Goal: Task Accomplishment & Management: Use online tool/utility

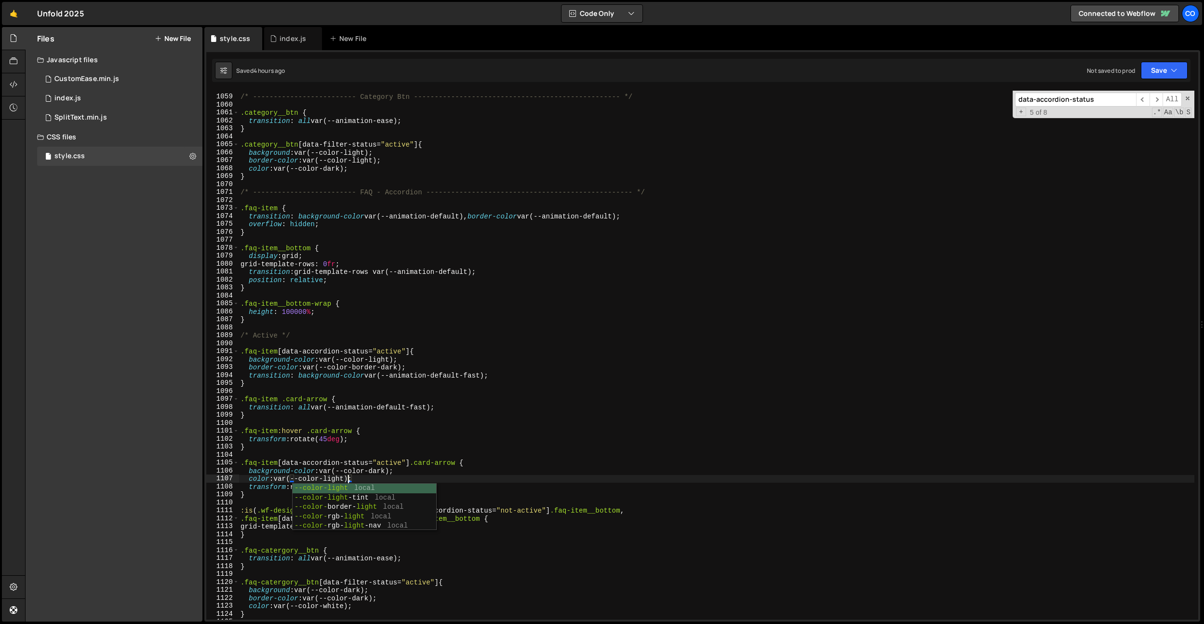
scroll to position [8412, 0]
click at [281, 40] on div "index.js" at bounding box center [293, 39] width 27 height 10
type textarea "$(document).keydown(function (e) {"
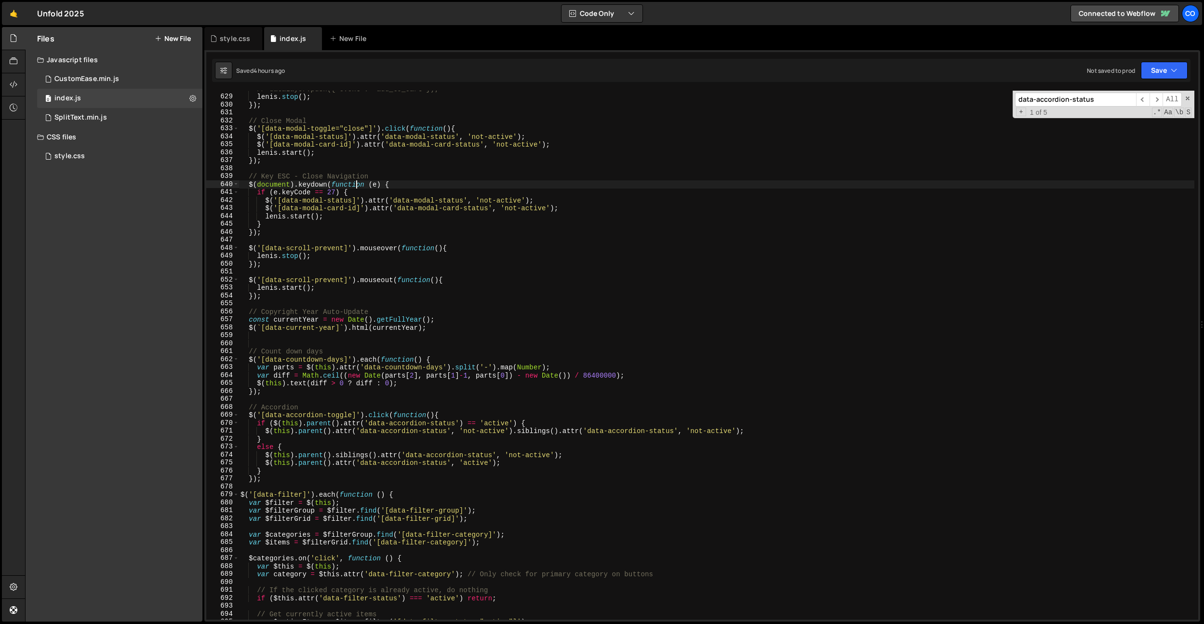
click at [357, 186] on div "// dataLayer.push({'event': 'add_to_cart'}); lenis . stop ( ) ; }) ; // Close M…" at bounding box center [717, 357] width 956 height 545
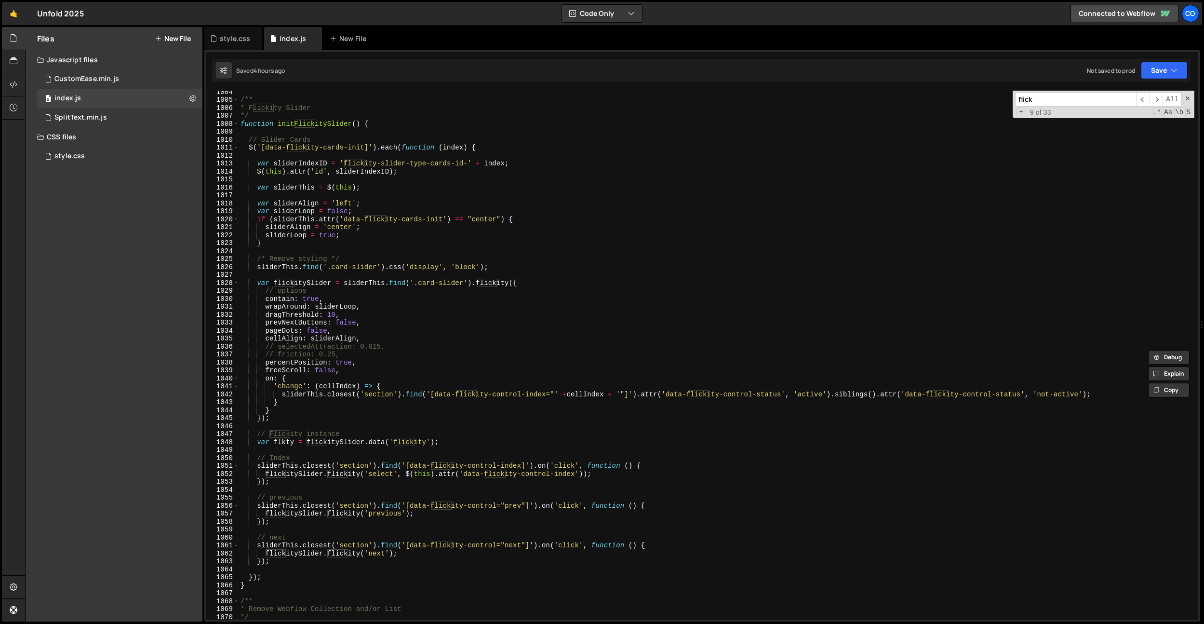
scroll to position [7988, 0]
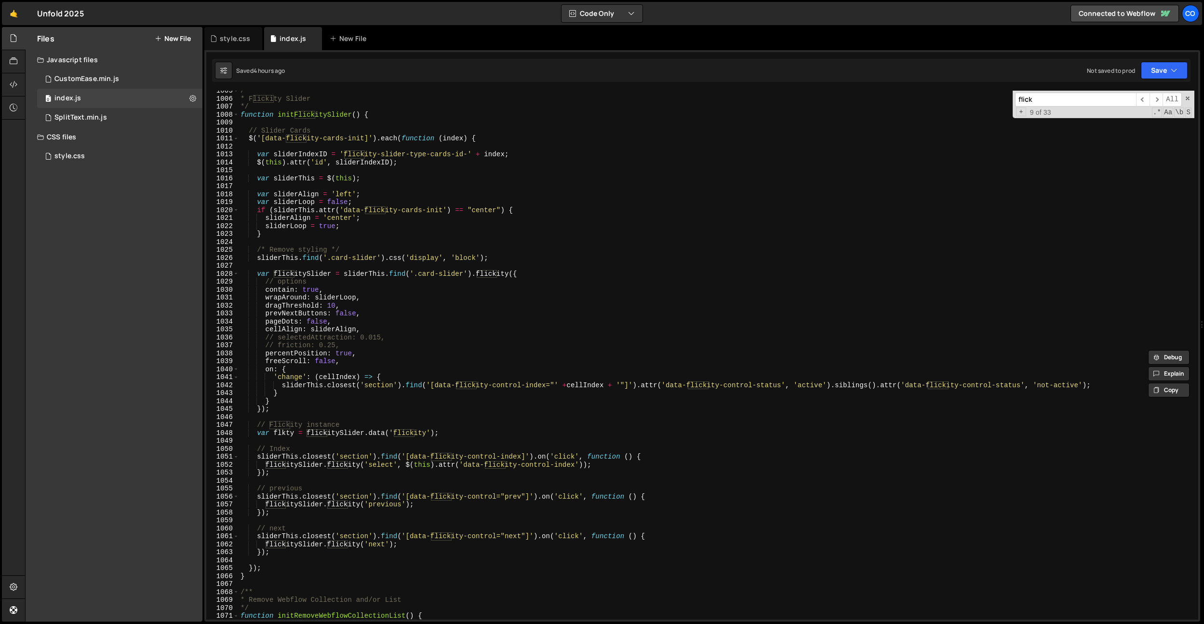
type input "flick"
click at [569, 383] on div "/** * Flickity Slider */ function initFlickitySlider ( ) { // Slider Cards $ ( …" at bounding box center [717, 359] width 956 height 545
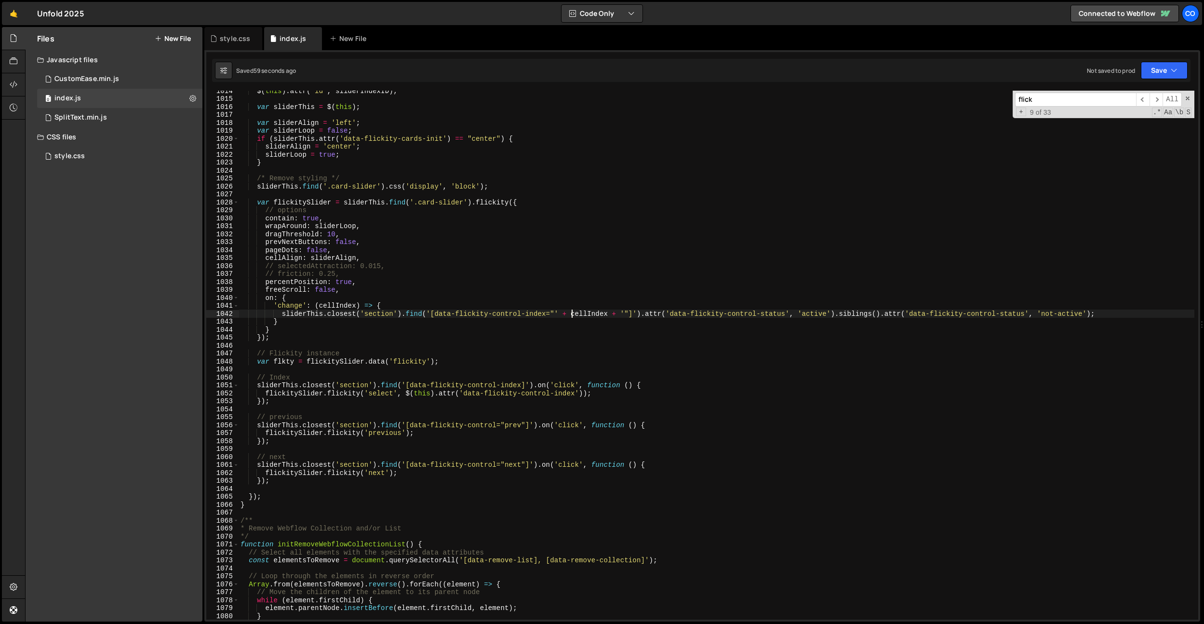
scroll to position [8125, 0]
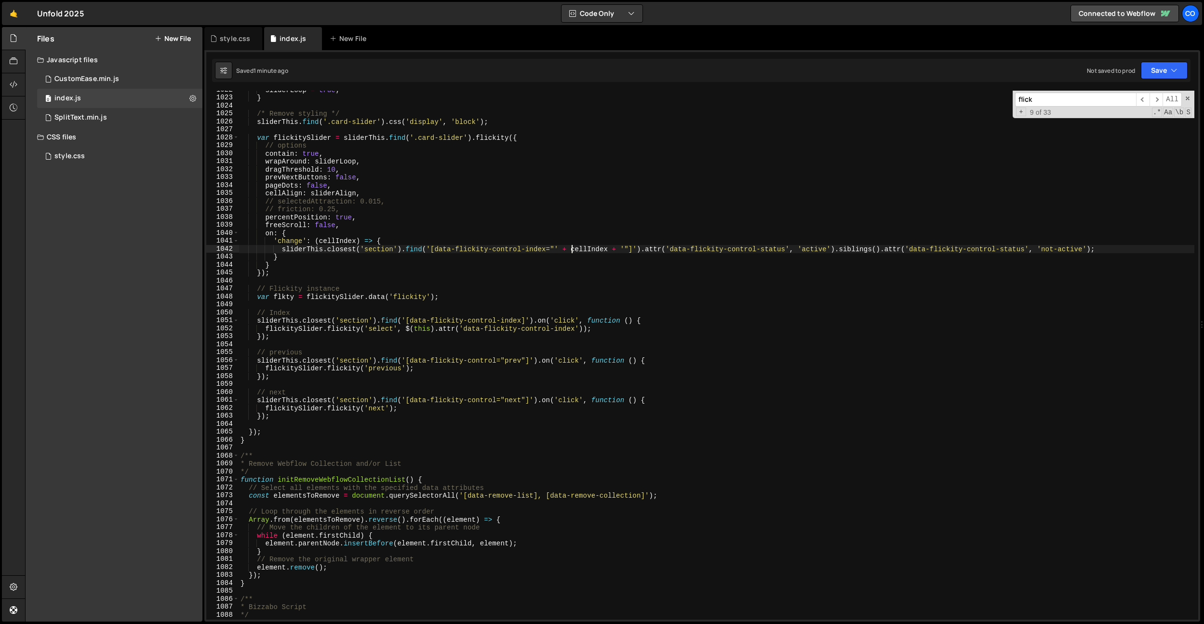
click at [281, 435] on div "sliderLoop = true ; } /* Remove styling */ sliderThis . find ( '.card-slider' )…" at bounding box center [717, 358] width 956 height 545
type textarea "});"
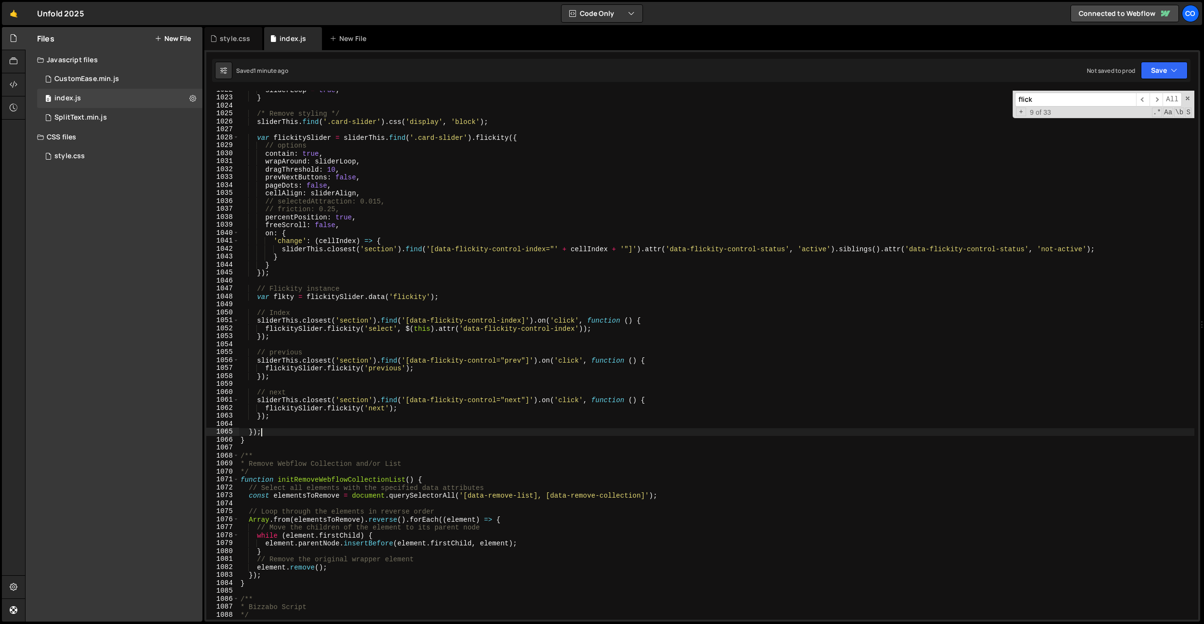
type textarea "}"
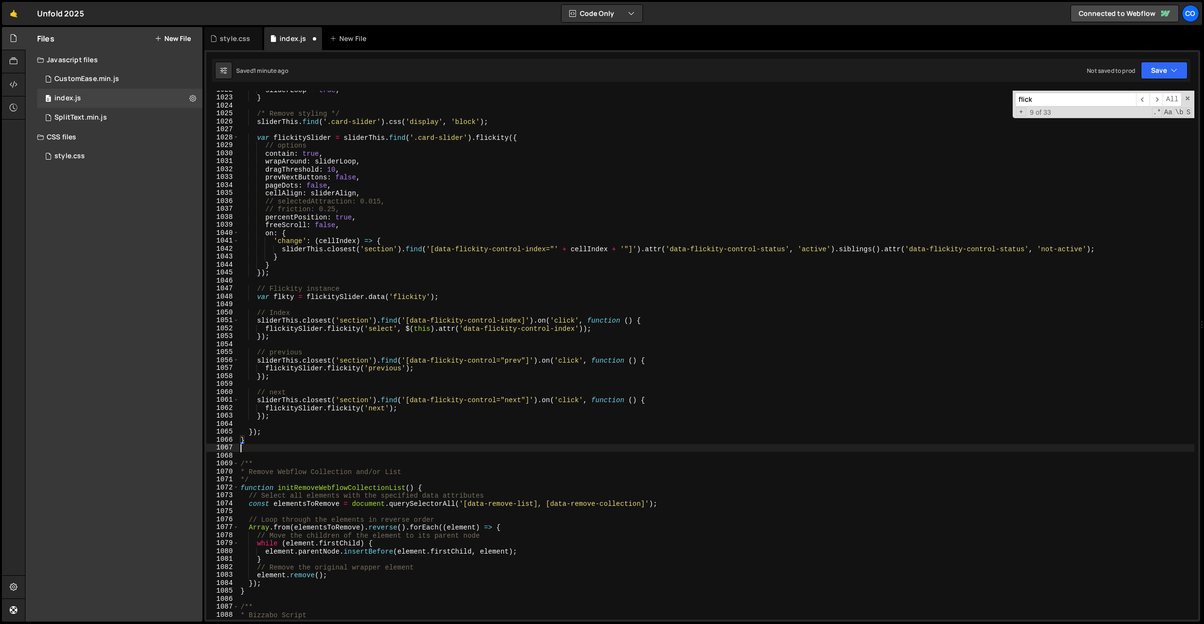
paste textarea "});"
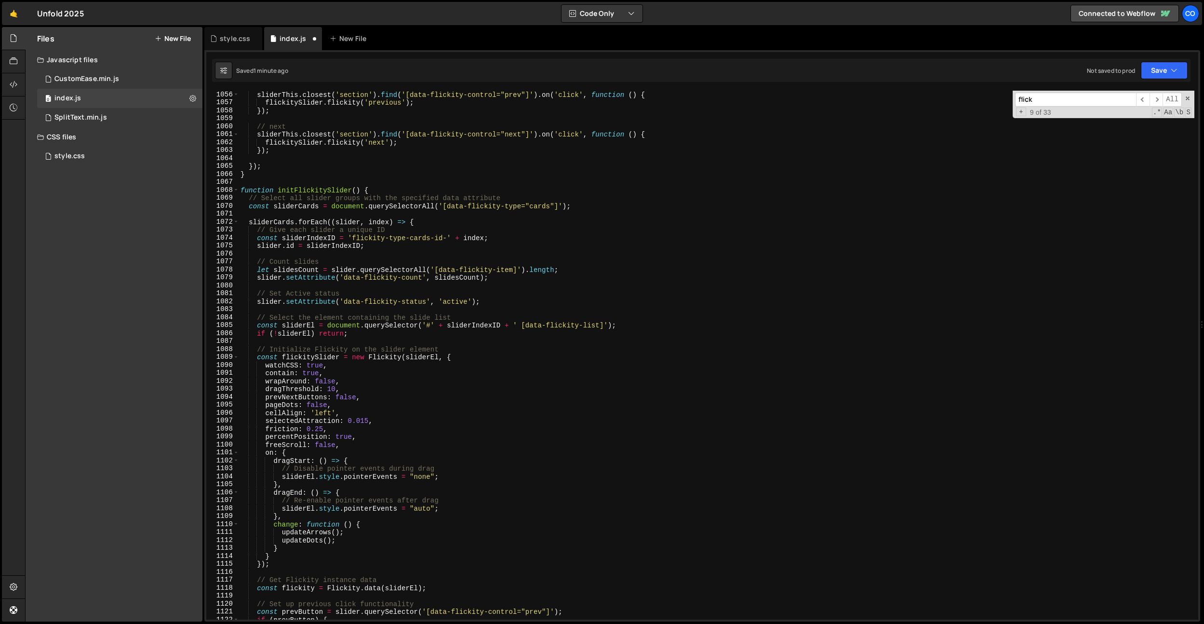
scroll to position [8390, 0]
click at [350, 189] on div "sliderThis . closest ( 'section' ) . find ( '[data-flickity-control="prev"]' ) …" at bounding box center [717, 363] width 956 height 545
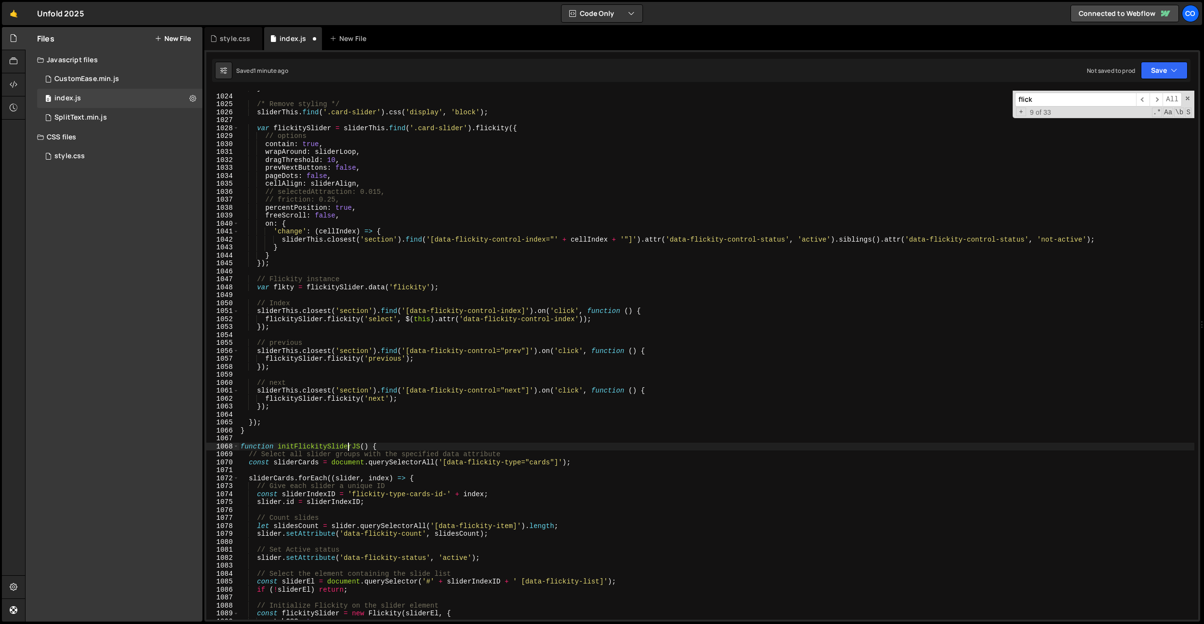
scroll to position [8134, 0]
click at [332, 444] on div "} /* Remove styling */ sliderThis . find ( '.card-slider' ) . css ( 'display' ,…" at bounding box center [717, 356] width 956 height 545
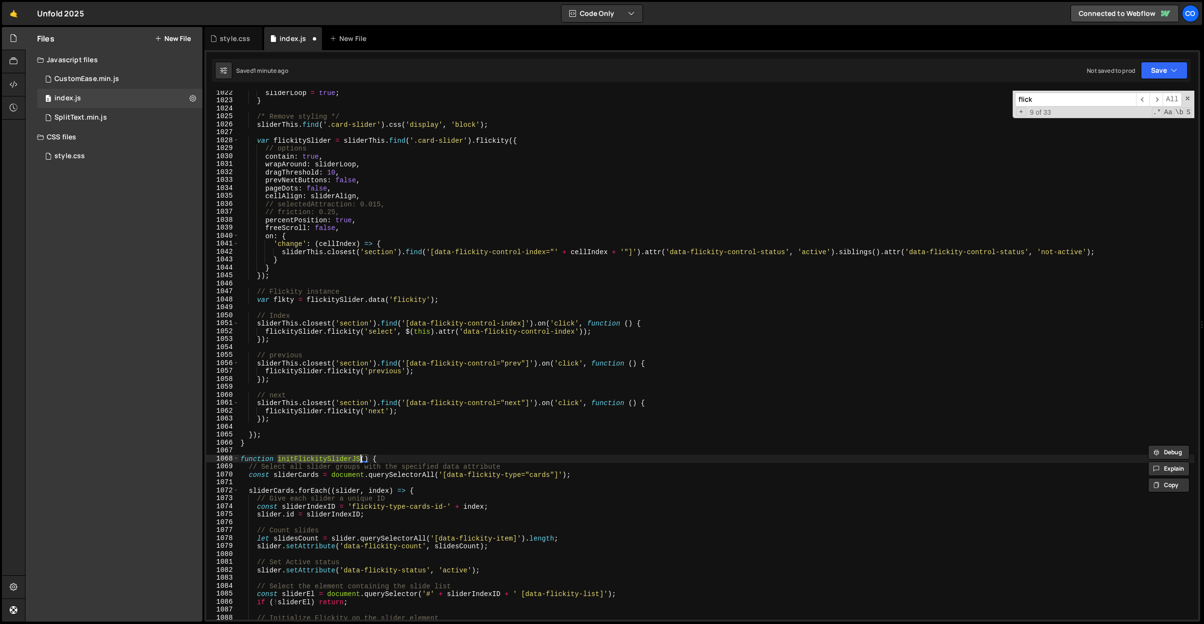
type textarea "function initFlickitySliderJS() {"
click at [1034, 101] on input "flick" at bounding box center [1075, 100] width 121 height 14
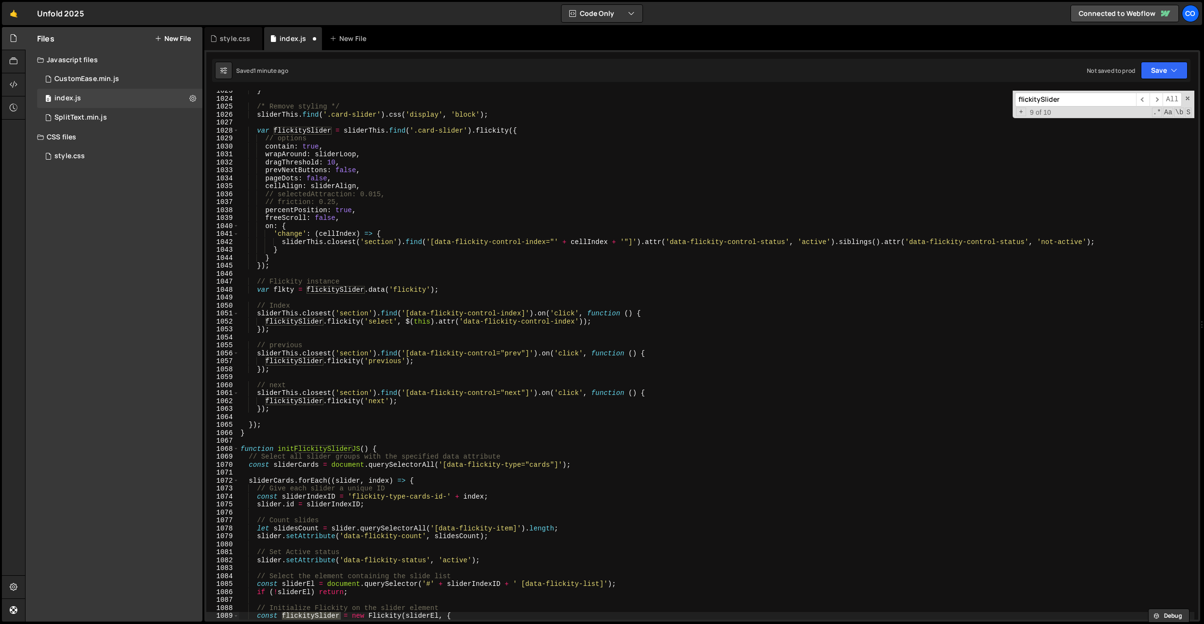
scroll to position [9151, 0]
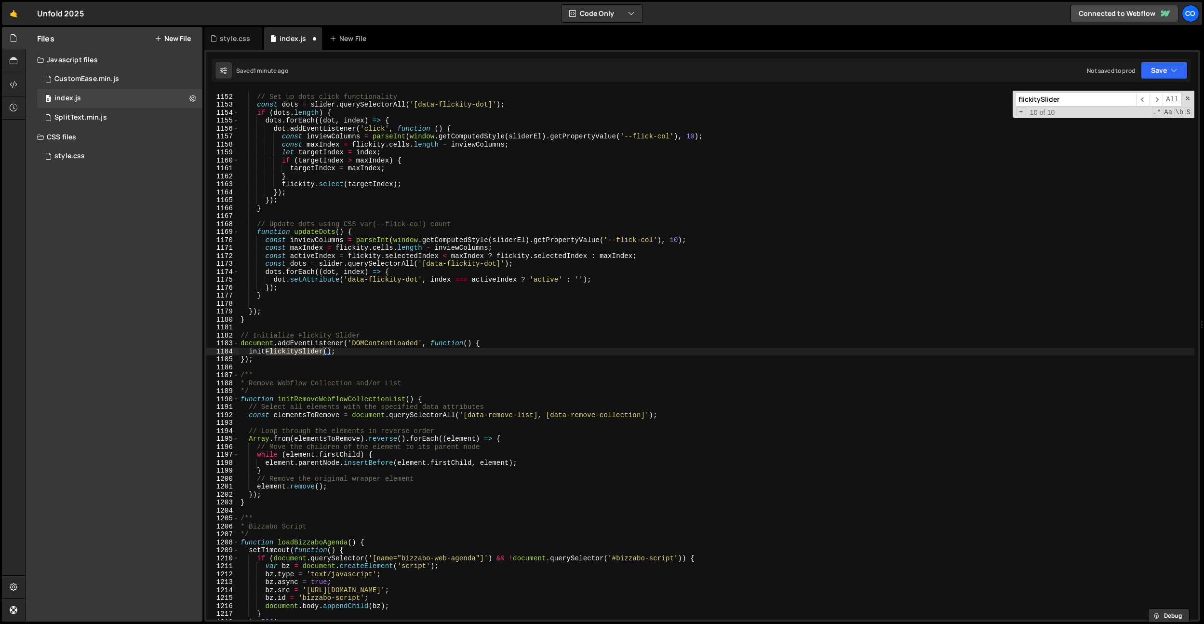
type input "flickitySlider"
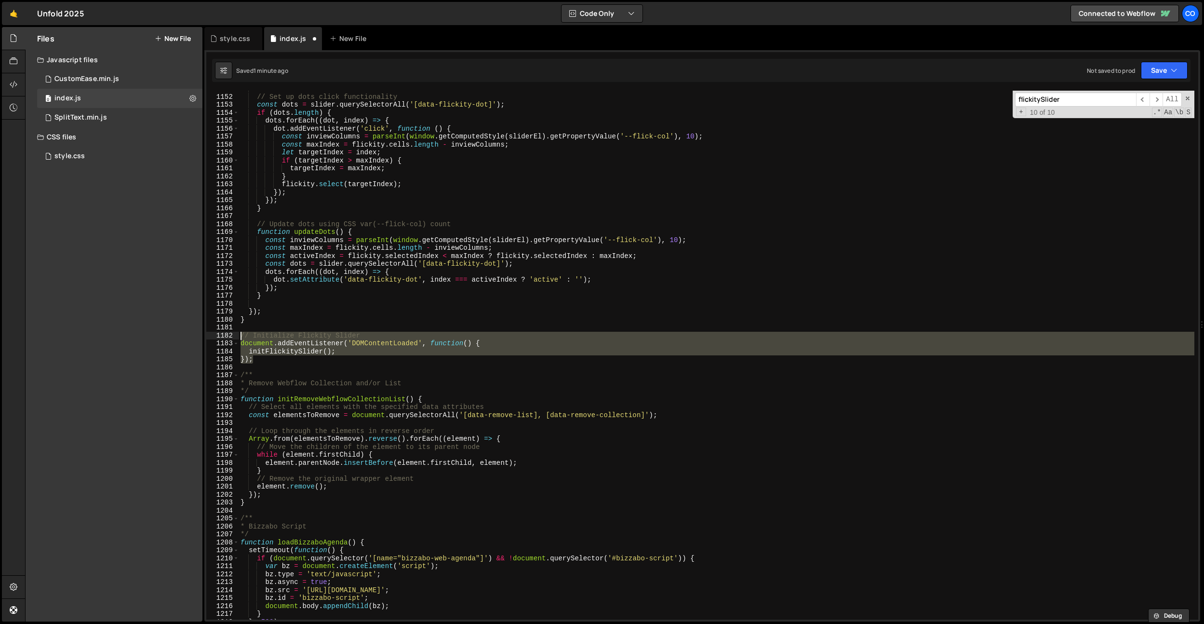
drag, startPoint x: 279, startPoint y: 360, endPoint x: 237, endPoint y: 337, distance: 47.7
click at [237, 337] on div "}); 1151 1152 1153 1154 1155 1156 1157 1158 1159 1160 1161 1162 1163 1164 1165 …" at bounding box center [702, 355] width 992 height 529
type textarea "// Initialize Flickity Slider document.addEventListener('DOMContentLoaded', fun…"
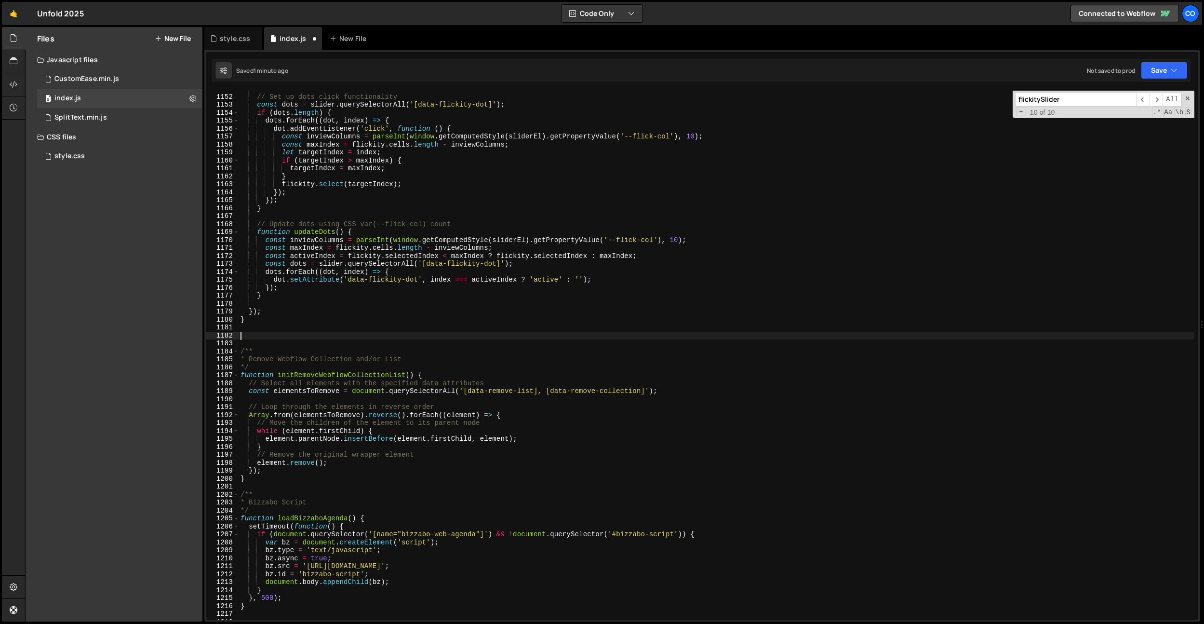
scroll to position [0, 0]
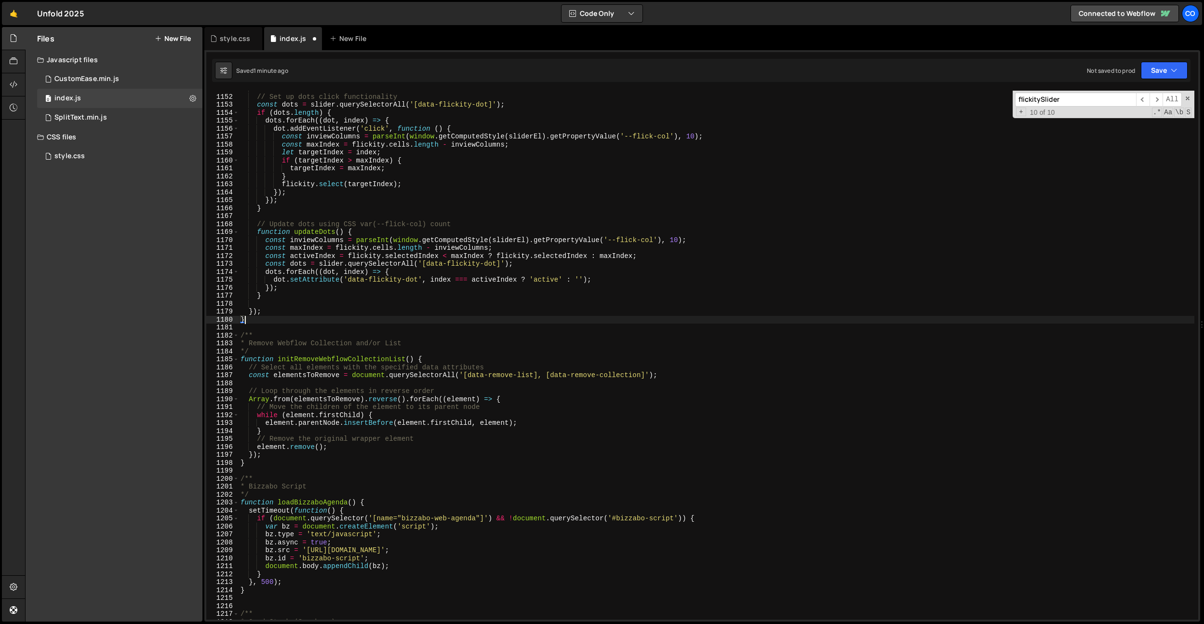
click at [1090, 104] on input "flickitySlider" at bounding box center [1075, 100] width 121 height 14
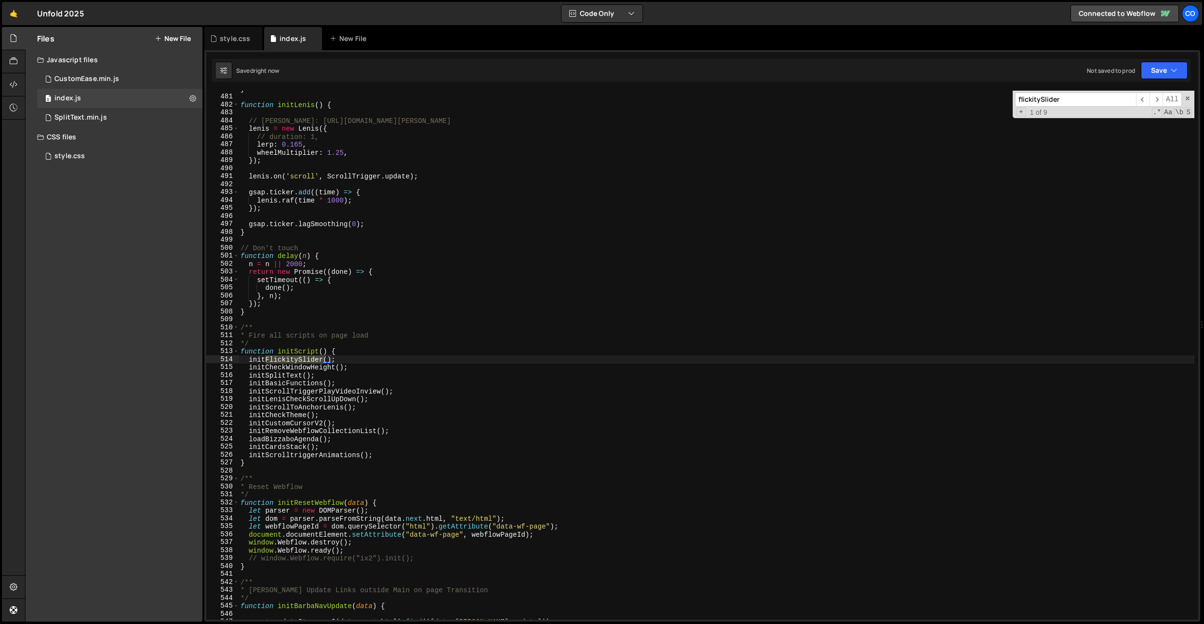
scroll to position [3815, 0]
type textarea "initFlickitySlider();"
click at [357, 360] on div "} function initLenis ( ) { // Lenis: https://github.com/studio-freight/lenis le…" at bounding box center [717, 357] width 956 height 545
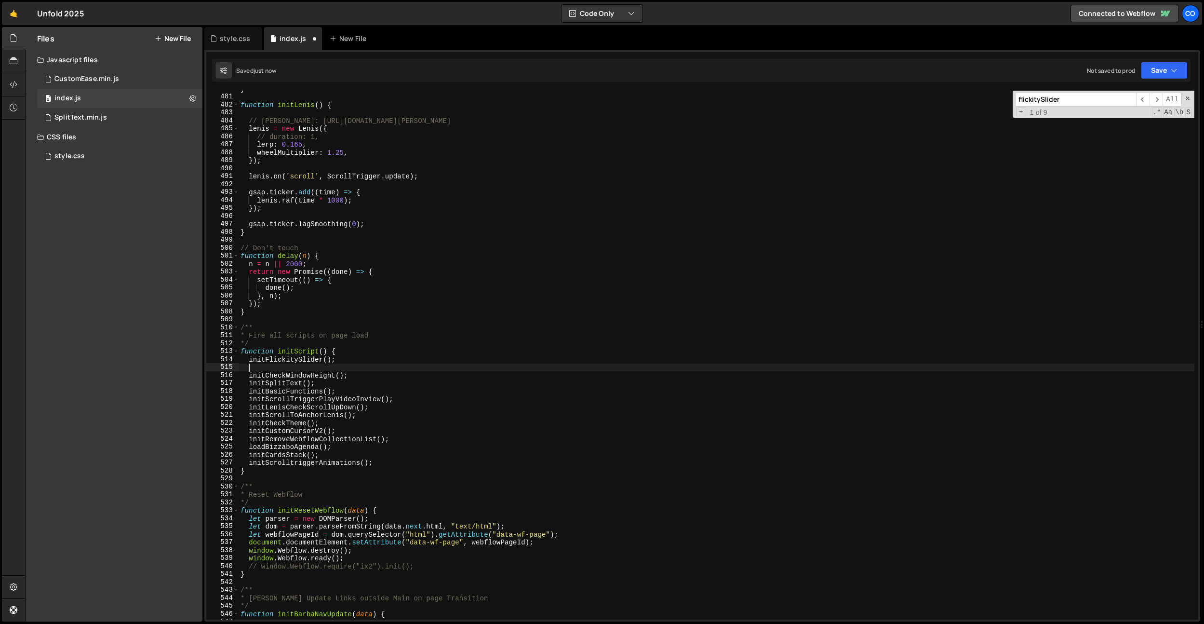
paste textarea "initFlickitySliderJS"
click at [316, 361] on div "} function initLenis ( ) { // Lenis: https://github.com/studio-freight/lenis le…" at bounding box center [717, 357] width 956 height 545
click at [320, 368] on div "} function initLenis ( ) { // Lenis: https://github.com/studio-freight/lenis le…" at bounding box center [717, 357] width 956 height 545
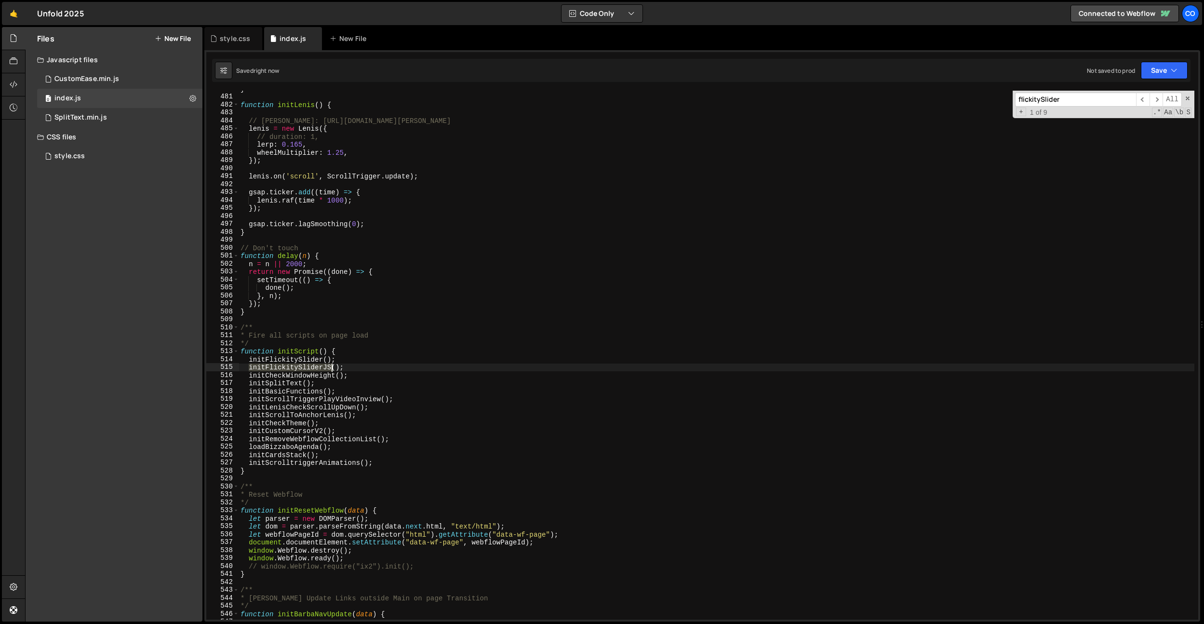
drag, startPoint x: 320, startPoint y: 368, endPoint x: 399, endPoint y: 352, distance: 80.2
click at [320, 368] on div "} function initLenis ( ) { // Lenis: https://github.com/studio-freight/lenis le…" at bounding box center [717, 357] width 956 height 545
click at [399, 352] on div "} function initLenis ( ) { // Lenis: https://github.com/studio-freight/lenis le…" at bounding box center [717, 357] width 956 height 545
type textarea "function initScript() {"
paste input "initFlickitySliderJS"
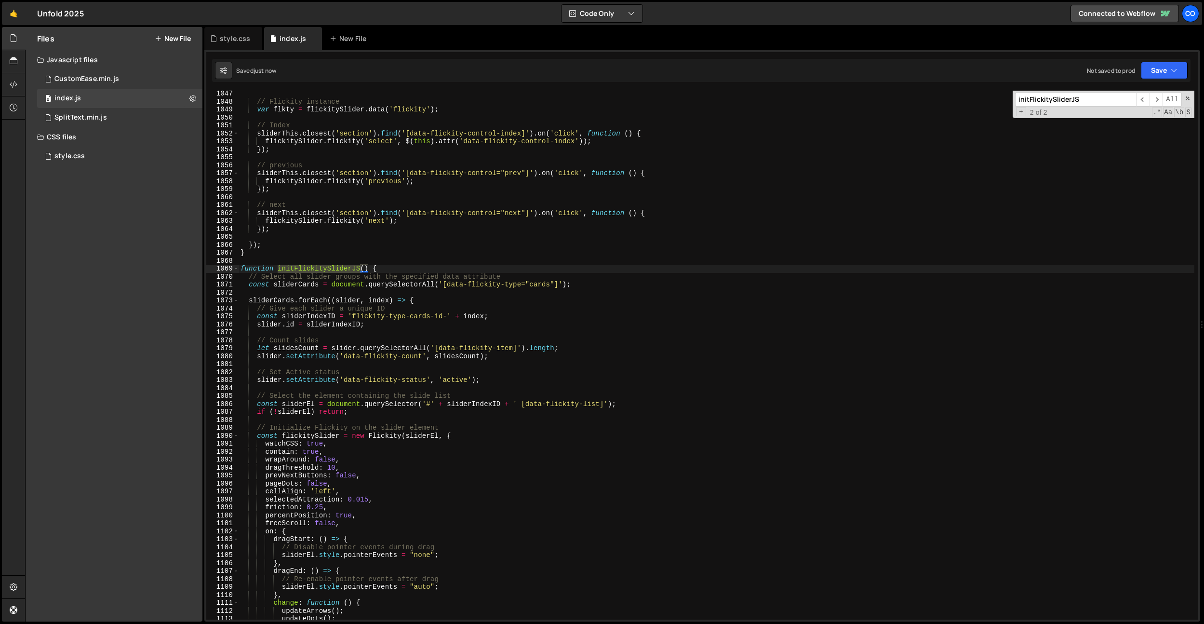
scroll to position [8377, 0]
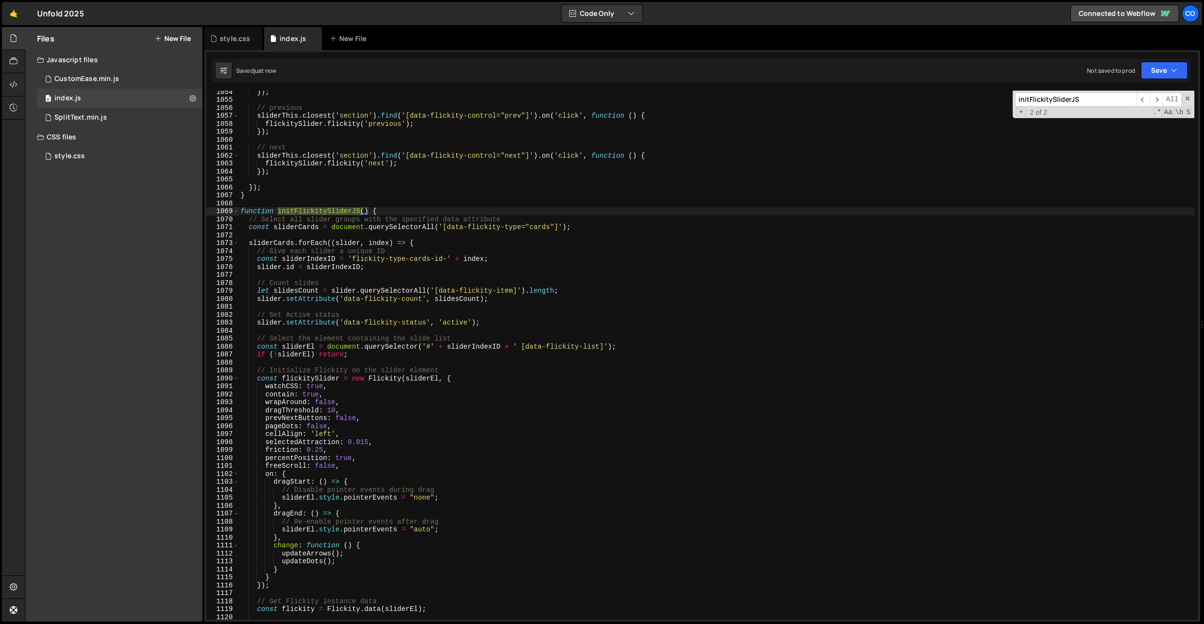
type input "initFlickitySliderJS"
click at [541, 321] on div "}) ; // previous sliderThis . closest ( 'section' ) . find ( '[data-flickity-co…" at bounding box center [717, 360] width 956 height 545
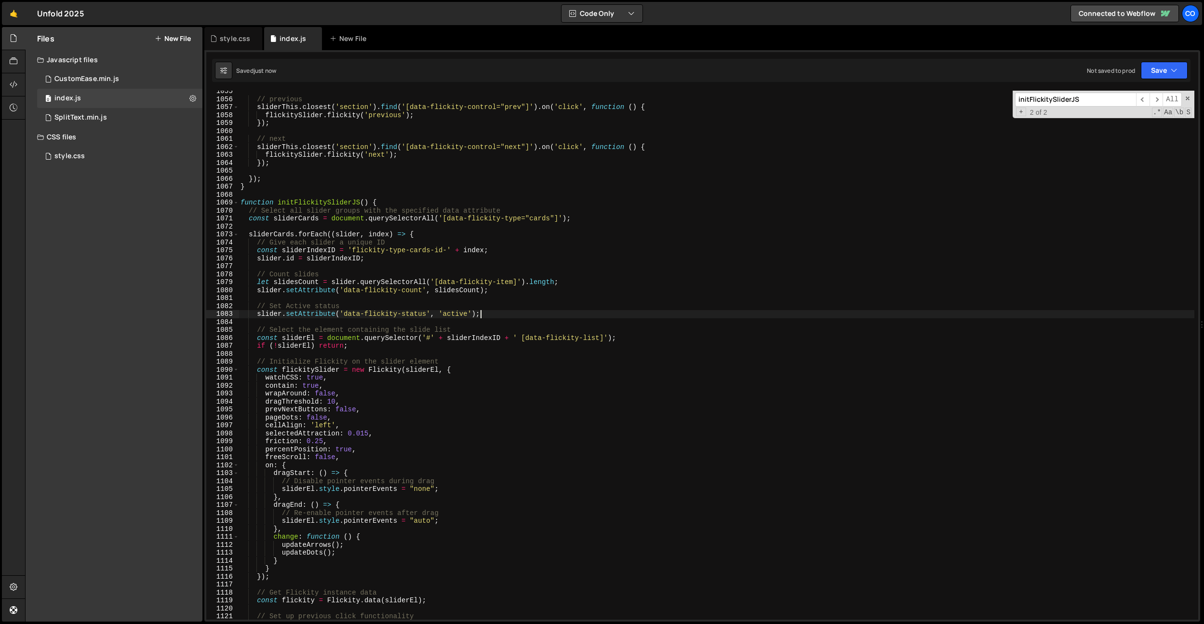
scroll to position [8416, 0]
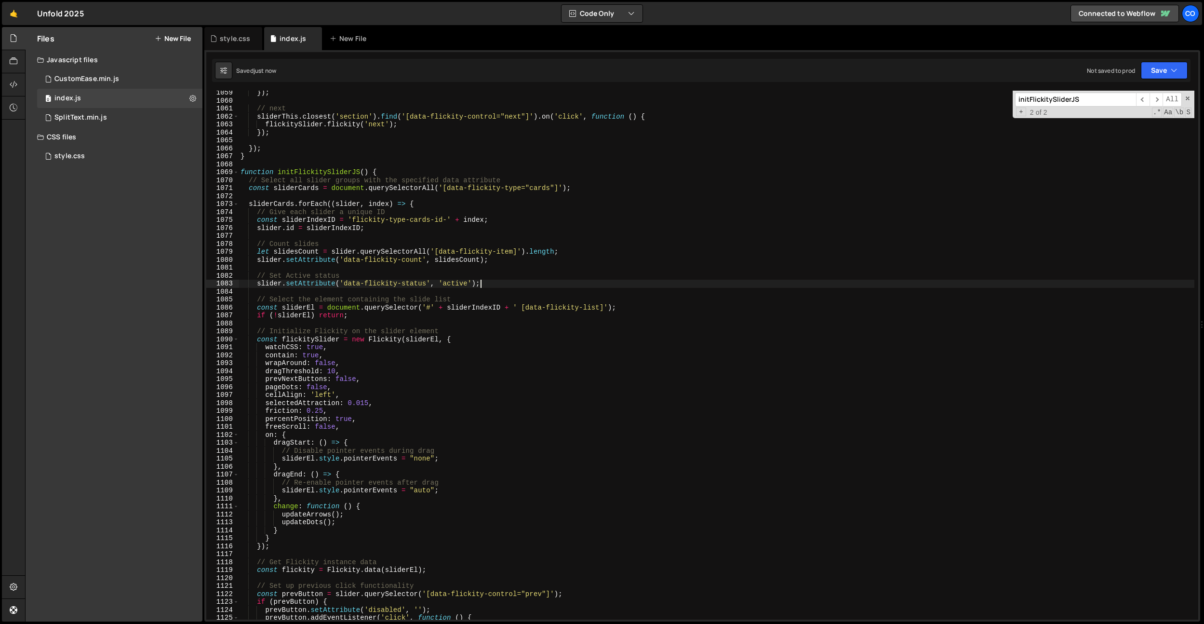
click at [458, 370] on div "}) ; // next sliderThis . closest ( 'section' ) . find ( '[data-flickity-contro…" at bounding box center [717, 361] width 956 height 545
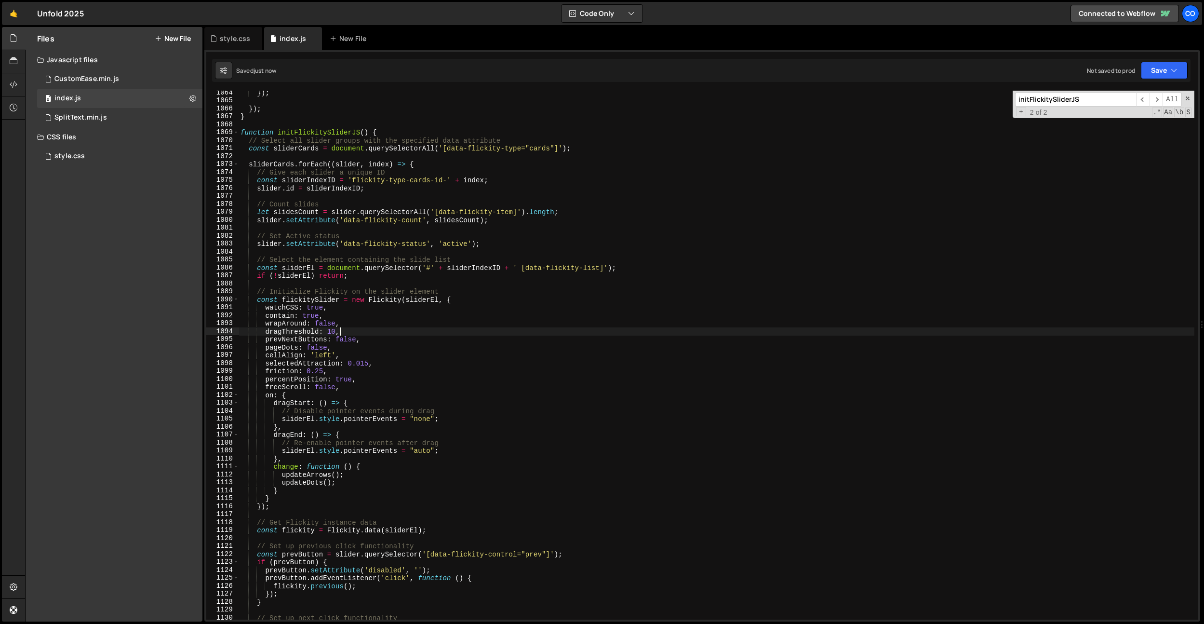
scroll to position [8506, 0]
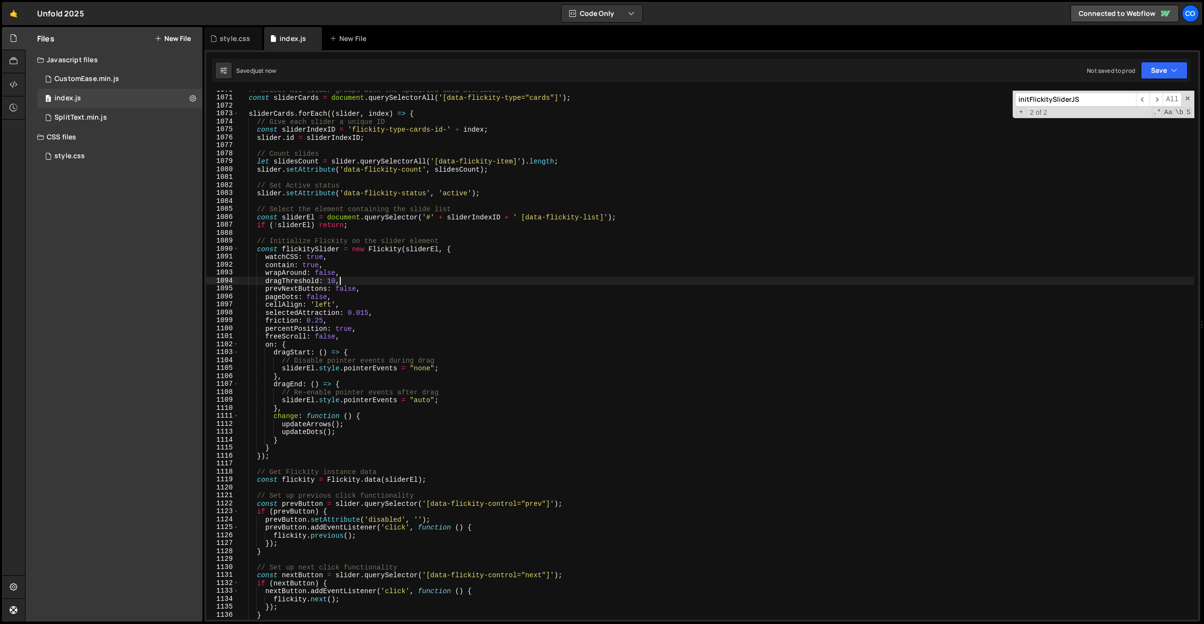
click at [458, 370] on div "// Select all slider groups with the specified data attribute const sliderCards…" at bounding box center [717, 358] width 956 height 545
type textarea "sliderEl.style.pointerEvents = "none";"
drag, startPoint x: 237, startPoint y: 37, endPoint x: 332, endPoint y: 137, distance: 137.7
click at [237, 37] on div "style.css" at bounding box center [235, 39] width 30 height 10
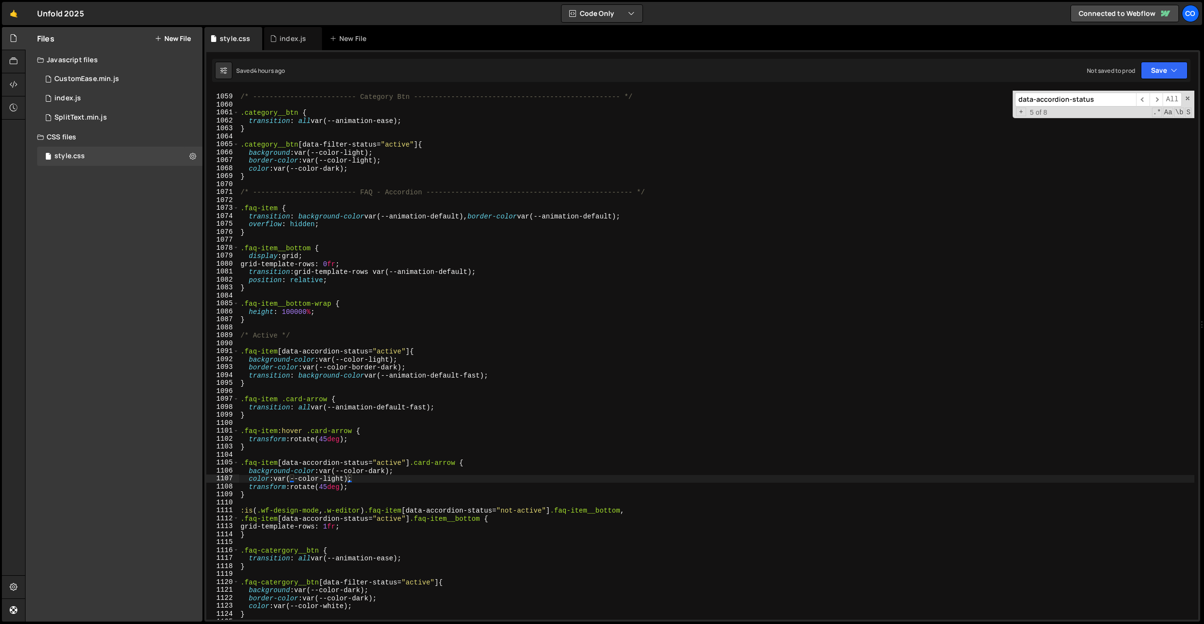
type textarea "transition: background-color var(--animation-default), border-color var(--anima…"
click at [430, 213] on div "/* ------------------------- Category Btn -------------------------------------…" at bounding box center [717, 357] width 956 height 545
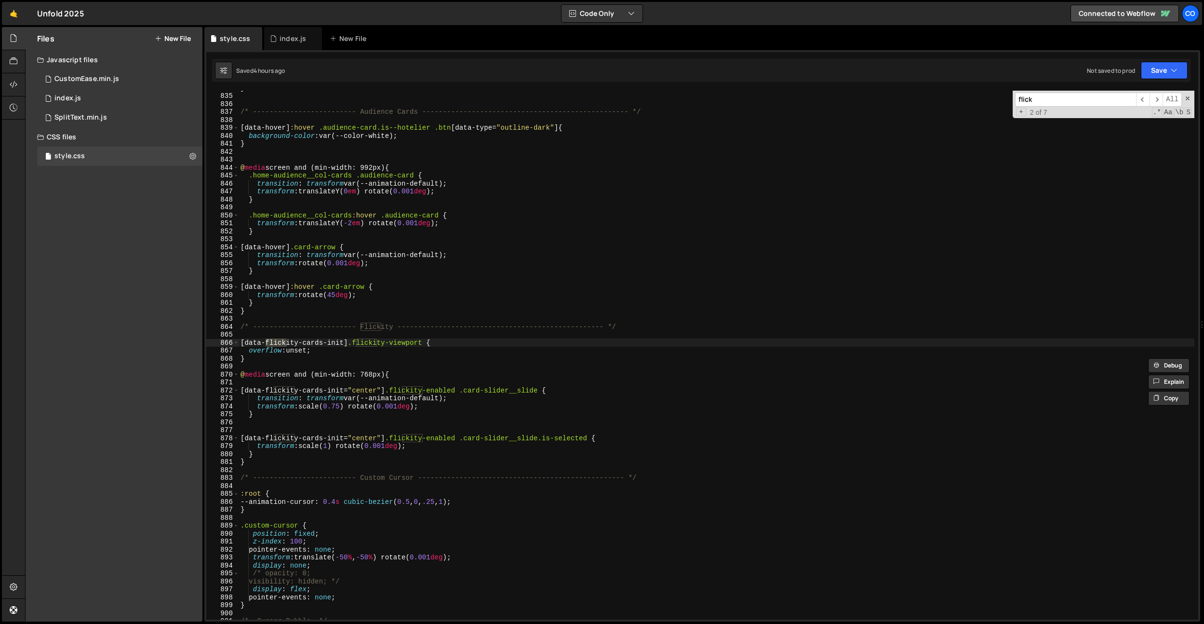
scroll to position [6631, 0]
click at [1064, 97] on input "flick" at bounding box center [1075, 100] width 121 height 14
type input "flick"
click at [290, 455] on div "} /* ------------------------- Audience Cards ---------------------------------…" at bounding box center [717, 356] width 956 height 545
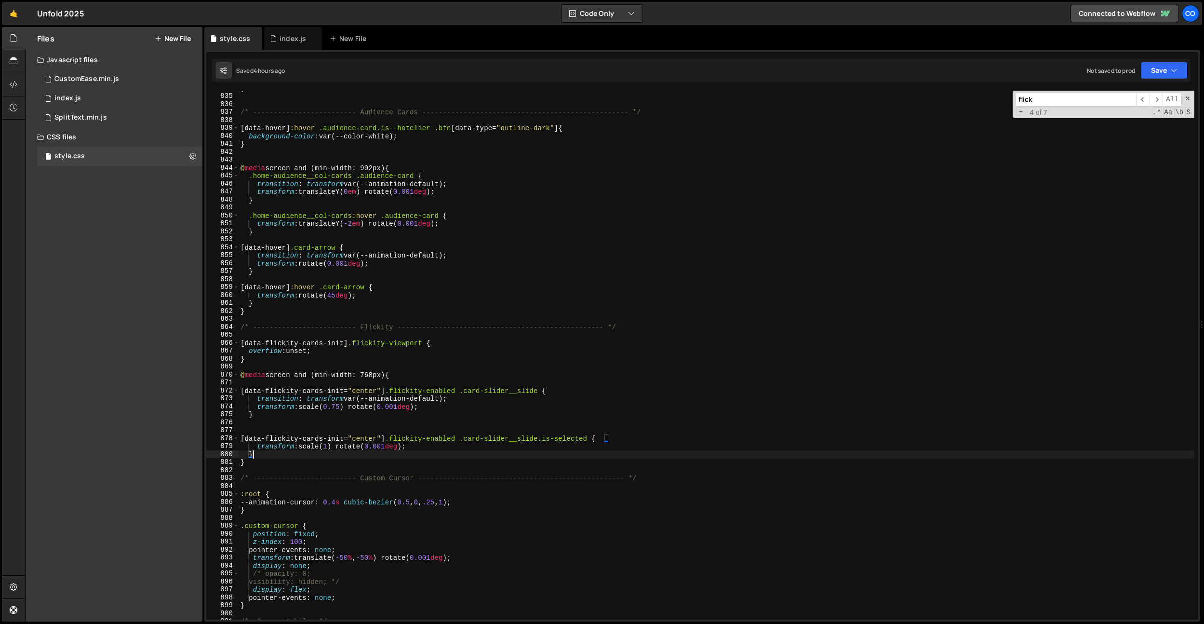
type textarea "}"
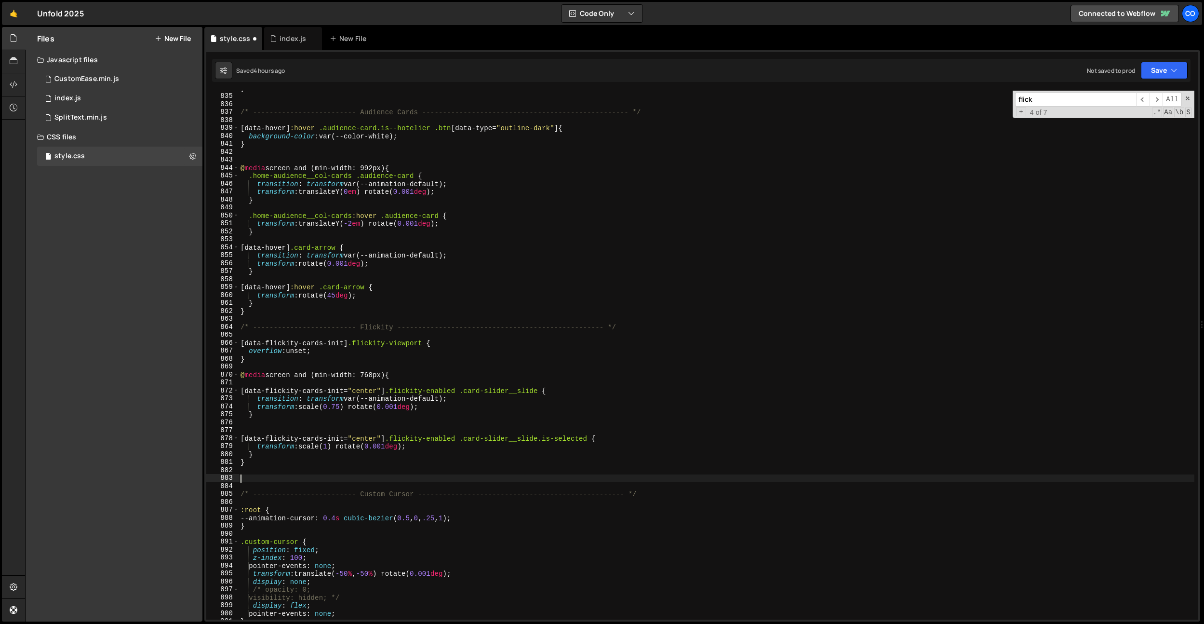
paste textarea "}"
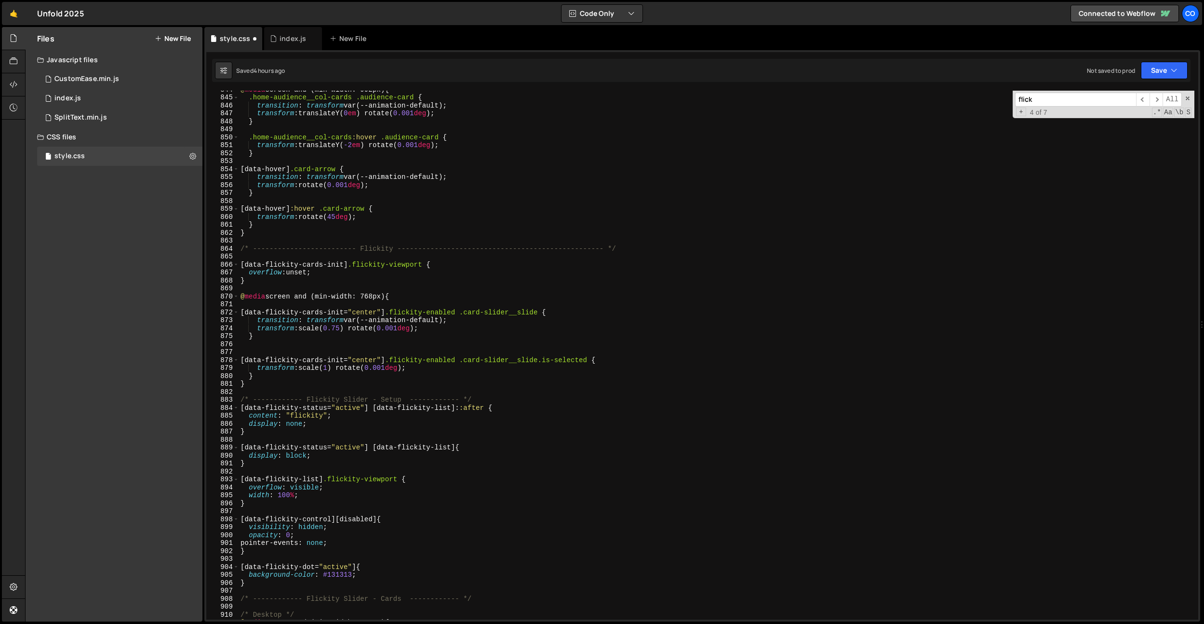
scroll to position [6744, 0]
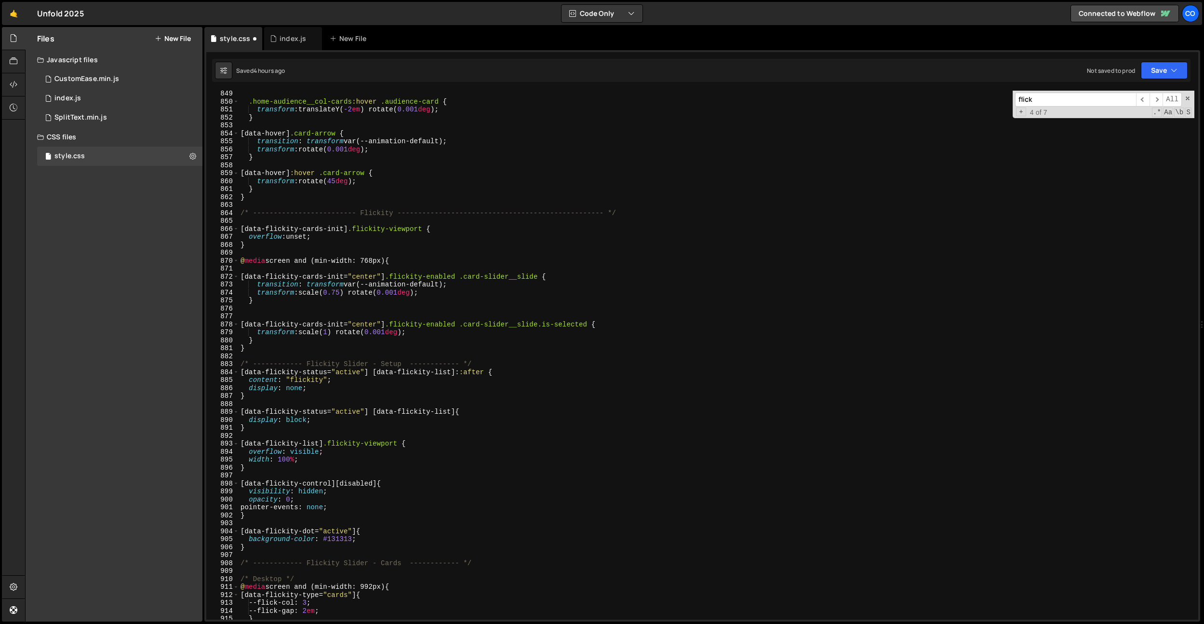
click at [487, 364] on div ".home-audience__col-cards :hover .audience-card { transform : translateY( -2 em…" at bounding box center [717, 362] width 956 height 545
type textarea "/* ------------ Flickity Slider - Setup ------------ */"
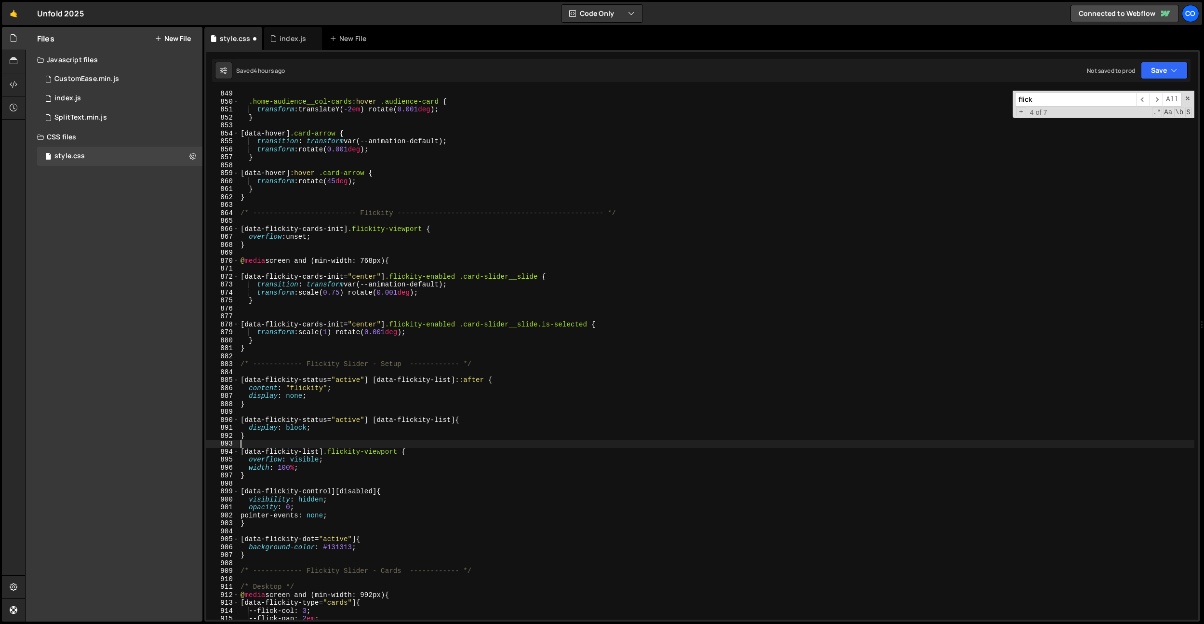
click at [443, 442] on div ".home-audience__col-cards :hover .audience-card { transform : translateY( -2 em…" at bounding box center [717, 362] width 956 height 545
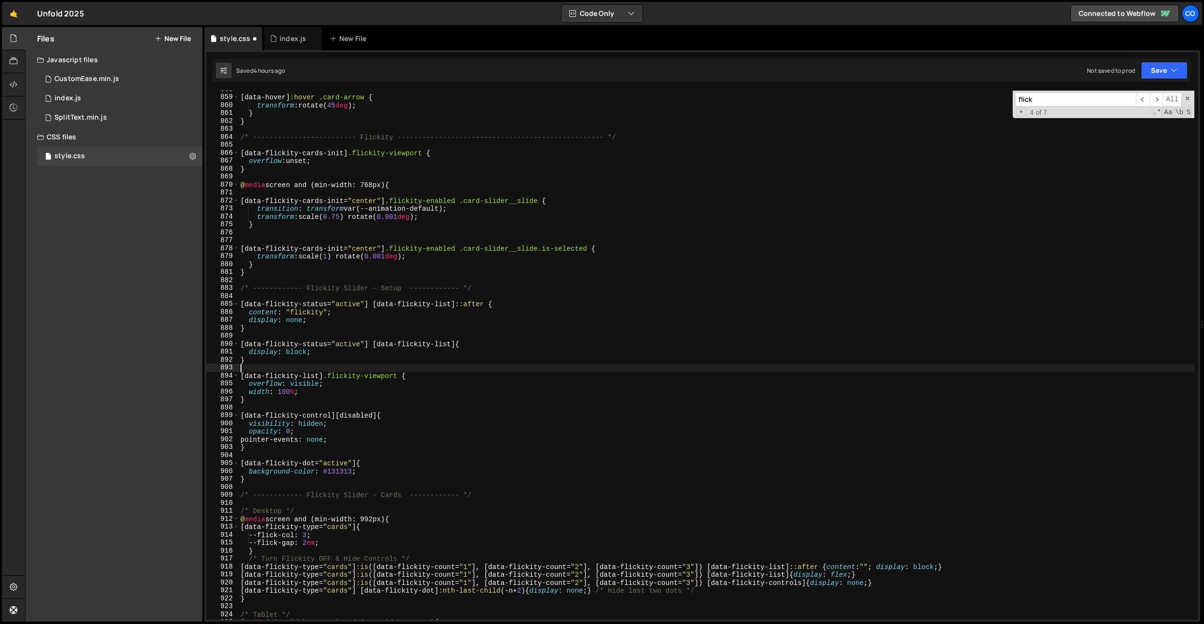
scroll to position [6830, 0]
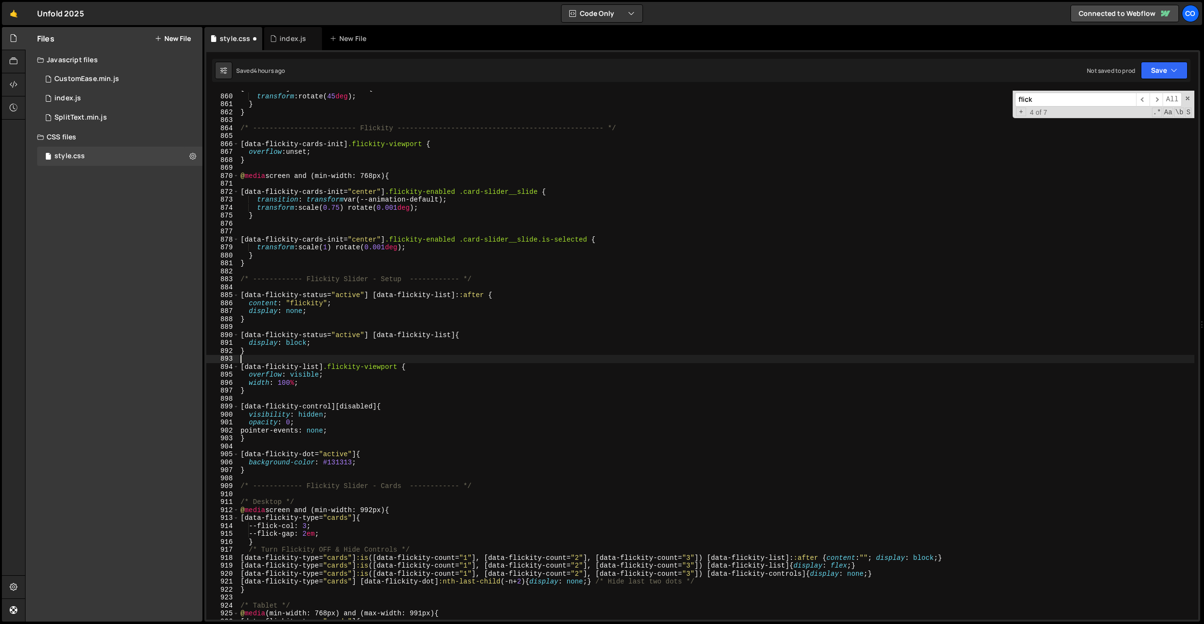
click at [406, 419] on div "[ data-hover ] :hover .card-arrow { transform : rotate( 45 deg ) ; } } /* -----…" at bounding box center [717, 356] width 956 height 545
click at [404, 422] on div "[ data-hover ] :hover .card-arrow { transform : rotate( 45 deg ) ; } } /* -----…" at bounding box center [717, 356] width 956 height 545
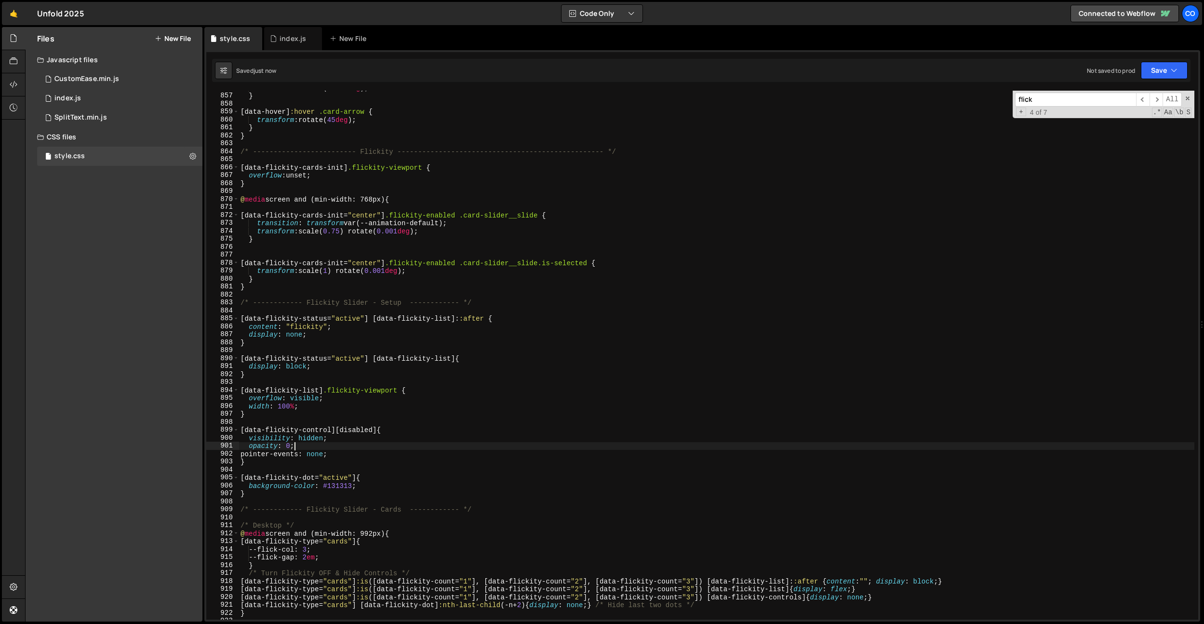
scroll to position [6779, 0]
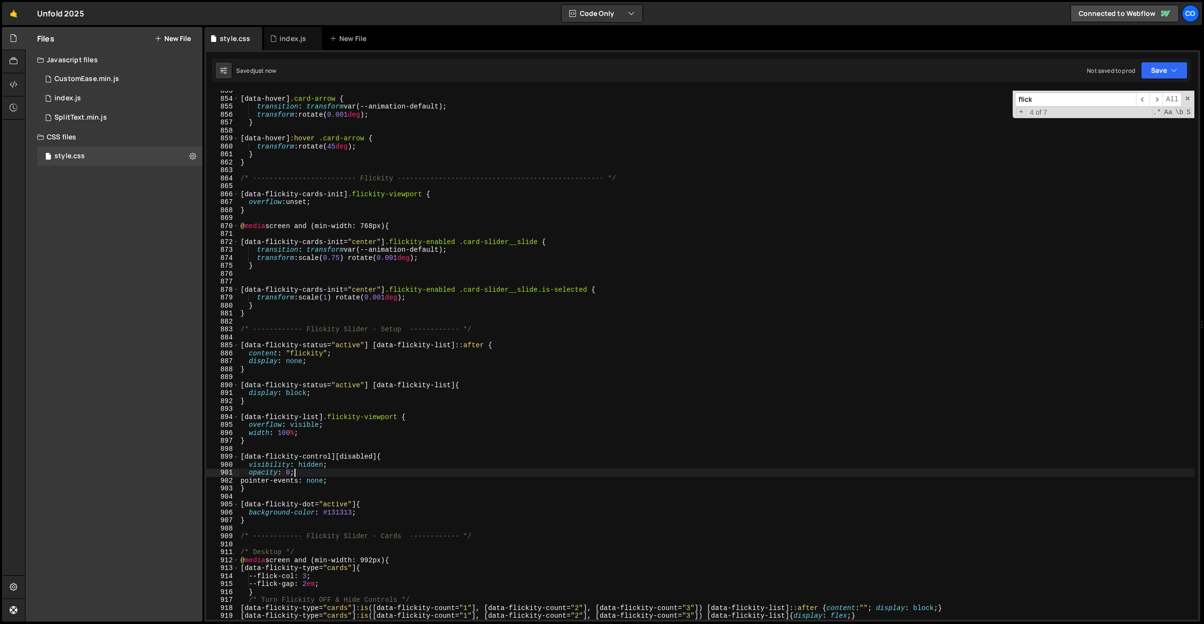
click at [404, 422] on div "[ data-hover ] .card-arrow { transition : transform var(--animation-default) ; …" at bounding box center [717, 359] width 956 height 545
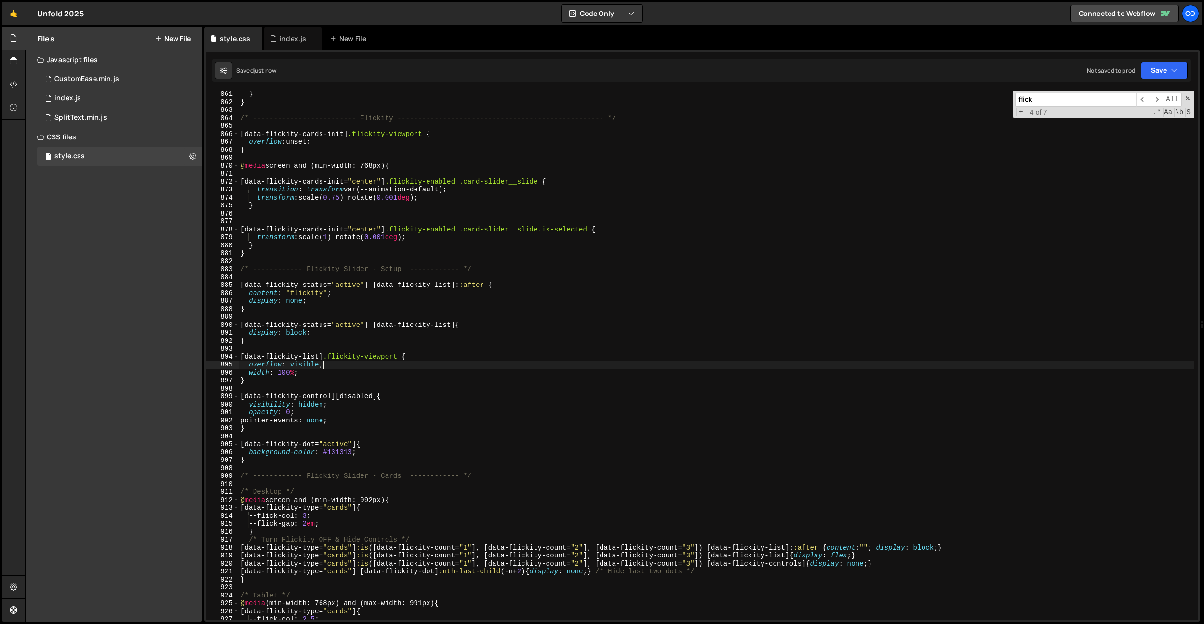
scroll to position [6868, 0]
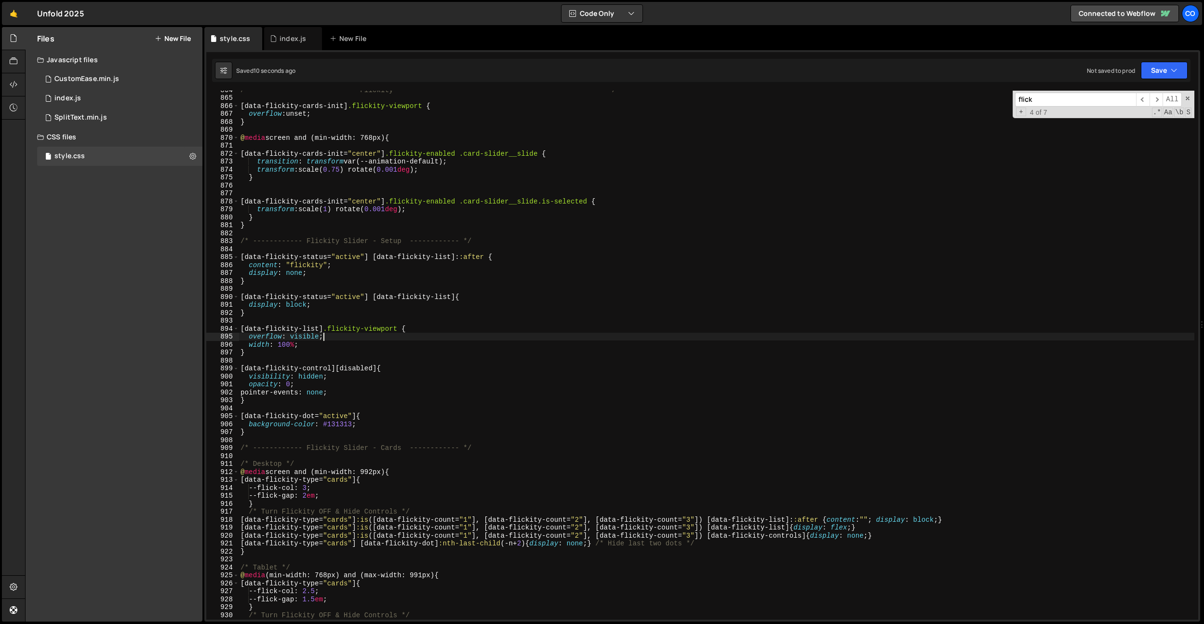
click at [357, 412] on div "/* ------------------------- Flickity -----------------------------------------…" at bounding box center [717, 358] width 956 height 545
type textarea "[data-flickity-dot="active"] {"
click at [601, 246] on div "/* ------------------------- Flickity -----------------------------------------…" at bounding box center [717, 358] width 956 height 545
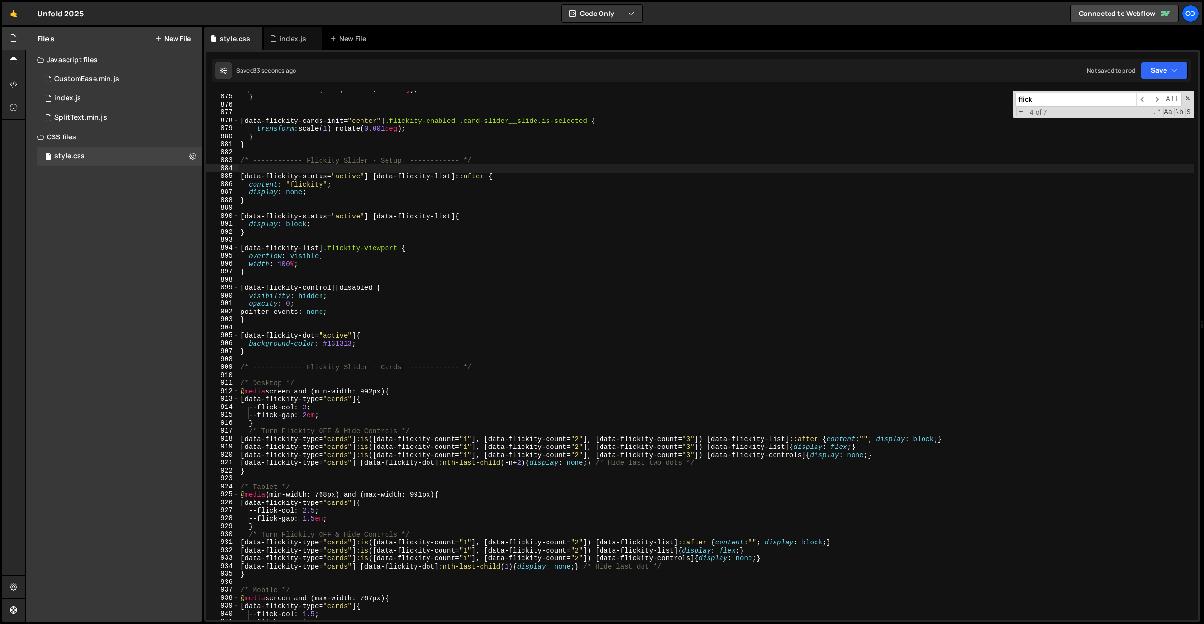
click at [418, 442] on div "transform : scale( 0.75 ) rotate( 0.001 deg ) ; } [ data-flickity-cards-init = …" at bounding box center [717, 357] width 956 height 545
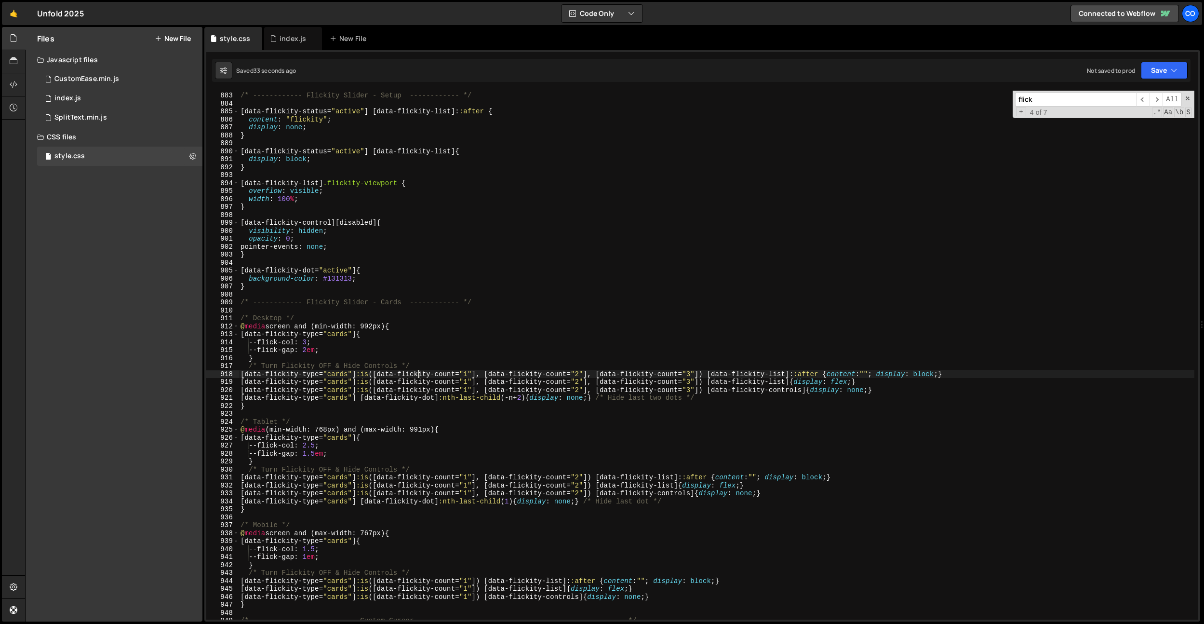
scroll to position [7013, 0]
click at [298, 324] on div "/* ------------ Flickity Slider - Setup ------------ */ [ data-flickity-status …" at bounding box center [717, 355] width 956 height 545
click at [315, 350] on div "/* ------------ Flickity Slider - Setup ------------ */ [ data-flickity-status …" at bounding box center [717, 355] width 956 height 545
click at [318, 350] on div "/* ------------ Flickity Slider - Setup ------------ */ [ data-flickity-status …" at bounding box center [717, 355] width 956 height 545
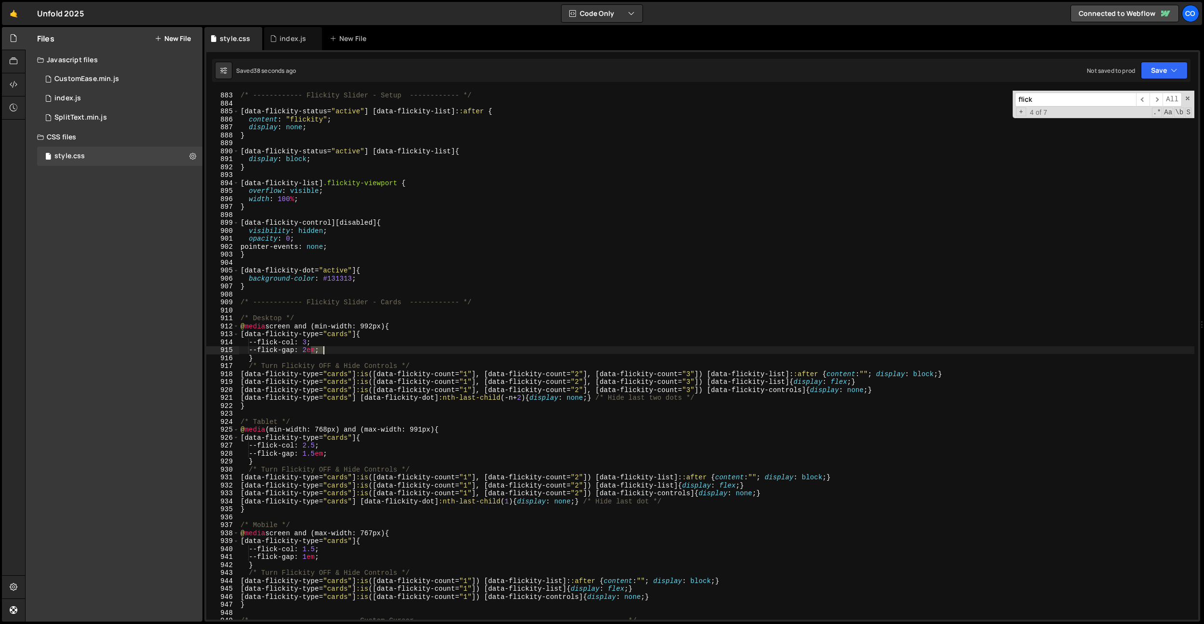
paste textarea ",625"
click at [397, 326] on div "/* ------------ Flickity Slider - Setup ------------ */ [ data-flickity-status …" at bounding box center [717, 355] width 956 height 545
click at [321, 350] on div "/* ------------ Flickity Slider - Setup ------------ */ [ data-flickity-status …" at bounding box center [717, 355] width 956 height 545
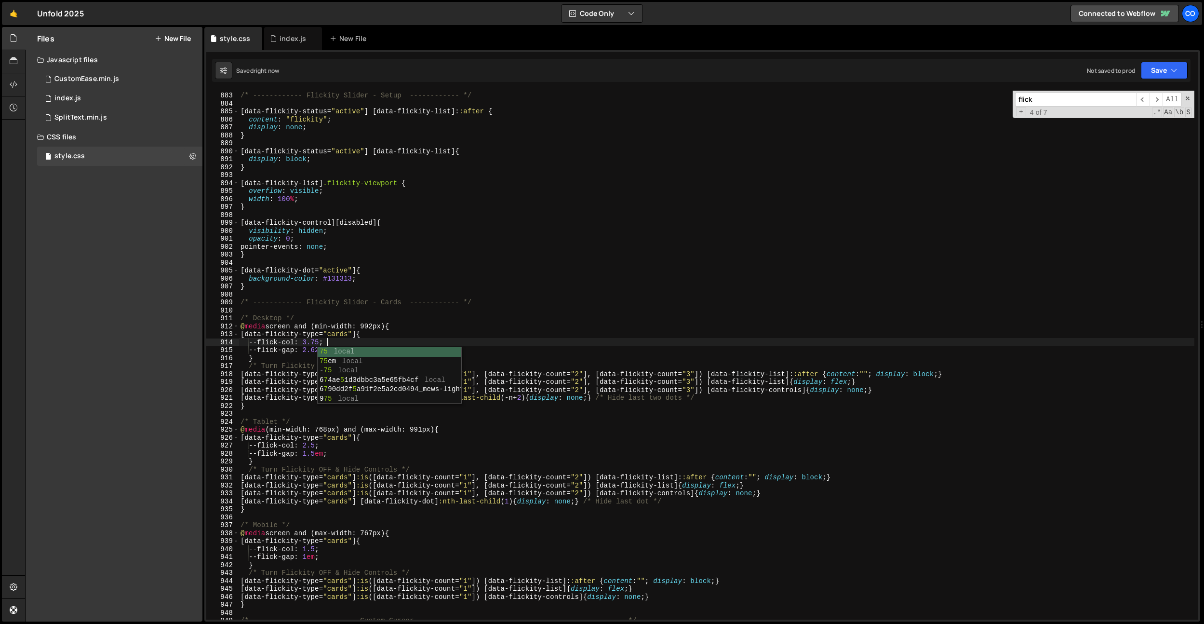
click at [639, 289] on div "/* ------------ Flickity Slider - Setup ------------ */ [ data-flickity-status …" at bounding box center [717, 355] width 956 height 545
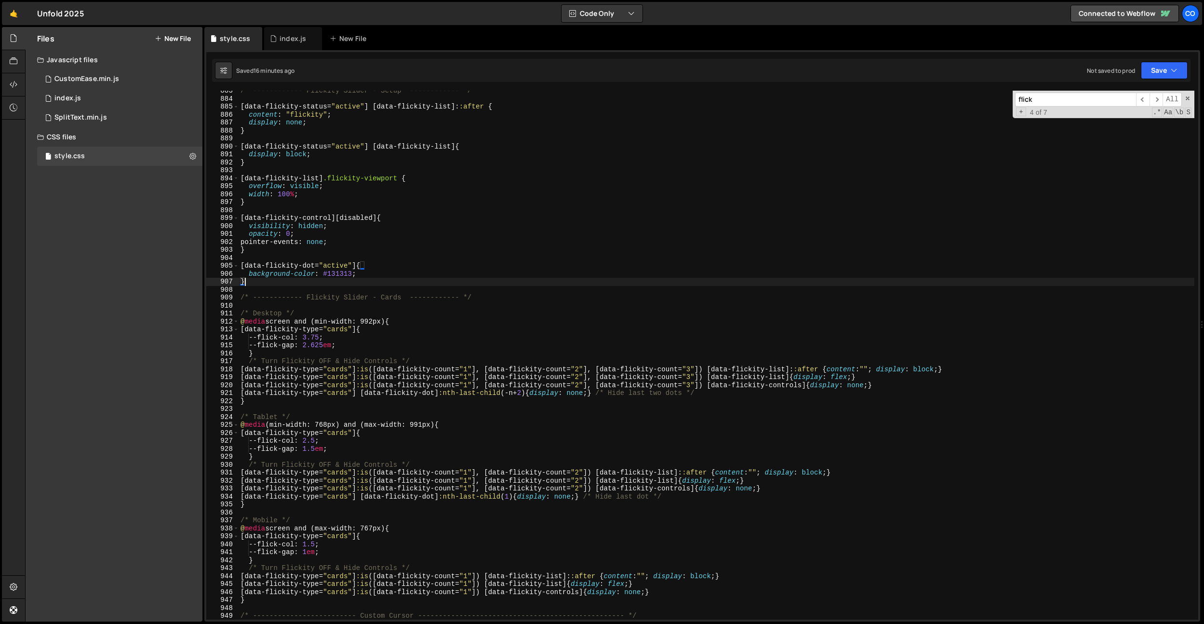
scroll to position [7022, 0]
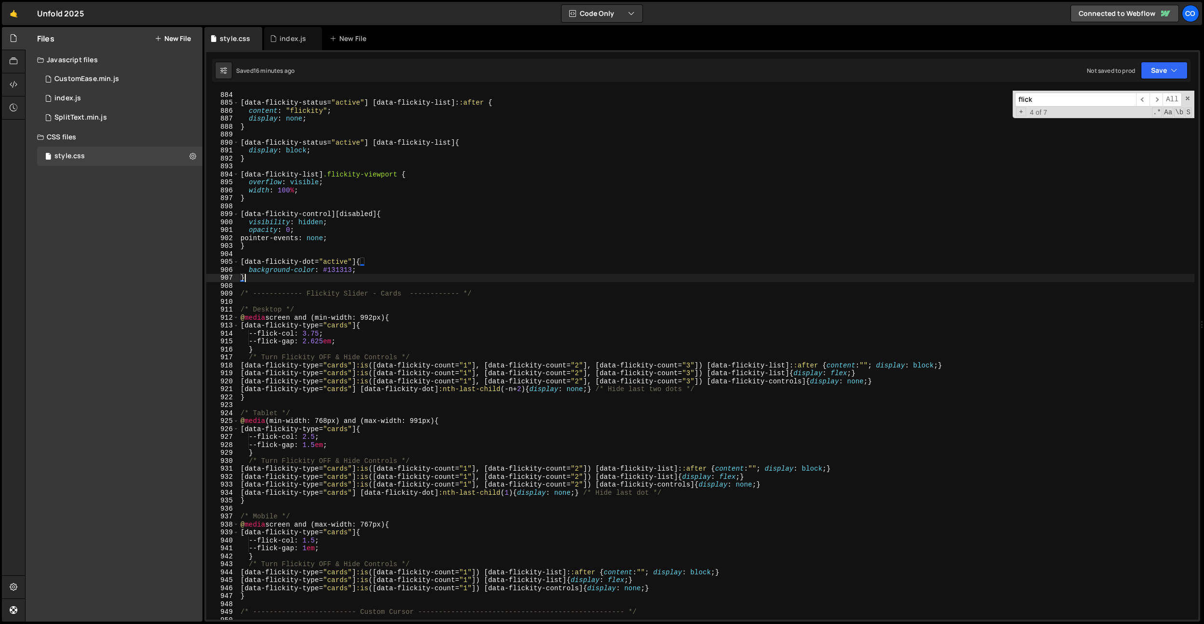
click at [365, 448] on div "/* ------------ Flickity Slider - Setup ------------ */ [ data-flickity-status …" at bounding box center [717, 355] width 956 height 545
drag, startPoint x: 322, startPoint y: 539, endPoint x: 337, endPoint y: 546, distance: 16.6
click at [322, 539] on div "/* ------------ Flickity Slider - Setup ------------ */ [ data-flickity-status …" at bounding box center [717, 355] width 956 height 545
drag, startPoint x: 323, startPoint y: 441, endPoint x: 324, endPoint y: 500, distance: 58.8
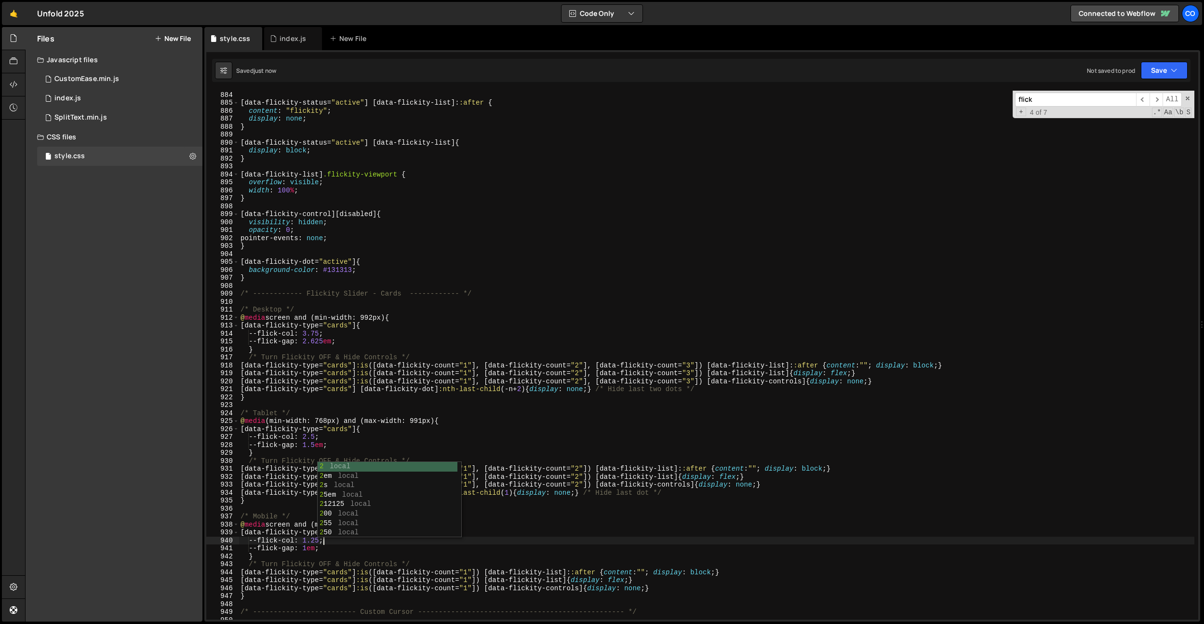
click at [323, 441] on div "/* ------------ Flickity Slider - Setup ------------ */ [ data-flickity-status …" at bounding box center [717, 355] width 956 height 545
click at [322, 538] on div "/* ------------ Flickity Slider - Setup ------------ */ [ data-flickity-status …" at bounding box center [717, 355] width 956 height 545
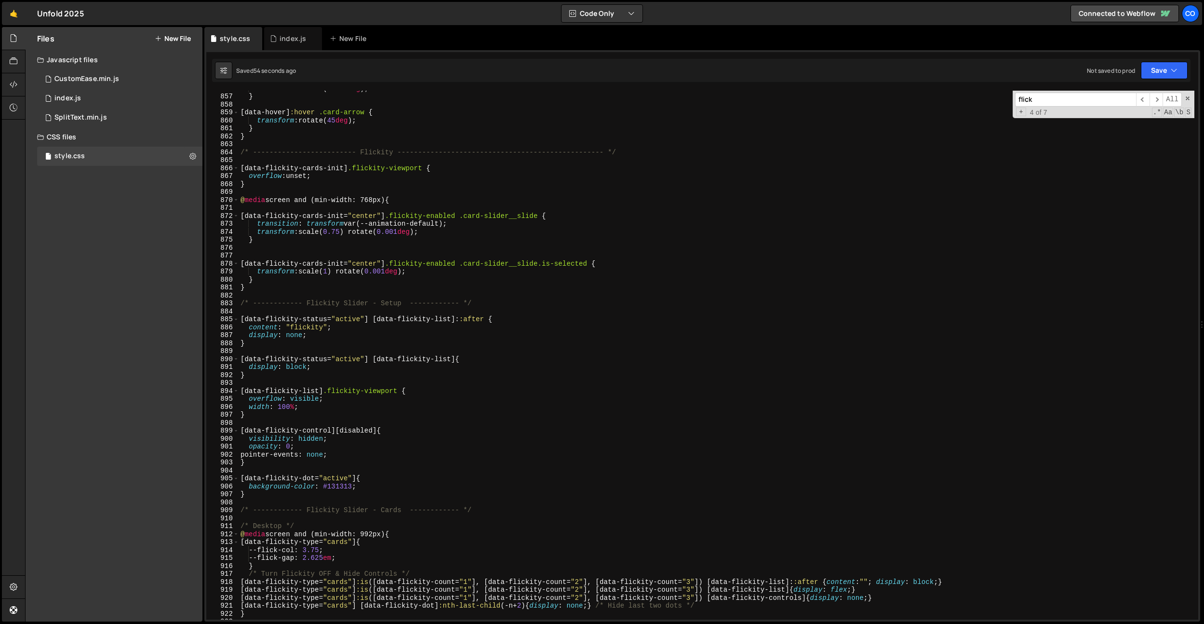
scroll to position [6805, 0]
click at [291, 444] on div "transform : rotate( 0.001 deg ) ; } [ data-hover ] :hover .card-arrow { transfo…" at bounding box center [717, 356] width 956 height 545
click at [356, 403] on div "transform : rotate( 0.001 deg ) ; } [ data-hover ] :hover .card-arrow { transfo…" at bounding box center [717, 356] width 956 height 545
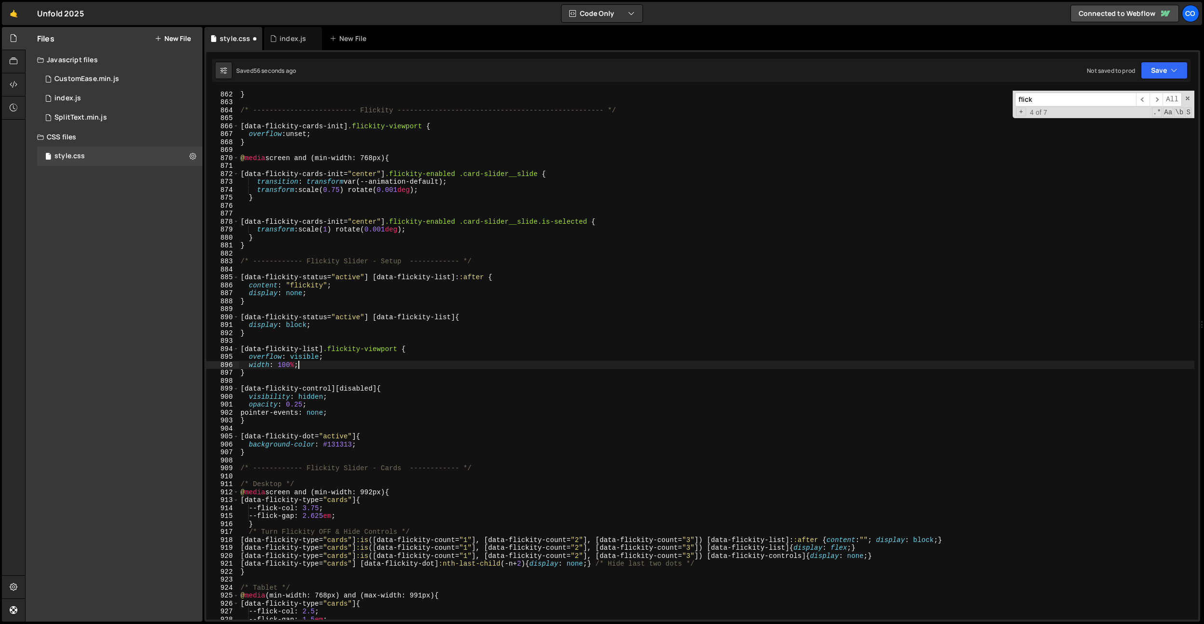
click at [353, 406] on div "} /* ------------------------- Flickity ---------------------------------------…" at bounding box center [717, 362] width 956 height 545
click at [440, 325] on div "} /* ------------------------- Flickity ---------------------------------------…" at bounding box center [717, 362] width 956 height 545
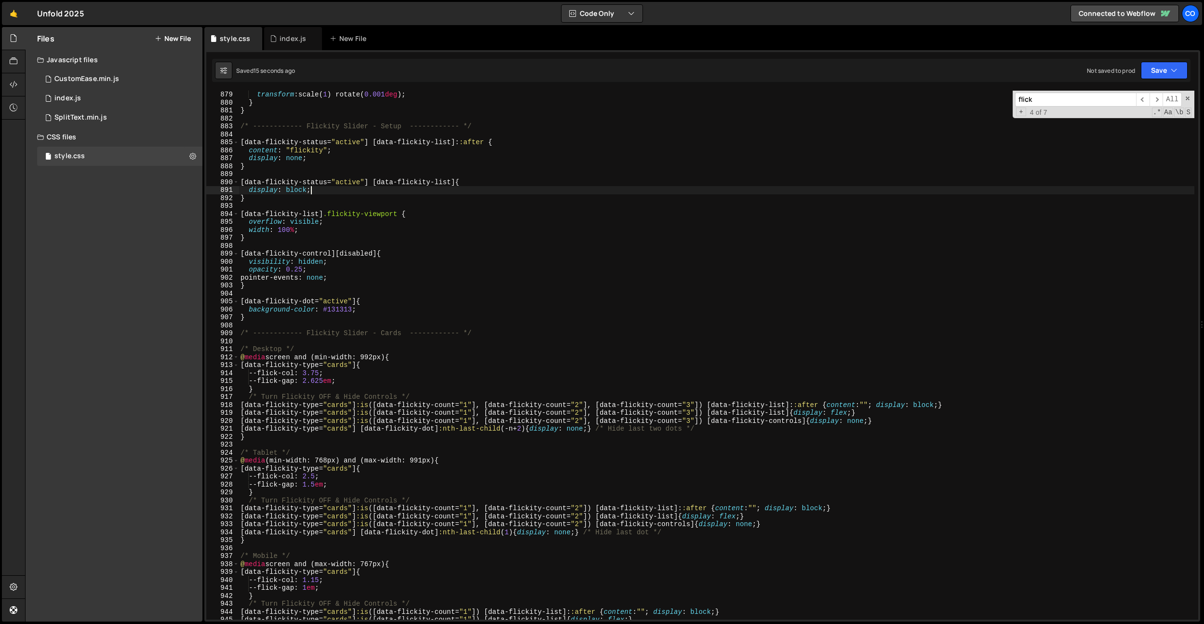
scroll to position [6963, 0]
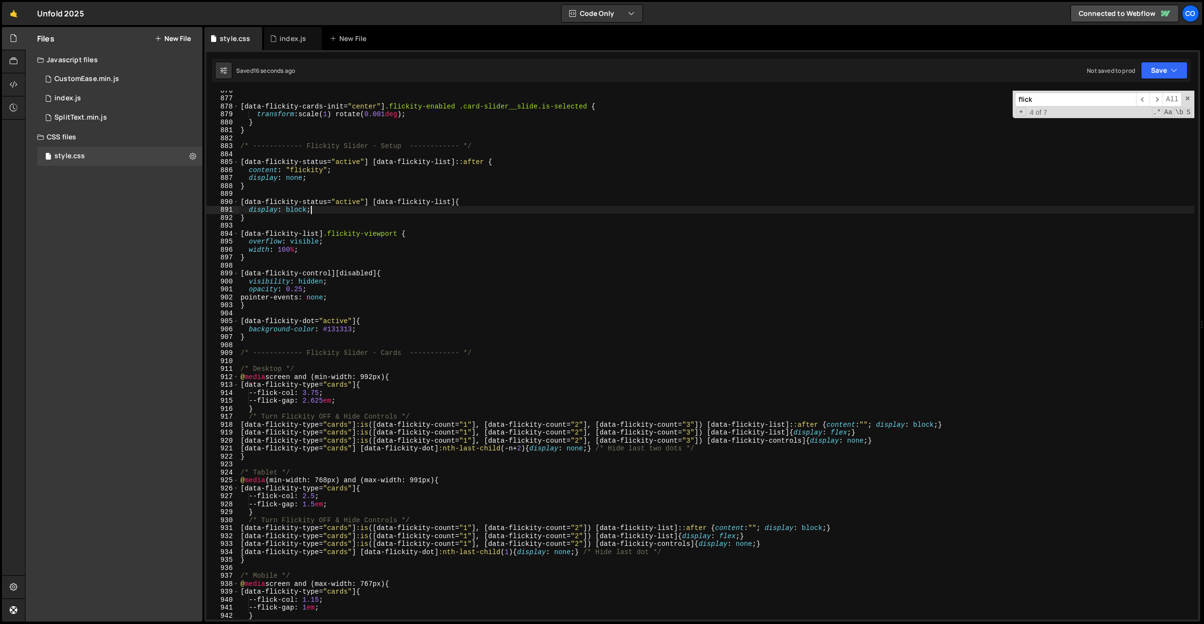
click at [377, 318] on div "[ data-flickity-cards-init = " center " ] .flickity-enabled .card-slider__slide…" at bounding box center [717, 358] width 956 height 545
drag, startPoint x: 343, startPoint y: 283, endPoint x: 223, endPoint y: 279, distance: 119.6
click at [223, 279] on div "[data-flickity-dot="active"] { 876 877 878 879 880 881 882 883 884 885 886 887 …" at bounding box center [702, 355] width 992 height 529
type textarea "visibility: hidden;"
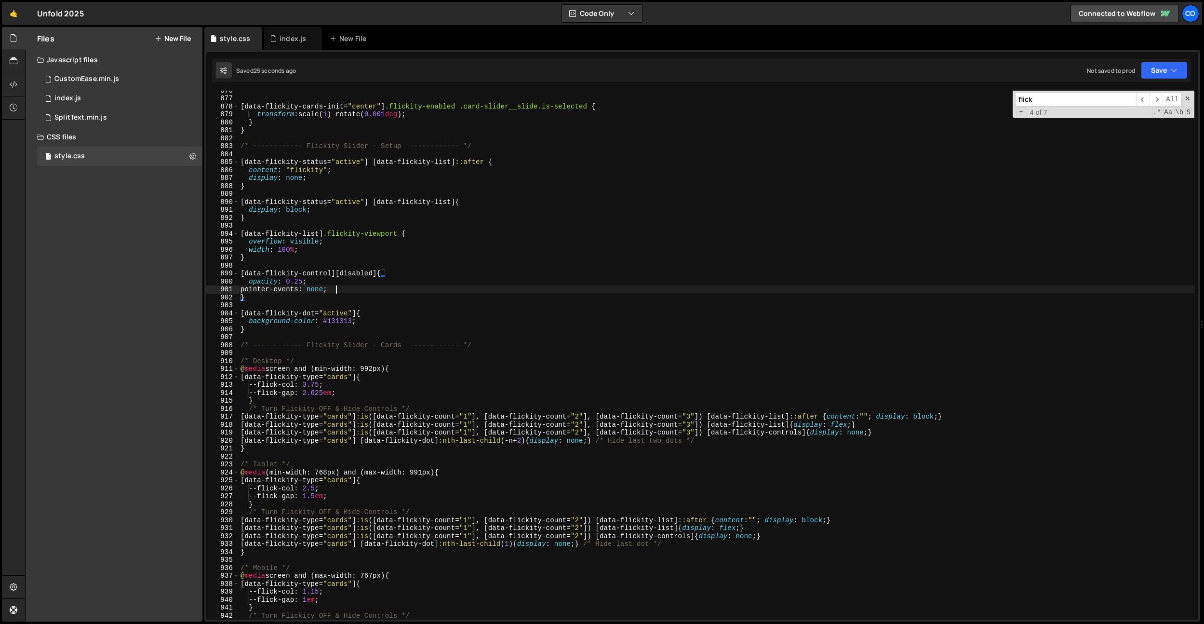
click at [375, 287] on div "[ data-flickity-cards-init = " center " ] .flickity-enabled .card-slider__slide…" at bounding box center [717, 358] width 956 height 545
drag, startPoint x: 358, startPoint y: 314, endPoint x: 215, endPoint y: 310, distance: 142.7
click at [215, 310] on div "pointer-events: none; 876 877 878 879 880 881 882 883 884 885 886 887 888 889 8…" at bounding box center [702, 355] width 992 height 529
drag, startPoint x: 336, startPoint y: 274, endPoint x: 246, endPoint y: 267, distance: 90.9
click at [237, 274] on div "[data-flickity-dot="active"] { 876 877 878 879 880 881 882 883 884 885 886 887 …" at bounding box center [702, 355] width 992 height 529
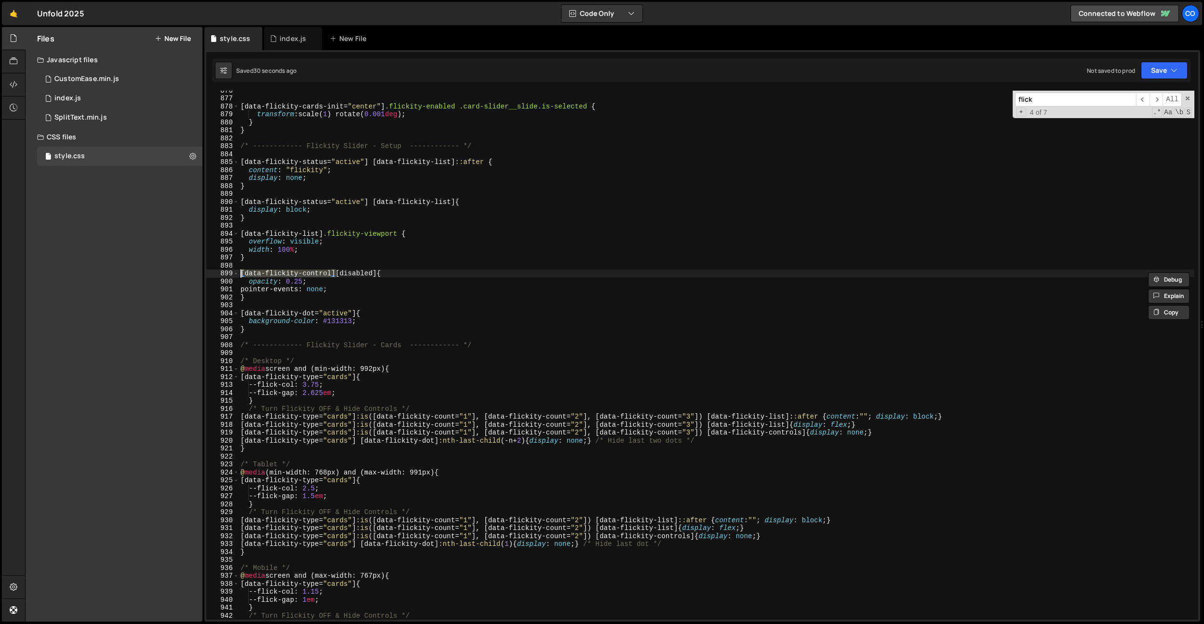
click at [253, 258] on div "[ data-flickity-cards-init = " center " ] .flickity-enabled .card-slider__slide…" at bounding box center [717, 358] width 956 height 545
type textarea "}"
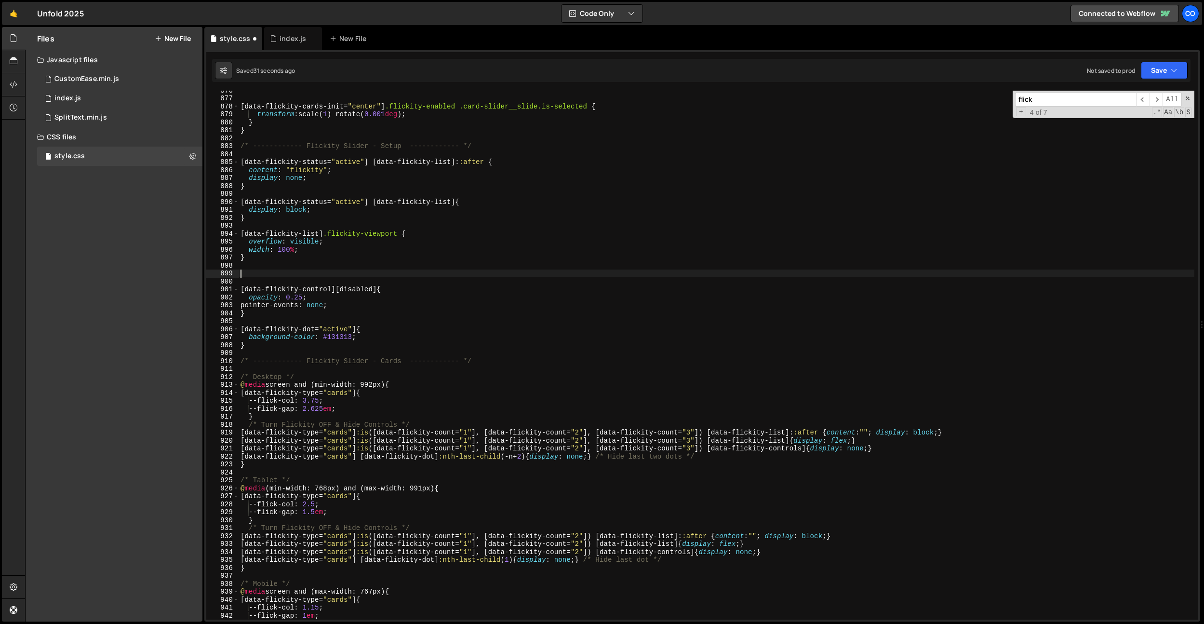
paste textarea "[data-flickity-control]"
type textarea "[data-flickity-control] {}"
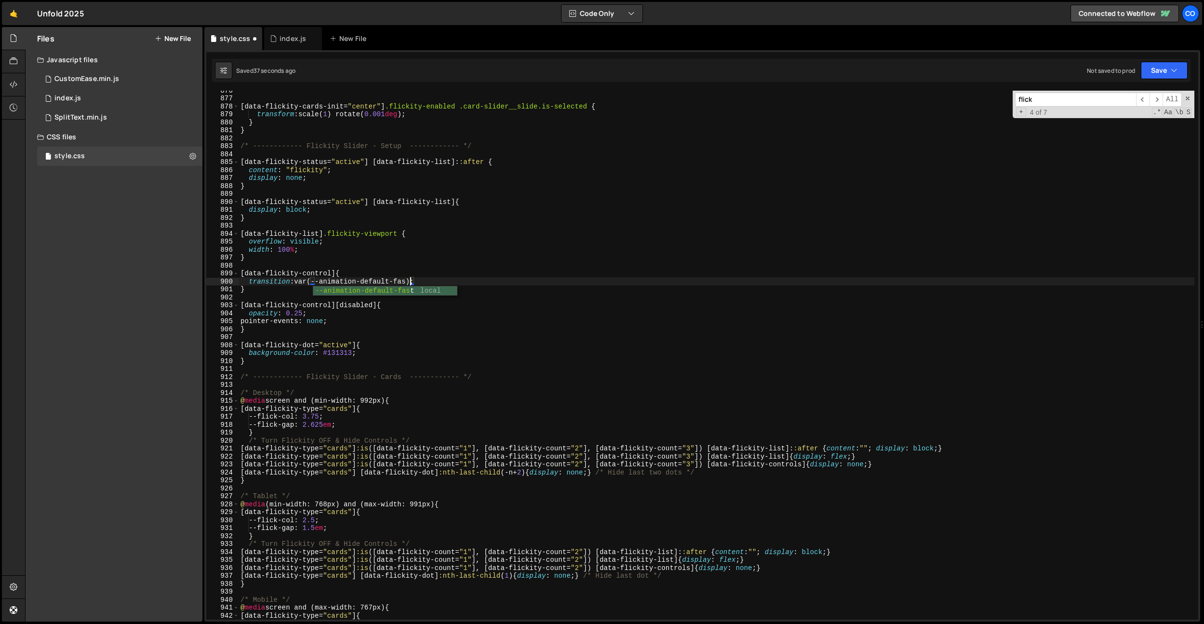
scroll to position [0, 12]
click at [297, 279] on div "[ data-flickity-cards-init = " center " ] .flickity-enabled .card-slider__slide…" at bounding box center [717, 358] width 956 height 545
type textarea "transition: opacity var(--animation-default-fast);"
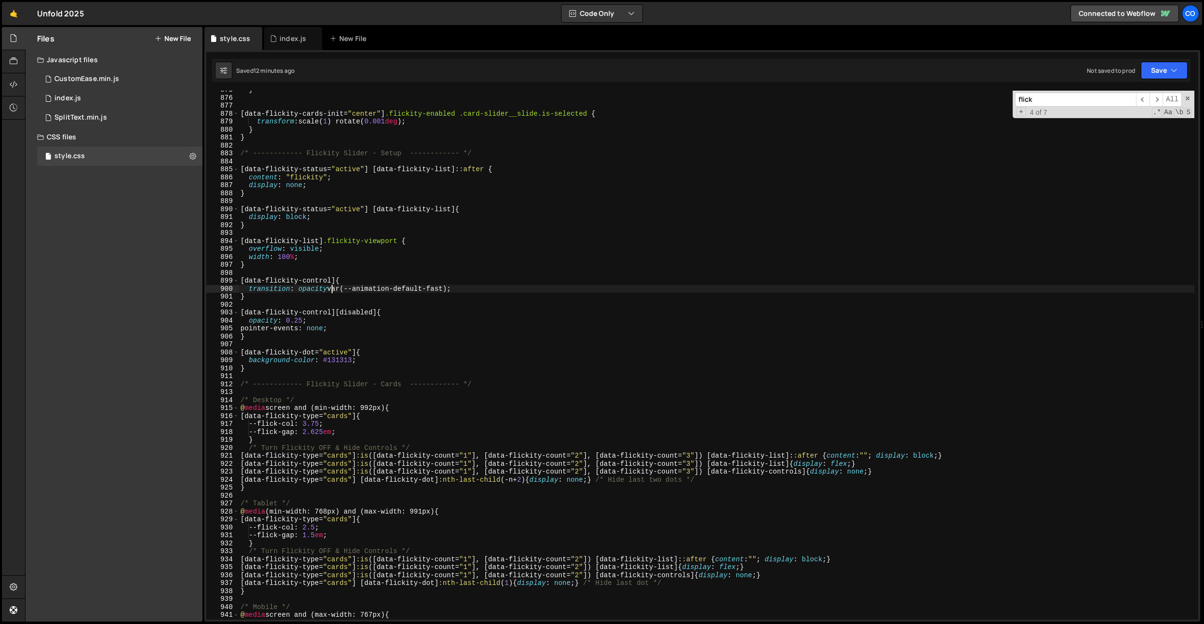
scroll to position [6948, 0]
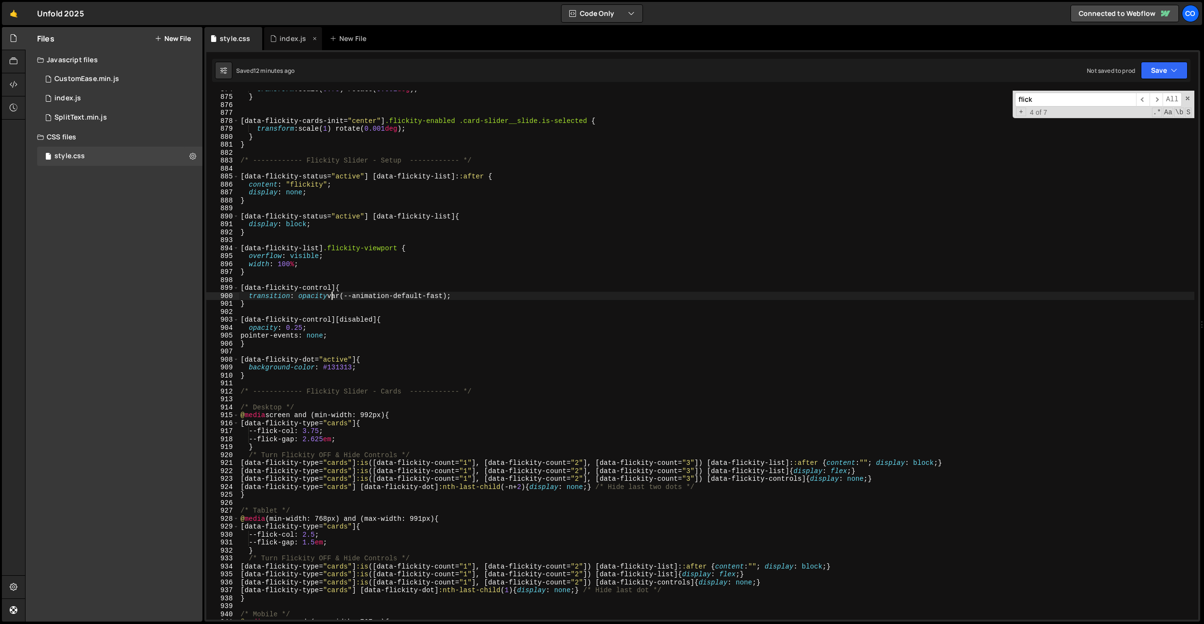
click at [288, 35] on div "index.js" at bounding box center [293, 39] width 27 height 10
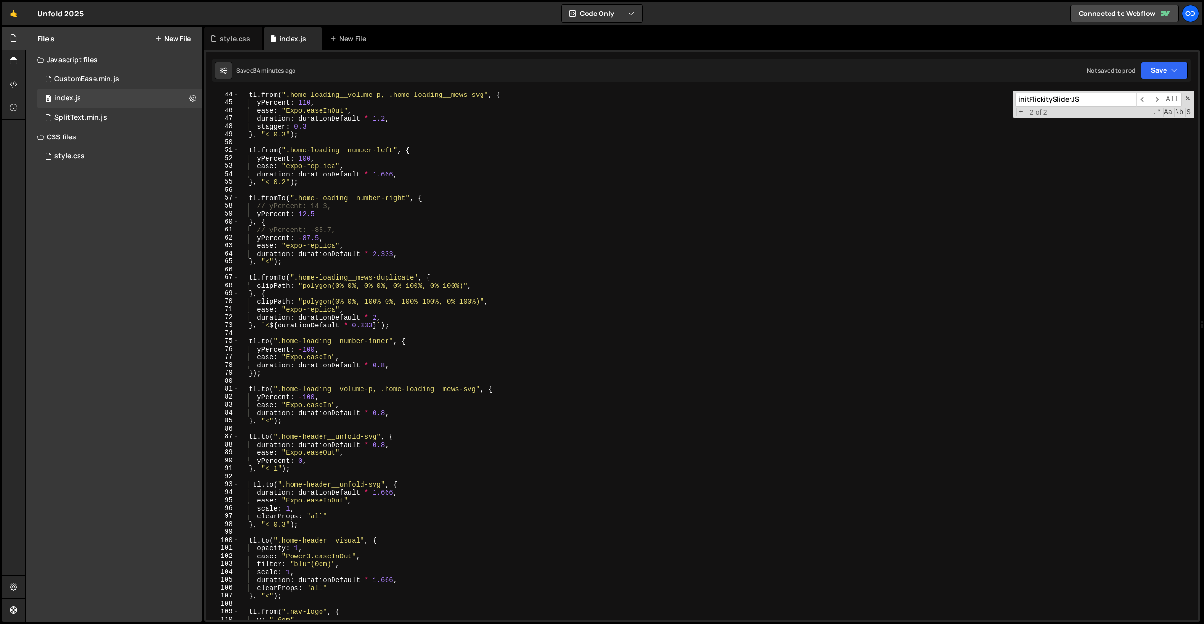
scroll to position [0, 0]
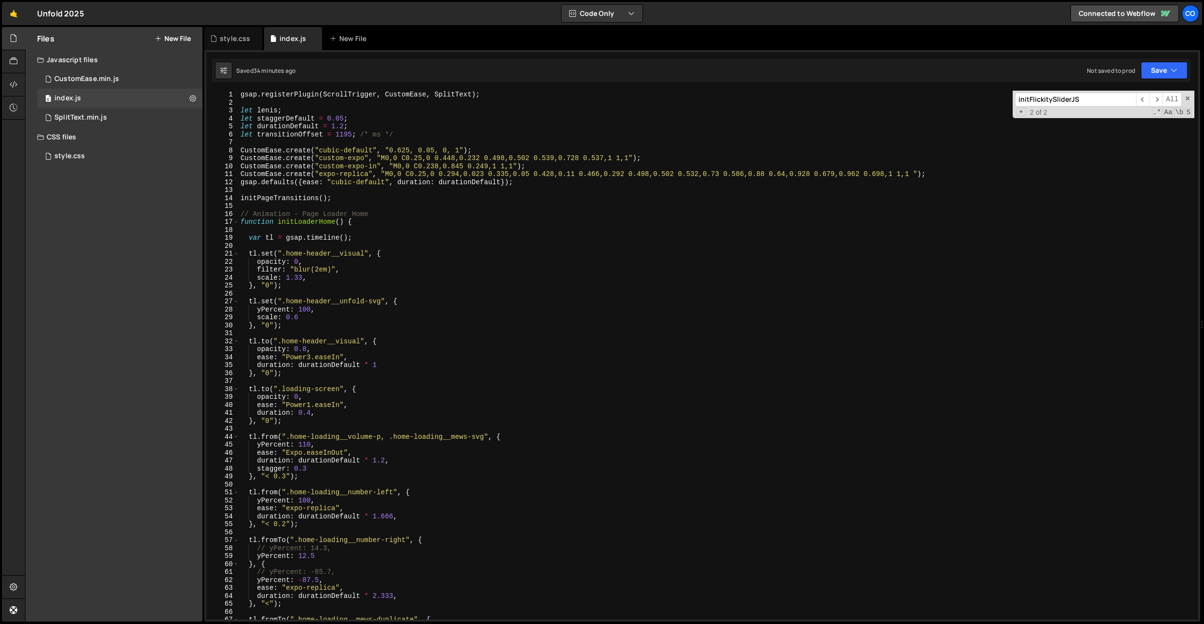
click at [210, 242] on div "20" at bounding box center [222, 246] width 33 height 8
click at [289, 257] on div "gsap . registerPlugin ( ScrollTrigger , CustomEase , SplitText ) ; let lenis ; …" at bounding box center [717, 363] width 956 height 545
click at [361, 241] on div "gsap . registerPlugin ( ScrollTrigger , CustomEase , SplitText ) ; let lenis ; …" at bounding box center [717, 363] width 956 height 545
type textarea "var tl = gsap.timeline();"
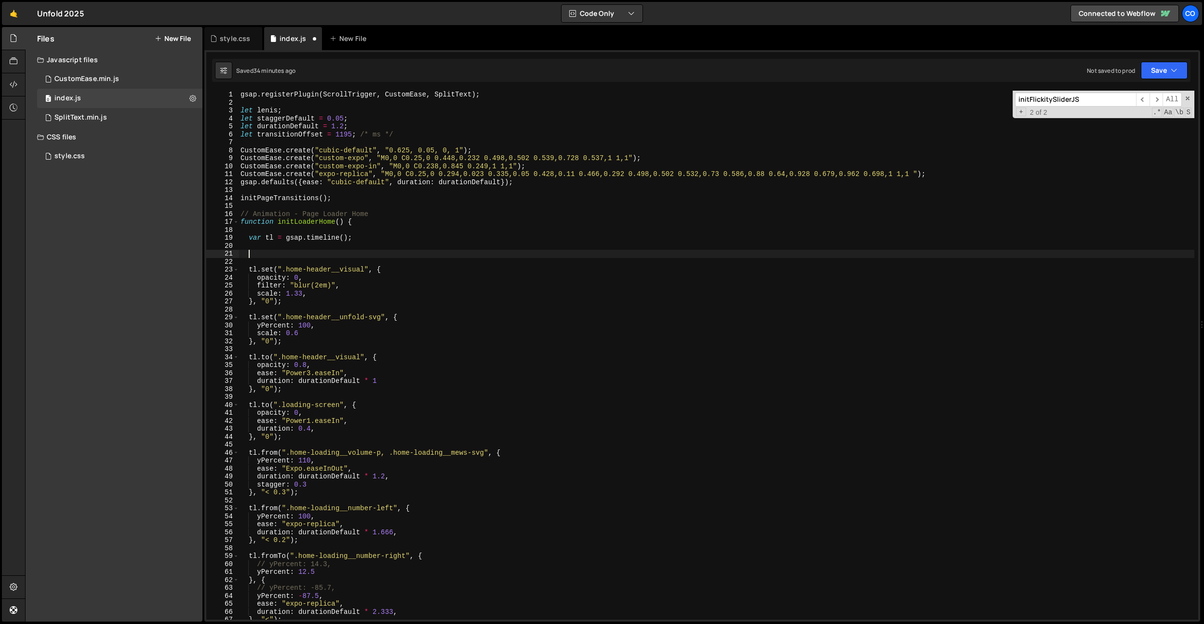
paste textarea "});"
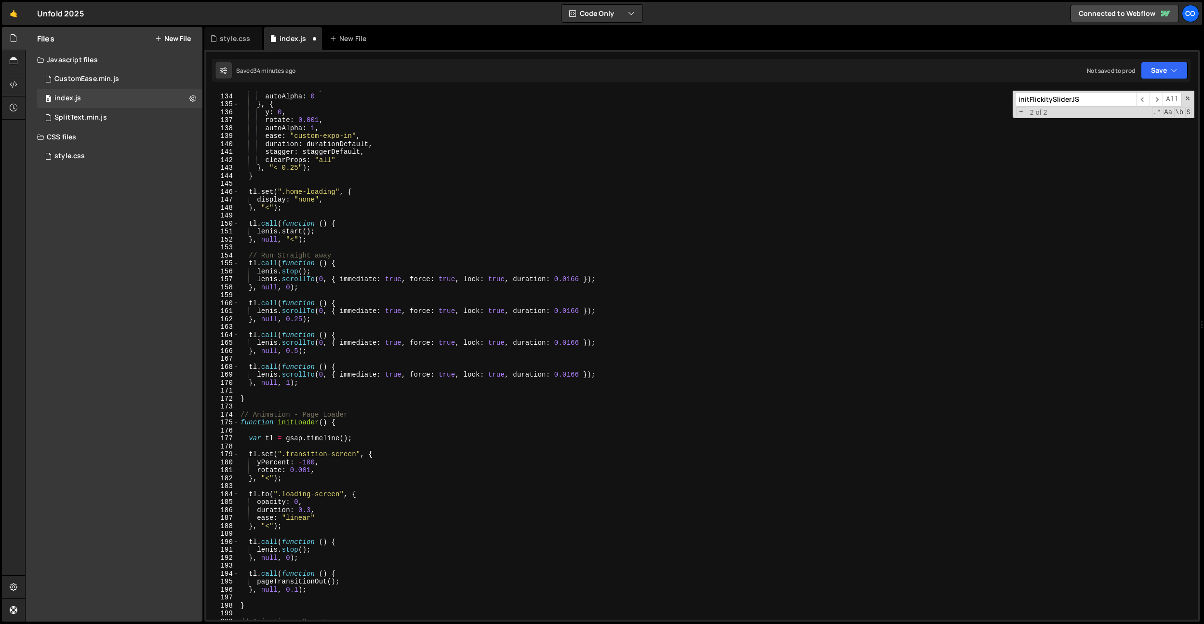
scroll to position [1090, 0]
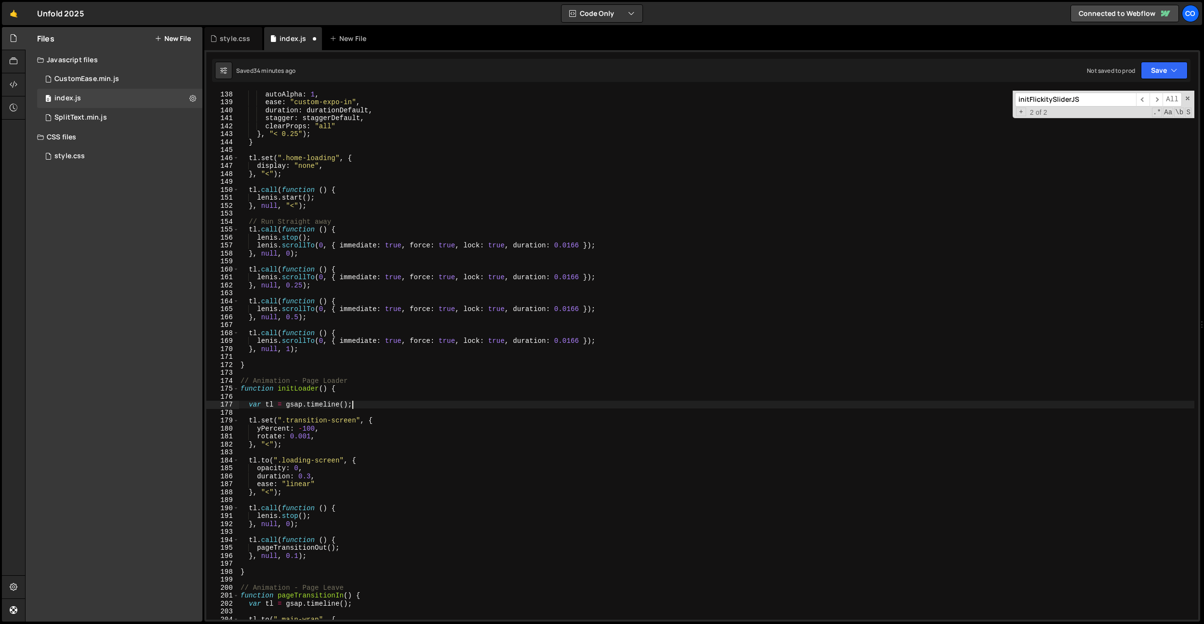
click at [359, 405] on div "autoAlpha : 1 , ease : "custom-expo-in" , duration : durationDefault , stagger …" at bounding box center [717, 362] width 956 height 545
type textarea "var tl = gsap.timeline();"
paste textarea "});"
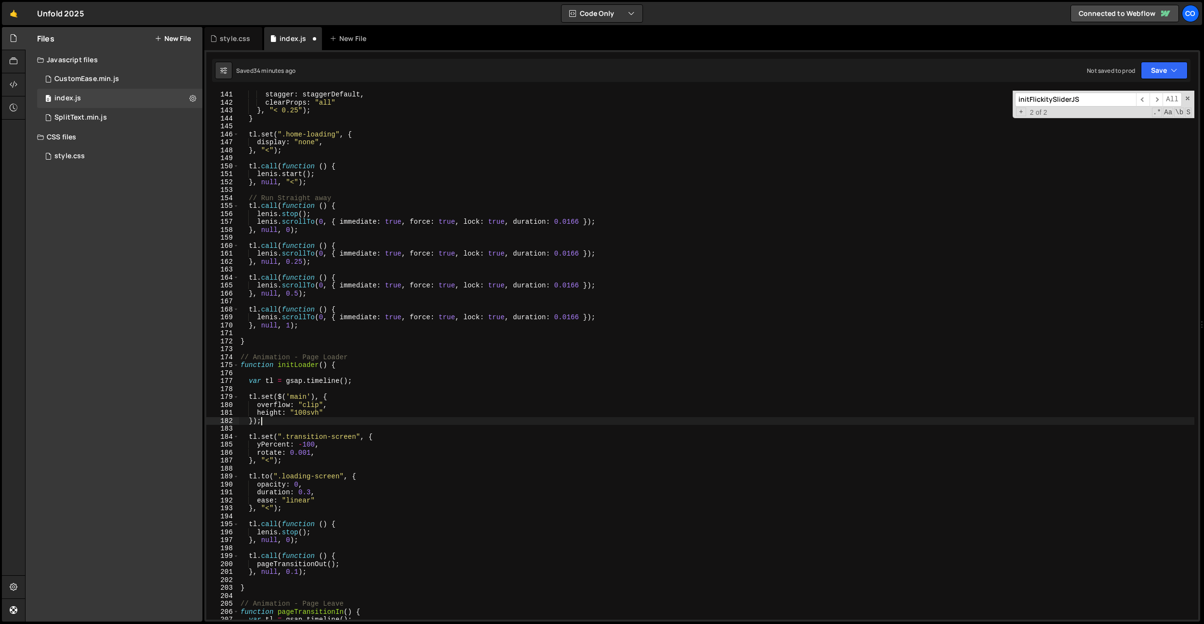
scroll to position [1080, 0]
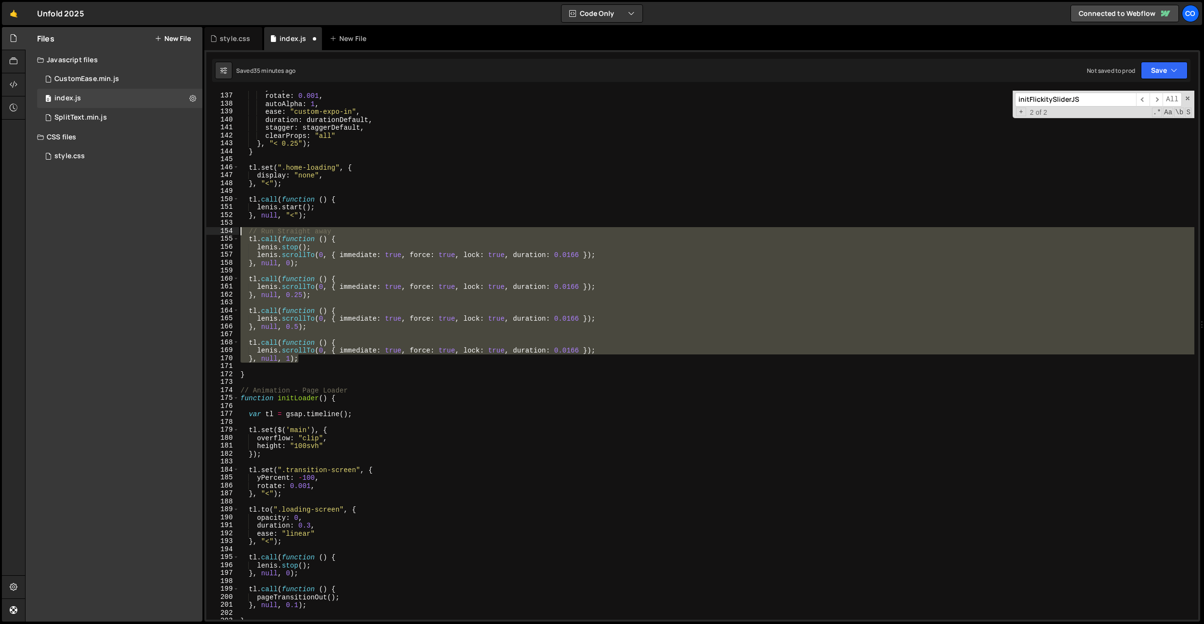
drag, startPoint x: 330, startPoint y: 361, endPoint x: 195, endPoint y: 227, distance: 190.5
click at [195, 227] on div "Files New File Javascript files 0 CustomEase.min.js 0 0 index.js 0 0 SplitText.…" at bounding box center [614, 324] width 1179 height 595
click at [307, 351] on div "y : 0 , rotate : 0.001 , autoAlpha : 1 , ease : "custom-expo-in" , duration : d…" at bounding box center [717, 355] width 956 height 529
drag, startPoint x: 305, startPoint y: 358, endPoint x: 194, endPoint y: 229, distance: 170.2
click at [194, 229] on div "Files New File Javascript files 0 CustomEase.min.js 0 0 index.js 0 0 SplitText.…" at bounding box center [614, 324] width 1179 height 595
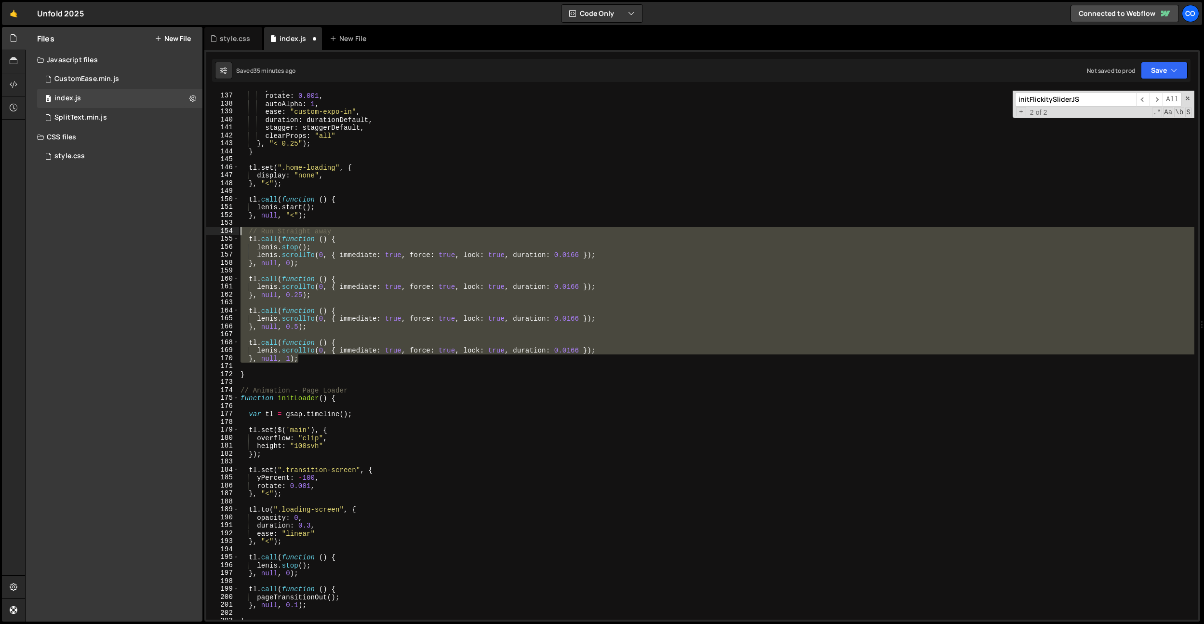
type textarea "// Run Straight away tl.call(function () {"
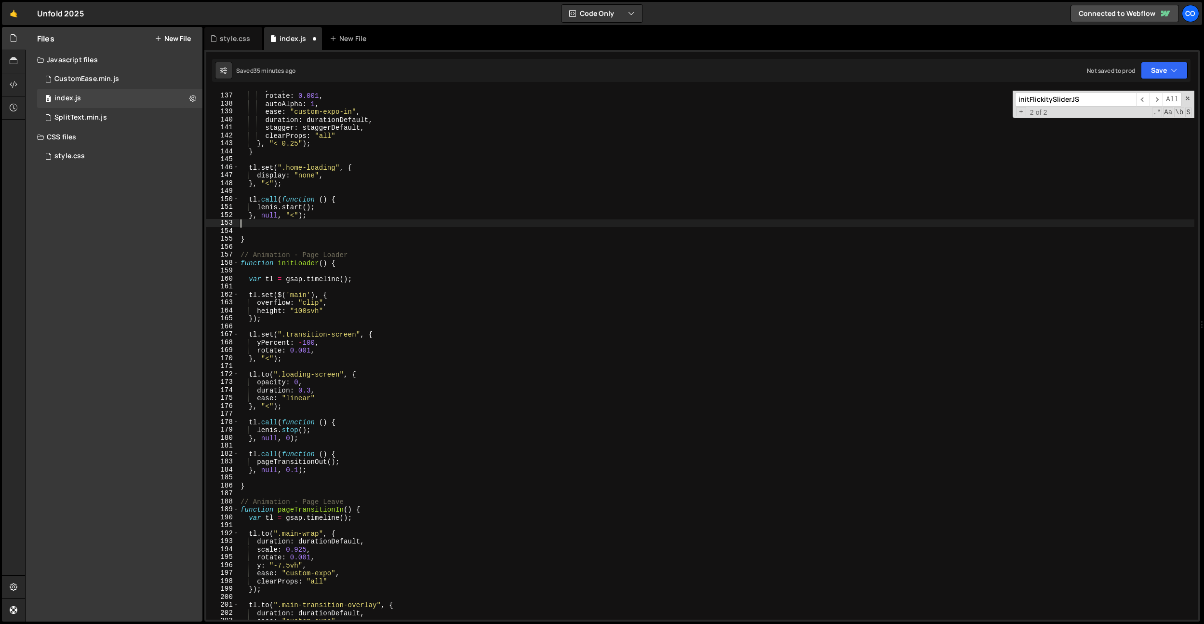
type textarea "}, null, "<");"
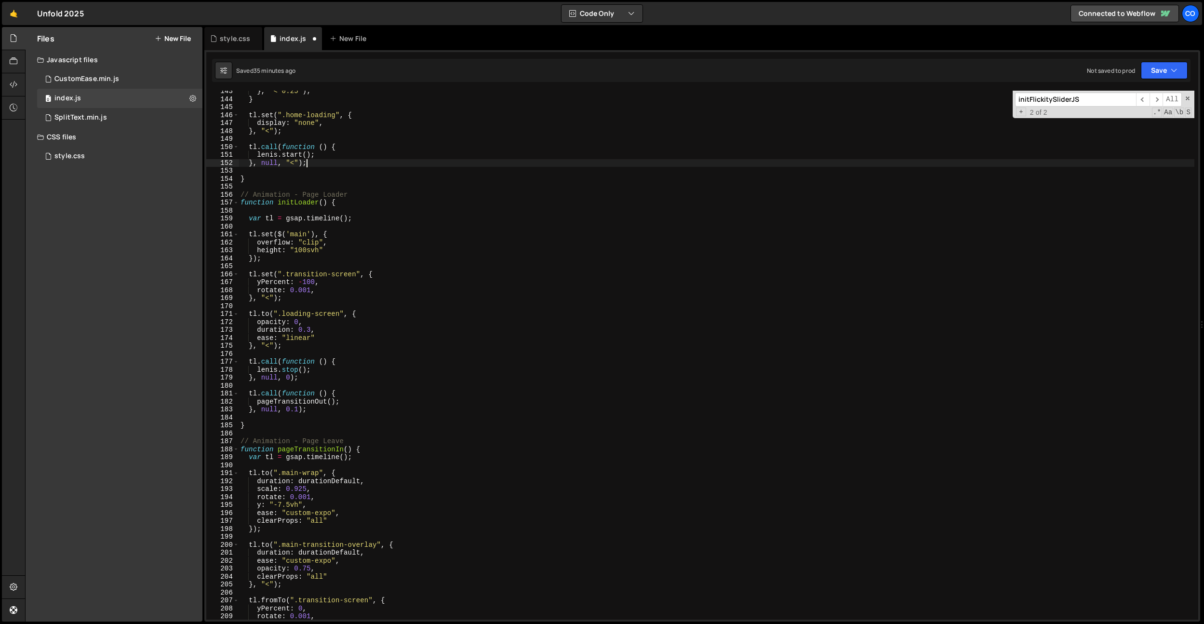
scroll to position [1132, 0]
click at [338, 385] on div "} , "< 0.25" ) ; } tl . set ( ".home-loading" , { display : "none" , } , "<" ) …" at bounding box center [717, 359] width 956 height 545
click at [334, 365] on div "} , "< 0.25" ) ; } tl . set ( ".home-loading" , { display : "none" , } , "<" ) …" at bounding box center [717, 359] width 956 height 545
type textarea "tl.call(function () {"
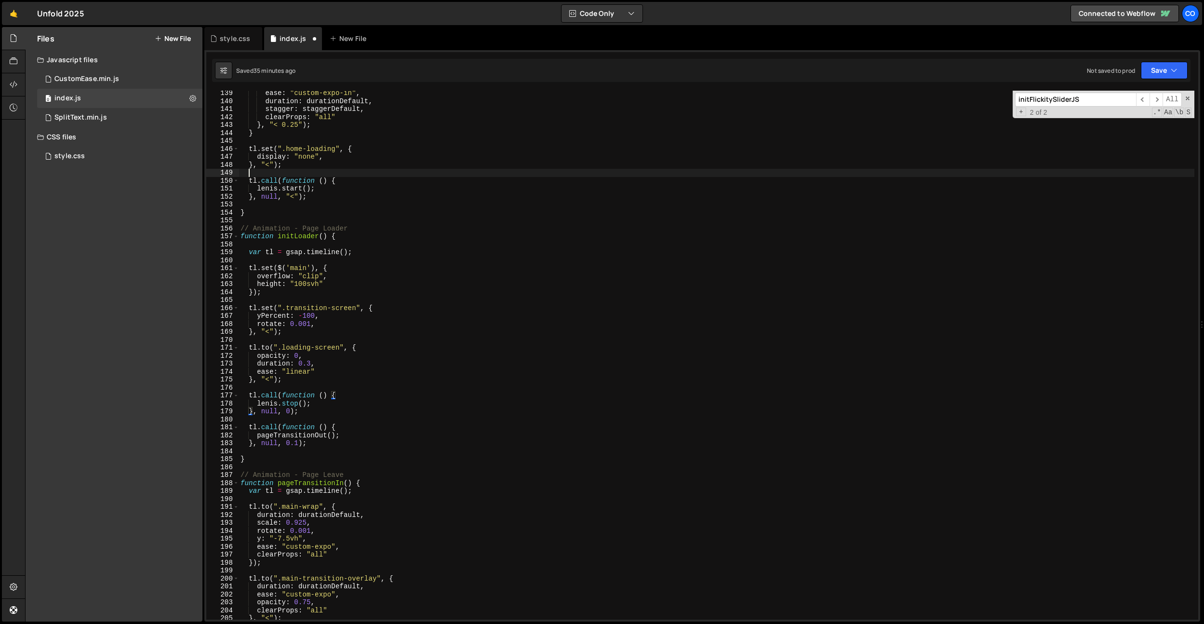
click at [342, 176] on div "ease : "custom-expo-in" , duration : durationDefault , stagger : staggerDefault…" at bounding box center [717, 361] width 956 height 545
click at [342, 180] on div "ease : "custom-expo-in" , duration : durationDefault , stagger : staggerDefault…" at bounding box center [717, 361] width 956 height 545
type textarea "tl.call(function () {"
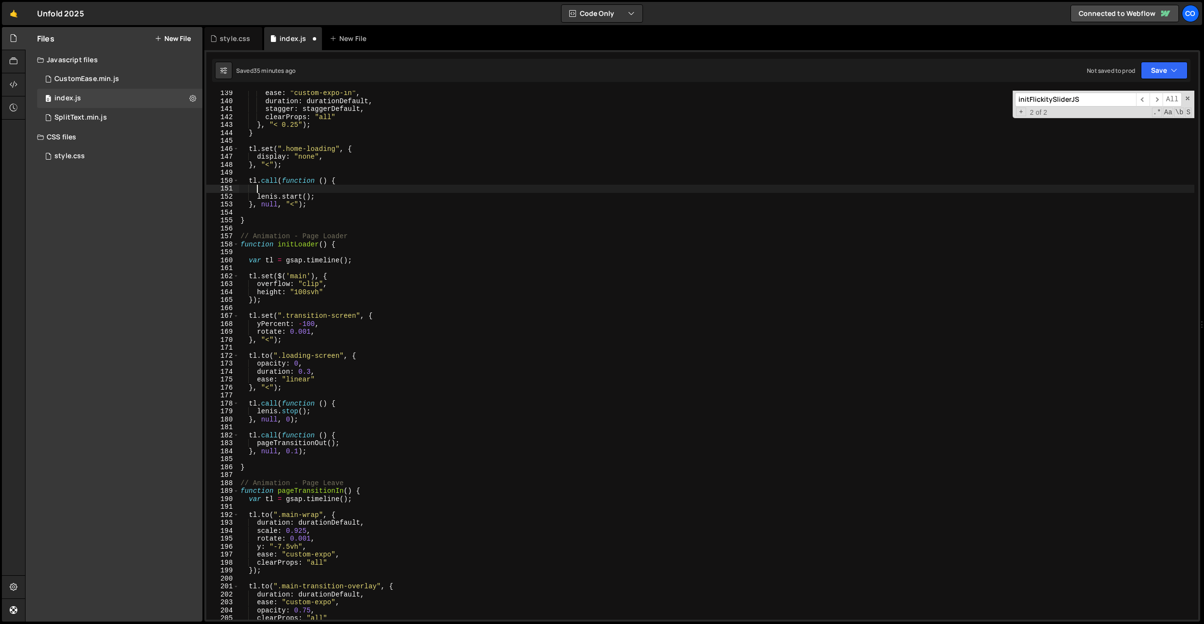
paste textarea "});"
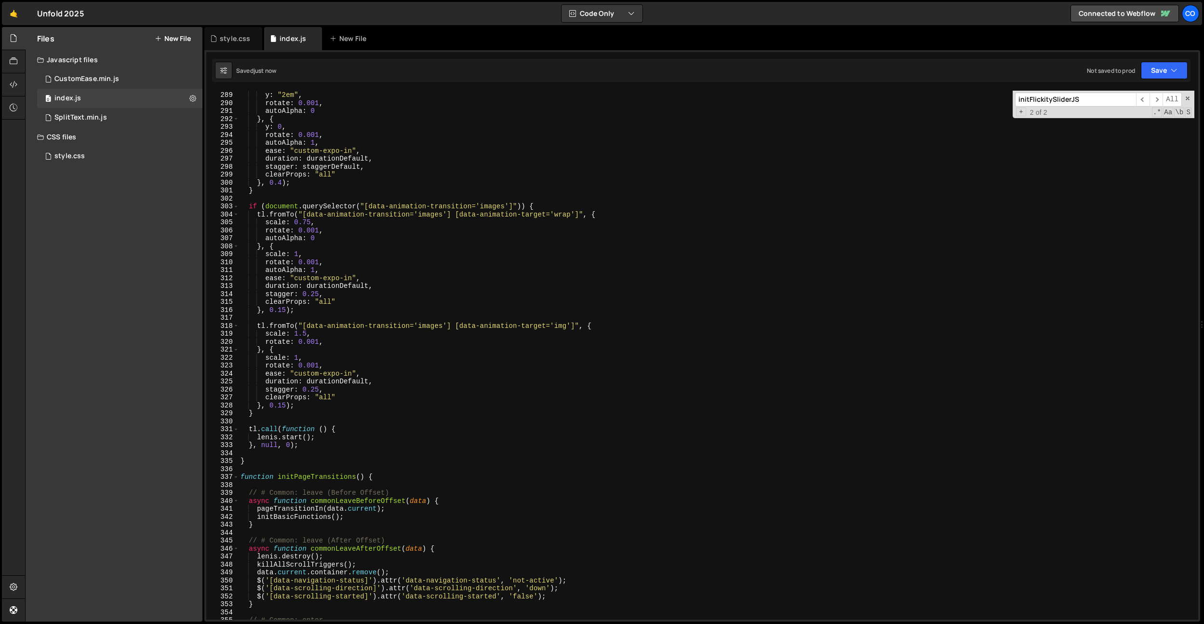
scroll to position [2290, 0]
click at [344, 430] on div "tl . fromTo ( "[data-animation-transition='fade']" , { y : "2em" , rotate : 0.0…" at bounding box center [717, 355] width 956 height 545
type textarea "tl.call(function () {"
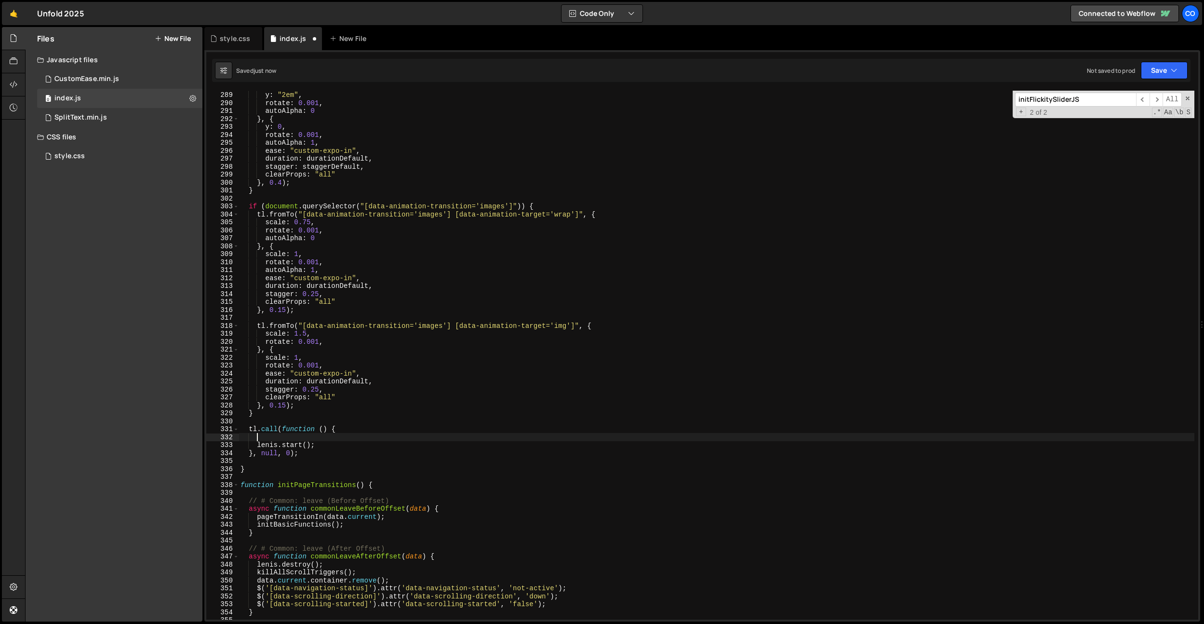
paste textarea "});"
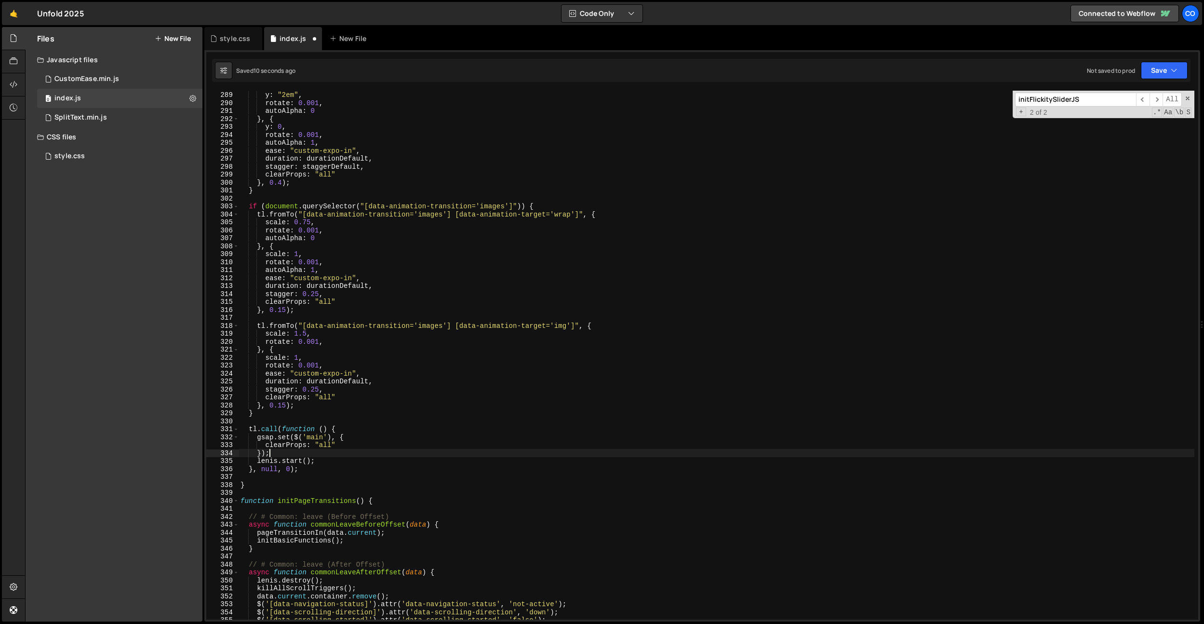
click at [291, 470] on div "tl . fromTo ( "[data-animation-transition='fade']" , { y : "2em" , rotate : 0.0…" at bounding box center [717, 355] width 956 height 545
click at [670, 337] on div "tl . fromTo ( "[data-animation-transition='fade']" , { y : "2em" , rotate : 0.0…" at bounding box center [717, 355] width 956 height 545
type textarea "scale: 1.5,"
click at [1182, 5] on link "Co" at bounding box center [1190, 13] width 17 height 17
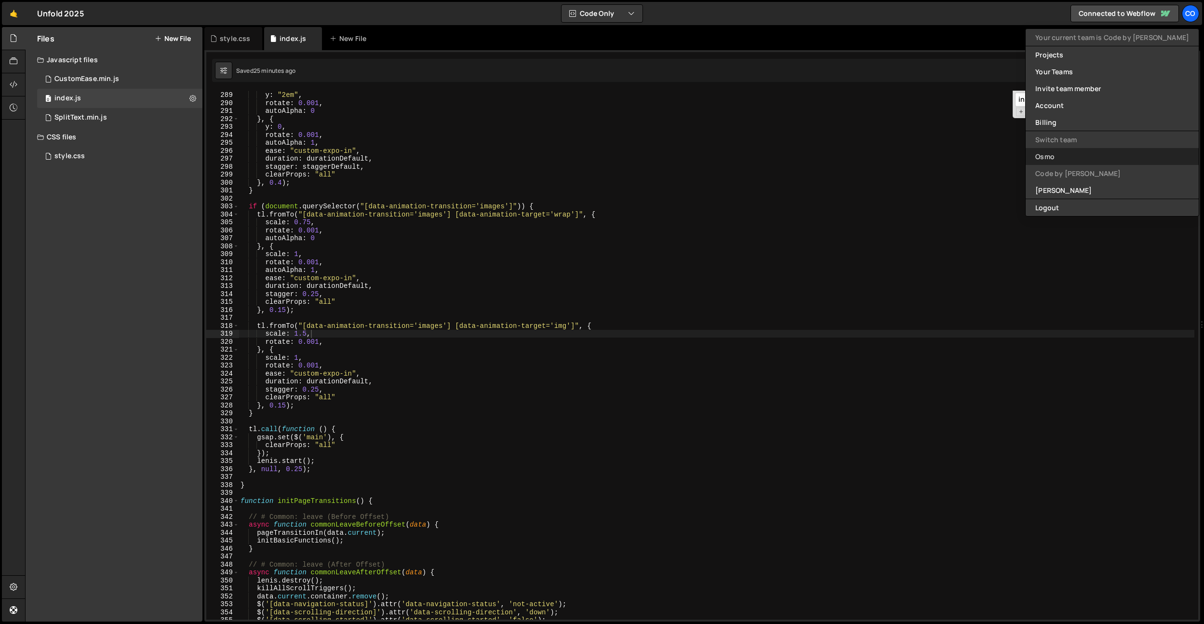
click at [1100, 151] on link "Osmo" at bounding box center [1112, 156] width 173 height 17
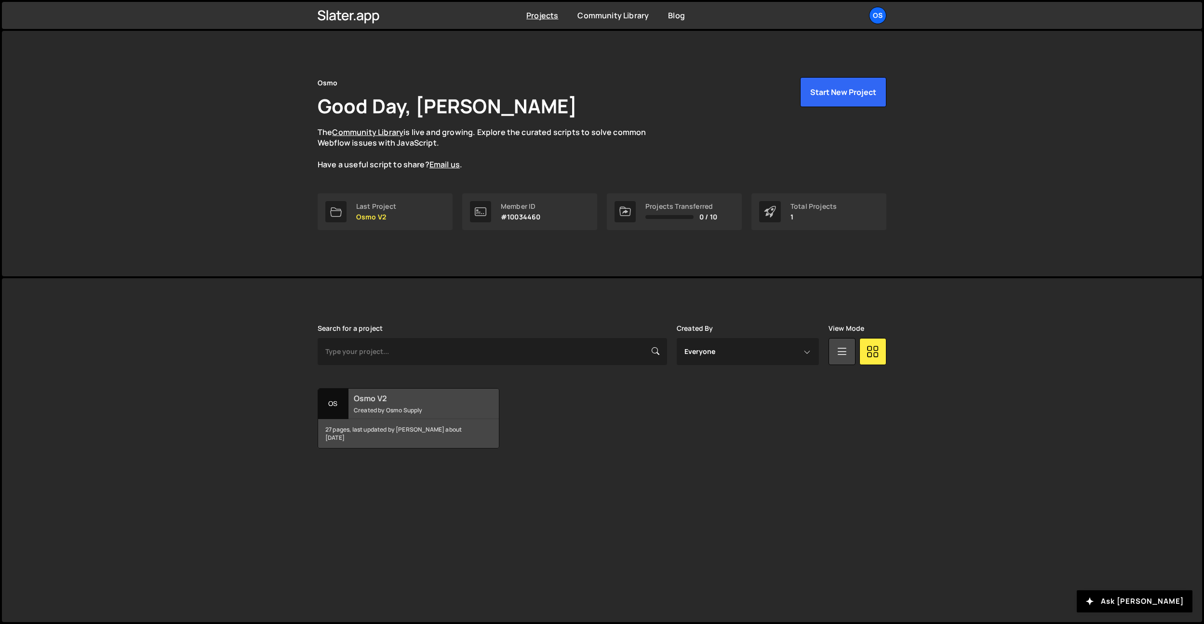
click at [436, 397] on h2 "Osmo V2" at bounding box center [412, 398] width 116 height 11
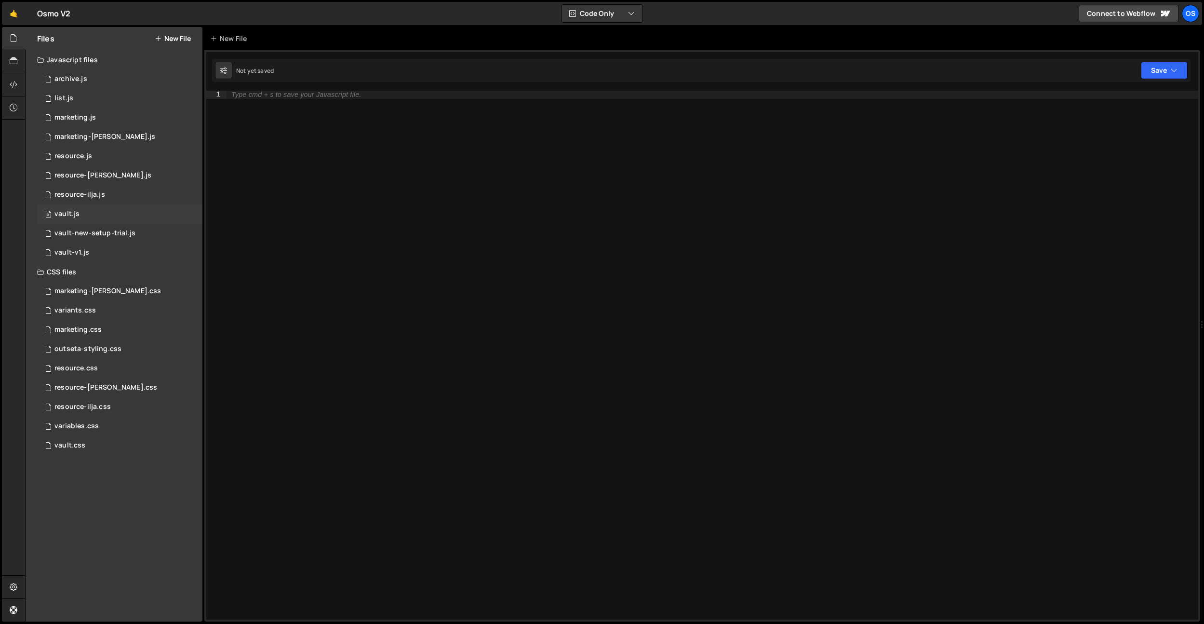
click at [118, 211] on div "0 vault.js 0" at bounding box center [119, 213] width 165 height 19
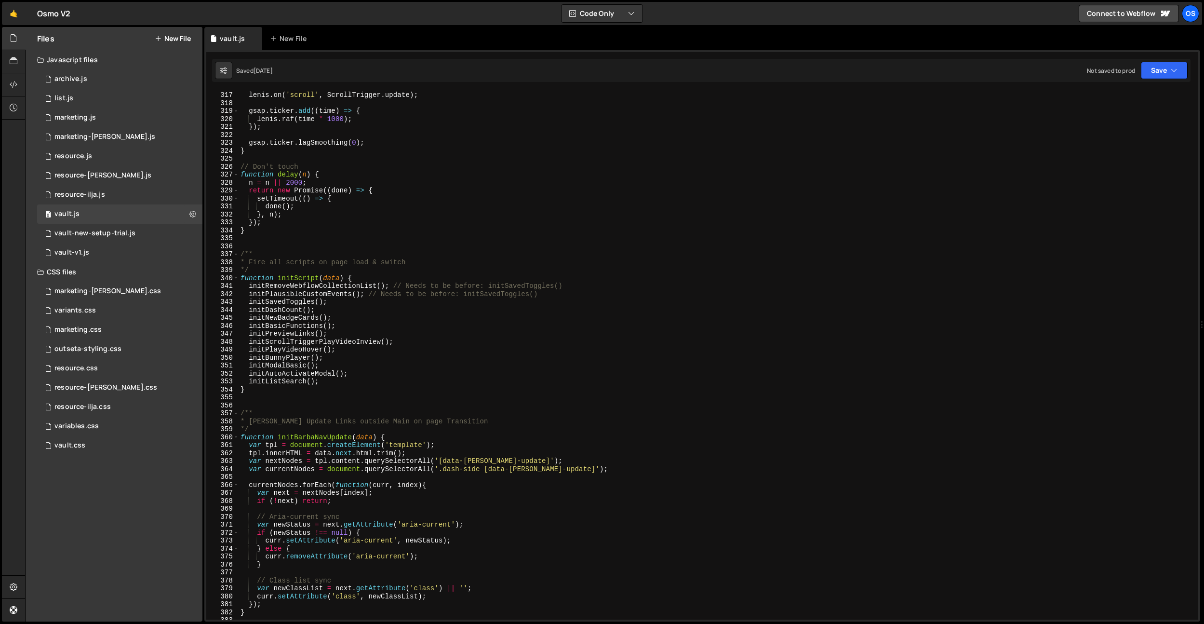
scroll to position [1995, 0]
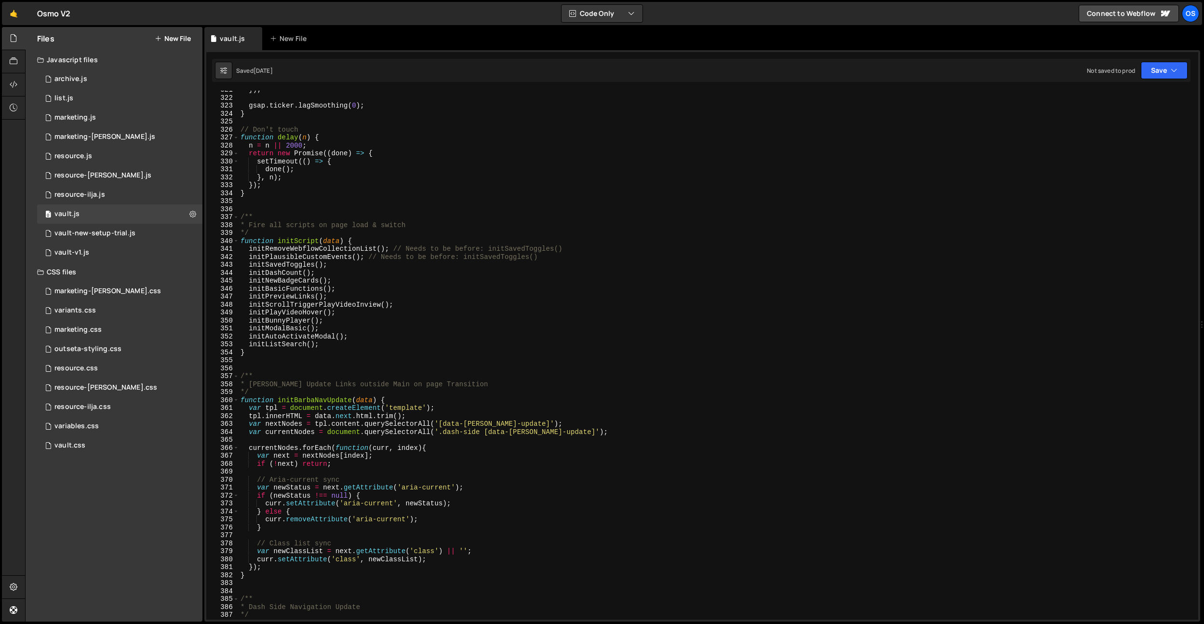
click at [344, 341] on div "}) ; gsap . ticker . lagSmoothing ( 0 ) ; } // Don't touch function delay ( n )…" at bounding box center [717, 358] width 956 height 545
drag, startPoint x: 340, startPoint y: 315, endPoint x: 223, endPoint y: 314, distance: 117.1
click at [223, 314] on div "initListSearch(); 321 322 323 324 325 326 327 328 329 330 331 332 333 334 335 3…" at bounding box center [702, 355] width 992 height 529
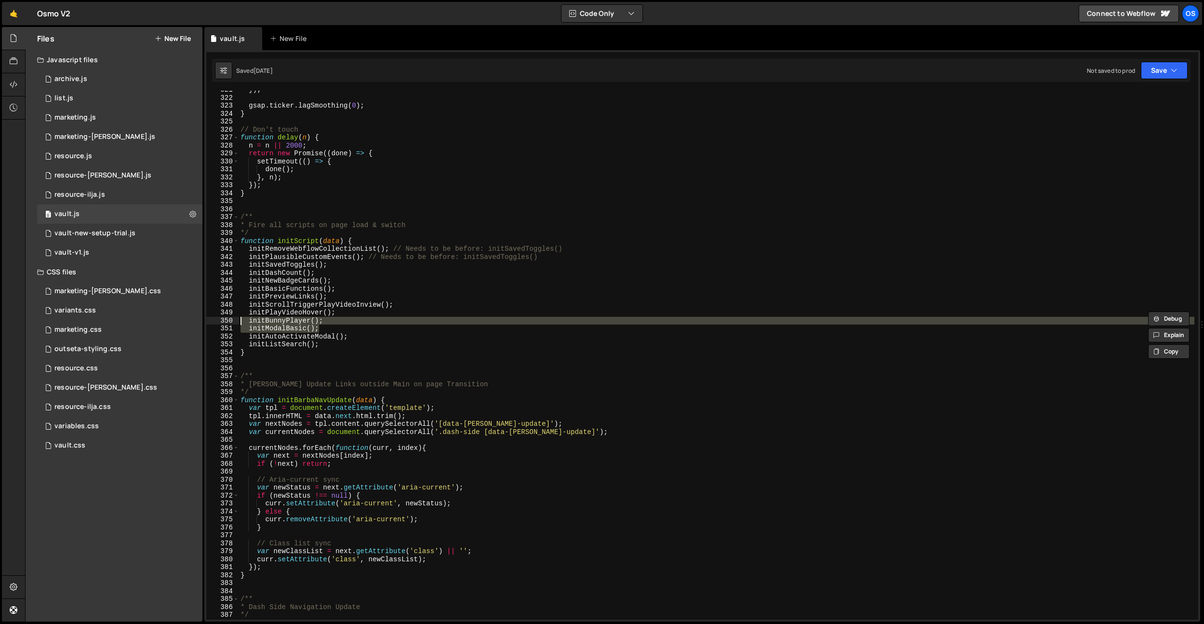
drag, startPoint x: 362, startPoint y: 325, endPoint x: 297, endPoint y: 321, distance: 65.2
click at [227, 324] on div "initPlayVideoHover(); 321 322 323 324 325 326 327 328 329 330 331 332 333 334 3…" at bounding box center [702, 355] width 992 height 529
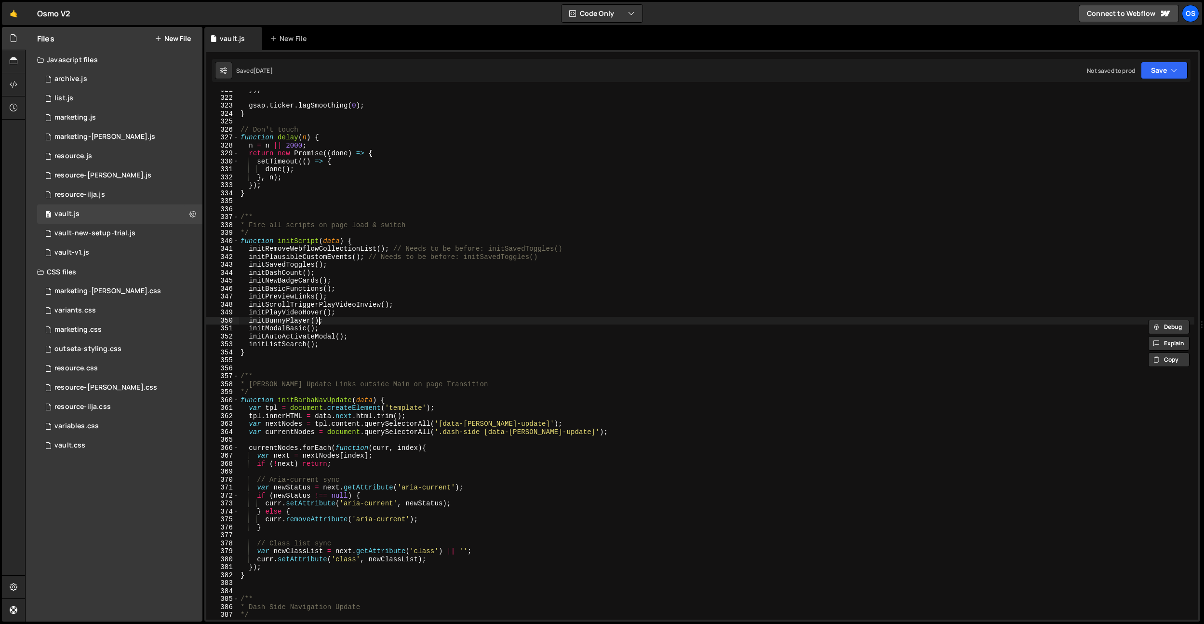
click at [320, 320] on div "}) ; gsap . ticker . lagSmoothing ( 0 ) ; } // Don't touch function delay ( n )…" at bounding box center [717, 358] width 956 height 545
drag, startPoint x: 343, startPoint y: 321, endPoint x: 229, endPoint y: 322, distance: 113.7
click at [229, 322] on div "initBunnyPlayer(); 321 322 323 324 325 326 327 328 329 330 331 332 333 334 335 …" at bounding box center [702, 355] width 992 height 529
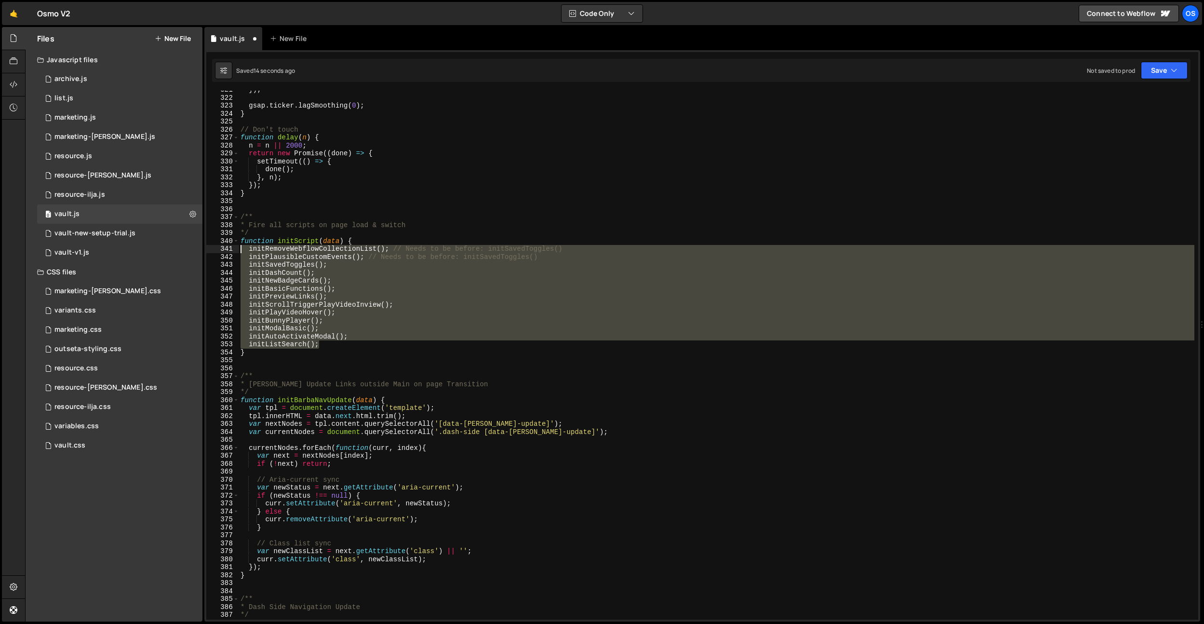
drag, startPoint x: 333, startPoint y: 344, endPoint x: 217, endPoint y: 253, distance: 147.2
click at [217, 253] on div "initBunnyPlayer(); 321 322 323 324 325 326 327 328 329 330 331 332 333 334 335 …" at bounding box center [702, 355] width 992 height 529
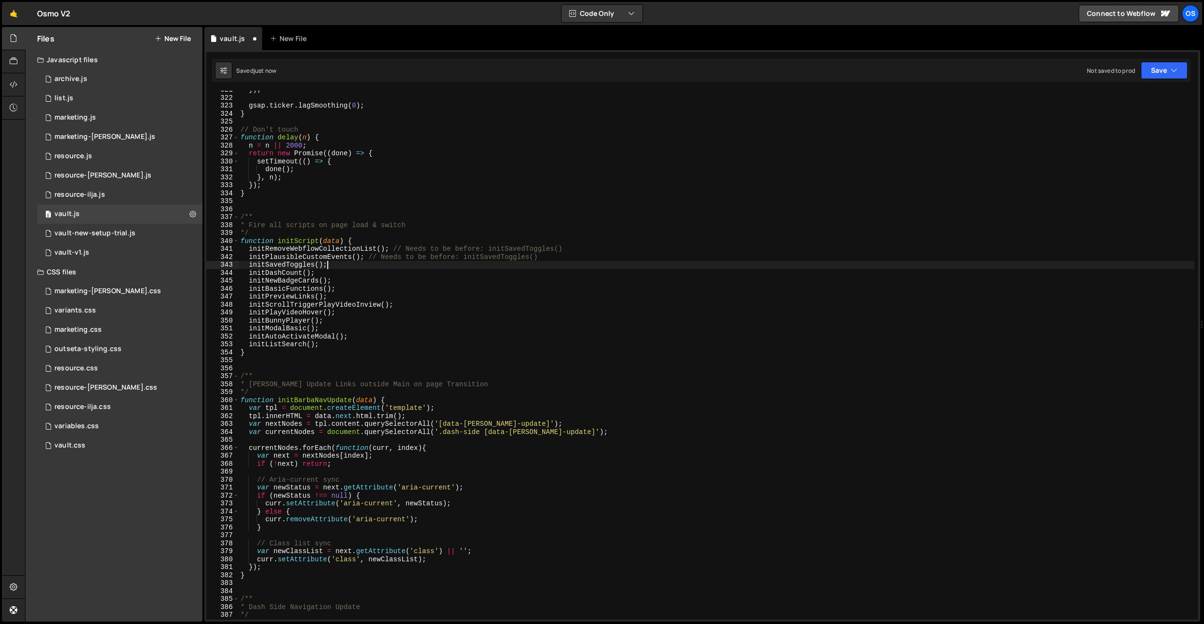
click at [352, 263] on div "}) ; gsap . ticker . lagSmoothing ( 0 ) ; } // Don't touch function delay ( n )…" at bounding box center [717, 358] width 956 height 545
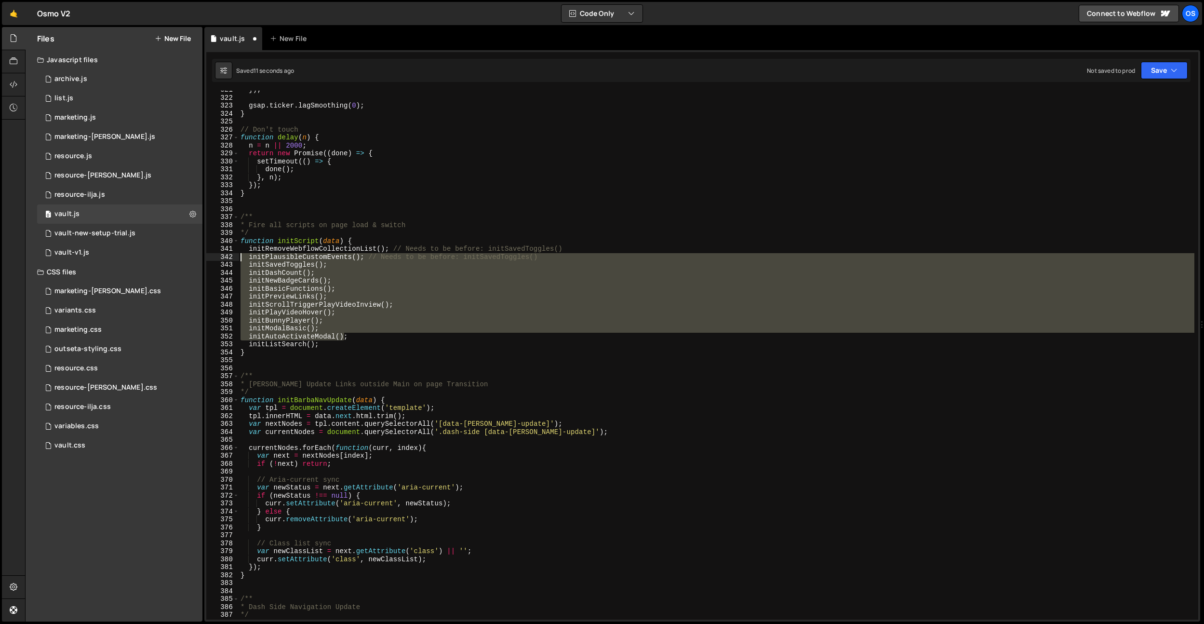
drag, startPoint x: 342, startPoint y: 340, endPoint x: 217, endPoint y: 260, distance: 148.3
click at [217, 260] on div "initSavedToggles(); 321 322 323 324 325 326 327 328 329 330 331 332 333 334 335…" at bounding box center [702, 355] width 992 height 529
click at [337, 256] on div "}) ; gsap . ticker . lagSmoothing ( 0 ) ; } // Don't touch function delay ( n )…" at bounding box center [717, 355] width 956 height 529
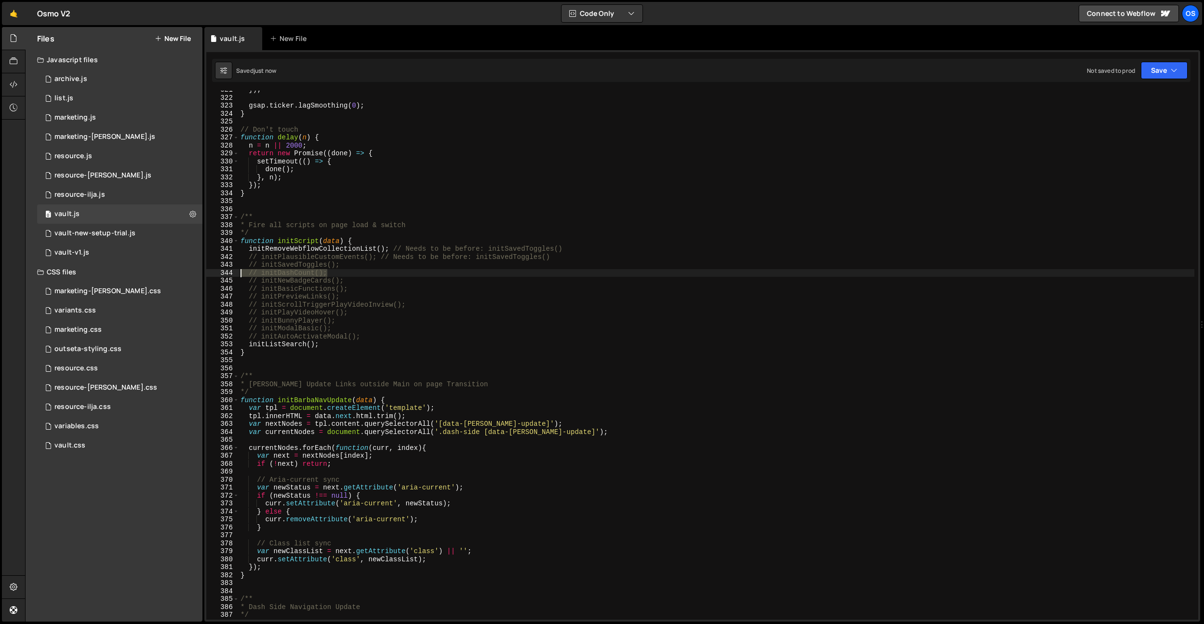
drag, startPoint x: 335, startPoint y: 272, endPoint x: 196, endPoint y: 271, distance: 139.8
click at [196, 271] on div "Files New File Javascript files 0 archive.js 0 0 list.js 0 0 marketing.js 0 0 0…" at bounding box center [614, 324] width 1179 height 595
drag, startPoint x: 363, startPoint y: 281, endPoint x: 200, endPoint y: 278, distance: 162.9
click at [200, 278] on div "Files New File Javascript files 0 archive.js 0 0 list.js 0 0 marketing.js 0 0 0…" at bounding box center [614, 324] width 1179 height 595
click at [357, 284] on div "}) ; gsap . ticker . lagSmoothing ( 0 ) ; } // Don't touch function delay ( n )…" at bounding box center [717, 358] width 956 height 545
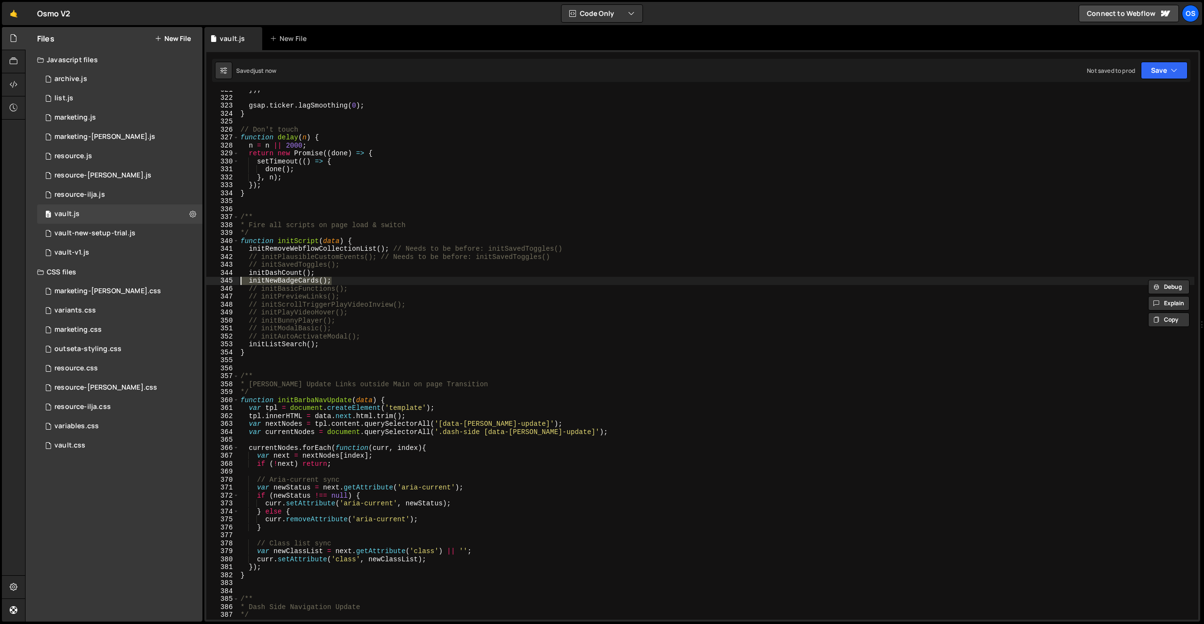
drag, startPoint x: 360, startPoint y: 281, endPoint x: 186, endPoint y: 278, distance: 174.5
click at [186, 278] on div "Files New File Javascript files 0 archive.js 0 0 list.js 0 0 marketing.js 0 0 0…" at bounding box center [614, 324] width 1179 height 595
drag, startPoint x: 367, startPoint y: 289, endPoint x: 214, endPoint y: 290, distance: 152.3
click at [214, 290] on div "// initNewBadgeCards(); 321 322 323 324 325 326 327 328 329 330 331 332 333 334…" at bounding box center [702, 355] width 992 height 529
click at [348, 290] on div "}) ; gsap . ticker . lagSmoothing ( 0 ) ; } // Don't touch function delay ( n )…" at bounding box center [717, 355] width 956 height 529
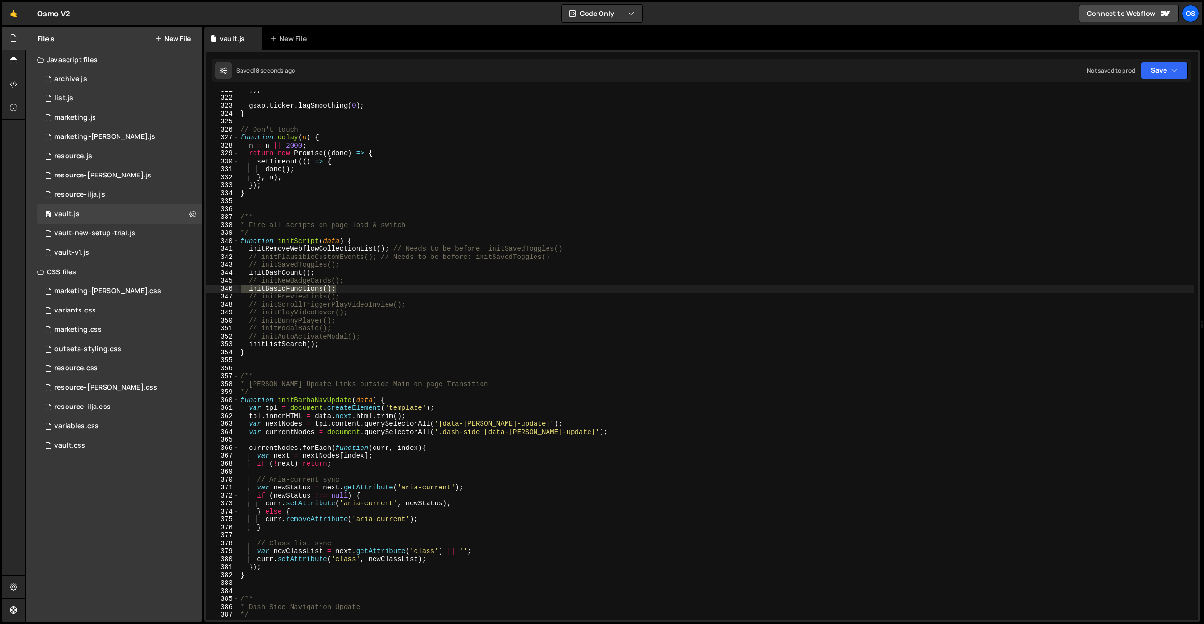
drag, startPoint x: 356, startPoint y: 289, endPoint x: 211, endPoint y: 287, distance: 145.6
click at [211, 287] on div "initBasicFunctions(); 321 322 323 324 325 326 327 328 329 330 331 332 333 334 3…" at bounding box center [702, 355] width 992 height 529
click at [296, 284] on div "}) ; gsap . ticker . lagSmoothing ( 0 ) ; } // Don't touch function delay ( n )…" at bounding box center [717, 358] width 956 height 545
click at [295, 287] on div "}) ; gsap . ticker . lagSmoothing ( 0 ) ; } // Don't touch function delay ( n )…" at bounding box center [717, 358] width 956 height 545
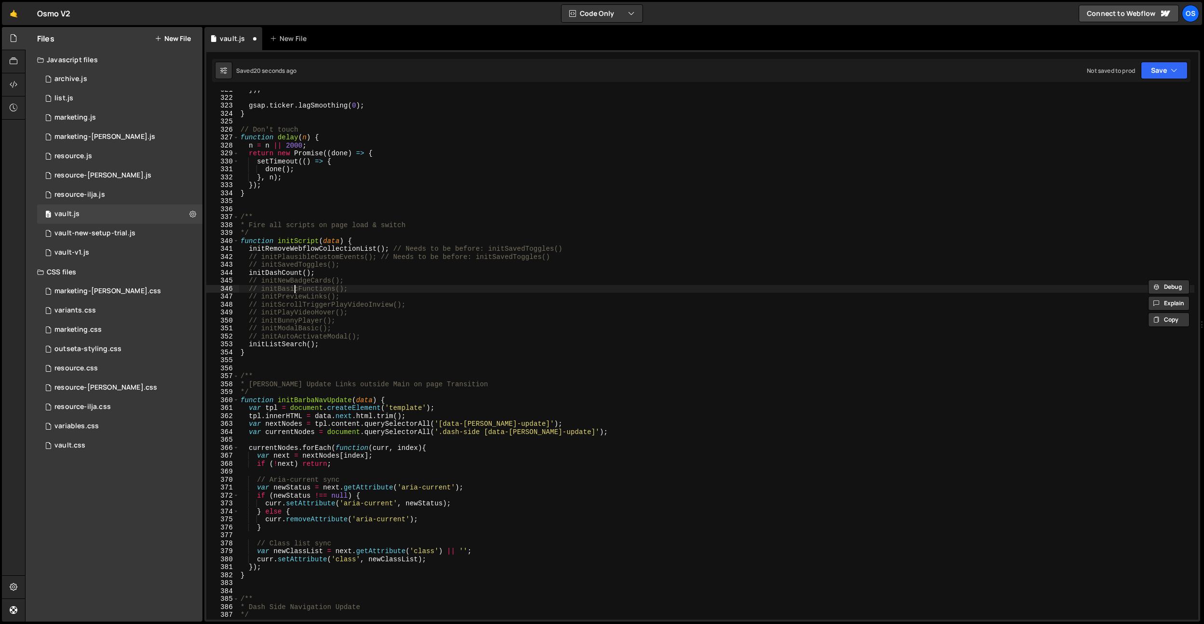
click at [295, 287] on div "}) ; gsap . ticker . lagSmoothing ( 0 ) ; } // Don't touch function delay ( n )…" at bounding box center [717, 358] width 956 height 545
click at [367, 333] on div "}) ; gsap . ticker . lagSmoothing ( 0 ) ; } // Don't touch function delay ( n )…" at bounding box center [717, 358] width 956 height 545
type textarea "// initAutoActivateModal();"
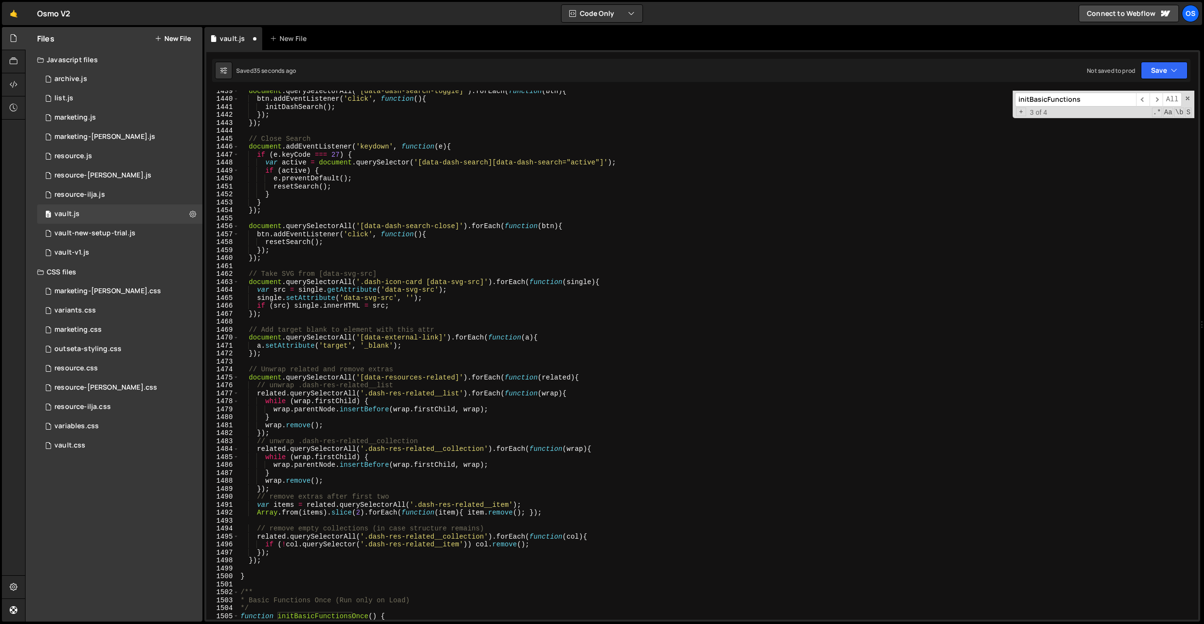
scroll to position [9030, 0]
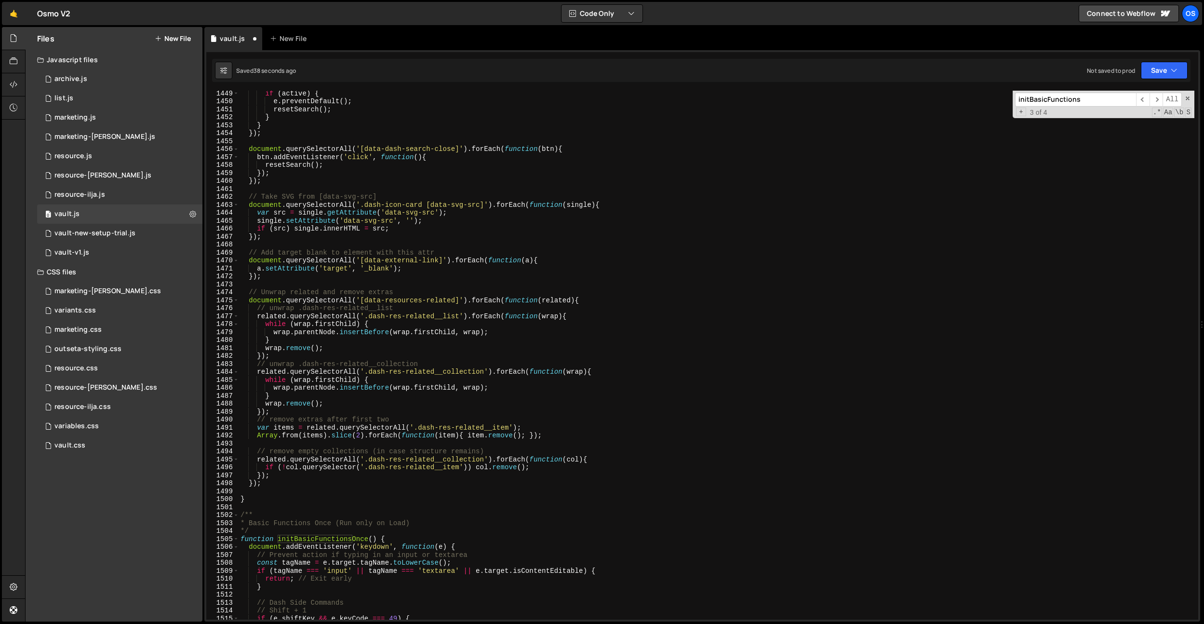
type input "initBasicFunctions"
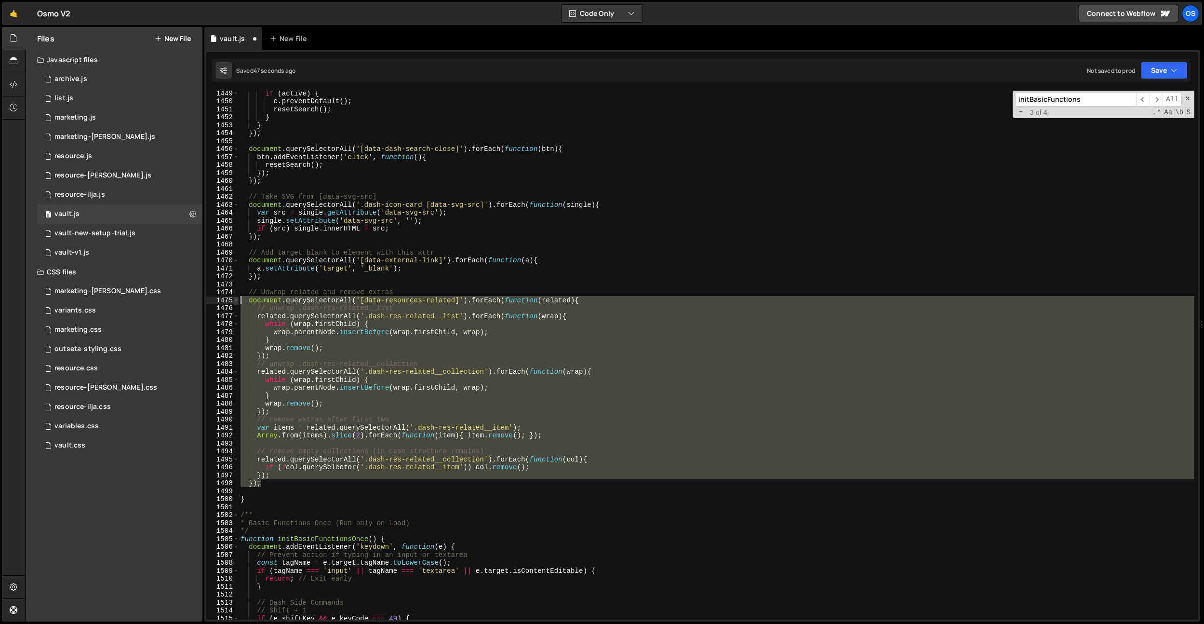
drag, startPoint x: 267, startPoint y: 483, endPoint x: 234, endPoint y: 299, distance: 187.2
click at [234, 299] on div "}); 1449 1450 1451 1452 1453 1454 1455 1456 1457 1458 1459 1460 1461 1462 1463 …" at bounding box center [702, 355] width 992 height 529
type textarea "document.querySelectorAll('[data-resources-related]').forEach(function(related)…"
drag, startPoint x: 320, startPoint y: 487, endPoint x: 298, endPoint y: 484, distance: 22.4
click at [320, 487] on div "if ( active ) { e . preventDefault ( ) ; resetSearch ( ) ; } } }) ; document . …" at bounding box center [717, 361] width 956 height 545
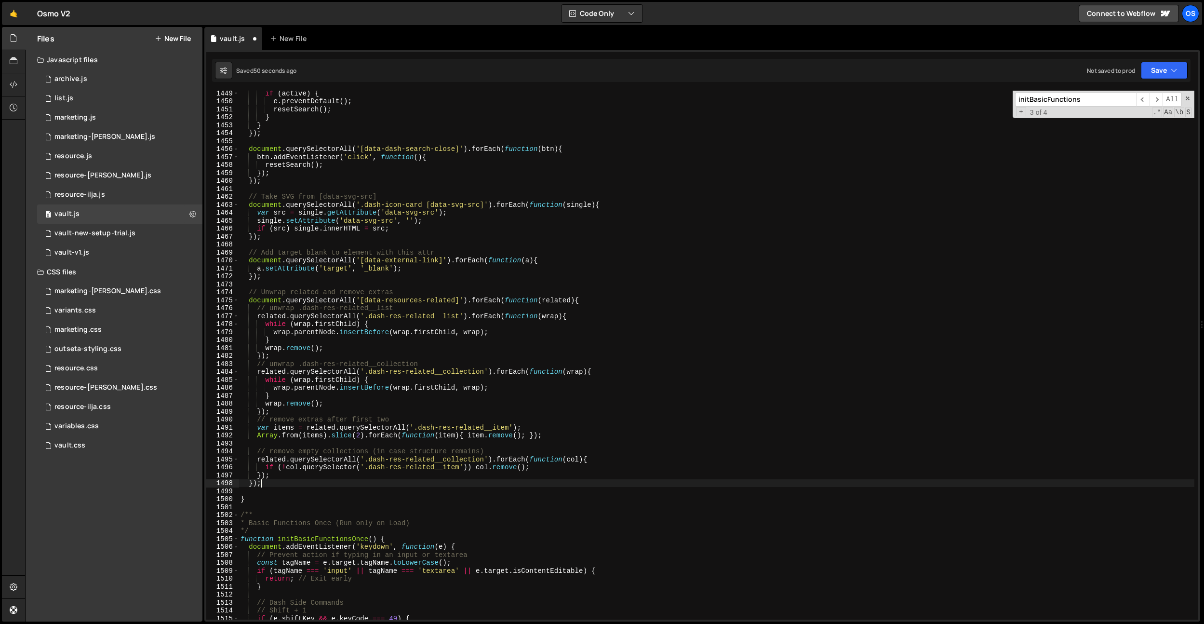
click at [290, 482] on div "if ( active ) { e . preventDefault ( ) ; resetSearch ( ) ; } } }) ; document . …" at bounding box center [717, 361] width 956 height 545
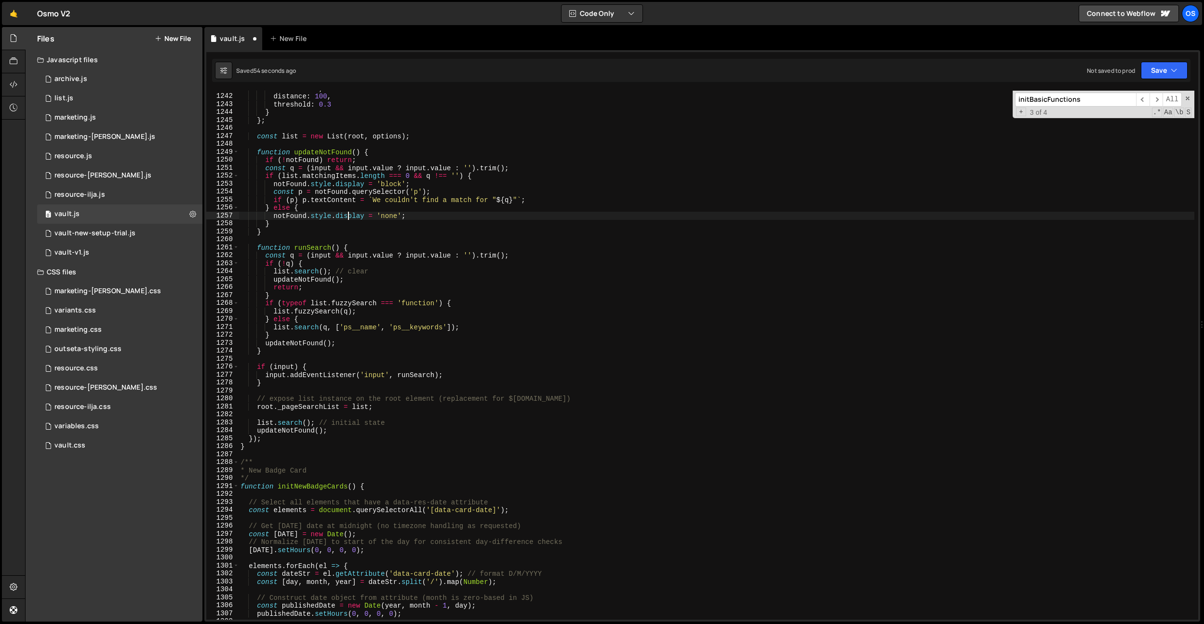
click at [347, 215] on div "location : 0 , distance : 100 , threshold : 0.3 } } ; const list = new List ( r…" at bounding box center [717, 356] width 956 height 545
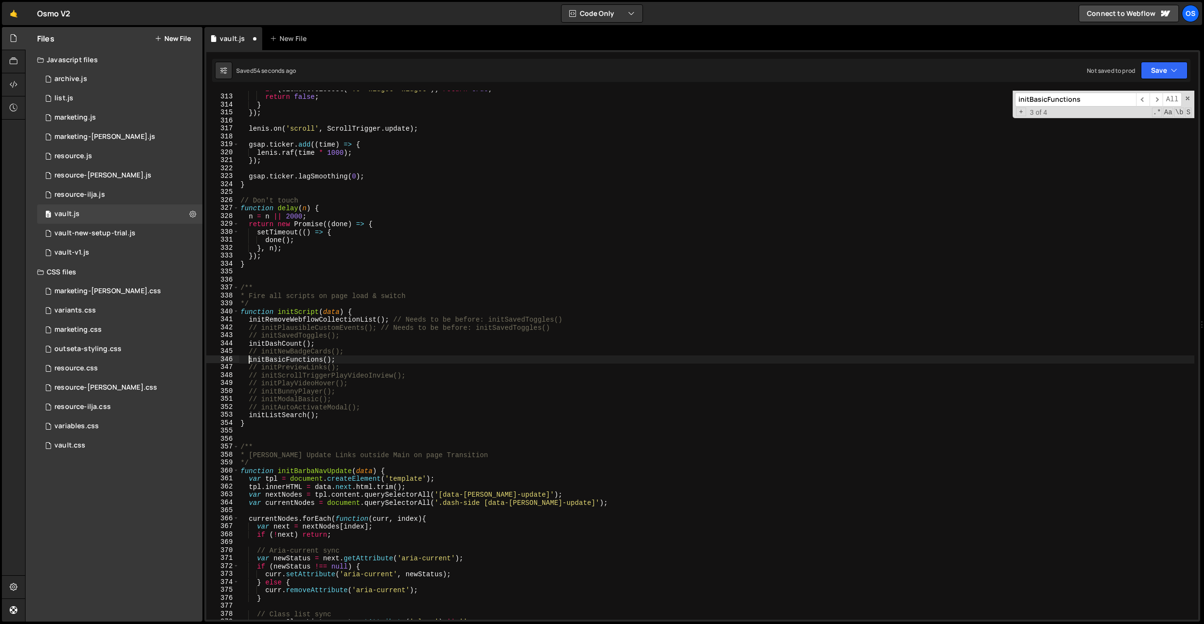
scroll to position [1940, 0]
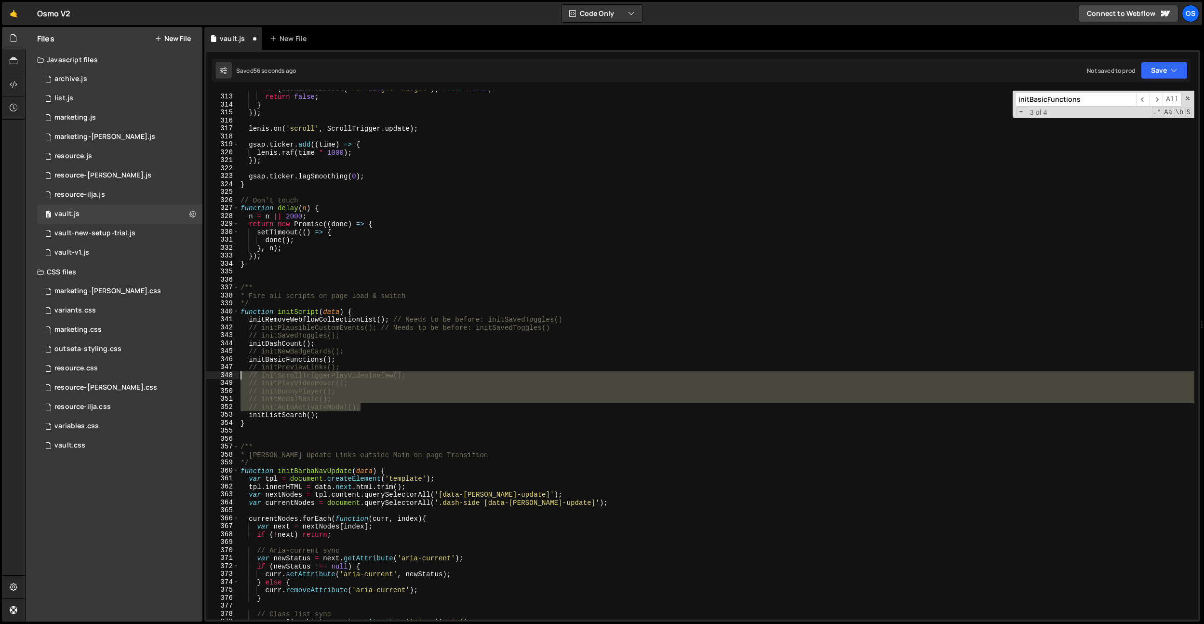
drag, startPoint x: 366, startPoint y: 408, endPoint x: 210, endPoint y: 371, distance: 161.0
click at [210, 371] on div "initBasicFunctions(); 312 313 314 315 316 317 318 319 320 321 322 323 324 325 3…" at bounding box center [702, 355] width 992 height 529
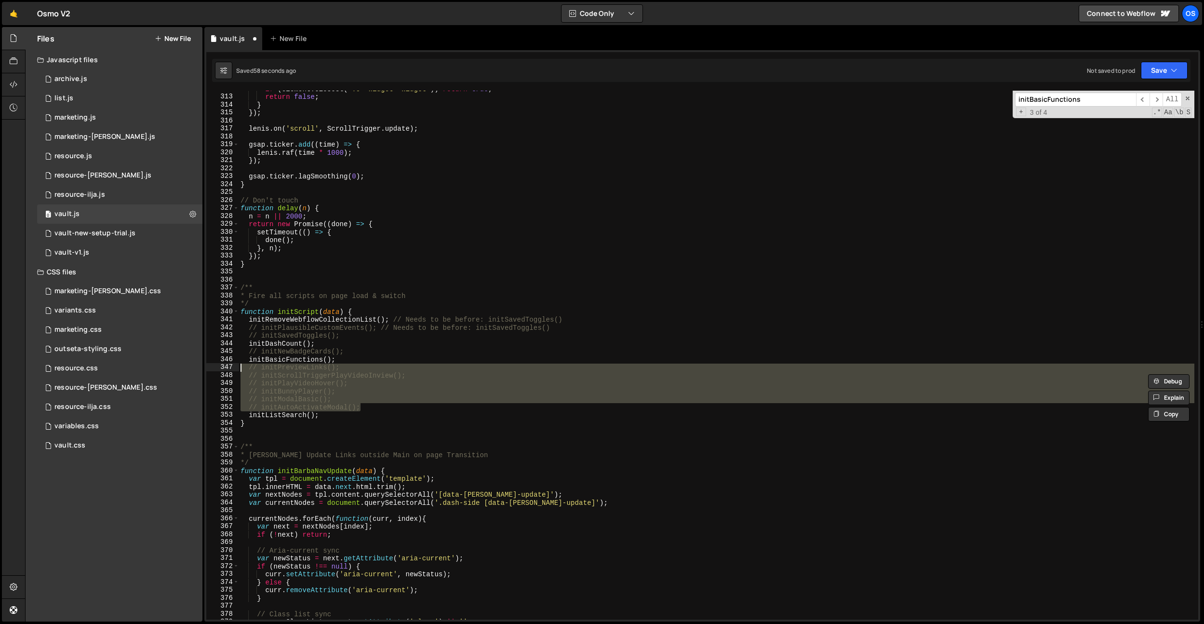
drag, startPoint x: 370, startPoint y: 406, endPoint x: 233, endPoint y: 365, distance: 143.0
click at [233, 365] on div "// initModalBasic(); 312 313 314 315 316 317 318 319 320 321 322 323 324 325 32…" at bounding box center [702, 355] width 992 height 529
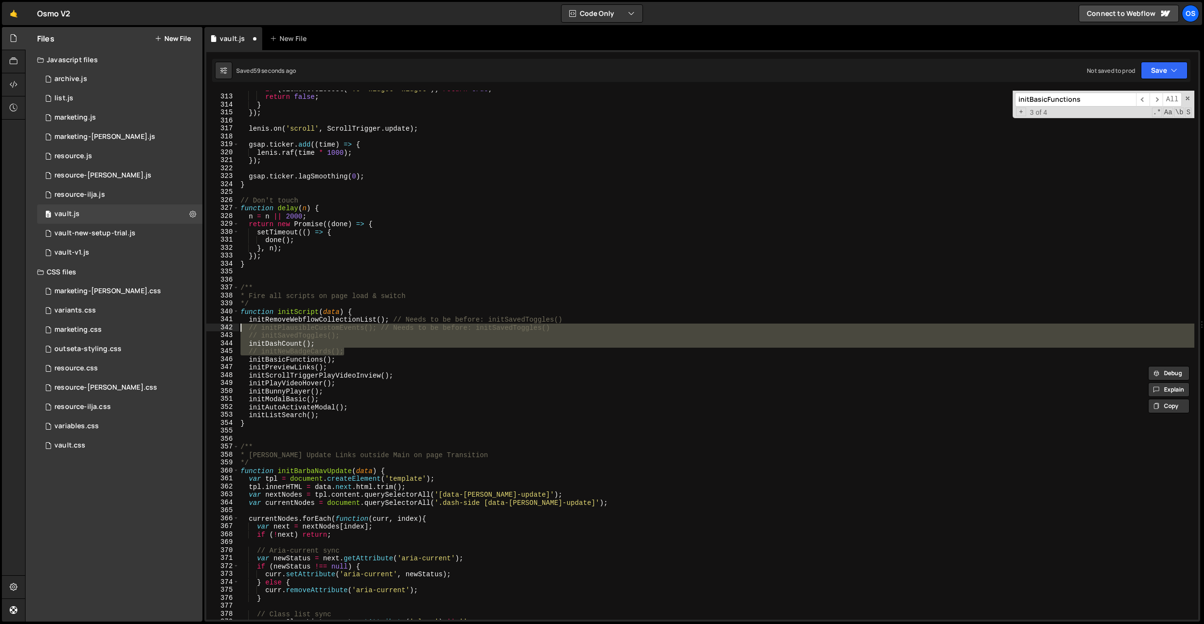
drag, startPoint x: 356, startPoint y: 353, endPoint x: 238, endPoint y: 331, distance: 120.1
click at [238, 331] on div "initPreviewLinks(); initScrollTriggerPlayVideoInview(); 312 313 314 315 316 317…" at bounding box center [702, 355] width 992 height 529
click at [311, 343] on div "if ( element . closest ( '.o--Widget--widget' )) return true ; return false ; }…" at bounding box center [717, 355] width 956 height 529
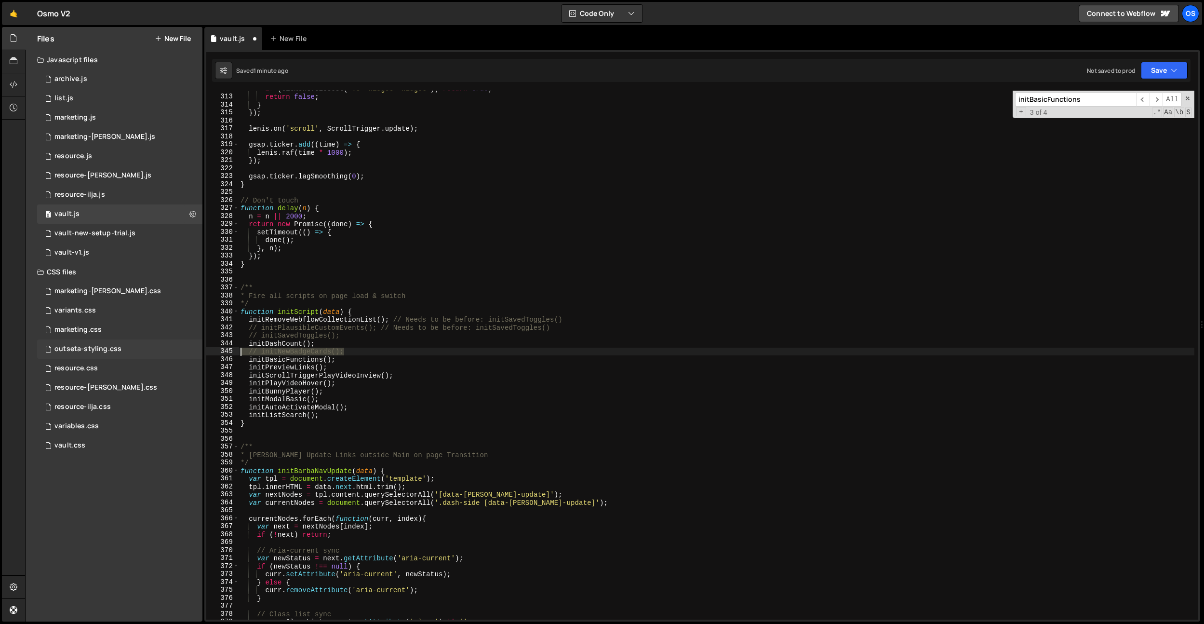
drag, startPoint x: 357, startPoint y: 348, endPoint x: 179, endPoint y: 352, distance: 177.9
click at [179, 352] on div "Files New File Javascript files 0 archive.js 0 0 list.js 0 0 marketing.js 0 0 0…" at bounding box center [614, 324] width 1179 height 595
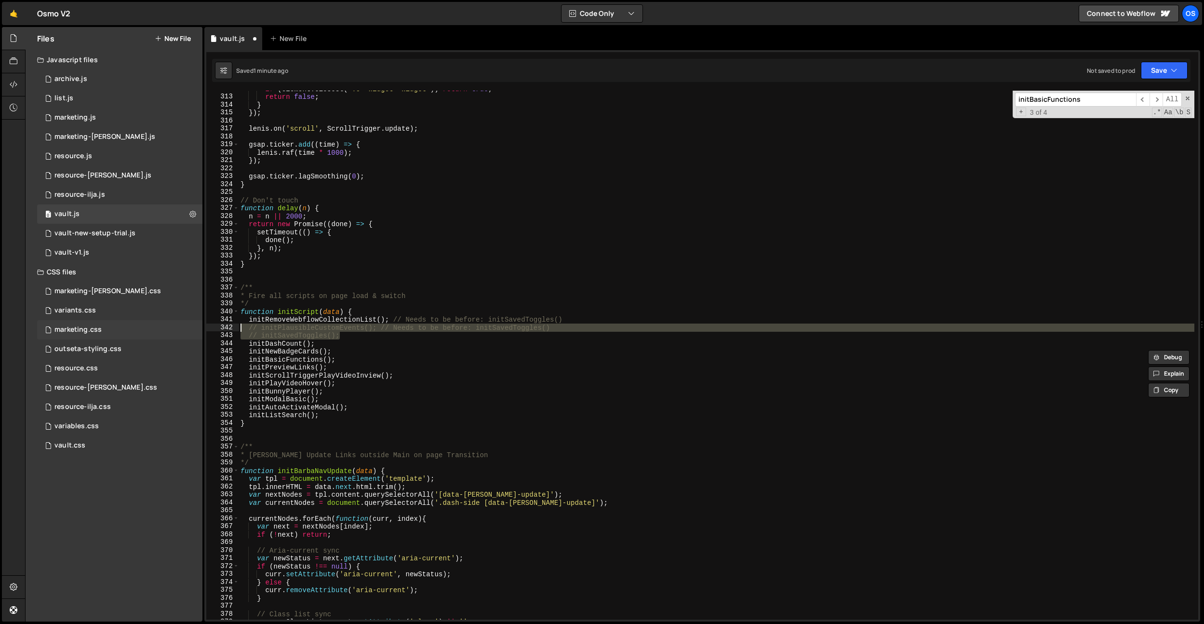
drag, startPoint x: 365, startPoint y: 336, endPoint x: 174, endPoint y: 327, distance: 191.1
click at [174, 327] on div "Files New File Javascript files 0 archive.js 0 0 list.js 0 0 marketing.js 0 0 0…" at bounding box center [614, 324] width 1179 height 595
click at [355, 346] on div "if ( element . closest ( '.o--Widget--widget' )) return true ; return false ; }…" at bounding box center [717, 357] width 956 height 545
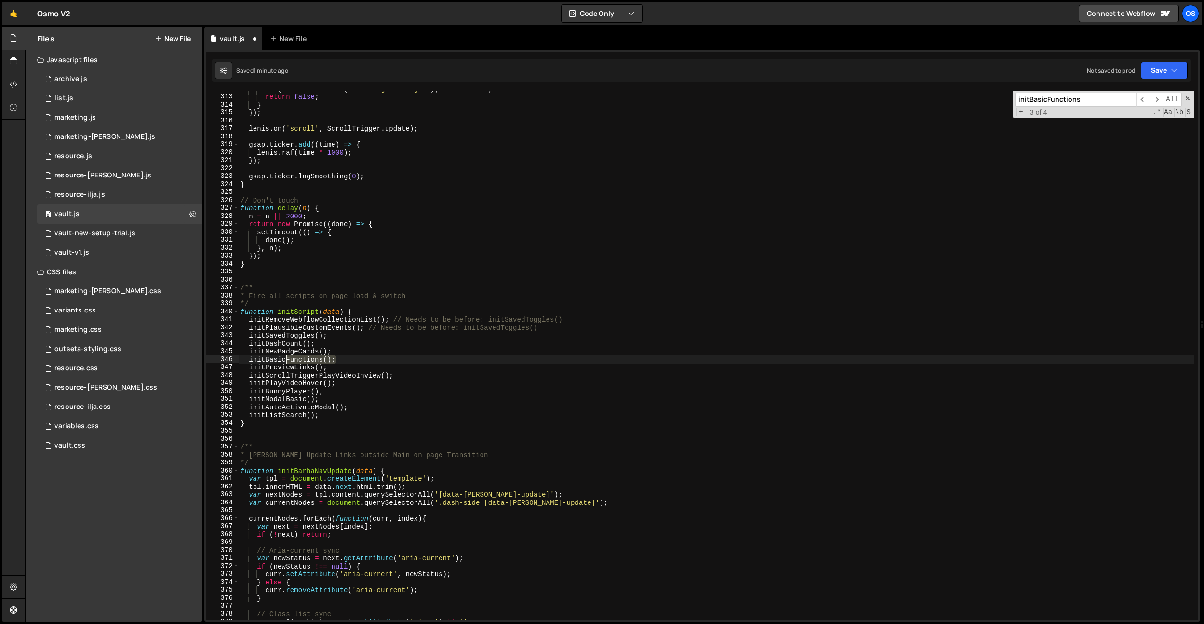
drag, startPoint x: 349, startPoint y: 362, endPoint x: 226, endPoint y: 360, distance: 123.4
click at [226, 360] on div "initDashCount(); 312 313 314 315 316 317 318 319 320 321 322 323 324 325 326 32…" at bounding box center [702, 355] width 992 height 529
click at [287, 360] on div "if ( element . closest ( '.o--Widget--widget' )) return true ; return false ; }…" at bounding box center [717, 357] width 956 height 545
click at [393, 358] on div "if ( element . closest ( '.o--Widget--widget' )) return true ; return false ; }…" at bounding box center [717, 357] width 956 height 545
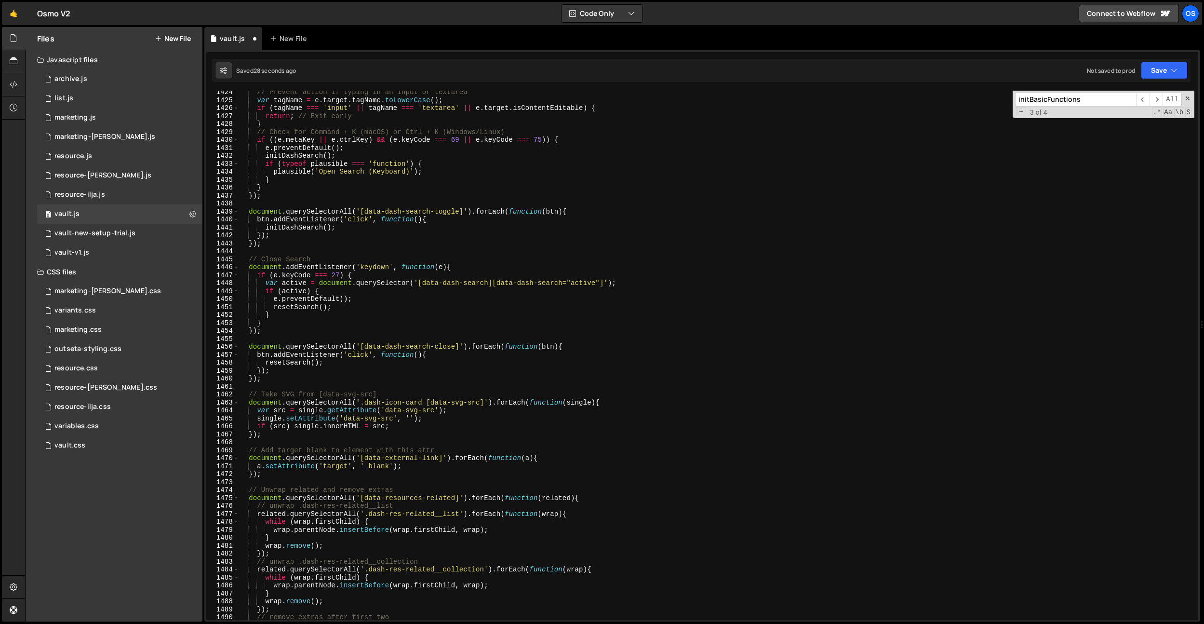
scroll to position [8910, 0]
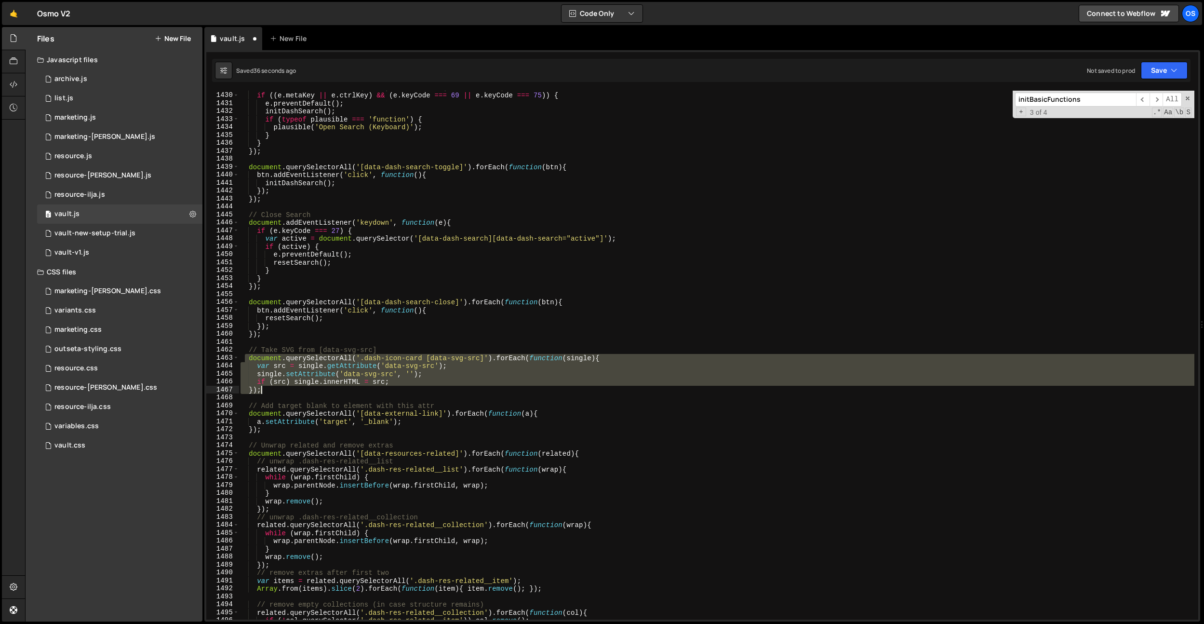
drag, startPoint x: 246, startPoint y: 358, endPoint x: 313, endPoint y: 390, distance: 74.4
click at [313, 390] on div "// Check for Command + K (macOS) or Ctrl + K (Windows/Linux) if (( e . metaKey …" at bounding box center [717, 355] width 956 height 545
click at [251, 363] on div "// Check for Command + K (macOS) or Ctrl + K (Windows/Linux) if (( e . metaKey …" at bounding box center [717, 355] width 956 height 529
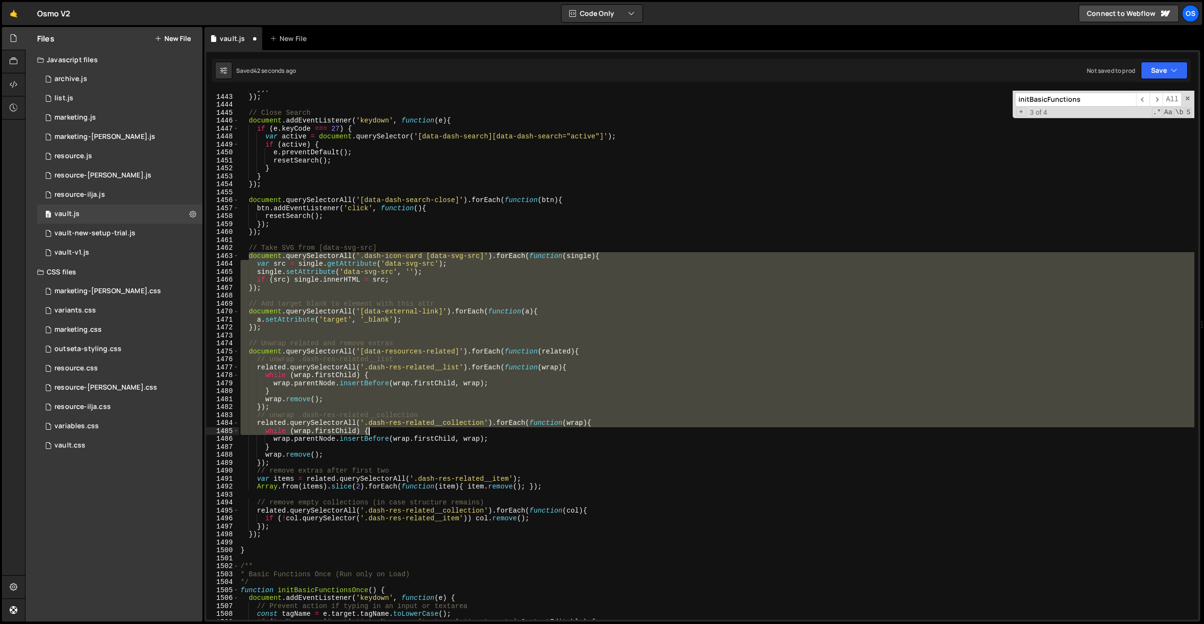
scroll to position [8991, 0]
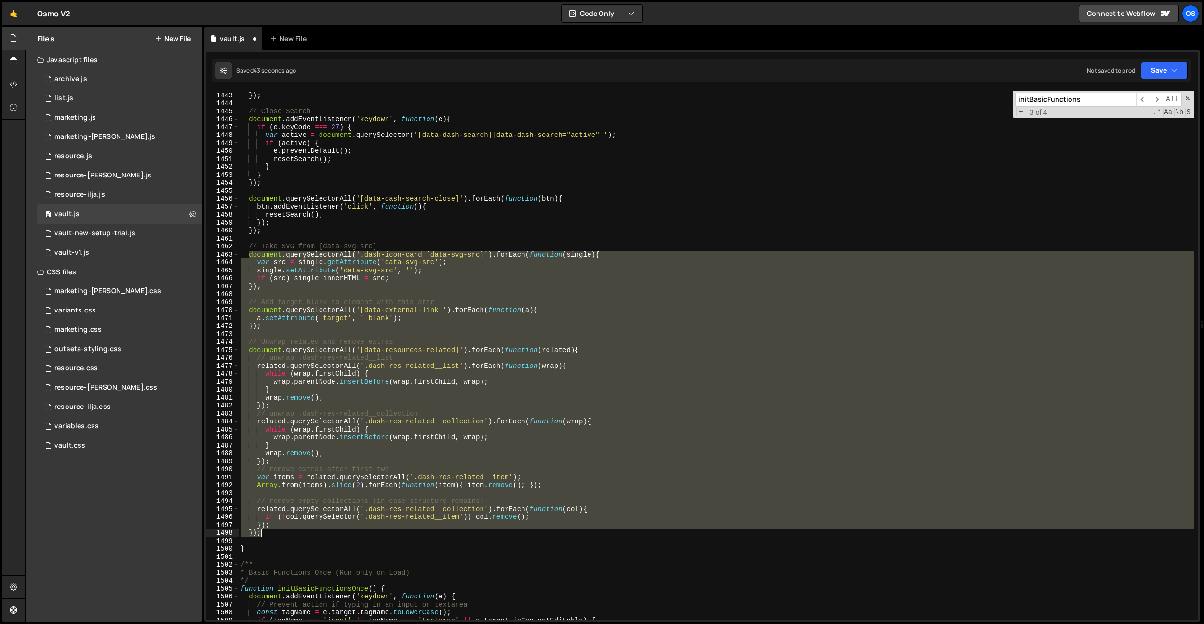
drag, startPoint x: 247, startPoint y: 359, endPoint x: 320, endPoint y: 532, distance: 187.5
click at [320, 532] on div "}) ; }) ; // Close Search document . addEventListener ( 'keydown' , function ( …" at bounding box center [717, 355] width 956 height 545
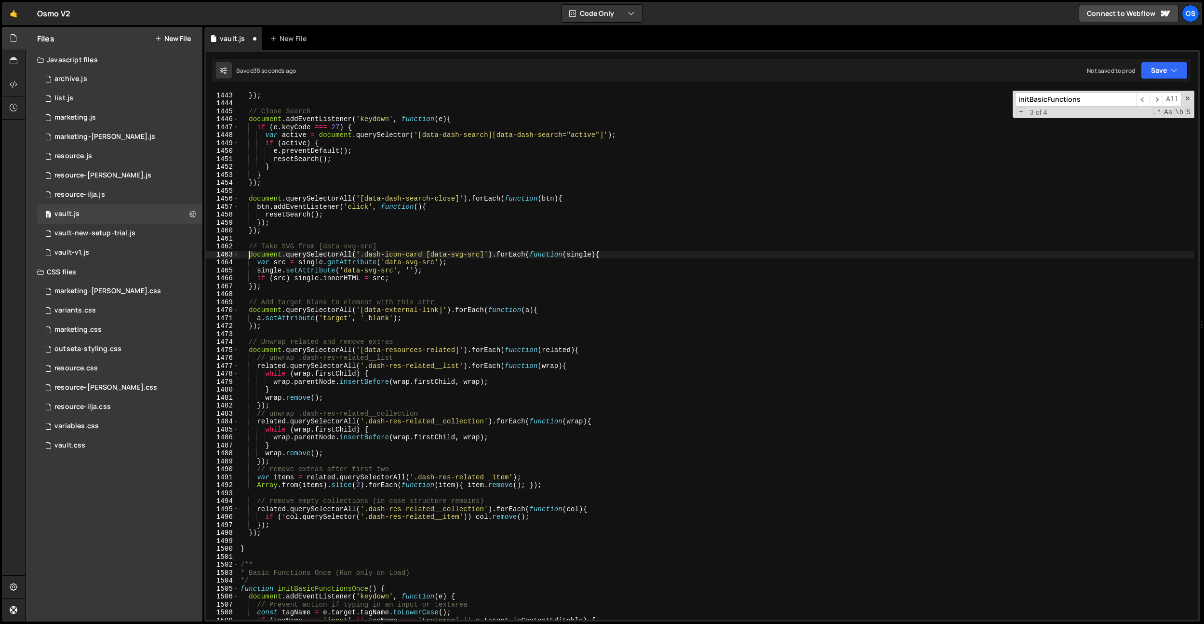
click at [407, 231] on div "}) ; }) ; // Close Search document . addEventListener ( 'keydown' , function ( …" at bounding box center [717, 355] width 956 height 545
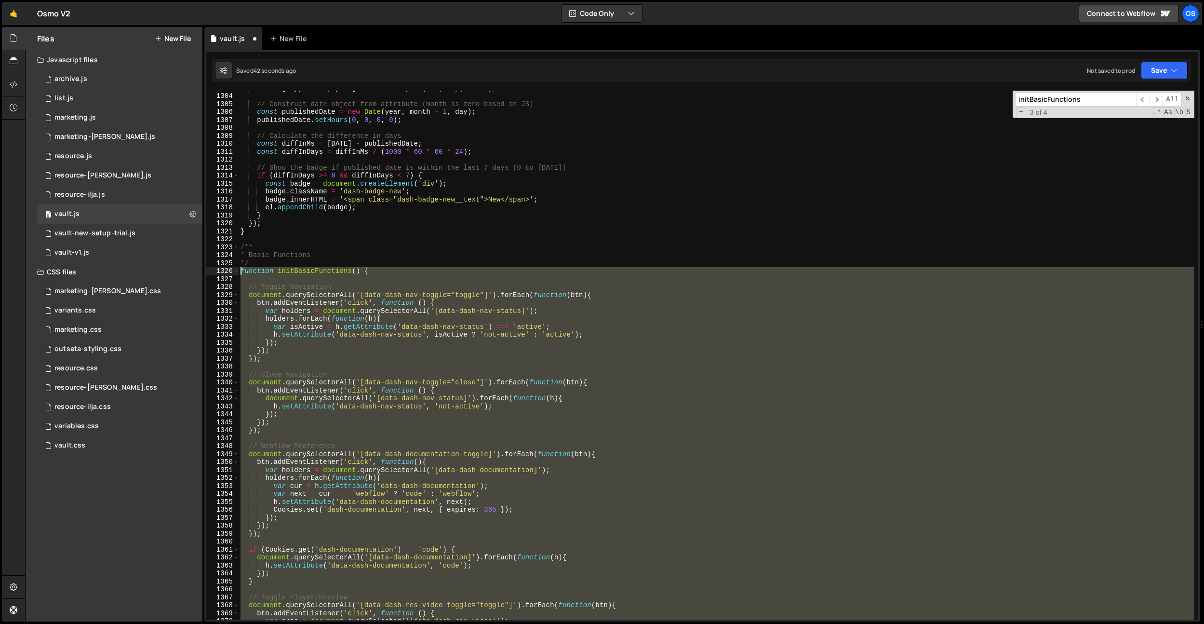
scroll to position [8127, 0]
drag, startPoint x: 250, startPoint y: 548, endPoint x: 237, endPoint y: 275, distance: 273.1
click at [237, 275] on div "}); 1303 1304 1305 1306 1307 1308 1309 1310 1311 1312 1313 1314 1315 1316 1317 …" at bounding box center [702, 355] width 992 height 529
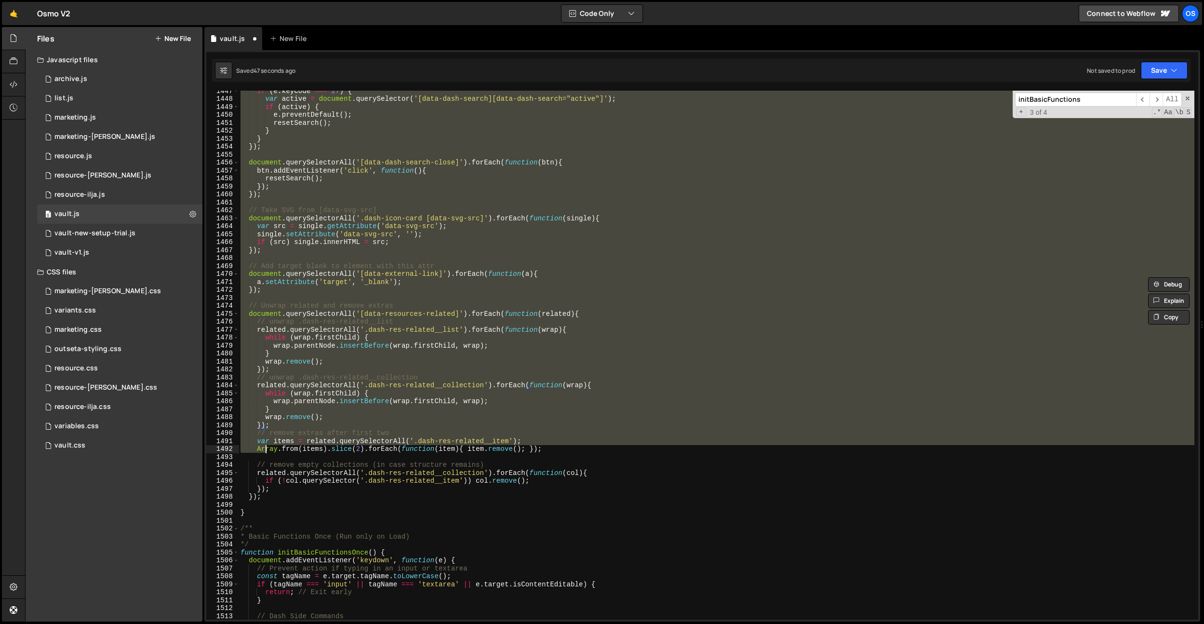
scroll to position [9028, 0]
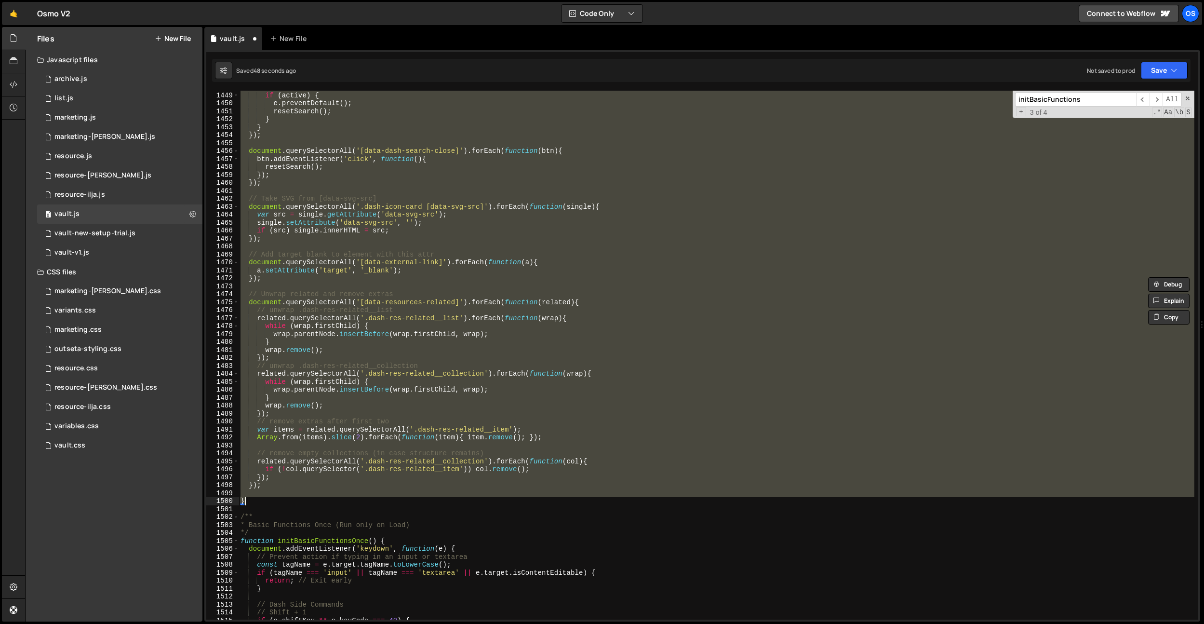
drag, startPoint x: 241, startPoint y: 246, endPoint x: 256, endPoint y: 504, distance: 258.3
click at [256, 504] on div "var active = document . querySelector ( '[data-dash-search][data-dash-search="a…" at bounding box center [717, 355] width 956 height 545
type textarea "}"
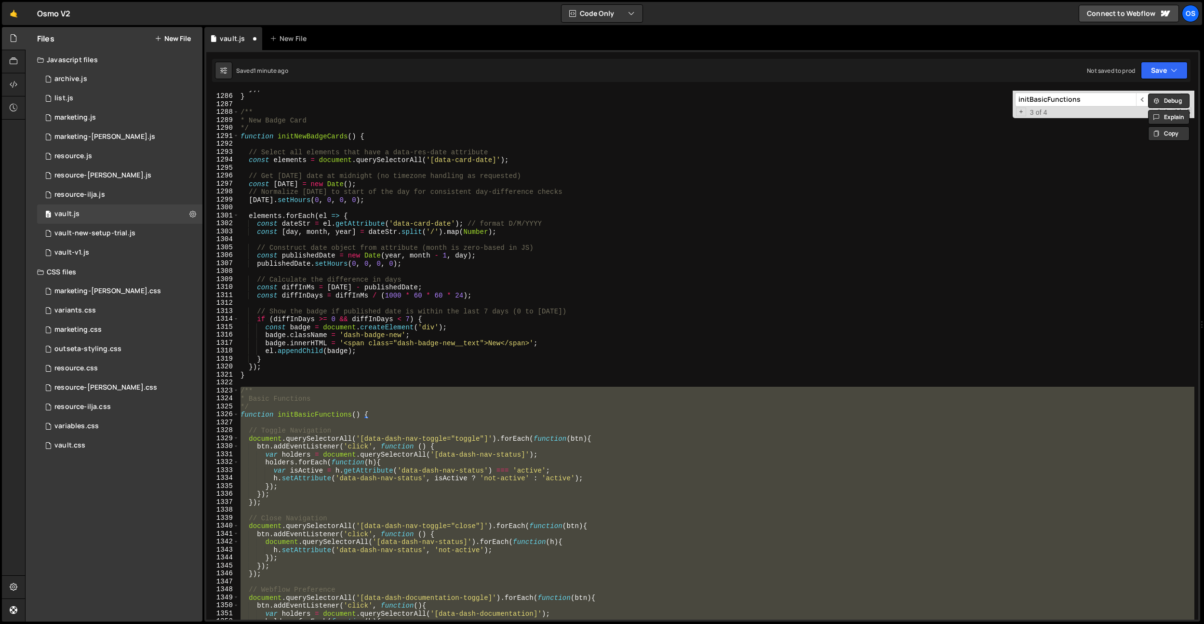
scroll to position [8013, 0]
click at [554, 210] on div "}) ; } /** * New Badge Card */ function initNewBadgeCards ( ) { // Select all e…" at bounding box center [717, 357] width 956 height 545
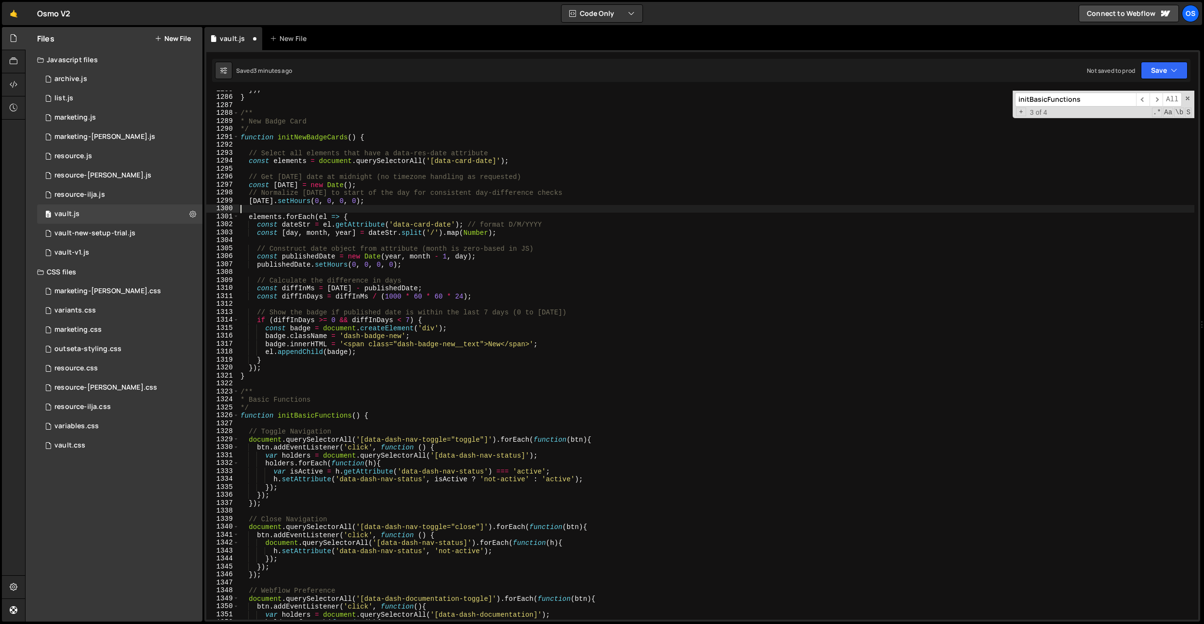
click at [306, 292] on div "}) ; } /** * New Badge Card */ function initNewBadgeCards ( ) { // Select all e…" at bounding box center [717, 357] width 956 height 545
type textarea "const diffInDays = diffInMs / (1000 * 60 * 60 * 24);"
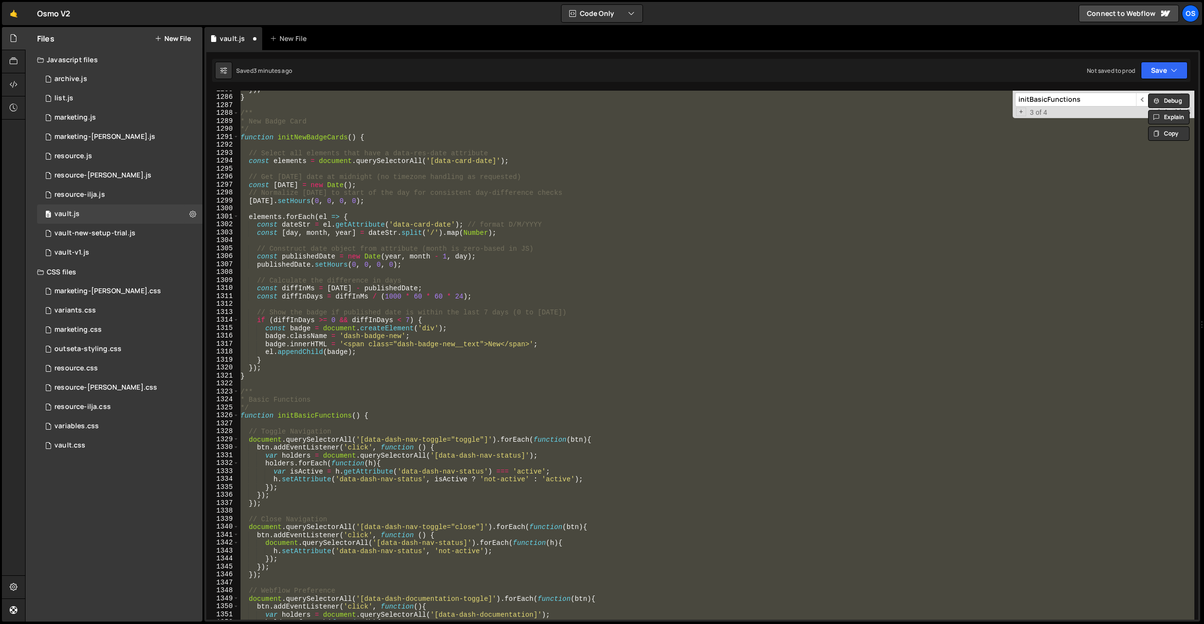
click at [367, 295] on div "}) ; } /** * New Badge Card */ function initNewBadgeCards ( ) { // Select all e…" at bounding box center [717, 355] width 956 height 529
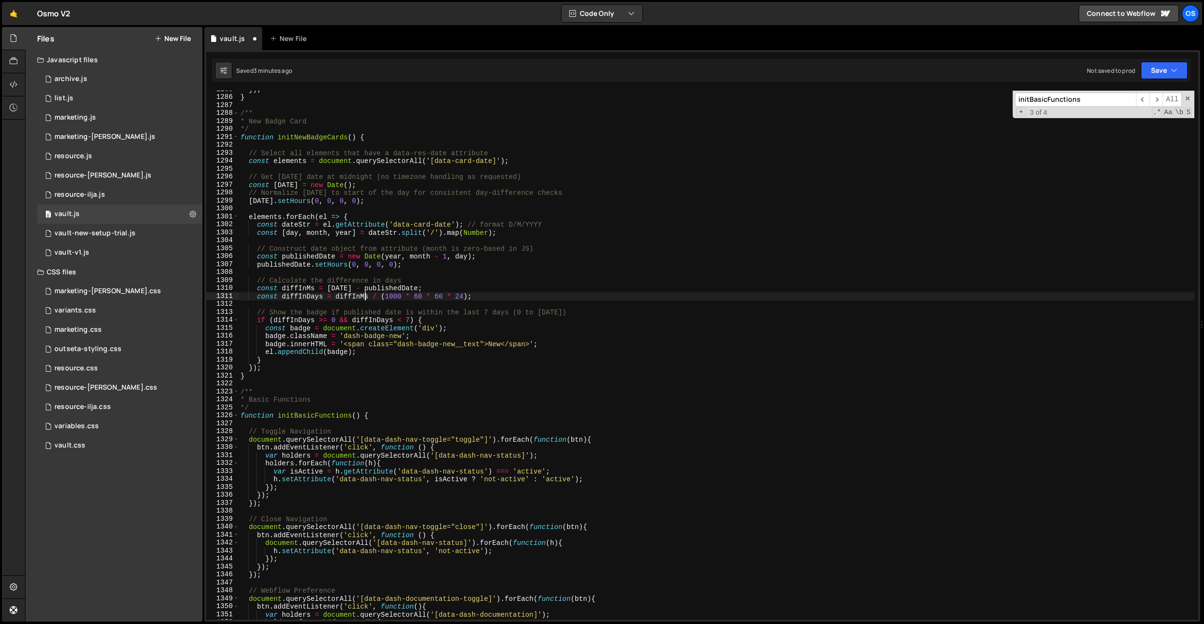
scroll to position [1921, 0]
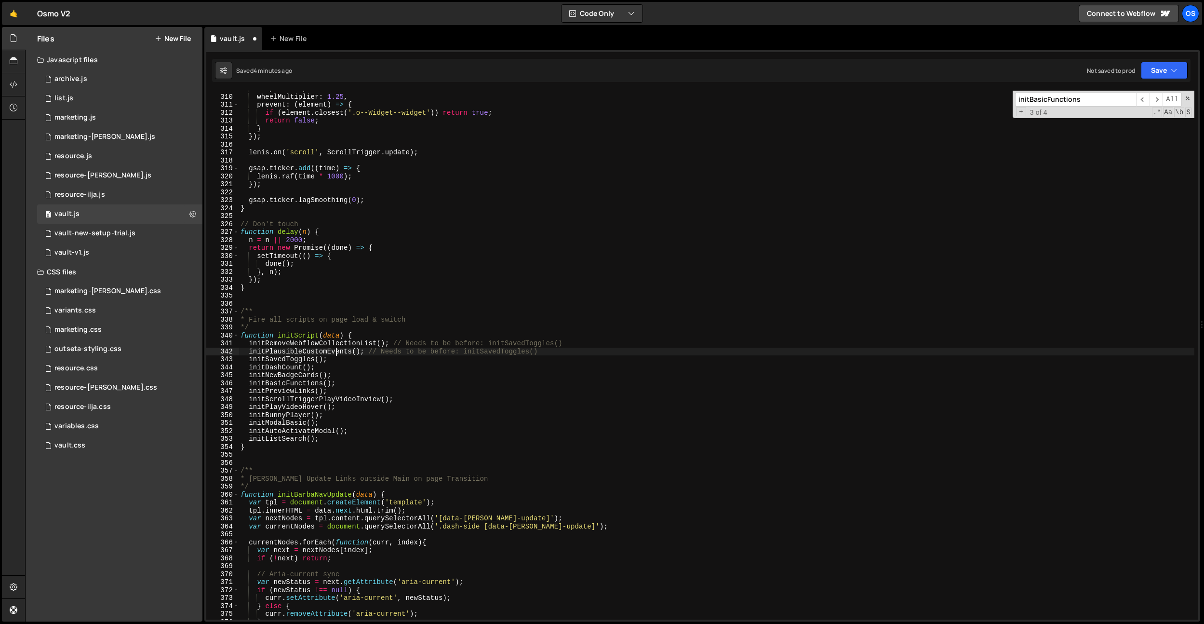
click at [336, 353] on div "lerp : 0.165 , wheelMultiplier : 1.25 , prevent : ( element ) => { if ( element…" at bounding box center [717, 357] width 956 height 545
click at [416, 319] on div "lerp : 0.165 , wheelMultiplier : 1.25 , prevent : ( element ) => { if ( element…" at bounding box center [717, 357] width 956 height 545
type textarea "* Fire all scripts on page load & switch"
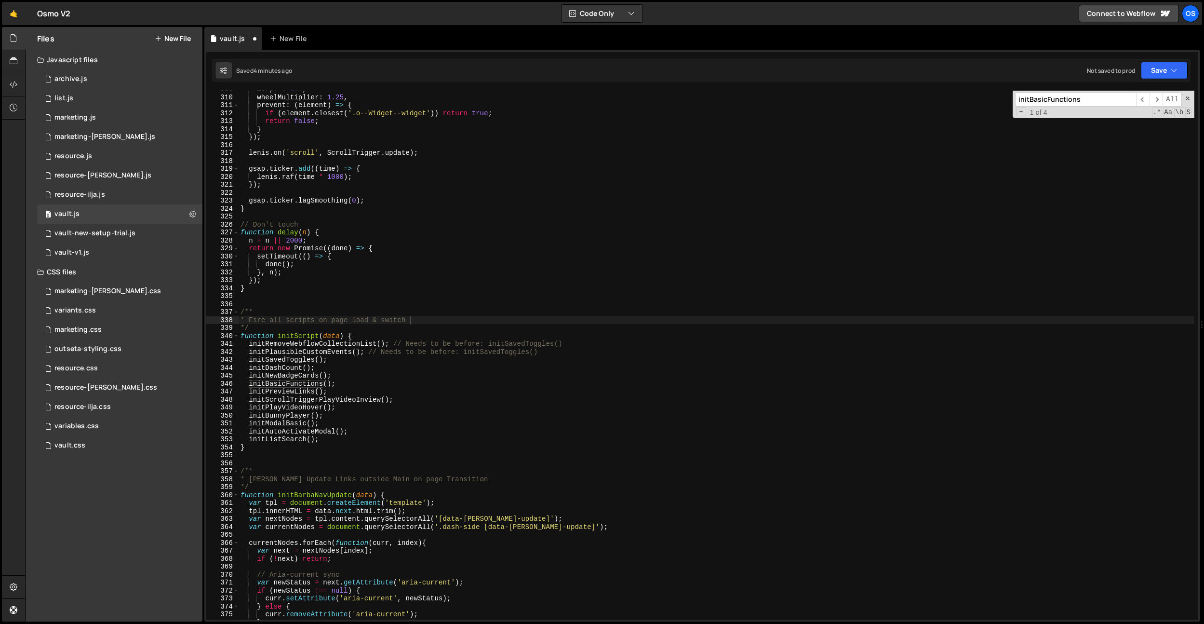
paste input "PlausibleCustomEvent"
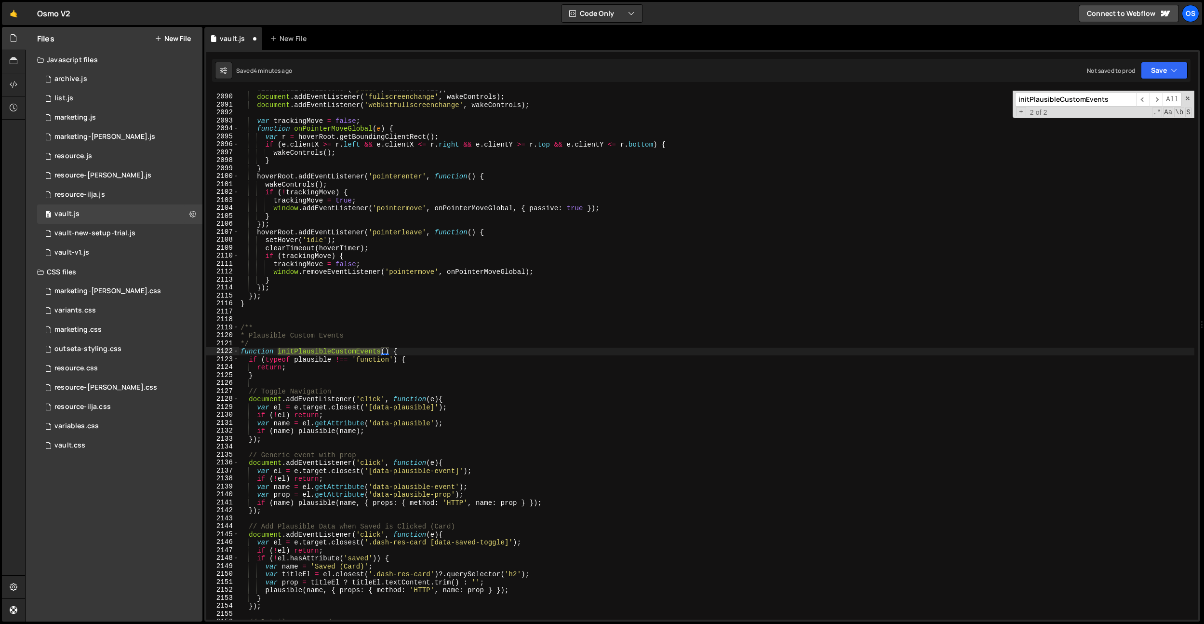
scroll to position [13016, 0]
type input "initPlausibleCustomEvents"
click at [369, 348] on div "video . addEventListener ( 'pause' , wakeControls ) ; document . addEventListen…" at bounding box center [717, 355] width 956 height 529
click at [369, 348] on div "video . addEventListener ( 'pause' , wakeControls ) ; document . addEventListen…" at bounding box center [717, 357] width 956 height 545
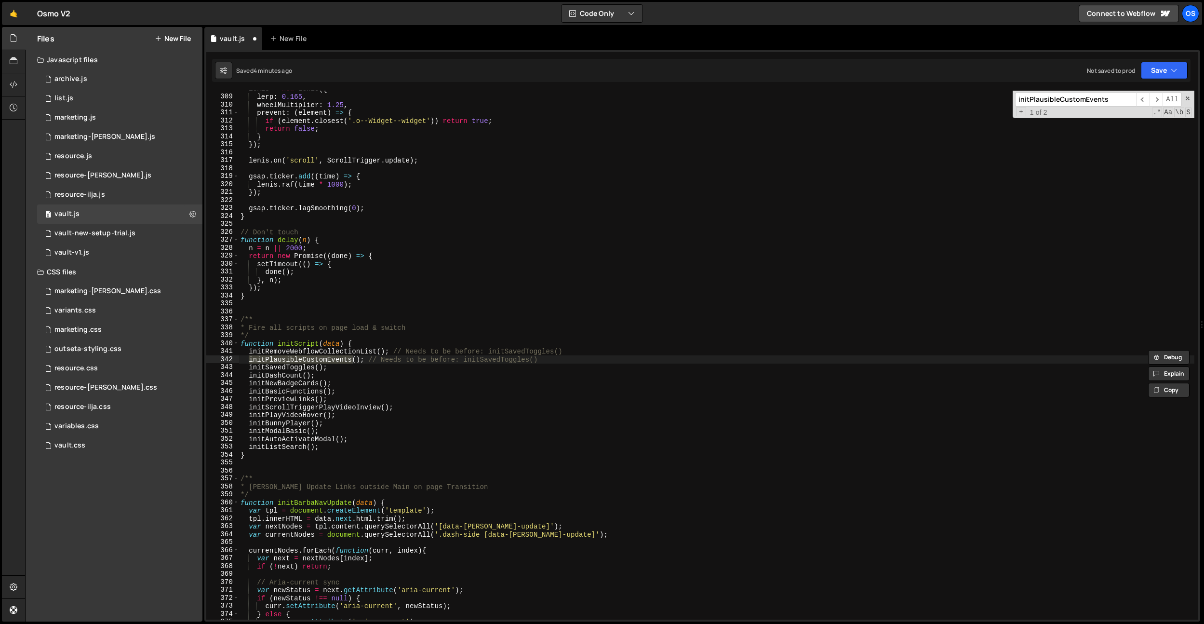
scroll to position [1915, 0]
click at [384, 361] on div "lenis = new Lenis ({ lerp : 0.165 , wheelMultiplier : 1.25 , prevent : ( elemen…" at bounding box center [717, 357] width 956 height 545
drag, startPoint x: 365, startPoint y: 358, endPoint x: 248, endPoint y: 358, distance: 117.6
click at [248, 358] on div "lenis = new Lenis ({ lerp : 0.165 , wheelMultiplier : 1.25 , prevent : ( elemen…" at bounding box center [717, 357] width 956 height 545
click at [391, 327] on div "lenis = new Lenis ({ lerp : 0.165 , wheelMultiplier : 1.25 , prevent : ( elemen…" at bounding box center [717, 357] width 956 height 545
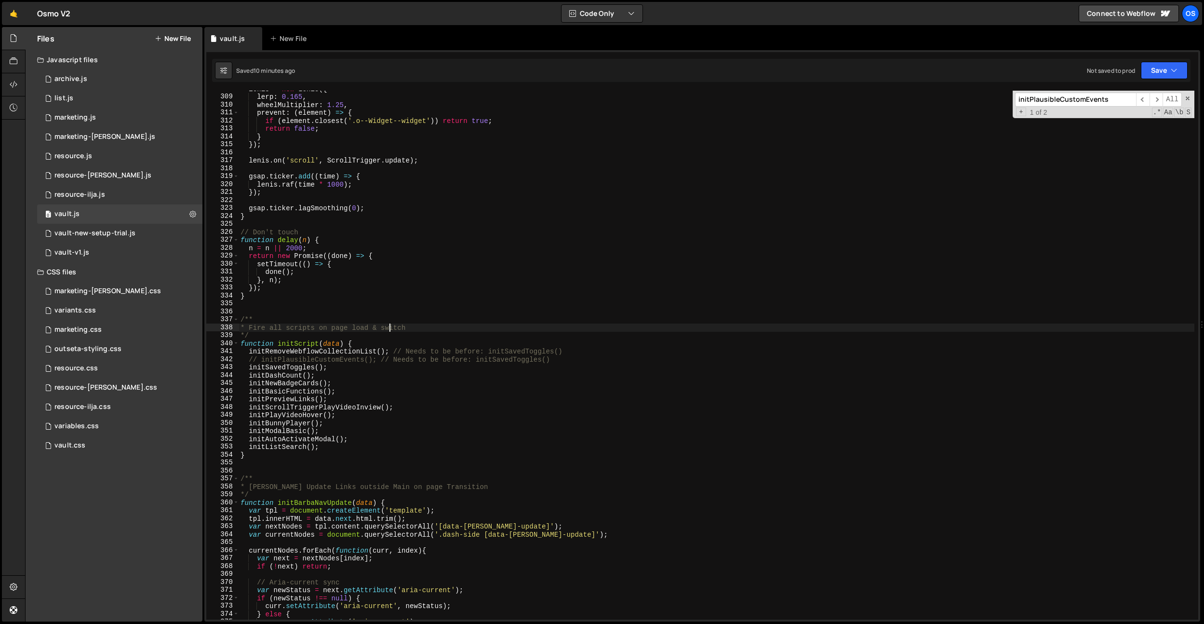
click at [400, 206] on div "lenis = new Lenis ({ lerp : 0.165 , wheelMultiplier : 1.25 , prevent : ( elemen…" at bounding box center [717, 357] width 956 height 545
type textarea "gsap.ticker.lagSmoothing(0);"
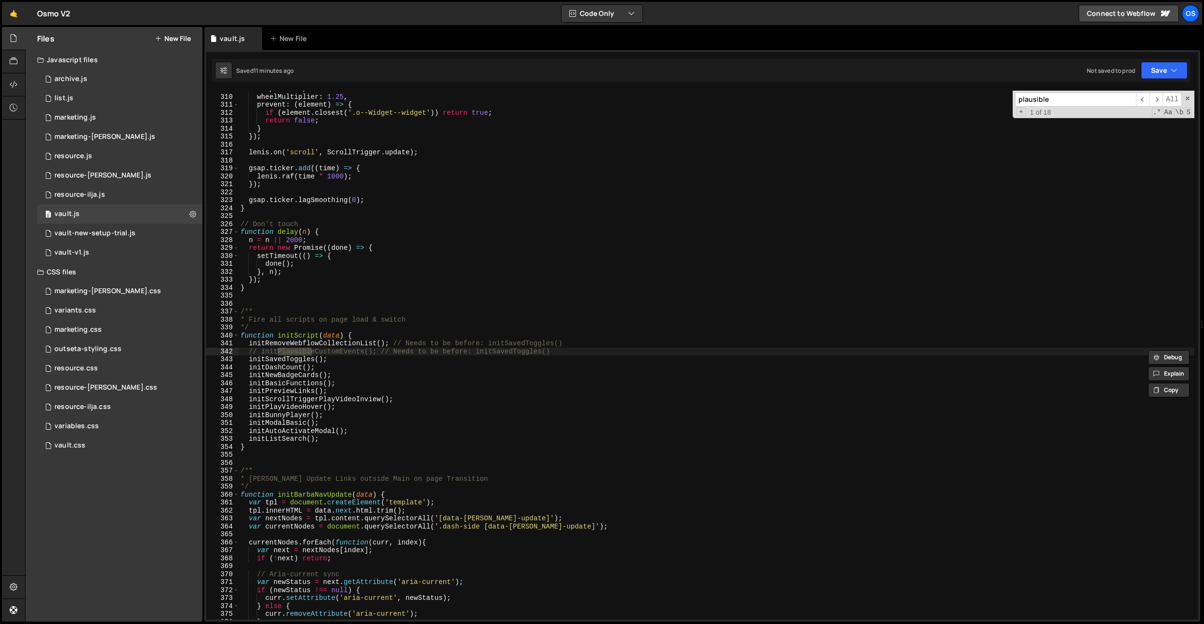
scroll to position [8729, 0]
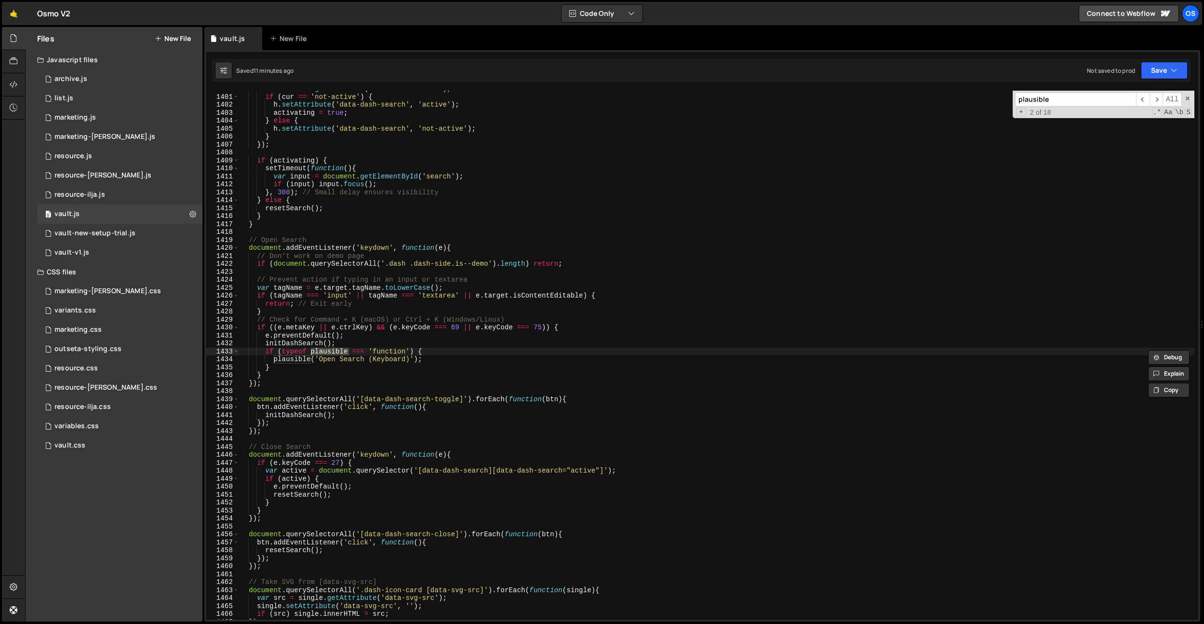
type input "plausible"
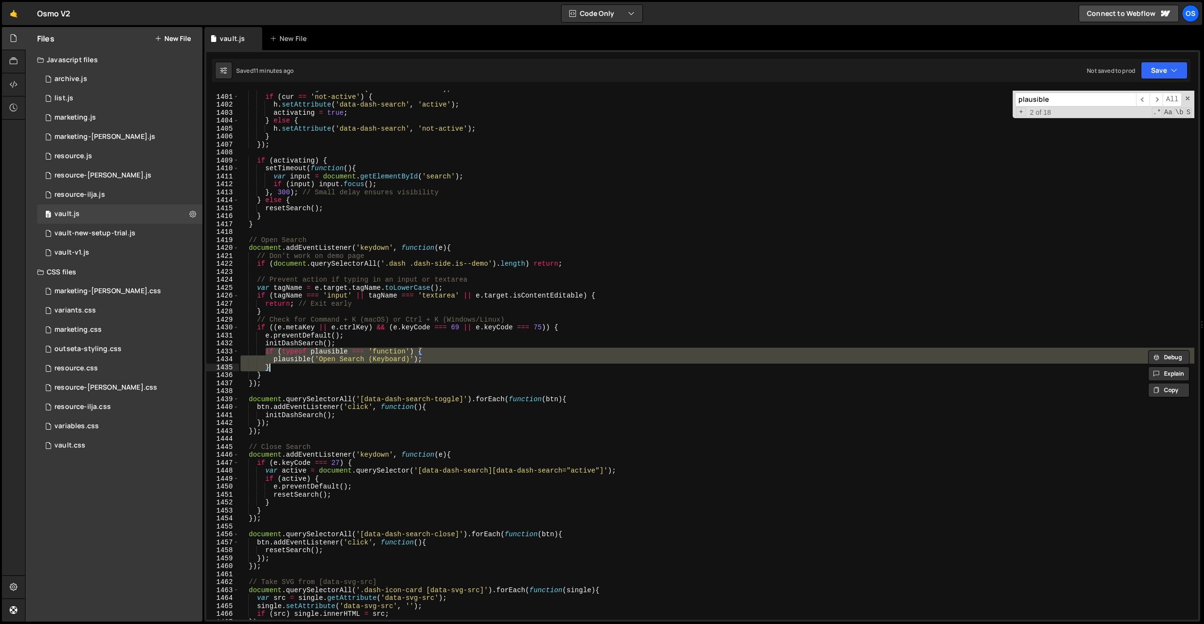
drag, startPoint x: 266, startPoint y: 351, endPoint x: 275, endPoint y: 364, distance: 15.5
click at [275, 364] on div "var cur = h . getAttribute ( 'data-dash-search' ) ; if ( cur == 'not-active' ) …" at bounding box center [717, 357] width 956 height 545
click at [406, 312] on div "var cur = h . getAttribute ( 'data-dash-search' ) ; if ( cur == 'not-active' ) …" at bounding box center [717, 357] width 956 height 545
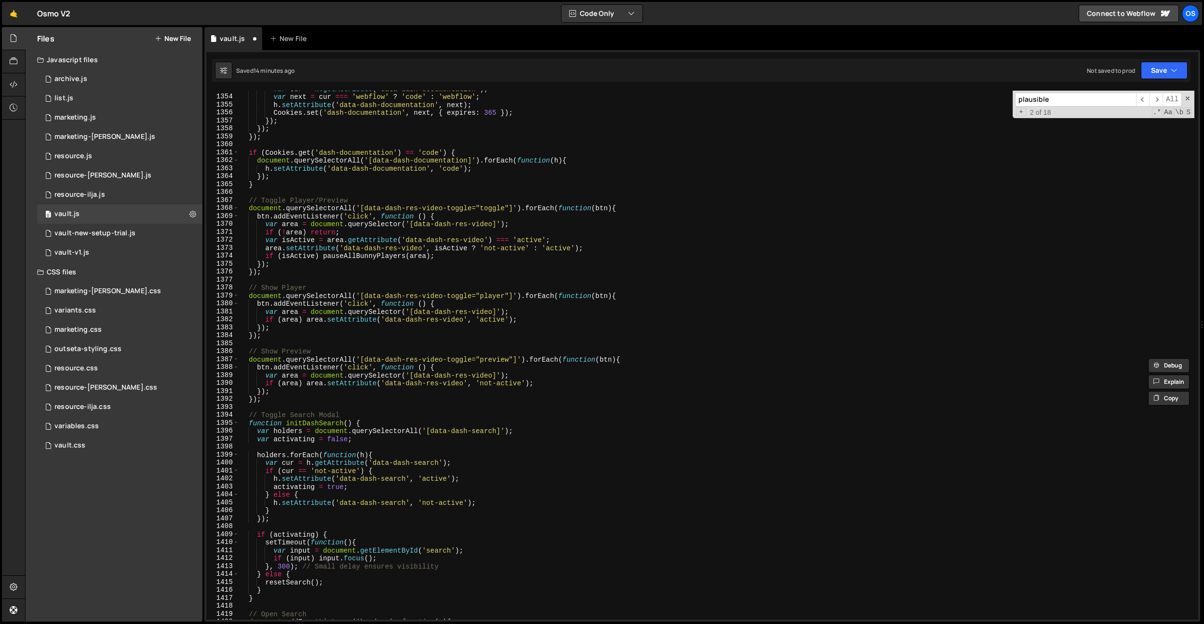
scroll to position [8690, 0]
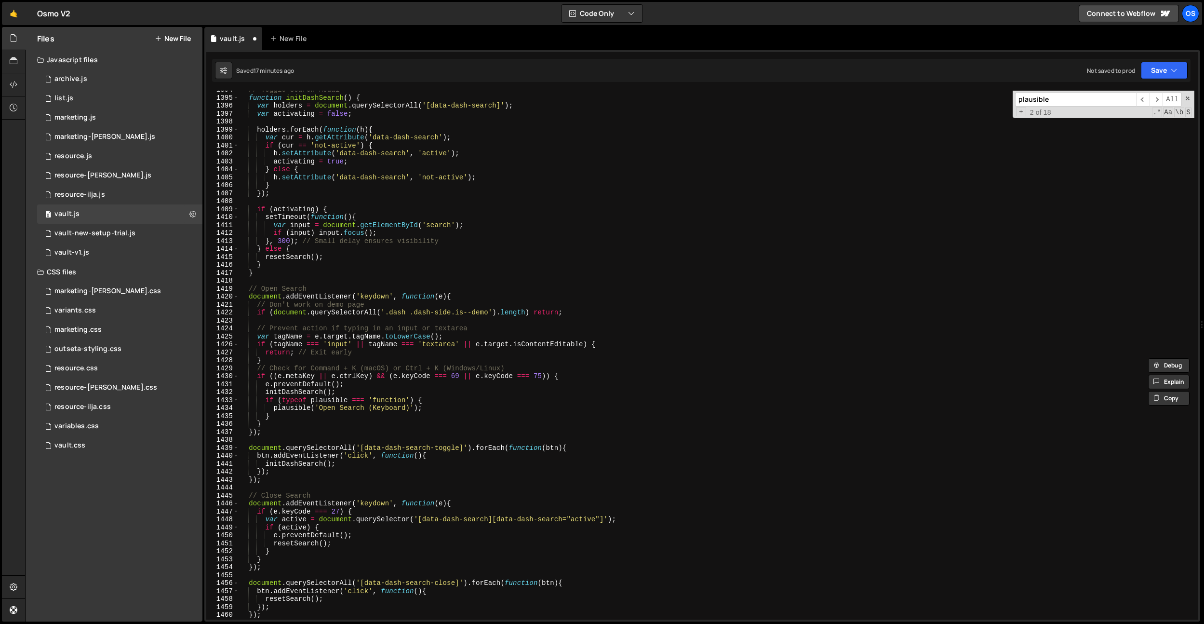
click at [401, 227] on div "// Toggle Search Modal function initDashSearch ( ) { var holders = document . q…" at bounding box center [717, 358] width 956 height 545
click at [424, 249] on div "// Toggle Search Modal function initDashSearch ( ) { var holders = document . q…" at bounding box center [717, 358] width 956 height 545
type textarea "} else {"
paste input "data-plausible-prop"
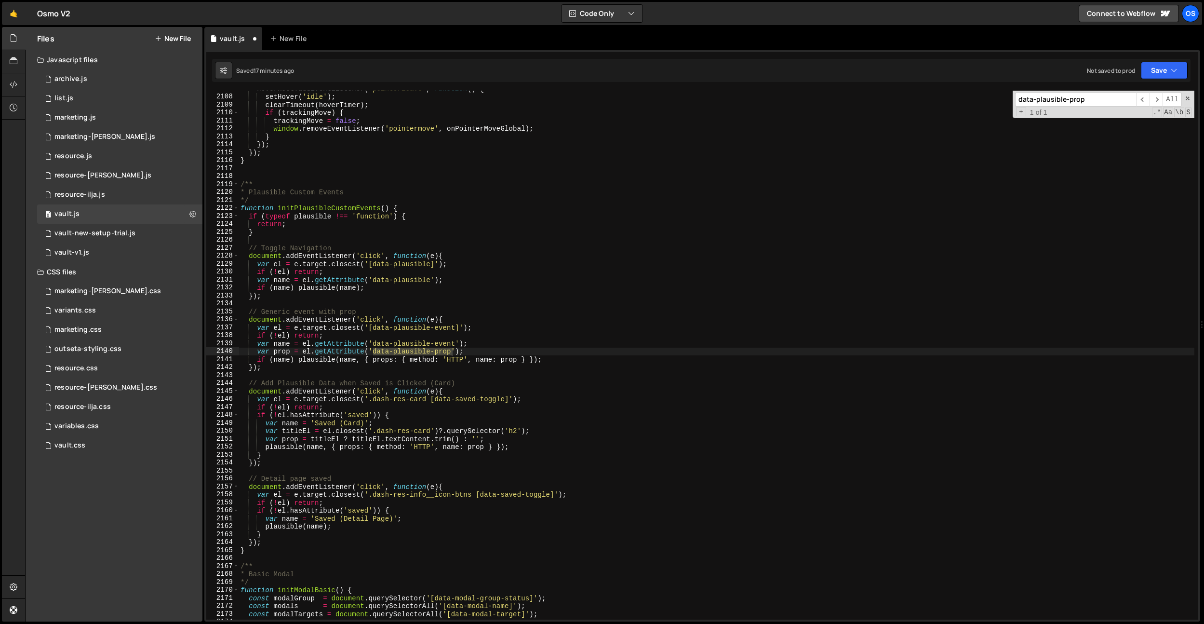
scroll to position [13129, 0]
type input "data-plausible-prop"
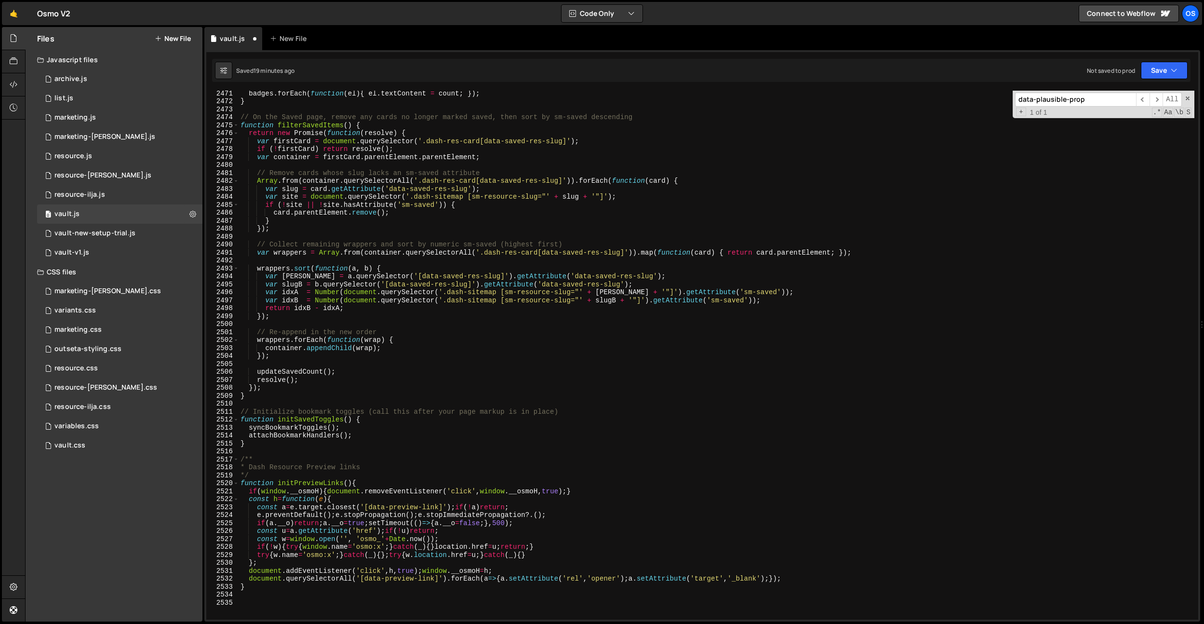
scroll to position [15265, 0]
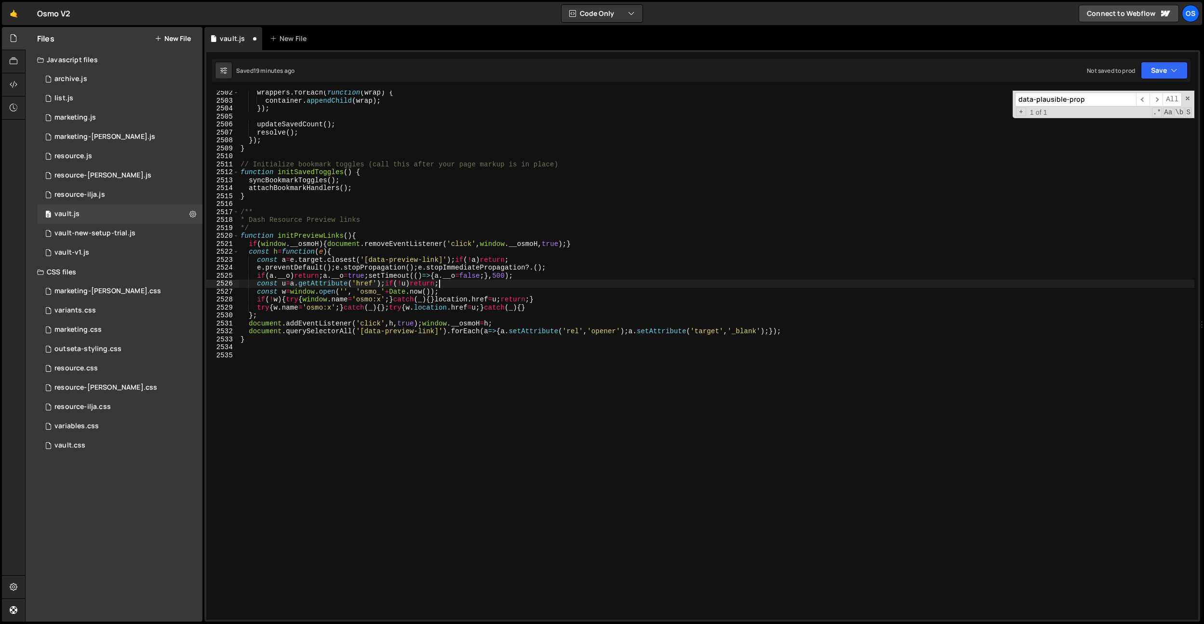
click at [492, 281] on div "wrappers . forEach ( function ( wrap ) { container . appendChild ( wrap ) ; }) …" at bounding box center [717, 361] width 956 height 545
click at [310, 267] on div "wrappers . forEach ( function ( wrap ) { container . appendChild ( wrap ) ; }) …" at bounding box center [717, 361] width 956 height 545
click at [395, 296] on div "wrappers . forEach ( function ( wrap ) { container . appendChild ( wrap ) ; }) …" at bounding box center [717, 361] width 956 height 545
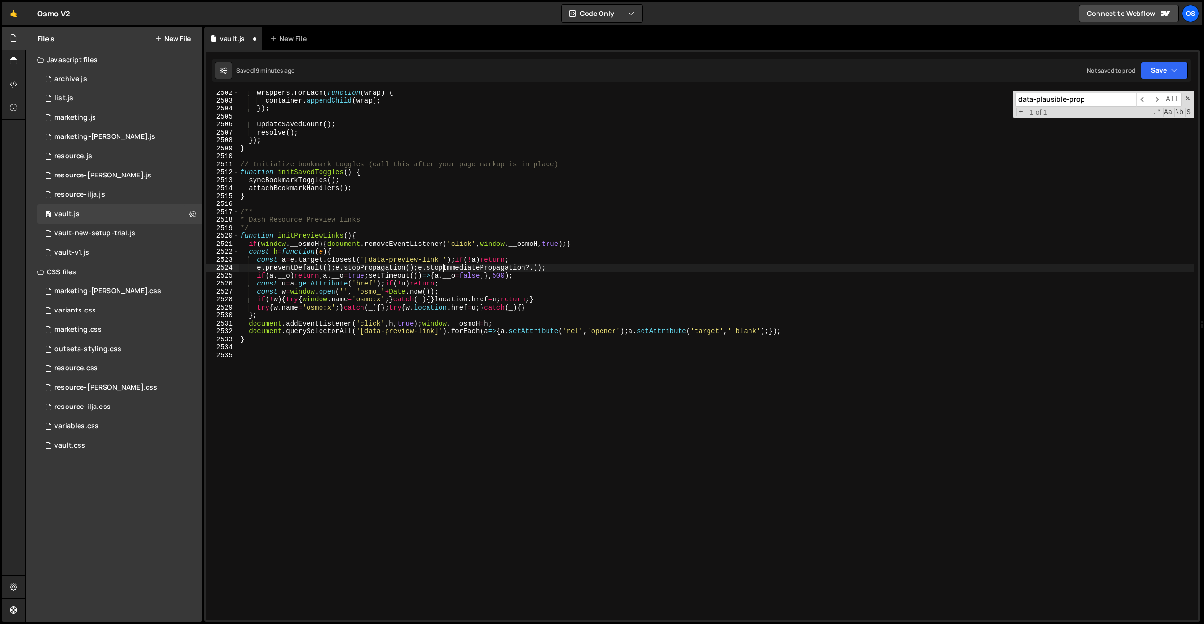
click at [444, 266] on div "wrappers . forEach ( function ( wrap ) { container . appendChild ( wrap ) ; }) …" at bounding box center [717, 361] width 956 height 545
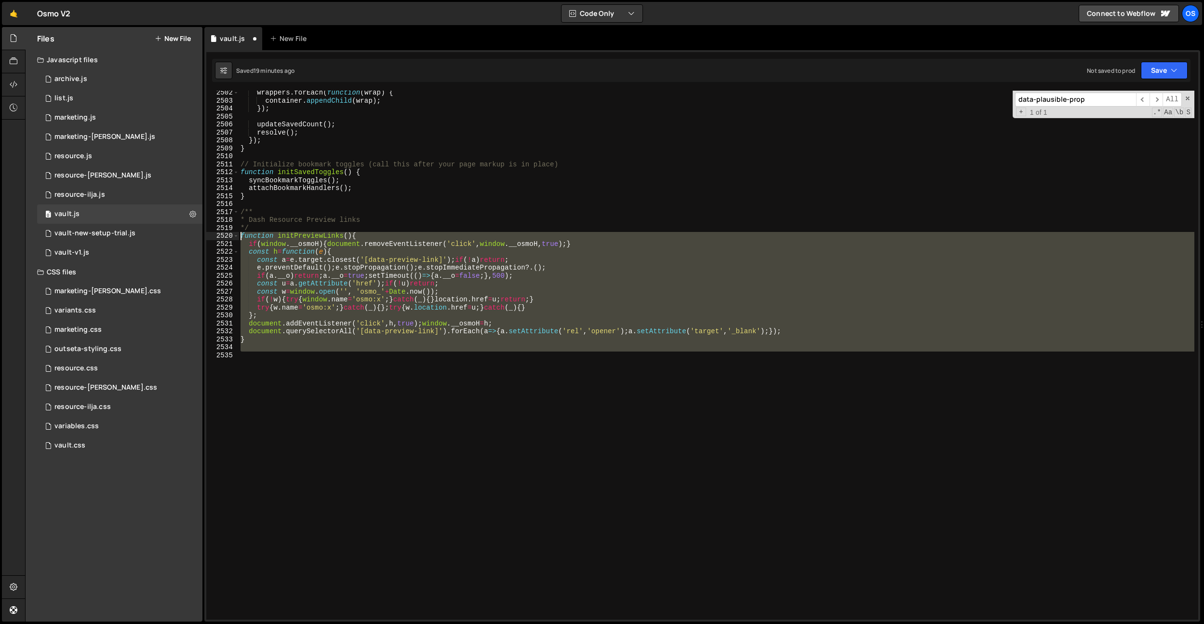
drag, startPoint x: 451, startPoint y: 468, endPoint x: 241, endPoint y: 233, distance: 315.8
click at [241, 233] on div "wrappers . forEach ( function ( wrap ) { container . appendChild ( wrap ) ; }) …" at bounding box center [717, 361] width 956 height 545
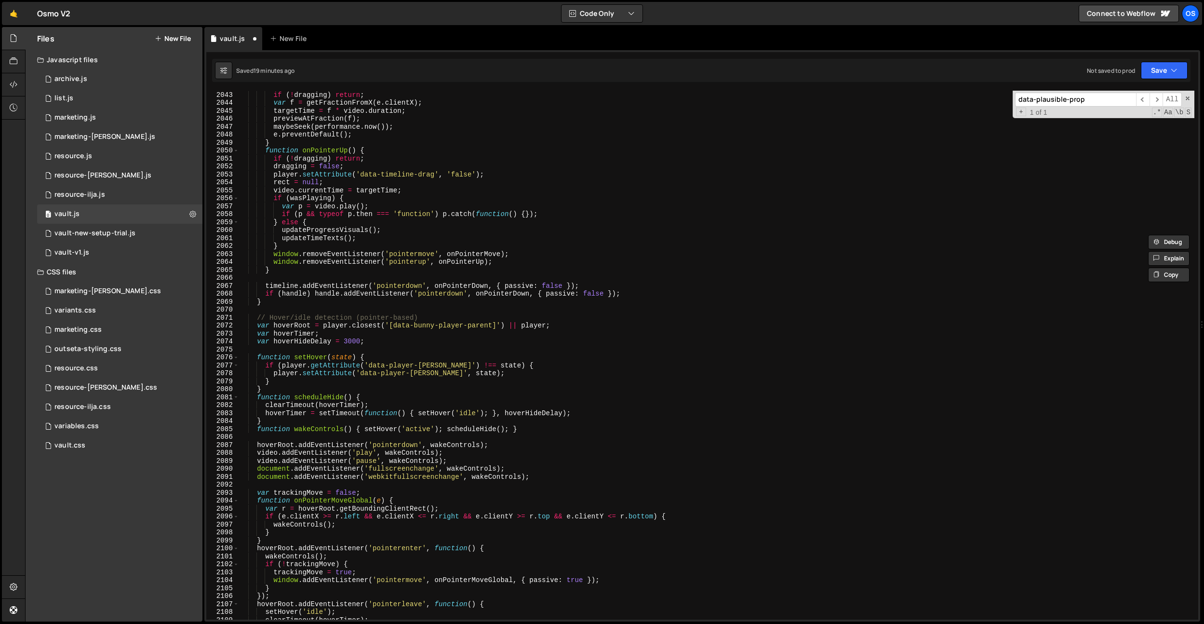
scroll to position [12725, 0]
click at [389, 219] on div "function onPointerMove ( e ) { if ( ! dragging ) return ; var f = getFractionFr…" at bounding box center [717, 355] width 956 height 545
type textarea "} else {"
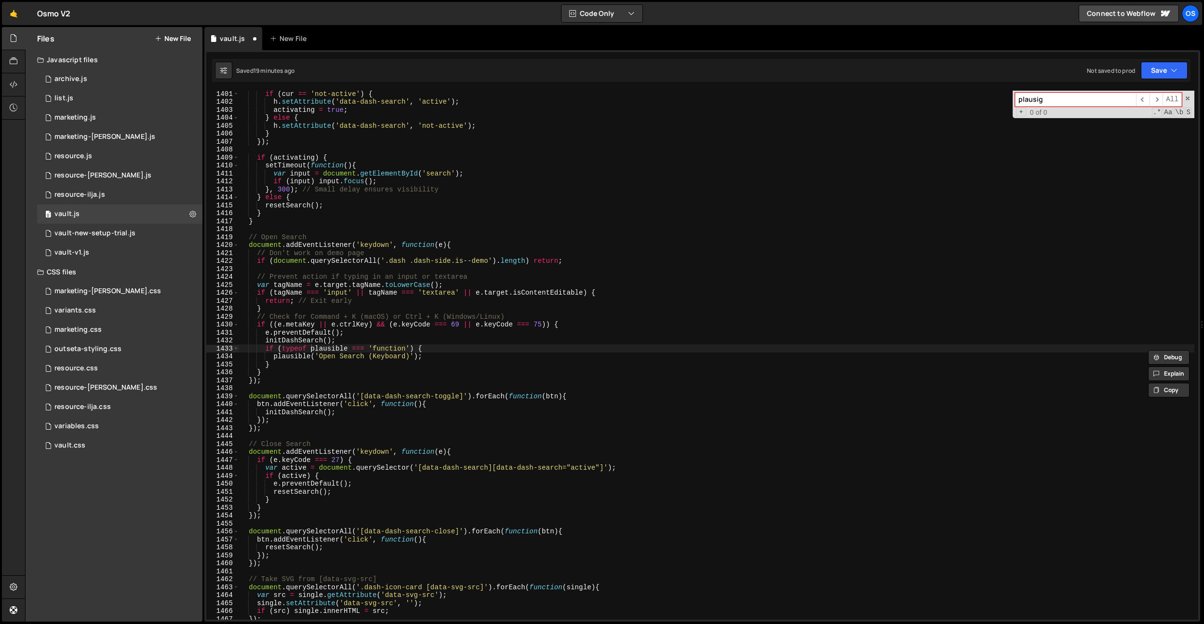
scroll to position [8787, 0]
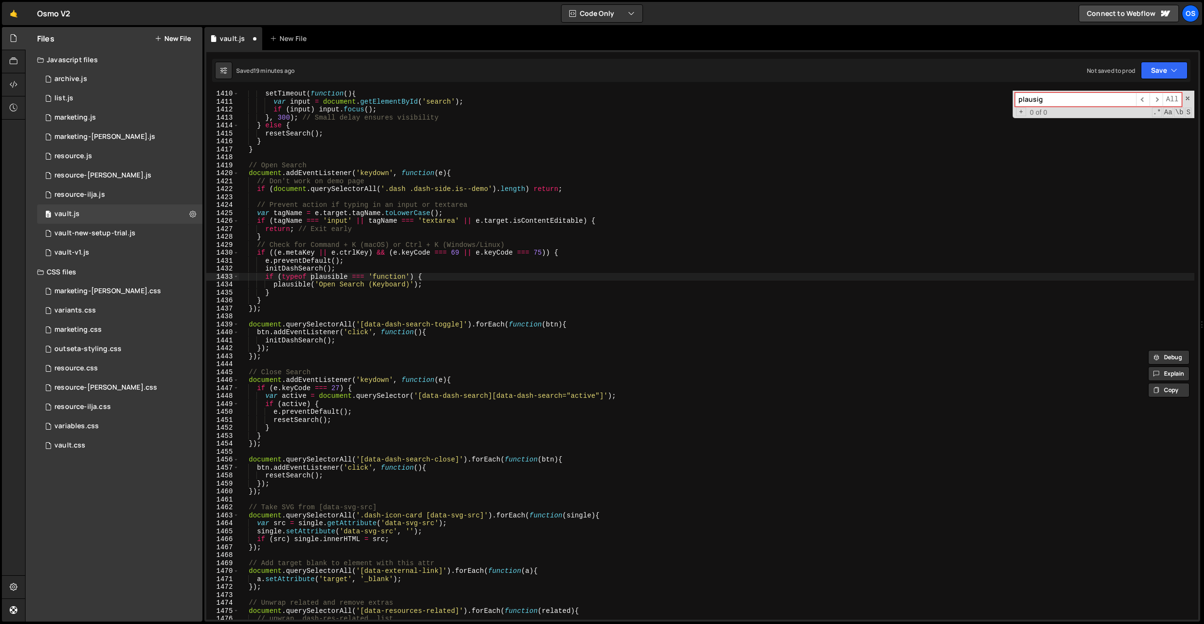
type input "plausig"
type textarea "// Check for Command + K (macOS) or Ctrl + K (Windows/Linux)"
click at [354, 243] on div "setTimeout ( function ( ) { var input = document . getElementById ( 'search' ) …" at bounding box center [717, 362] width 956 height 545
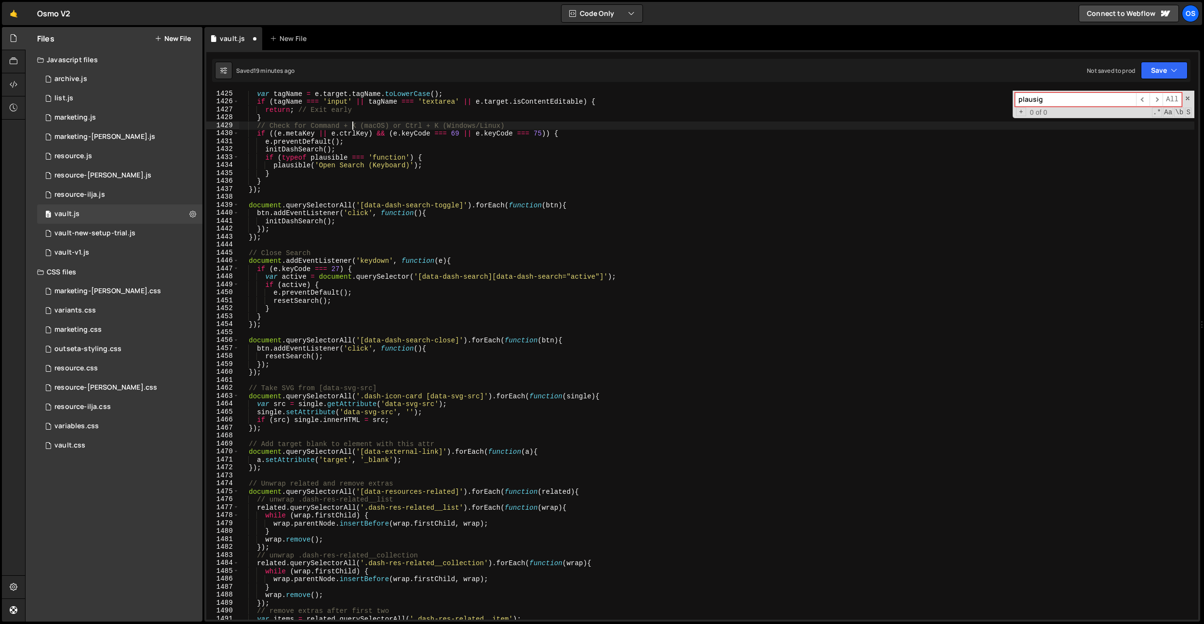
scroll to position [8981, 0]
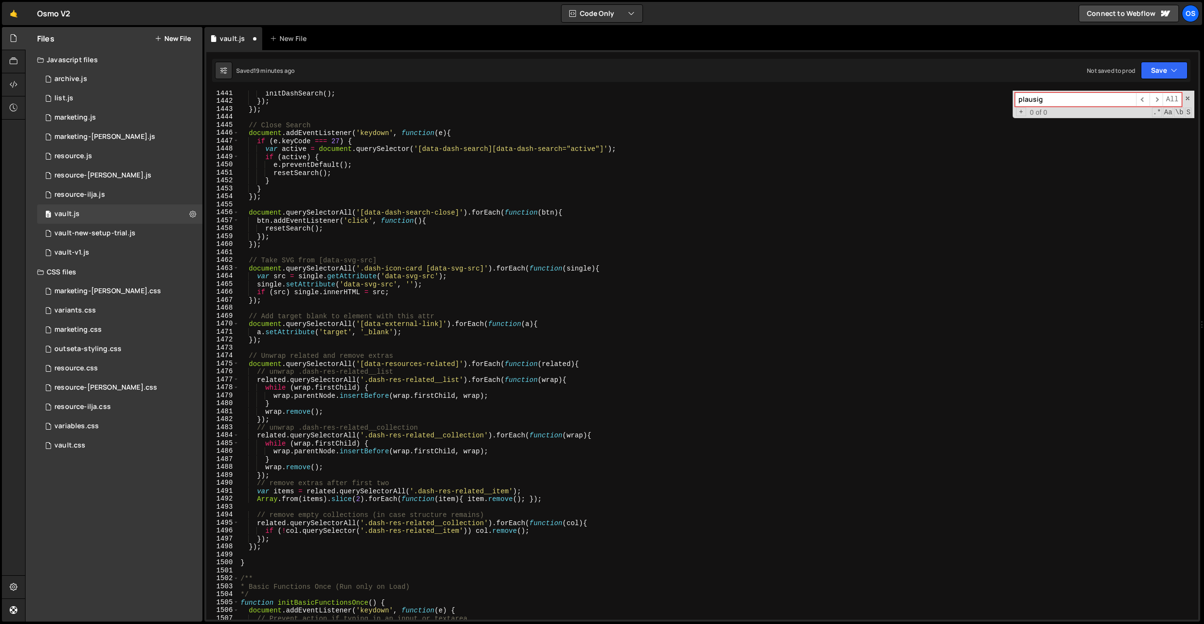
click at [1044, 103] on input "plausig" at bounding box center [1075, 100] width 121 height 14
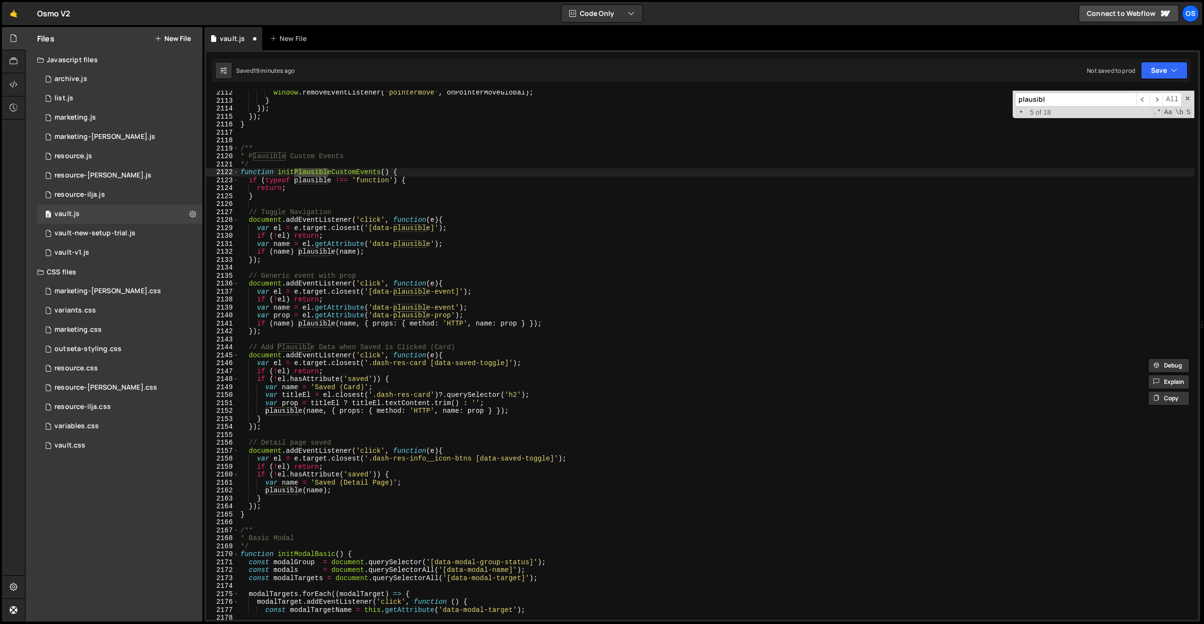
scroll to position [13156, 0]
type input "plausibl"
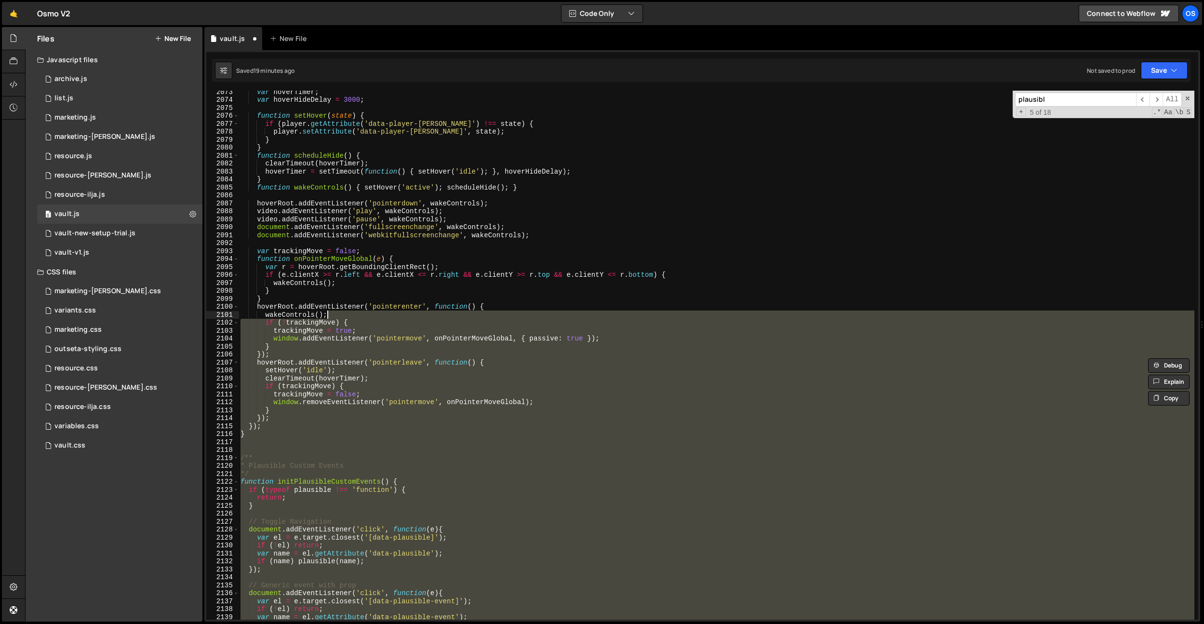
scroll to position [12915, 0]
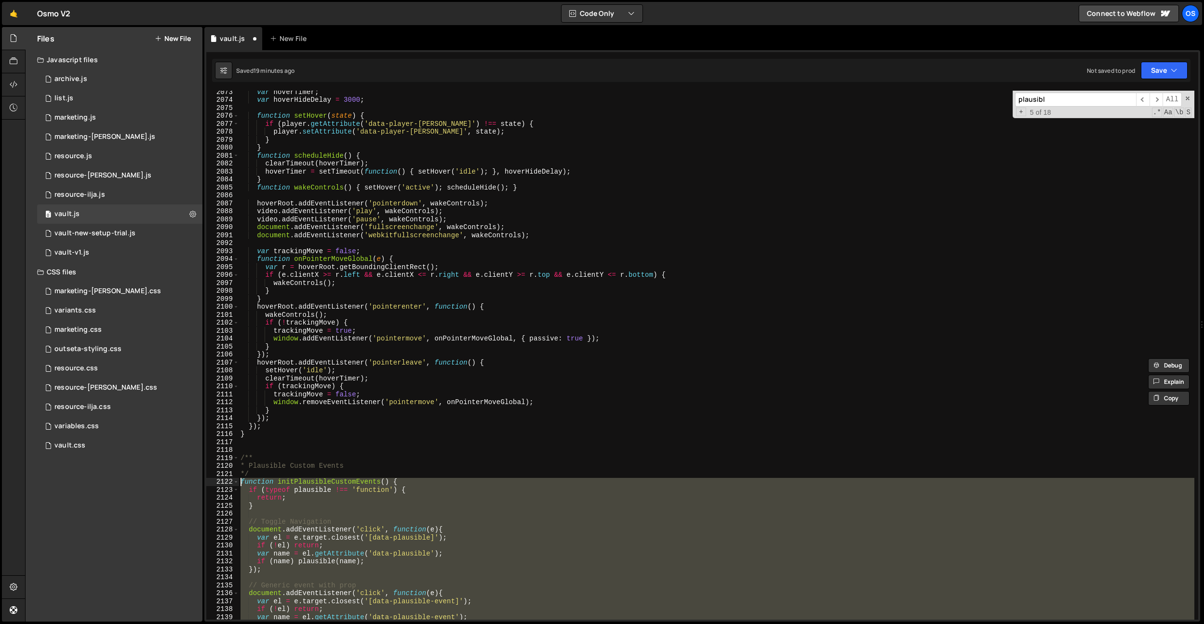
drag, startPoint x: 252, startPoint y: 511, endPoint x: 233, endPoint y: 484, distance: 32.5
click at [233, 484] on div "} 2073 2074 2075 2076 2077 2078 2079 2080 2081 2082 2083 2084 2085 2086 2087 20…" at bounding box center [702, 355] width 992 height 529
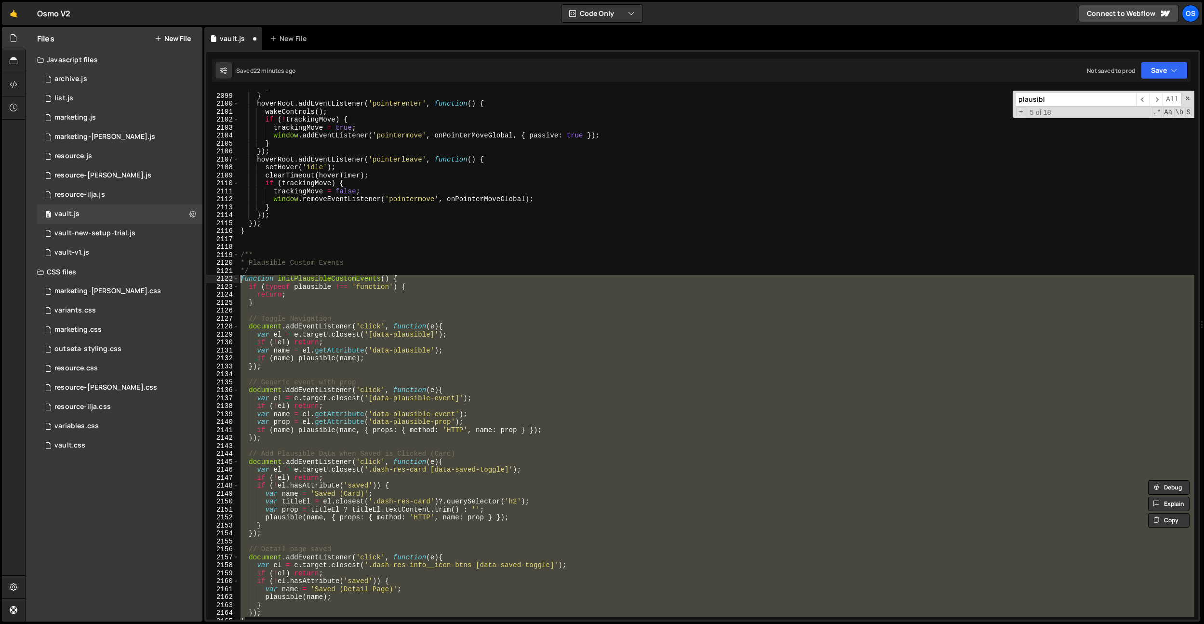
scroll to position [13084, 0]
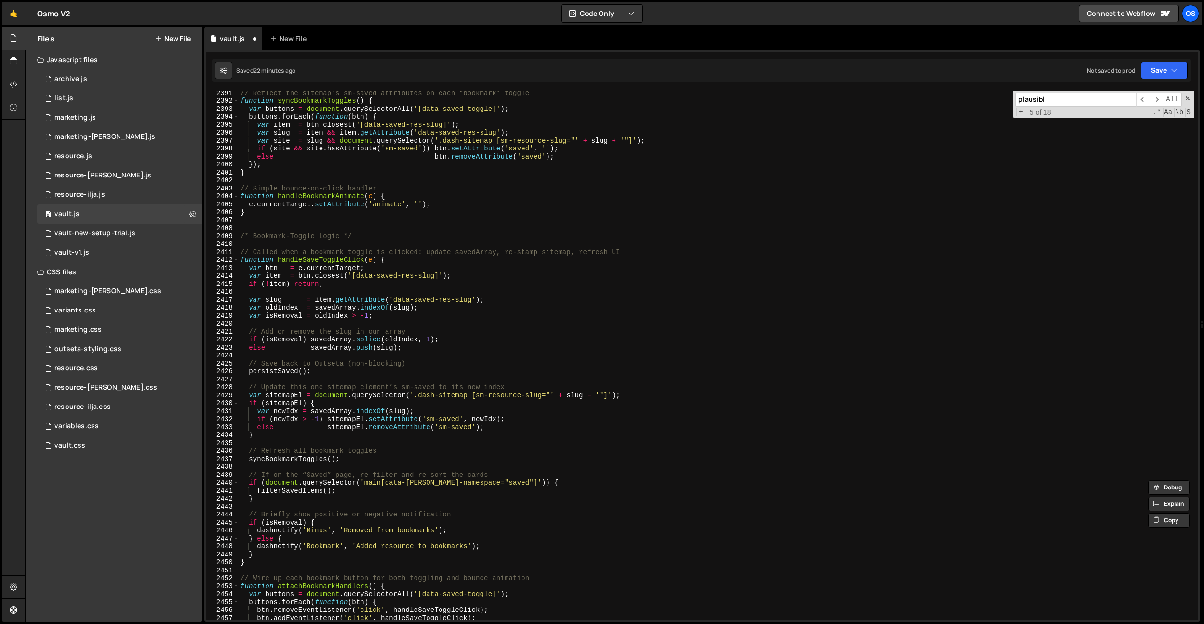
click at [404, 500] on div "// Reflect the sitemap’s sm-saved attributes on each “bookmark” toggle function…" at bounding box center [717, 361] width 956 height 545
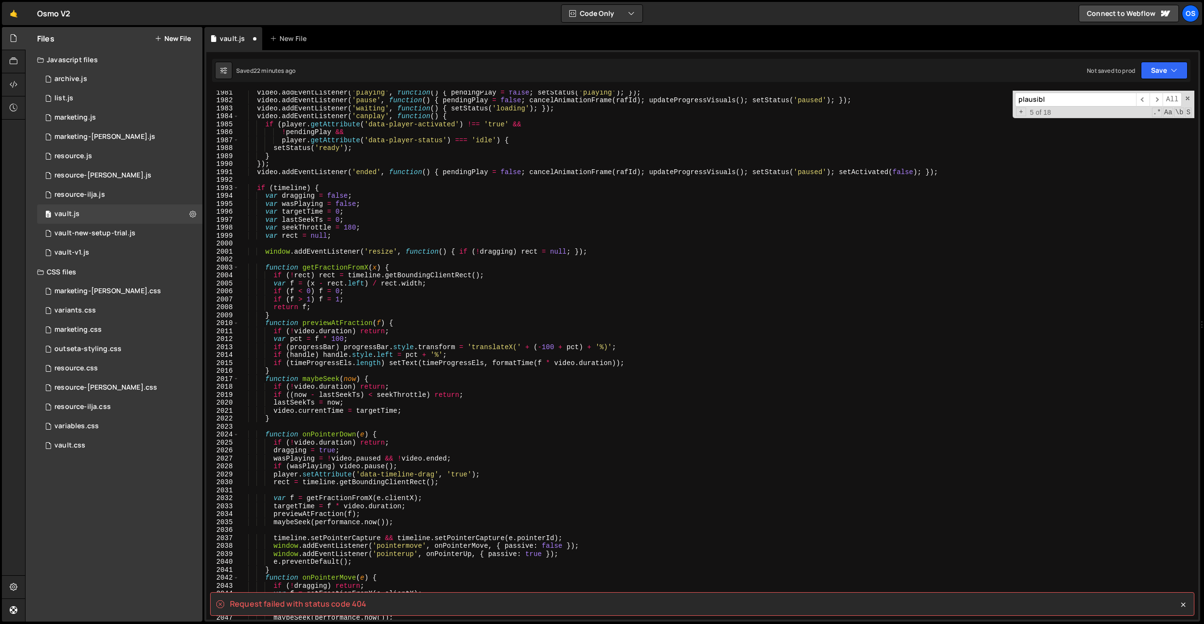
scroll to position [15265, 0]
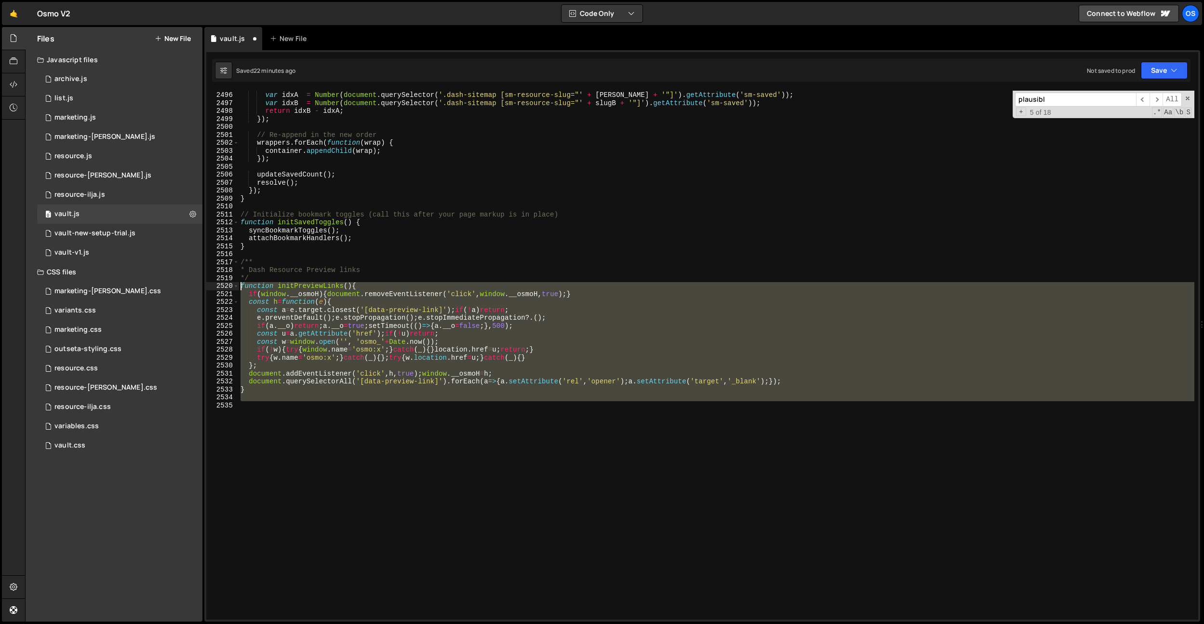
drag, startPoint x: 450, startPoint y: 460, endPoint x: 230, endPoint y: 282, distance: 282.8
click at [230, 282] on div "initPlausibleCustomEvents(); // Needs to be before: initSavedToggles() 2495 249…" at bounding box center [702, 355] width 992 height 529
paste textarea
type textarea "}"
paste textarea "}"
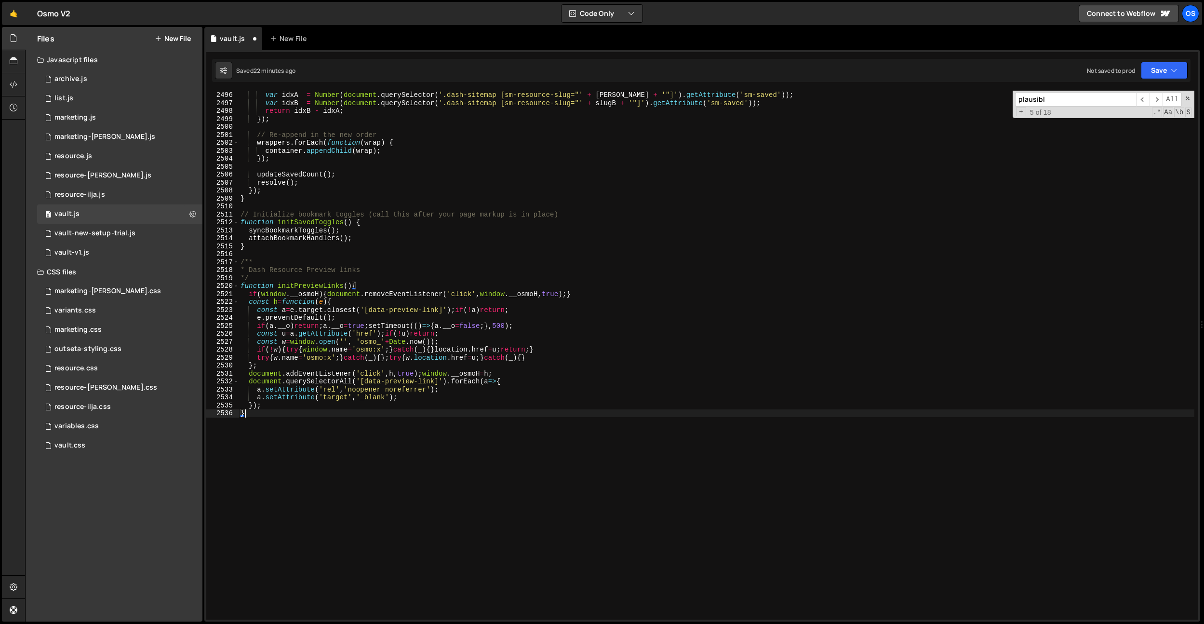
click at [254, 391] on div "var slugB = b . querySelector ( '[data-saved-res-slug]' ) . getAttribute ( 'dat…" at bounding box center [717, 355] width 956 height 545
type textarea "a.setAttribute('rel','noopener noreferrer');"
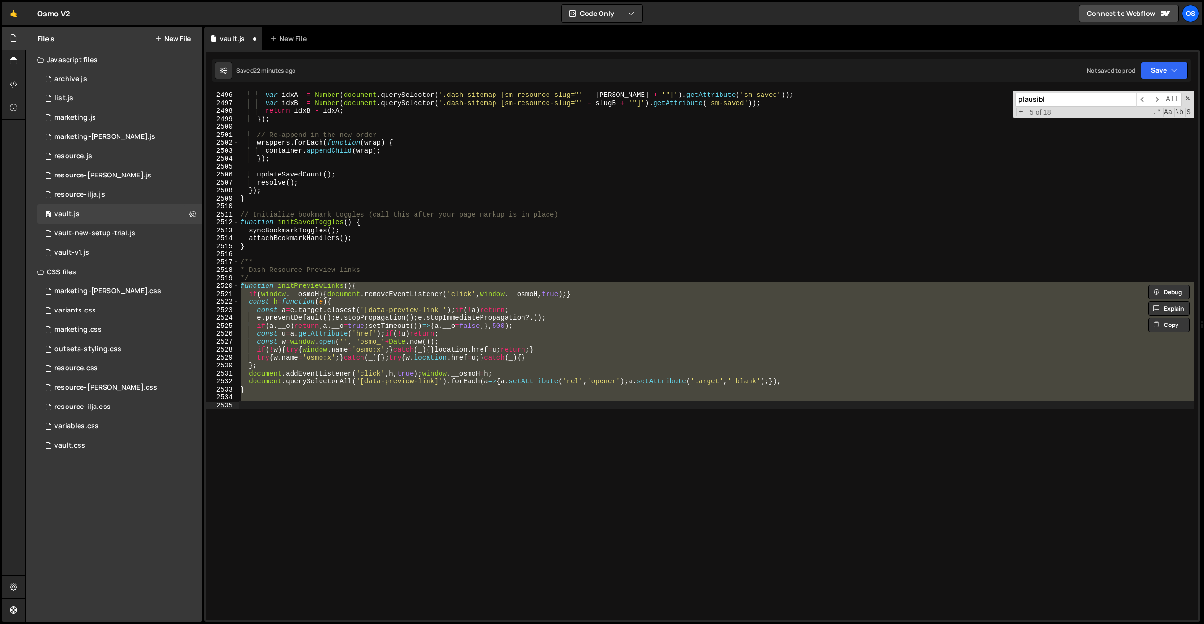
click at [278, 413] on div "var slugB = b . querySelector ( '[data-saved-res-slug]' ) . getAttribute ( 'dat…" at bounding box center [717, 355] width 956 height 529
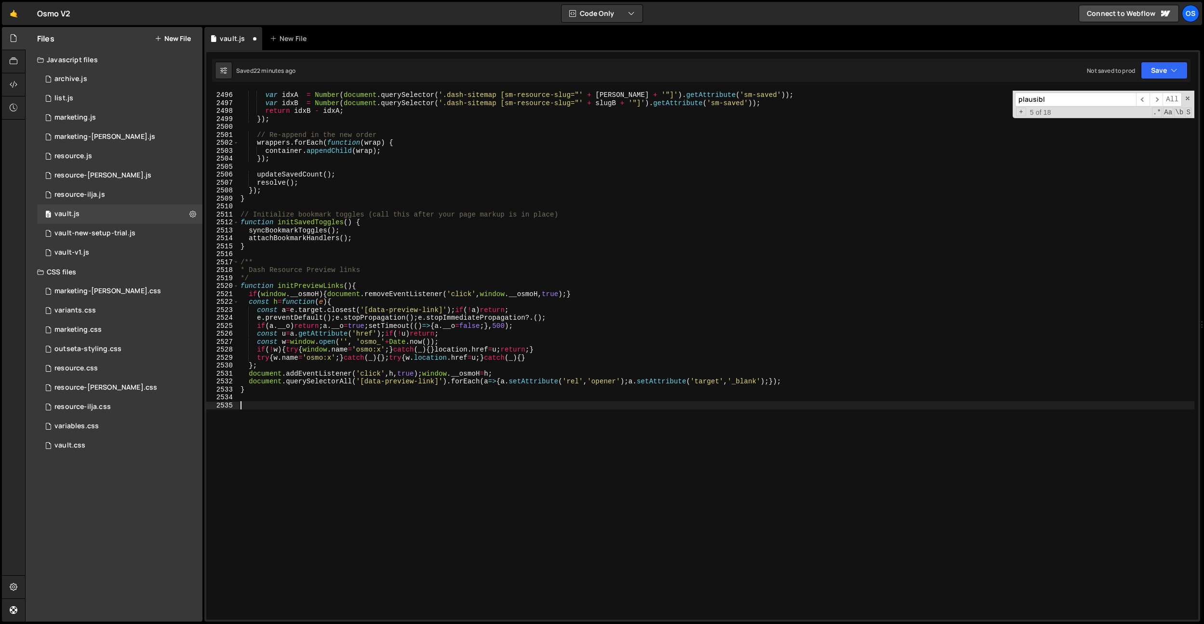
paste textarea "}"
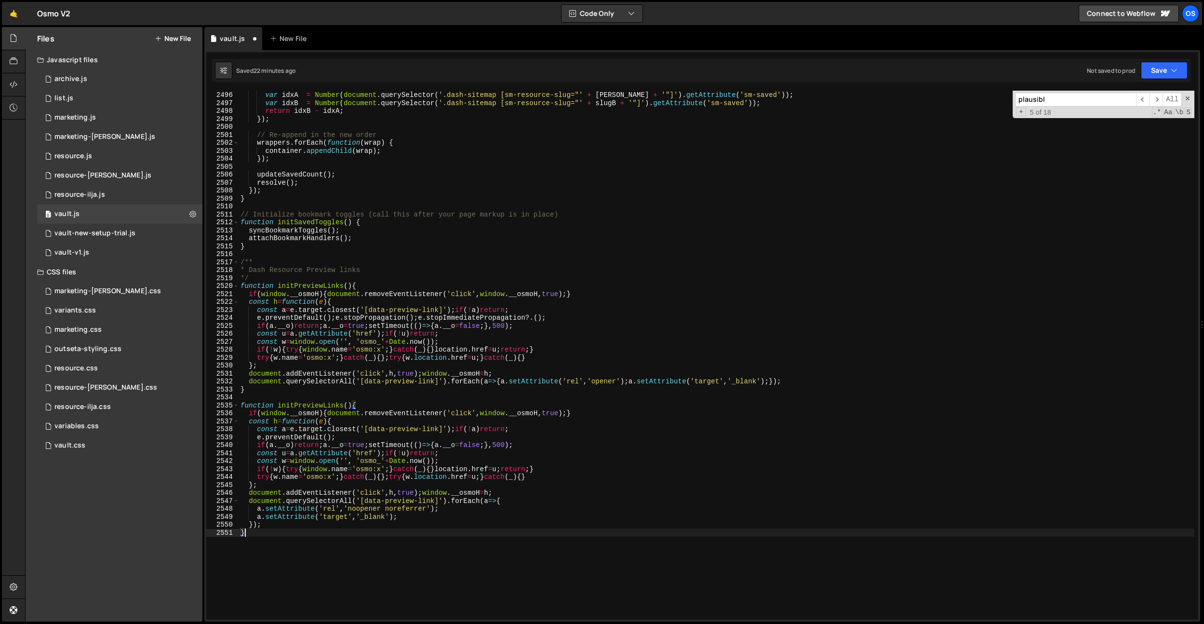
click at [256, 508] on div "var slugB = b . querySelector ( '[data-saved-res-slug]' ) . getAttribute ( 'dat…" at bounding box center [717, 355] width 956 height 545
click at [258, 508] on div "var slugB = b . querySelector ( '[data-saved-res-slug]' ) . getAttribute ( 'dat…" at bounding box center [717, 355] width 956 height 545
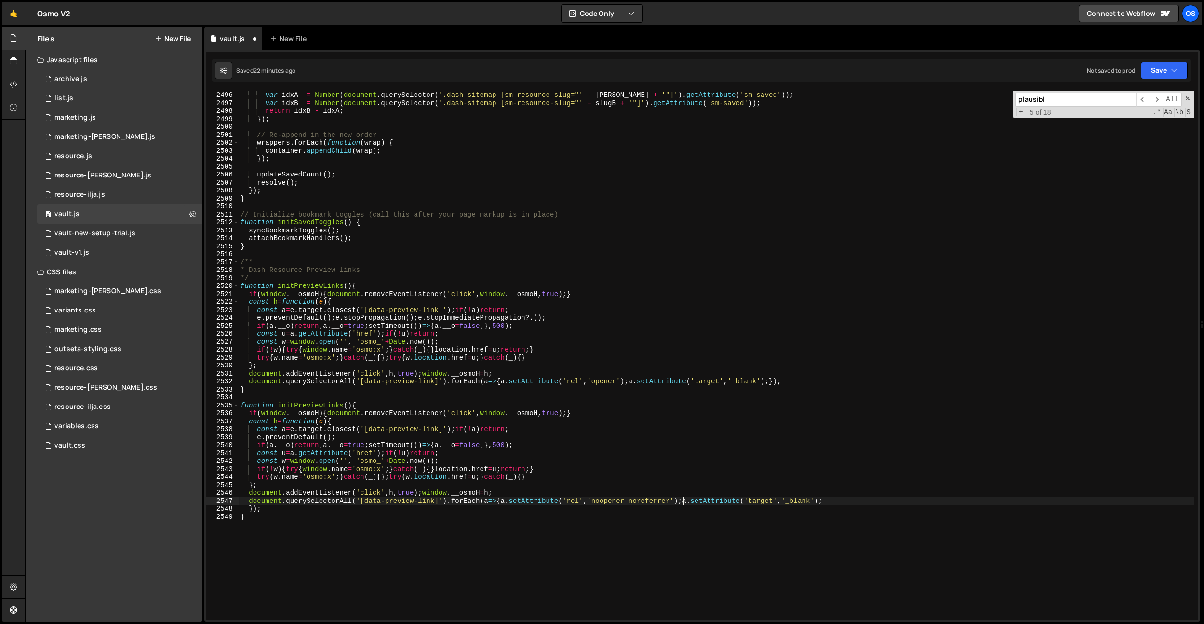
click at [250, 509] on div "var slugB = b . querySelector ( '[data-saved-res-slug]' ) . getAttribute ( 'dat…" at bounding box center [717, 355] width 956 height 545
click at [441, 540] on div "var slugB = b . querySelector ( '[data-saved-res-slug]' ) . getAttribute ( 'dat…" at bounding box center [717, 355] width 956 height 545
drag, startPoint x: 616, startPoint y: 380, endPoint x: 567, endPoint y: 382, distance: 49.2
click at [567, 382] on div "var slugB = b . querySelector ( '[data-saved-res-slug]' ) . getAttribute ( 'dat…" at bounding box center [717, 355] width 956 height 545
drag, startPoint x: 565, startPoint y: 382, endPoint x: 620, endPoint y: 378, distance: 55.1
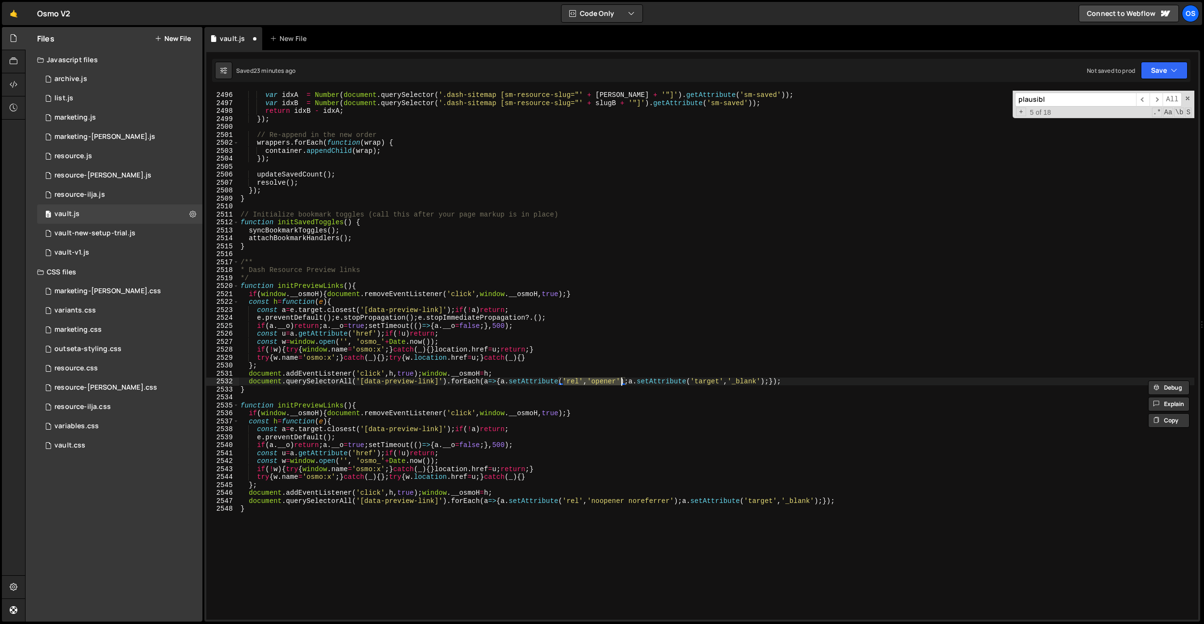
click at [620, 378] on div "var slugB = b . querySelector ( '[data-saved-res-slug]' ) . getAttribute ( 'dat…" at bounding box center [717, 355] width 956 height 545
drag, startPoint x: 648, startPoint y: 516, endPoint x: 658, endPoint y: 511, distance: 11.6
click at [648, 516] on div "var slugB = b . querySelector ( '[data-saved-res-slug]' ) . getAttribute ( 'dat…" at bounding box center [717, 355] width 956 height 545
drag, startPoint x: 675, startPoint y: 500, endPoint x: 565, endPoint y: 501, distance: 110.4
click at [565, 501] on div "var slugB = b . querySelector ( '[data-saved-res-slug]' ) . getAttribute ( 'dat…" at bounding box center [717, 355] width 956 height 545
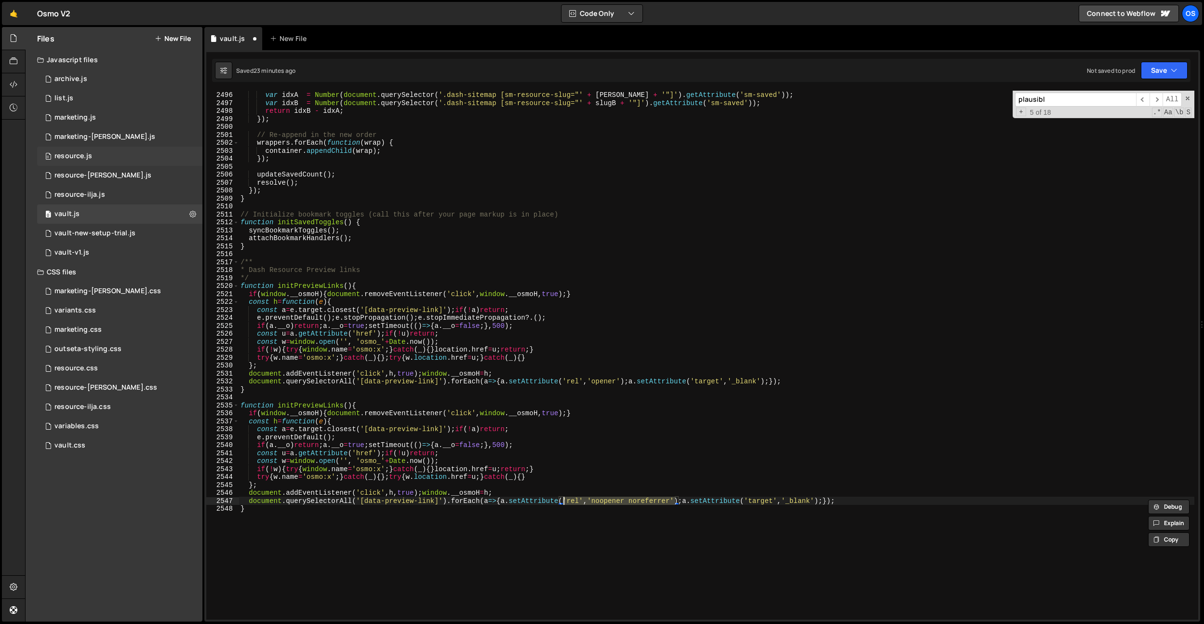
click at [76, 163] on div "0 resource.js 0" at bounding box center [119, 156] width 165 height 19
click at [94, 158] on div "0 resource.js 0" at bounding box center [119, 156] width 165 height 19
type textarea "}"
click at [383, 519] on div "var slugB = b . querySelector ( '[data-saved-res-slug]' ) . getAttribute ( 'dat…" at bounding box center [717, 355] width 956 height 545
click at [382, 517] on div "var slugB = b . querySelector ( '[data-saved-res-slug]' ) . getAttribute ( 'dat…" at bounding box center [717, 355] width 956 height 545
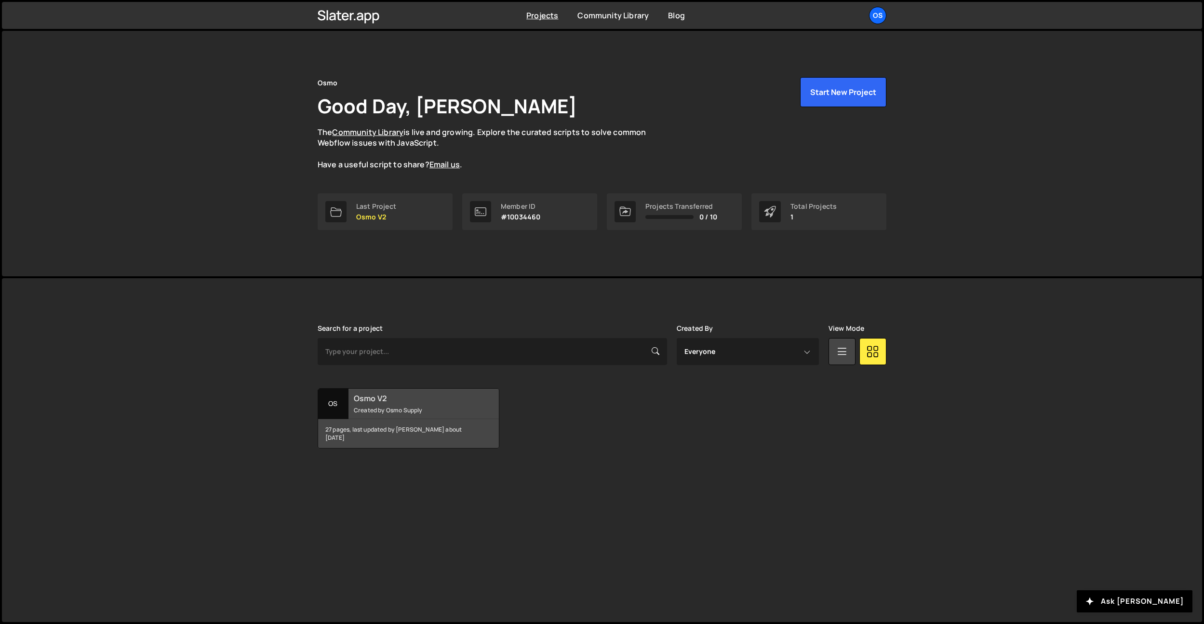
click at [403, 407] on small "Created by Osmo Supply" at bounding box center [412, 410] width 116 height 8
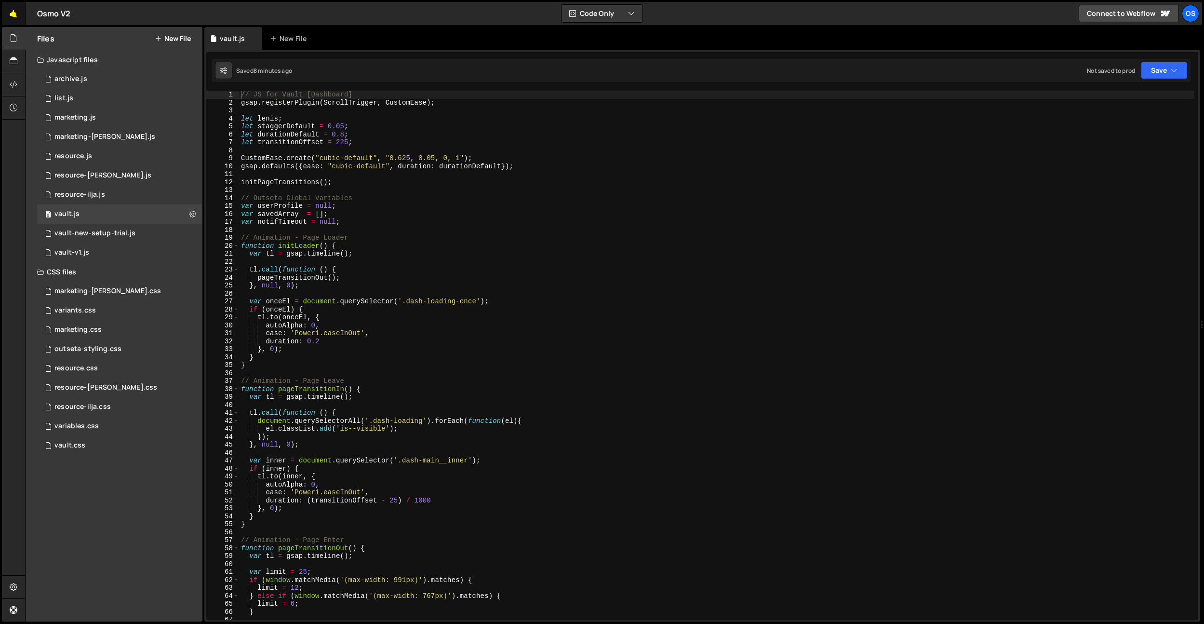
click at [17, 13] on link "🤙" at bounding box center [14, 13] width 24 height 23
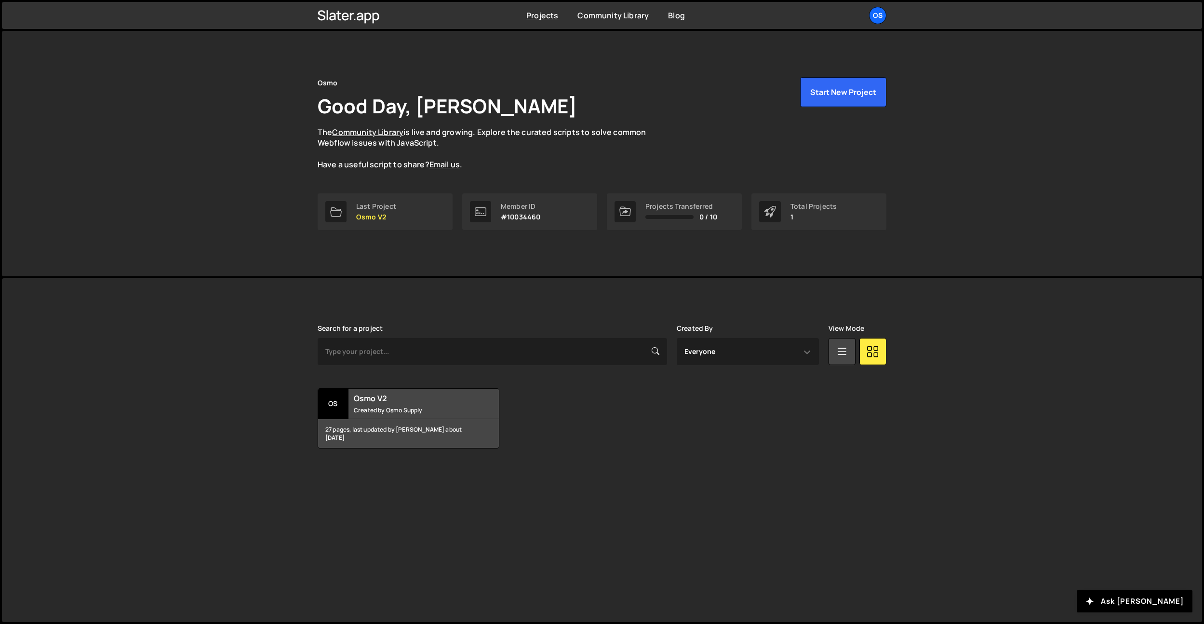
click at [876, 26] on div "Projects Community Library Blog Os Your current team is Osmo Projects Your Team…" at bounding box center [602, 15] width 598 height 27
click at [879, 19] on div "Os" at bounding box center [877, 15] width 17 height 17
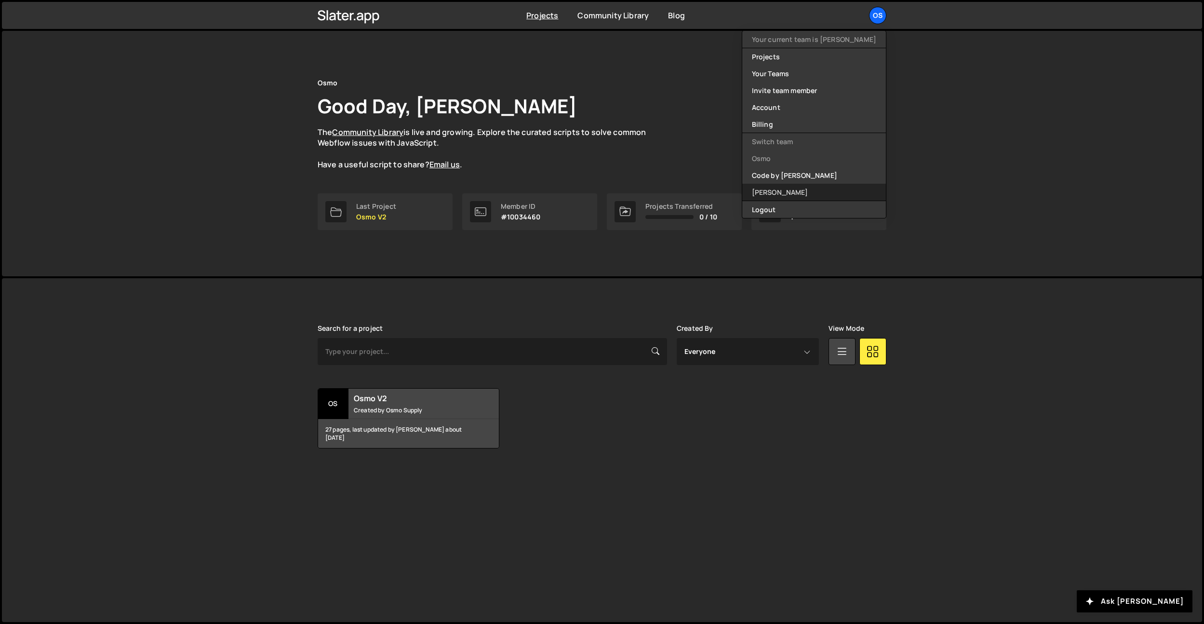
click at [808, 187] on link "[PERSON_NAME]" at bounding box center [814, 192] width 144 height 17
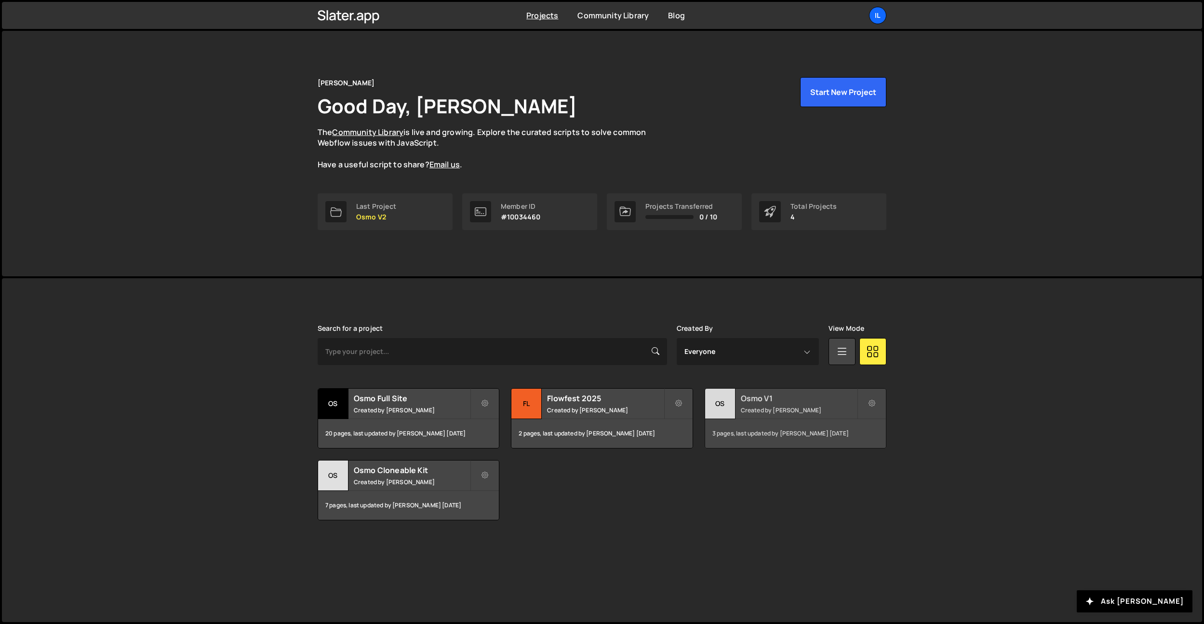
click at [755, 399] on h2 "Osmo V1" at bounding box center [799, 398] width 116 height 11
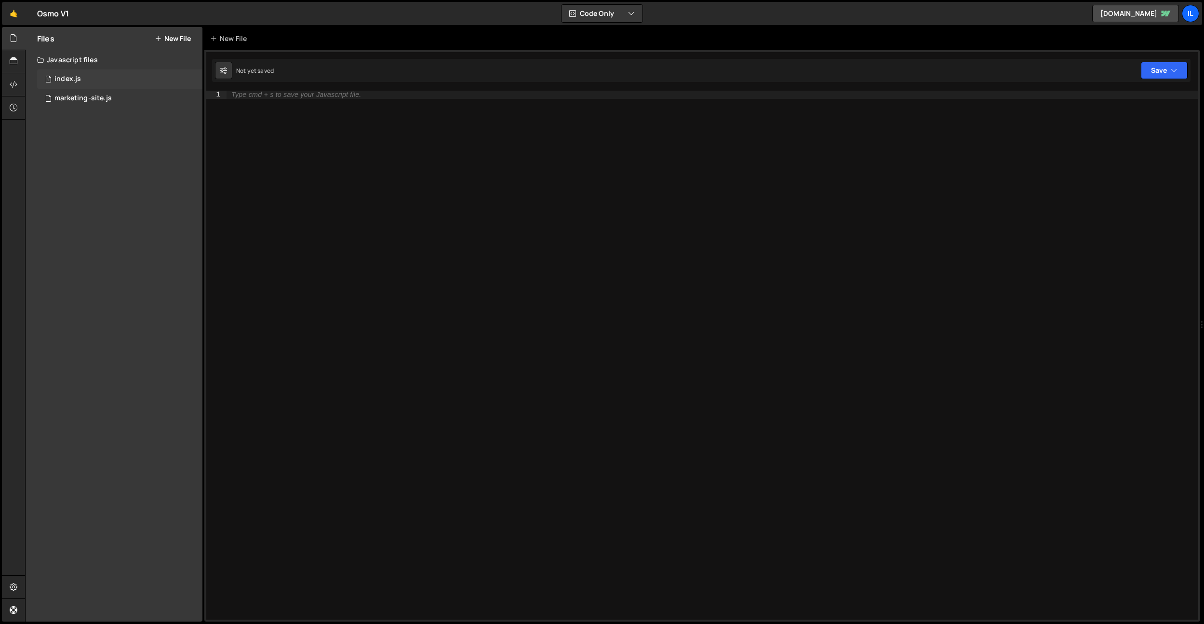
click at [100, 82] on div "1 index.js 0" at bounding box center [119, 78] width 165 height 19
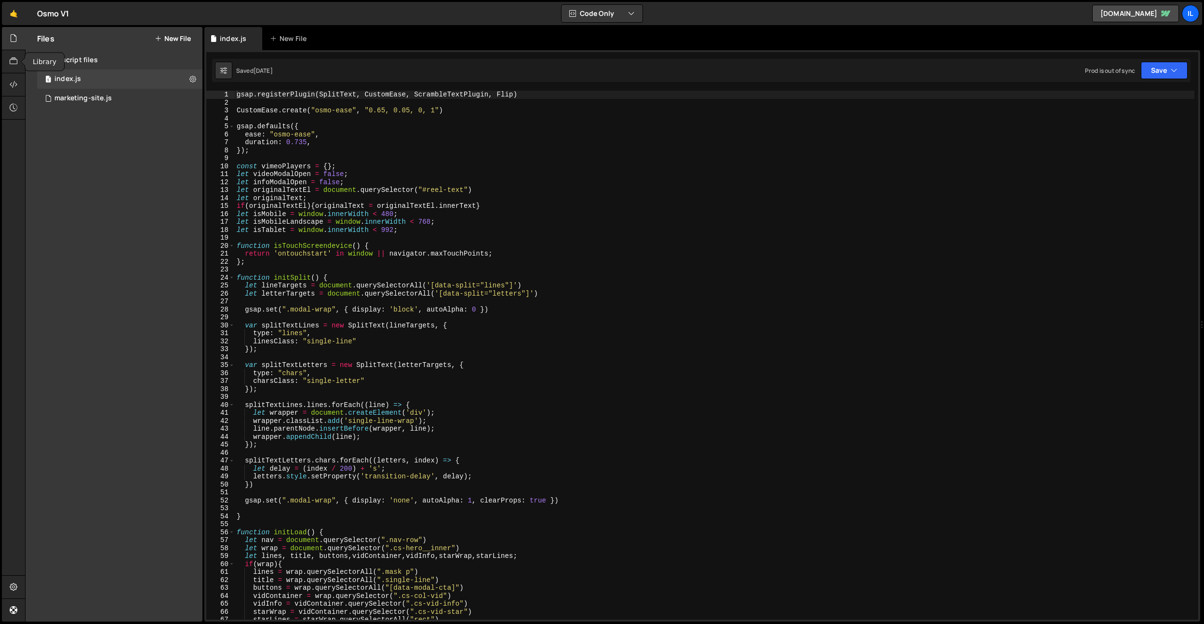
click at [14, 44] on div at bounding box center [14, 38] width 24 height 23
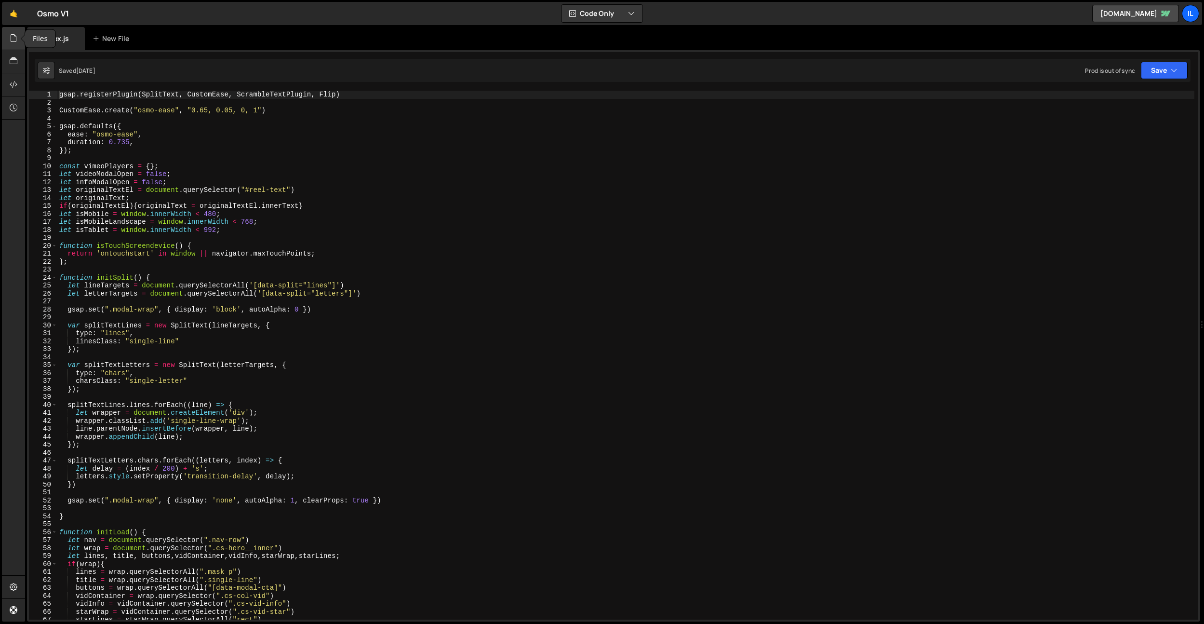
click at [12, 40] on icon at bounding box center [14, 38] width 8 height 11
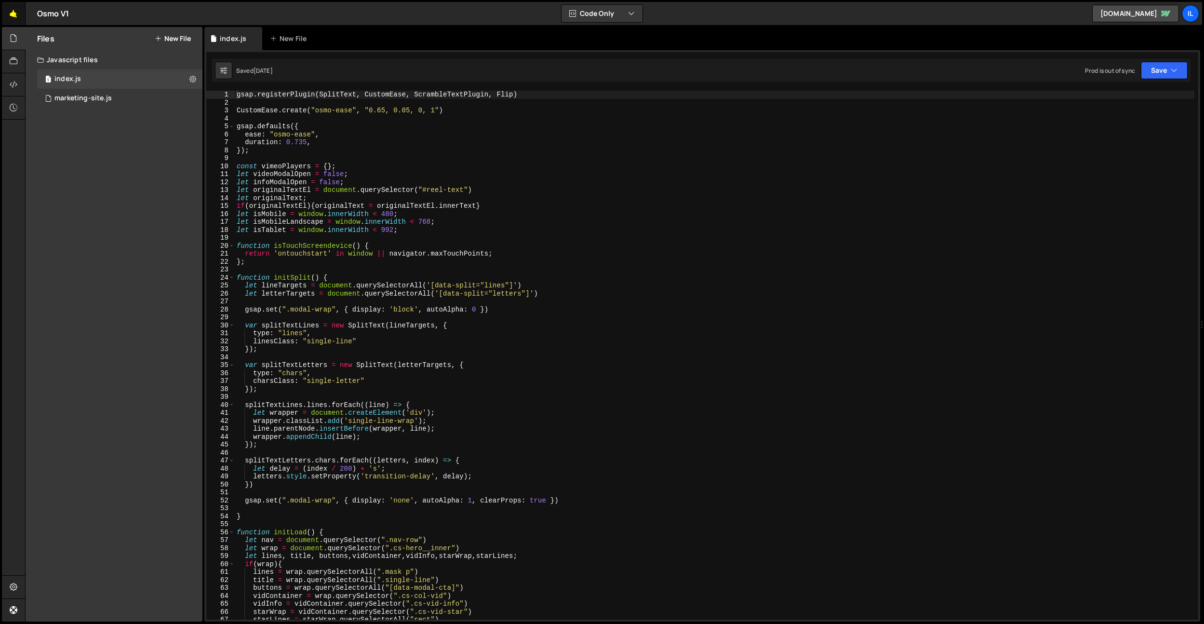
click at [13, 23] on link "🤙" at bounding box center [14, 13] width 24 height 23
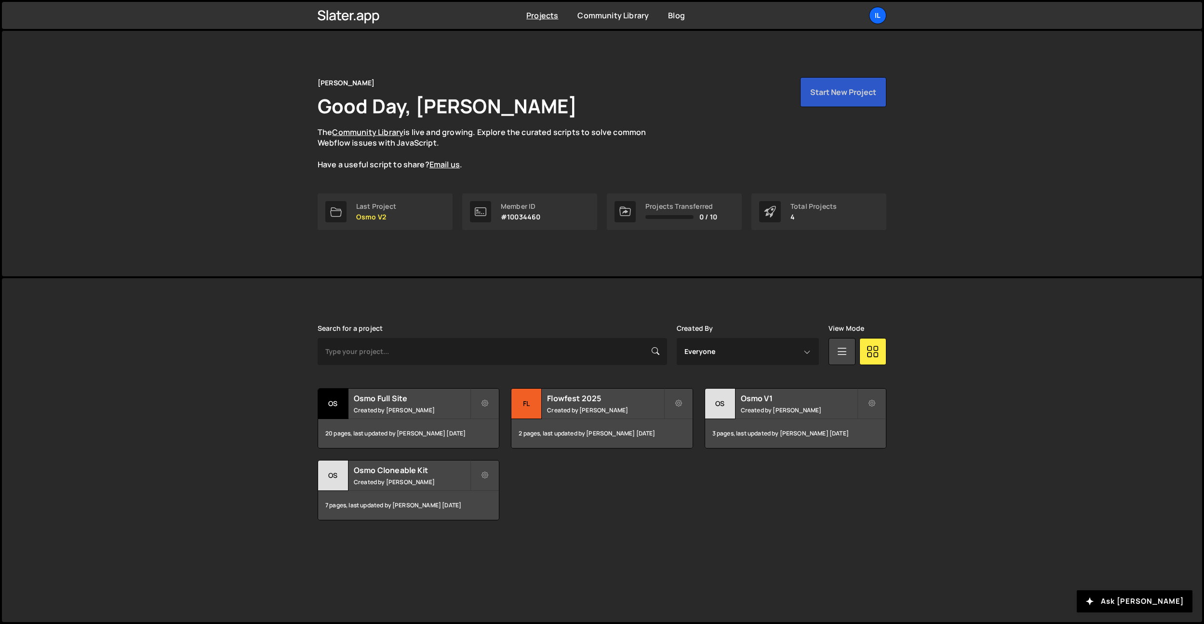
click at [1195, 11] on div "Projects [GEOGRAPHIC_DATA] Blog Il Your current team is [PERSON_NAME] Projects …" at bounding box center [602, 15] width 1200 height 27
click at [397, 409] on small "Created by [PERSON_NAME]" at bounding box center [412, 410] width 116 height 8
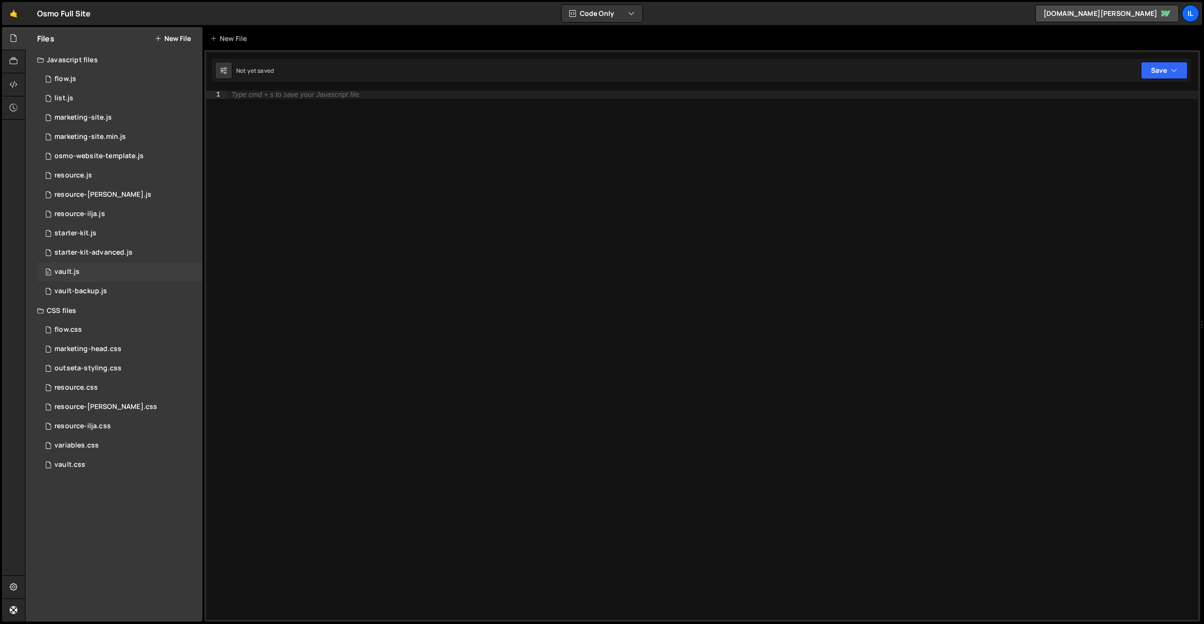
click at [83, 267] on div "0 vault.js 0" at bounding box center [119, 271] width 165 height 19
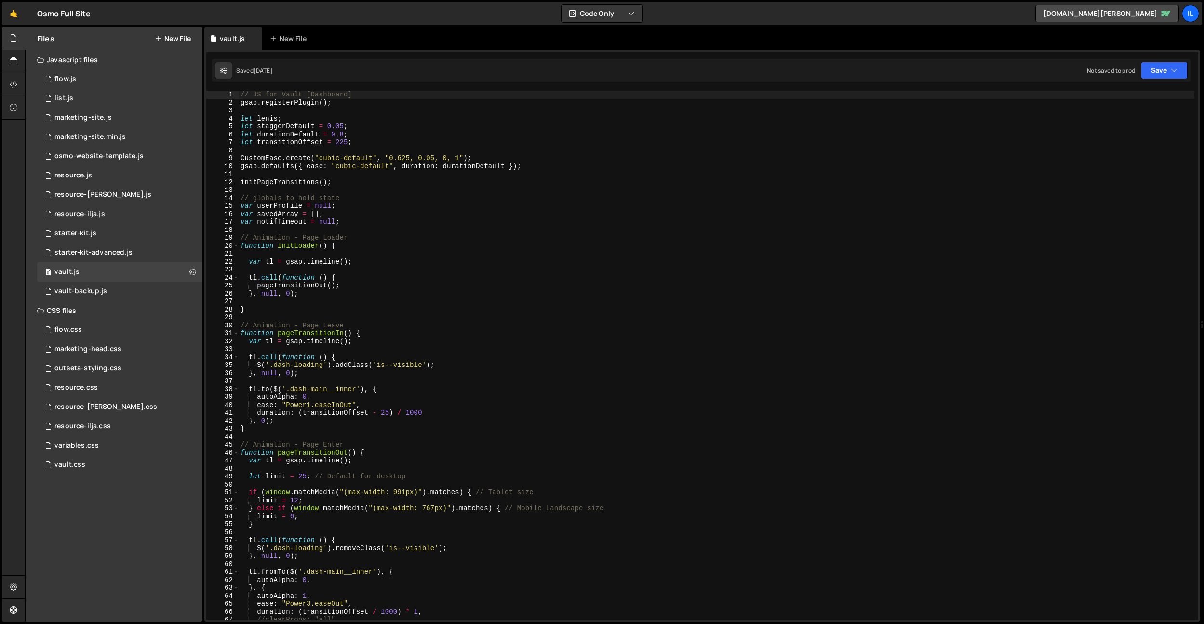
type textarea "function initLoader() {"
click at [406, 249] on div "// JS for Vault [Dashboard] gsap . registerPlugin ( ) ; let [PERSON_NAME] ; let…" at bounding box center [717, 363] width 956 height 545
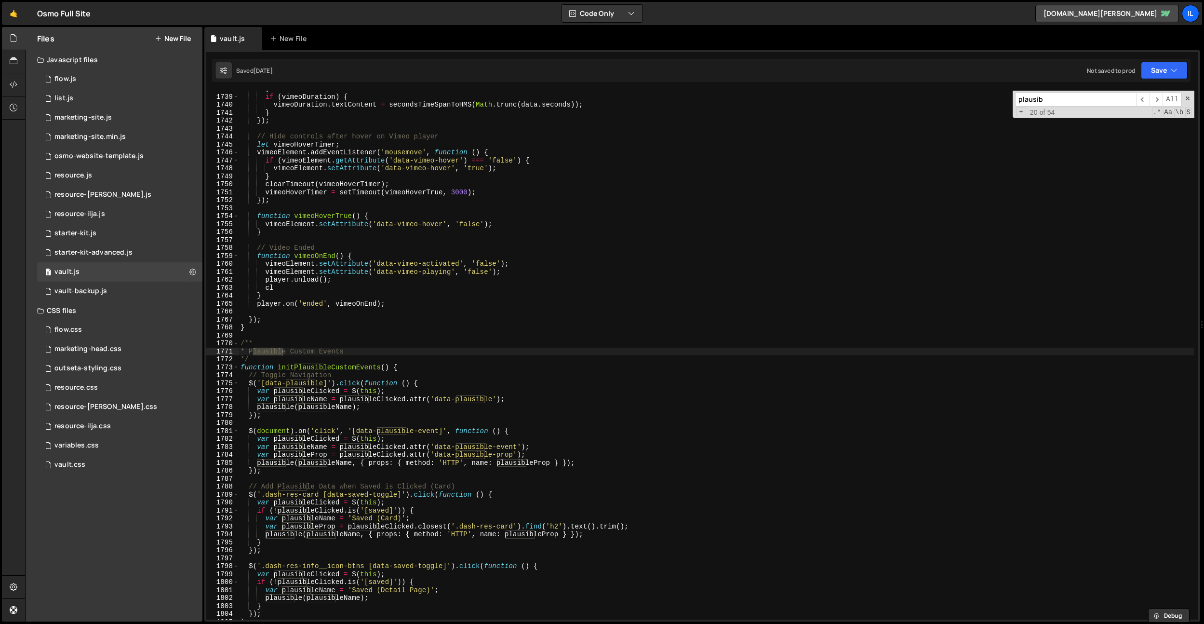
scroll to position [12766, 0]
type input "plausib"
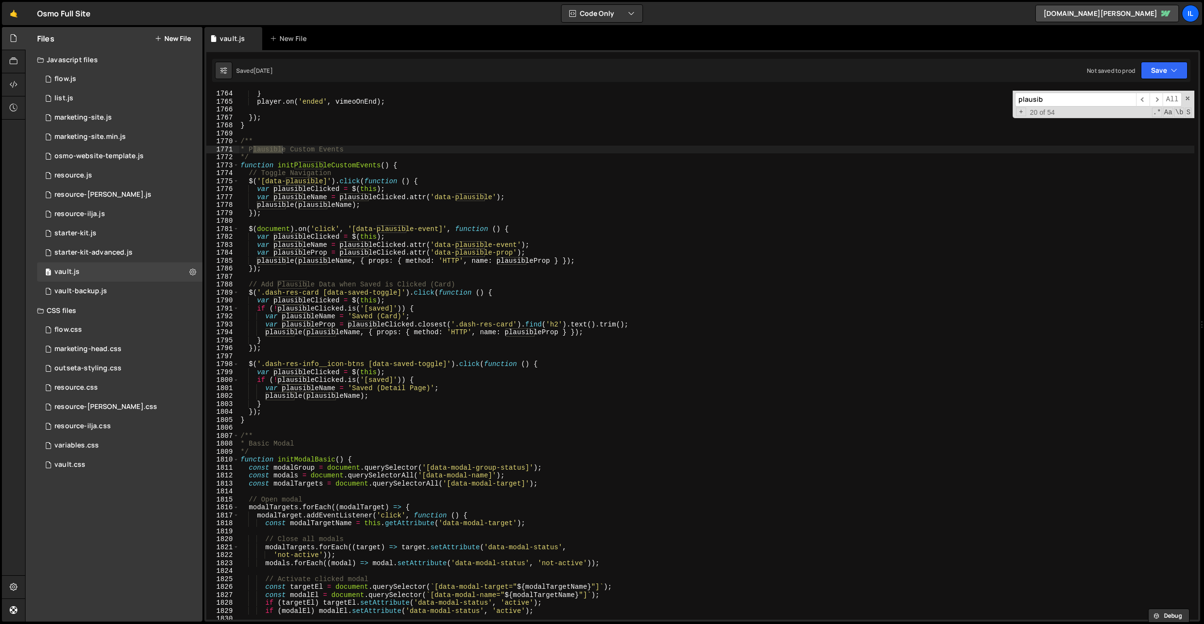
scroll to position [12952, 0]
click at [559, 161] on div "} player . on ( 'ended' , vimeoOnEnd ) ; }) ; } /** * Plausible Custom Events *…" at bounding box center [717, 362] width 956 height 545
click at [1023, 104] on input "plausib" at bounding box center [1075, 100] width 121 height 14
click at [792, 158] on div "} player . on ( 'ended' , vimeoOnEnd ) ; }) ; } /** * Plausible Custom Events *…" at bounding box center [717, 362] width 956 height 545
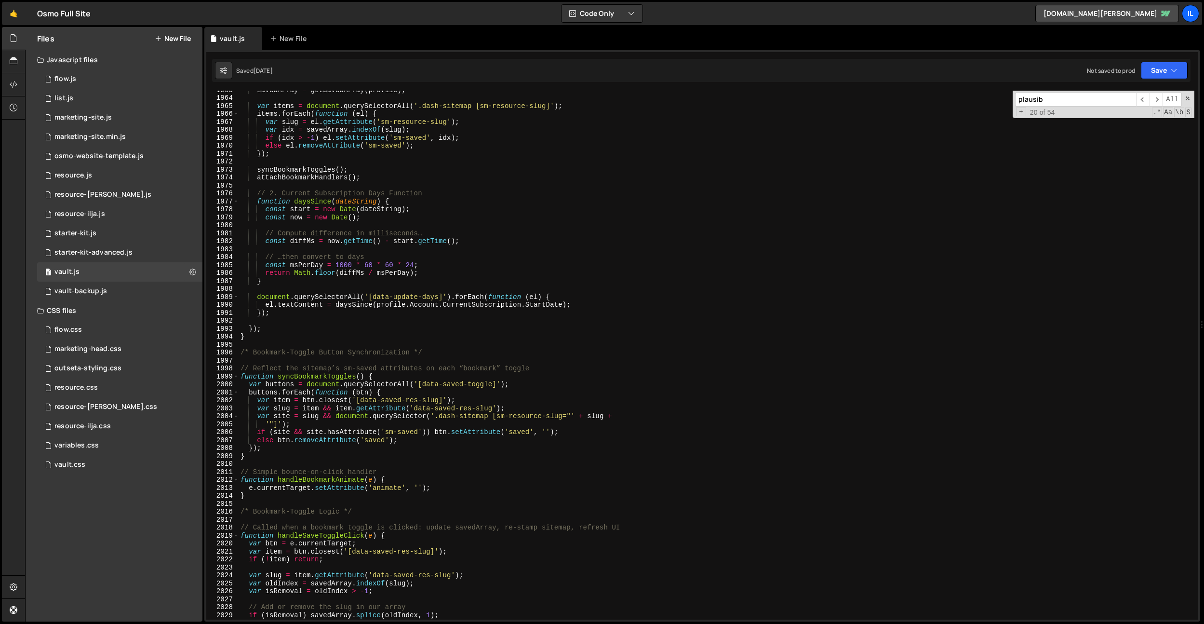
scroll to position [15265, 0]
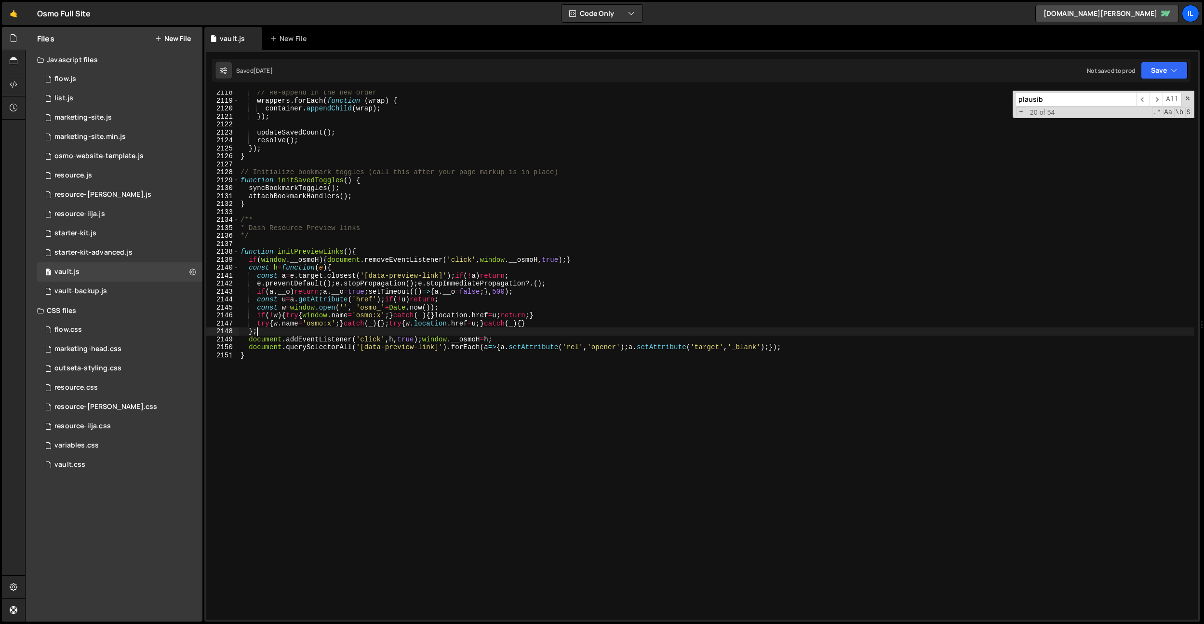
click at [641, 332] on div "// Re-append in the new order wrappers . forEach ( function ( wrap ) { containe…" at bounding box center [717, 361] width 956 height 545
click at [551, 369] on div "// Re-append in the new order wrappers . forEach ( function ( wrap ) { containe…" at bounding box center [717, 361] width 956 height 545
type textarea "}"
paste textarea "}"
drag, startPoint x: 409, startPoint y: 378, endPoint x: 321, endPoint y: 380, distance: 88.7
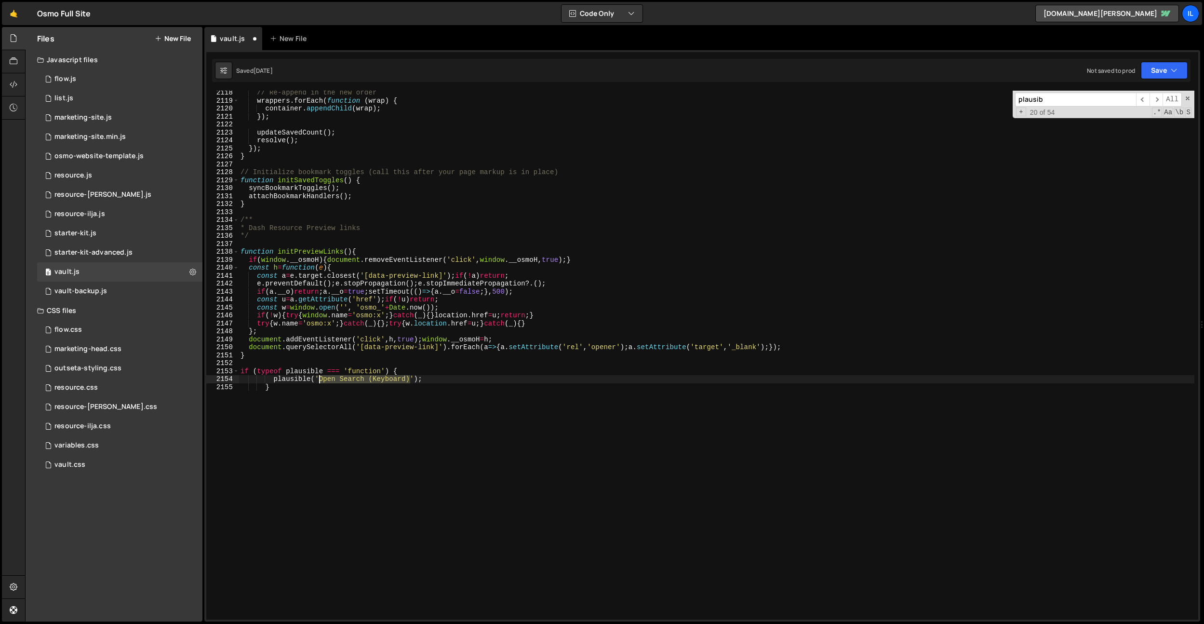
click at [321, 380] on div "// Re-append in the new order wrappers . forEach ( function ( wrap ) { containe…" at bounding box center [717, 361] width 956 height 545
paste textarea "Live Preview"
click at [361, 430] on div "// Re-append in the new order wrappers . forEach ( function ( wrap ) { containe…" at bounding box center [717, 361] width 956 height 545
click at [266, 389] on div "// Re-append in the new order wrappers . forEach ( function ( wrap ) { containe…" at bounding box center [717, 361] width 956 height 545
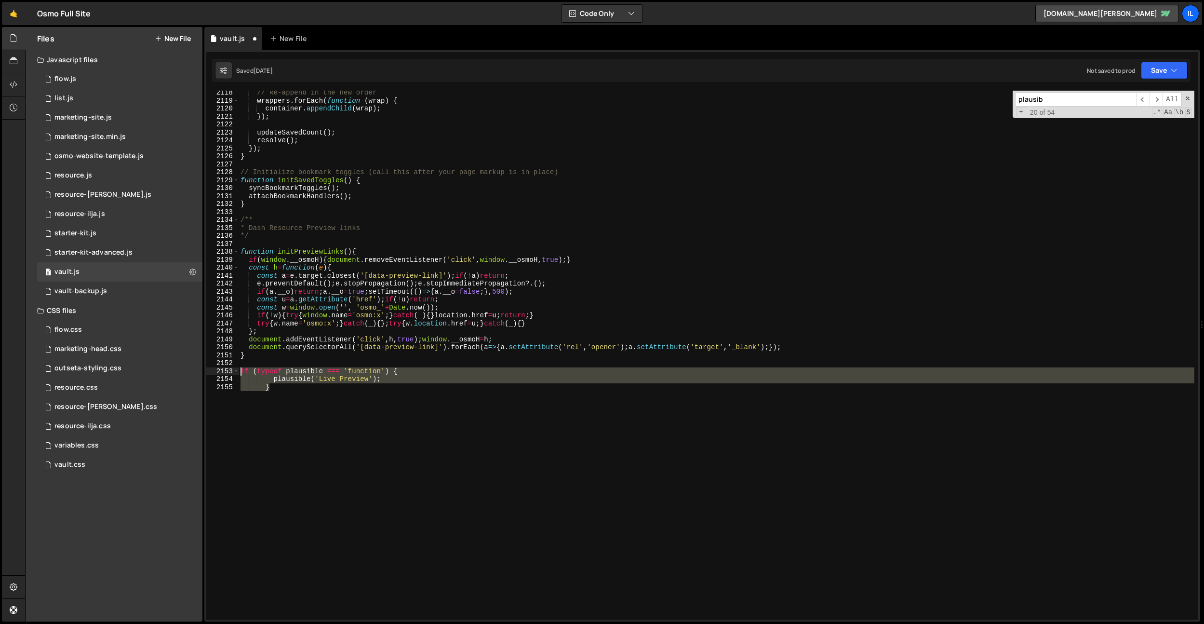
drag, startPoint x: 272, startPoint y: 388, endPoint x: 241, endPoint y: 374, distance: 34.5
click at [241, 374] on div "// Re-append in the new order wrappers . forEach ( function ( wrap ) { containe…" at bounding box center [717, 361] width 956 height 545
click at [334, 403] on div "// Re-append in the new order wrappers . forEach ( function ( wrap ) { containe…" at bounding box center [717, 355] width 956 height 529
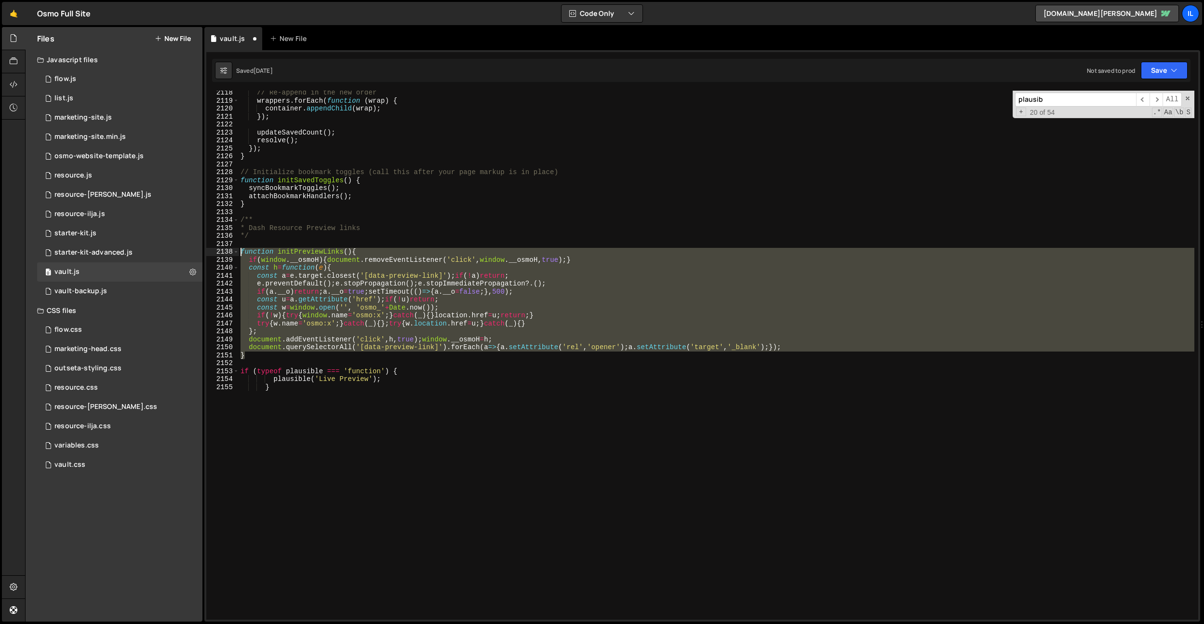
drag, startPoint x: 252, startPoint y: 355, endPoint x: 208, endPoint y: 248, distance: 115.6
click at [208, 248] on div "} 2118 2119 2120 2121 2122 2123 2124 2125 2126 2127 2128 2129 2130 2131 2132 21…" at bounding box center [702, 355] width 992 height 529
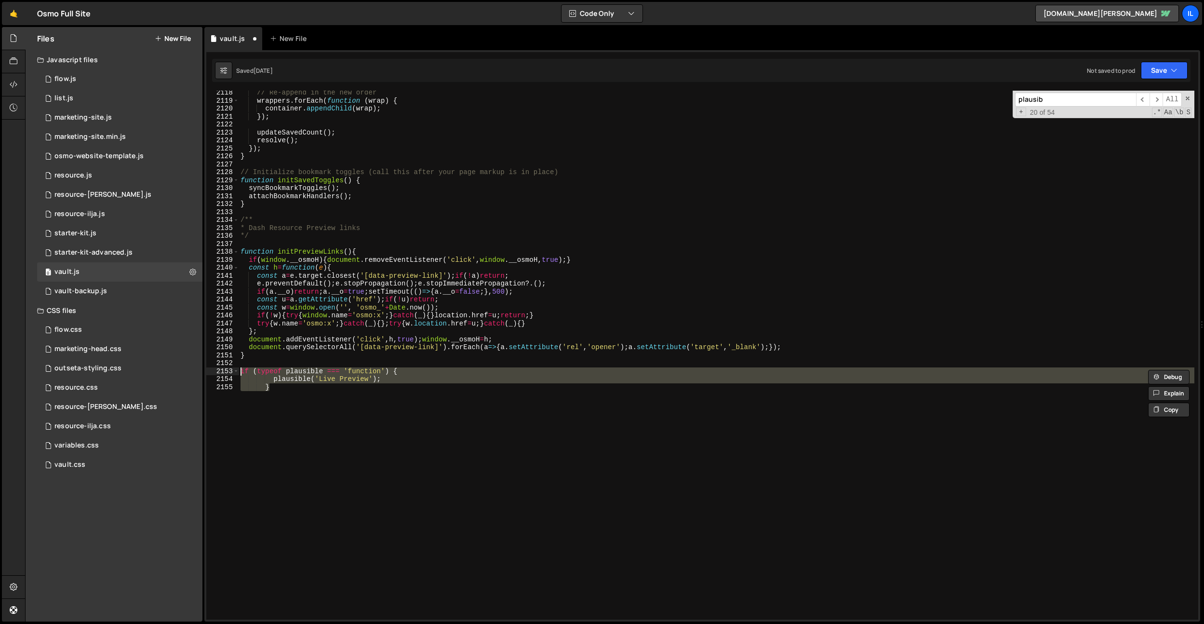
drag, startPoint x: 287, startPoint y: 401, endPoint x: 227, endPoint y: 372, distance: 66.8
click at [227, 372] on div "if (typeof plausible === 'function') { plausible('Live Preview'); 2118 2119 212…" at bounding box center [702, 355] width 992 height 529
click at [447, 316] on div "// Re-append in the new order wrappers . forEach ( function ( wrap ) { containe…" at bounding box center [717, 361] width 956 height 545
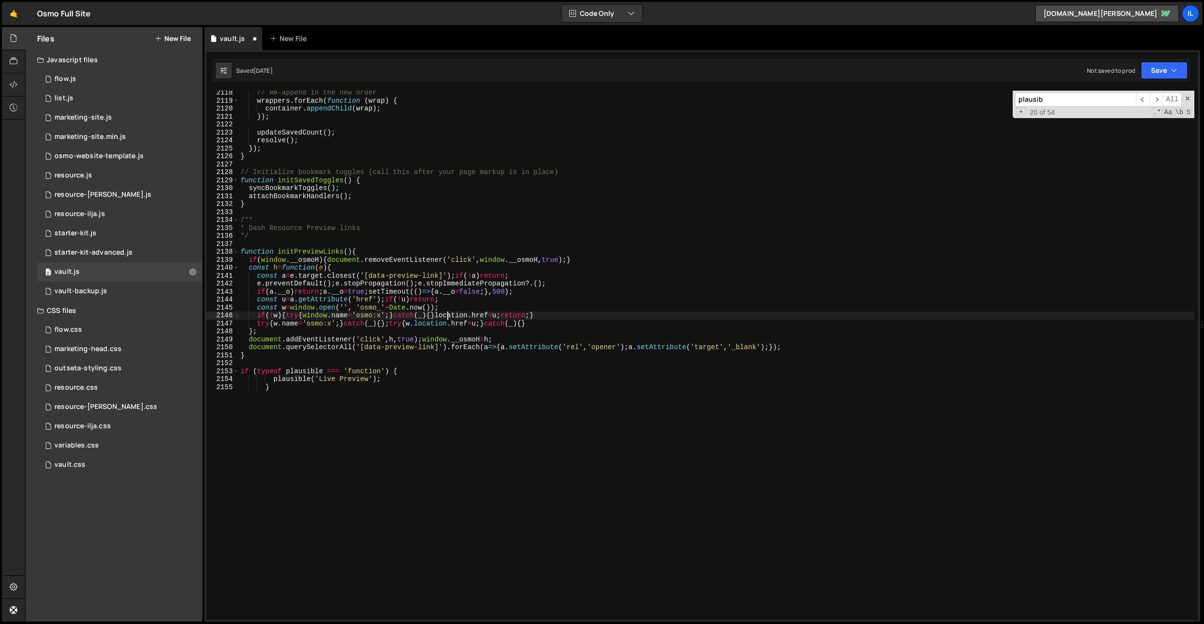
click at [441, 299] on div "// Re-append in the new order wrappers . forEach ( function ( wrap ) { containe…" at bounding box center [717, 361] width 956 height 545
type textarea "const u=a.getAttribute('href');if(!u)return;"
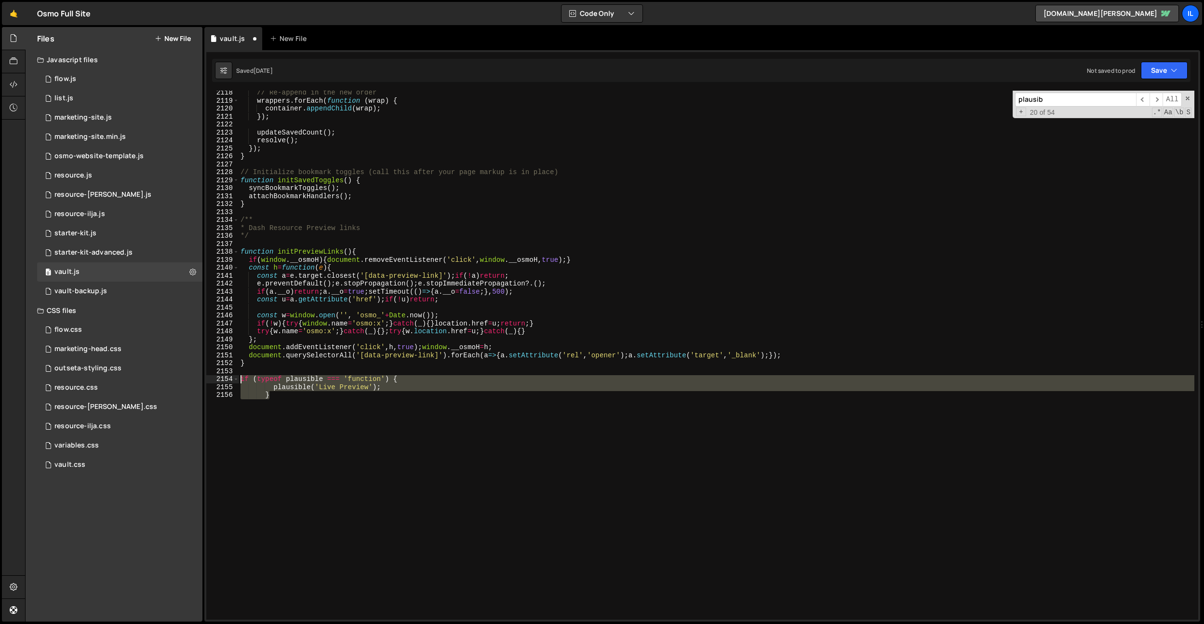
drag, startPoint x: 282, startPoint y: 398, endPoint x: 280, endPoint y: 323, distance: 74.7
click at [229, 379] on div "2118 2119 2120 2121 2122 2123 2124 2125 2126 2127 2128 2129 2130 2131 2132 2133…" at bounding box center [702, 355] width 992 height 529
type textarea "if (typeof plausible === 'function') { plausible('Live Preview');"
click at [275, 310] on div "// Re-append in the new order wrappers . forEach ( function ( wrap ) { containe…" at bounding box center [717, 361] width 956 height 545
paste textarea "}"
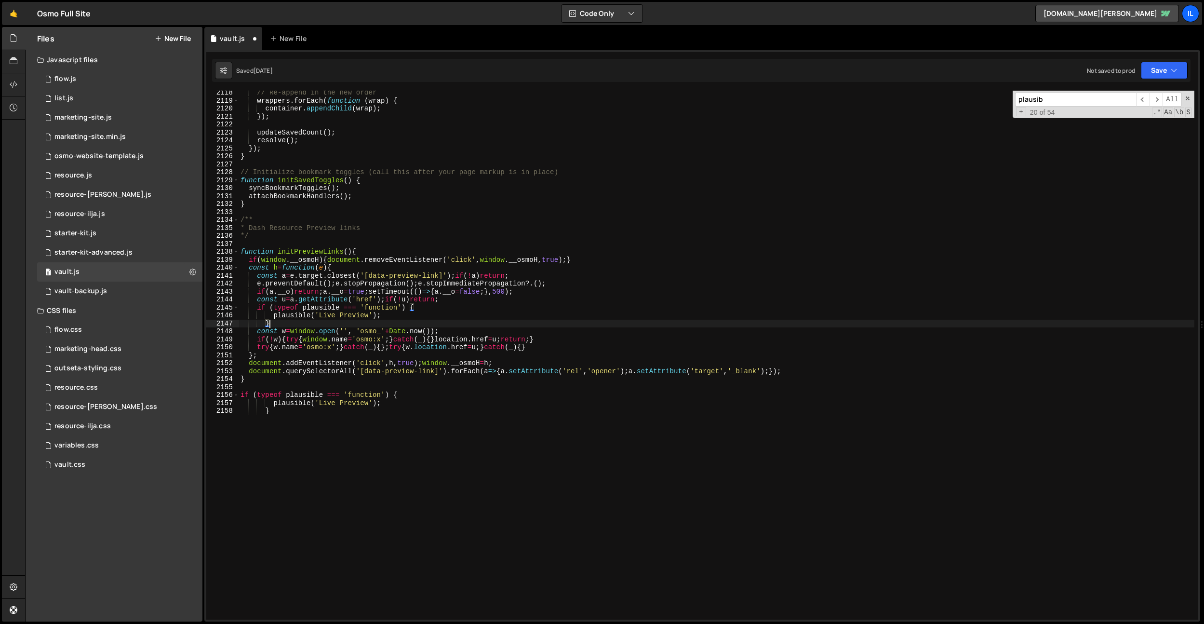
click at [264, 323] on div "// Re-append in the new order wrappers . forEach ( function ( wrap ) { containe…" at bounding box center [717, 361] width 956 height 545
click at [271, 316] on div "// Re-append in the new order wrappers . forEach ( function ( wrap ) { containe…" at bounding box center [717, 361] width 956 height 545
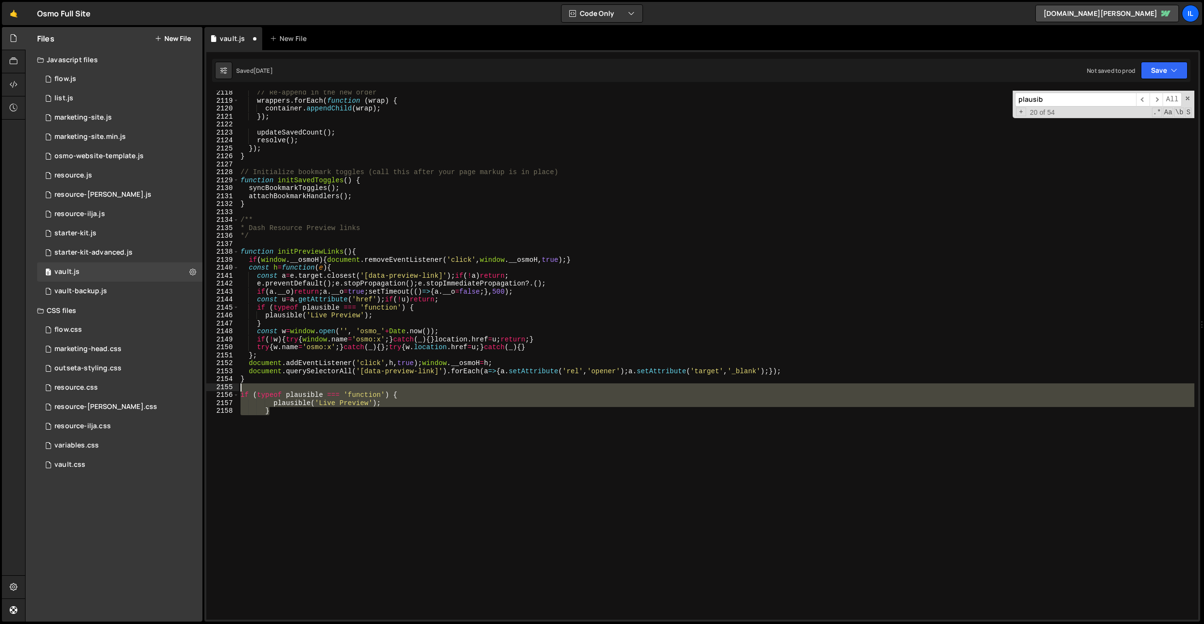
drag, startPoint x: 385, startPoint y: 443, endPoint x: 216, endPoint y: 388, distance: 177.7
click at [216, 388] on div "plausible('Live Preview'); 2118 2119 2120 2121 2122 2123 2124 2125 2126 2127 21…" at bounding box center [702, 355] width 992 height 529
type textarea "if (typeof plausible === 'function') {"
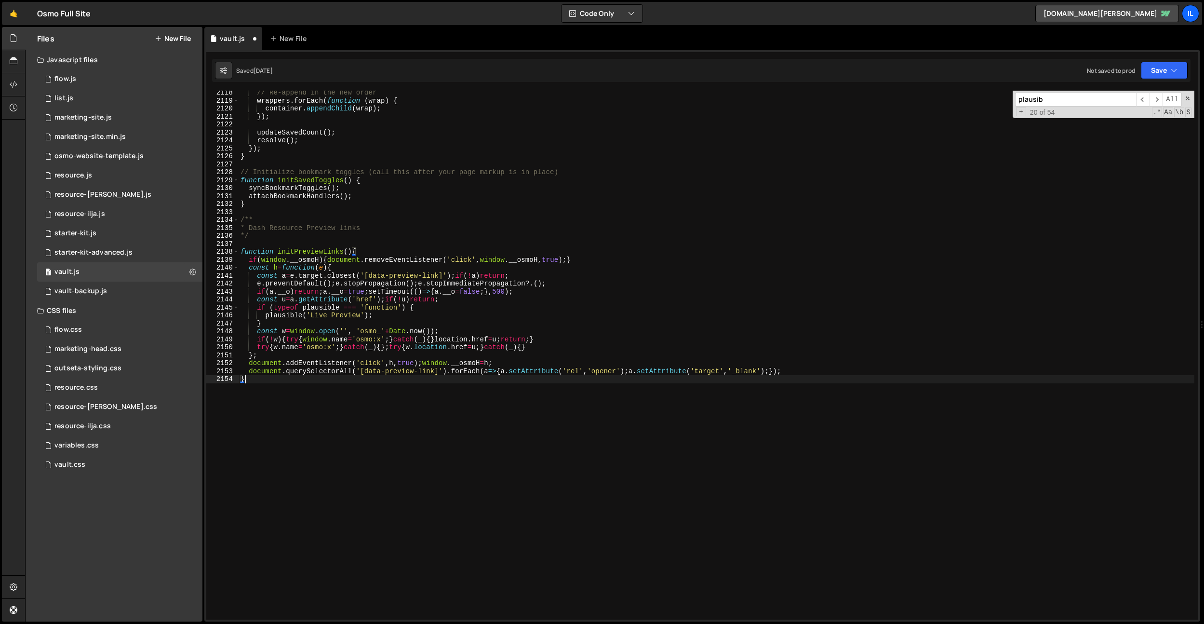
click at [241, 393] on div "// Re-append in the new order wrappers . forEach ( function ( wrap ) { containe…" at bounding box center [717, 361] width 956 height 545
click at [344, 416] on div "// Re-append in the new order wrappers . forEach ( function ( wrap ) { containe…" at bounding box center [717, 361] width 956 height 545
click at [345, 418] on div "// Re-append in the new order wrappers . forEach ( function ( wrap ) { containe…" at bounding box center [717, 361] width 956 height 545
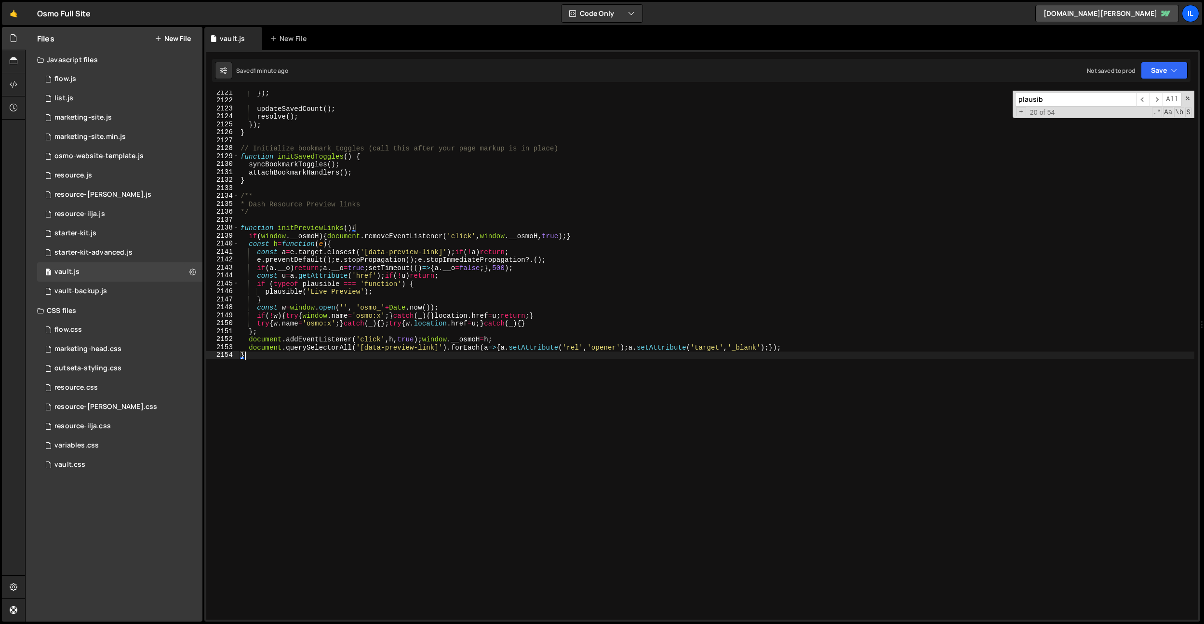
click at [438, 435] on div "}) ; updateSavedCount ( ) ; resolve ( ) ; }) ; } // Initialize bookmark toggles…" at bounding box center [717, 361] width 956 height 545
click at [385, 326] on div "}) ; updateSavedCount ( ) ; resolve ( ) ; }) ; } // Initialize bookmark toggles…" at bounding box center [717, 361] width 956 height 545
click at [461, 306] on div "}) ; updateSavedCount ( ) ; resolve ( ) ; }) ; } // Initialize bookmark toggles…" at bounding box center [717, 361] width 956 height 545
click at [383, 299] on div "}) ; updateSavedCount ( ) ; resolve ( ) ; }) ; } // Initialize bookmark toggles…" at bounding box center [717, 361] width 956 height 545
click at [392, 294] on div "}) ; updateSavedCount ( ) ; resolve ( ) ; }) ; } // Initialize bookmark toggles…" at bounding box center [717, 361] width 956 height 545
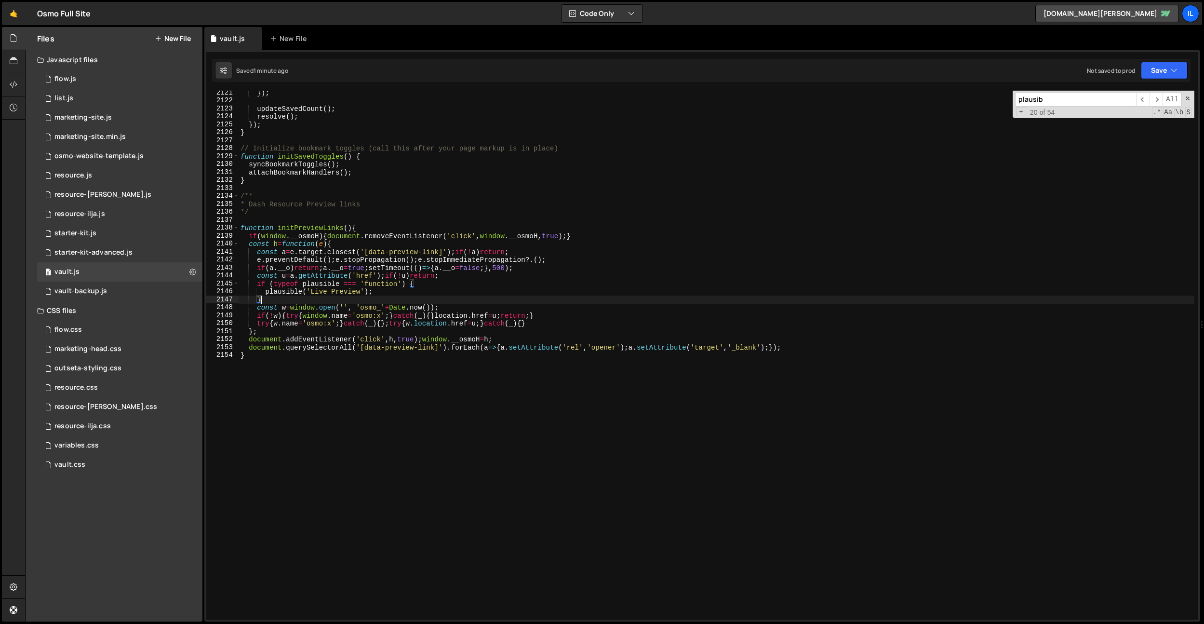
type textarea "plausible('Live Preview');"
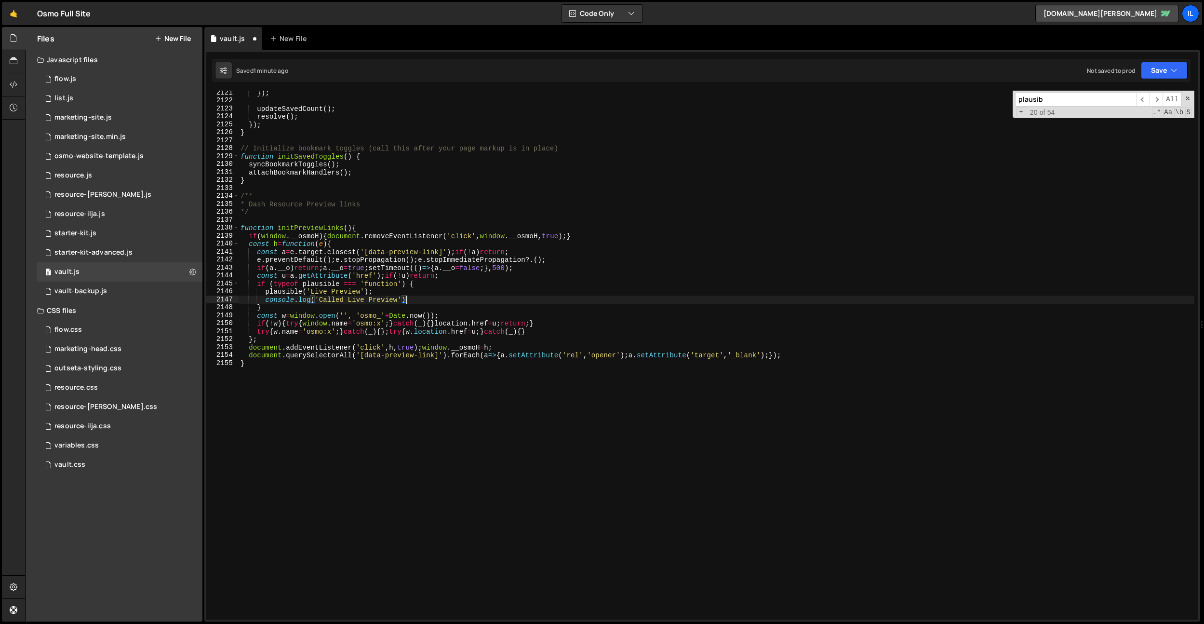
scroll to position [0, 11]
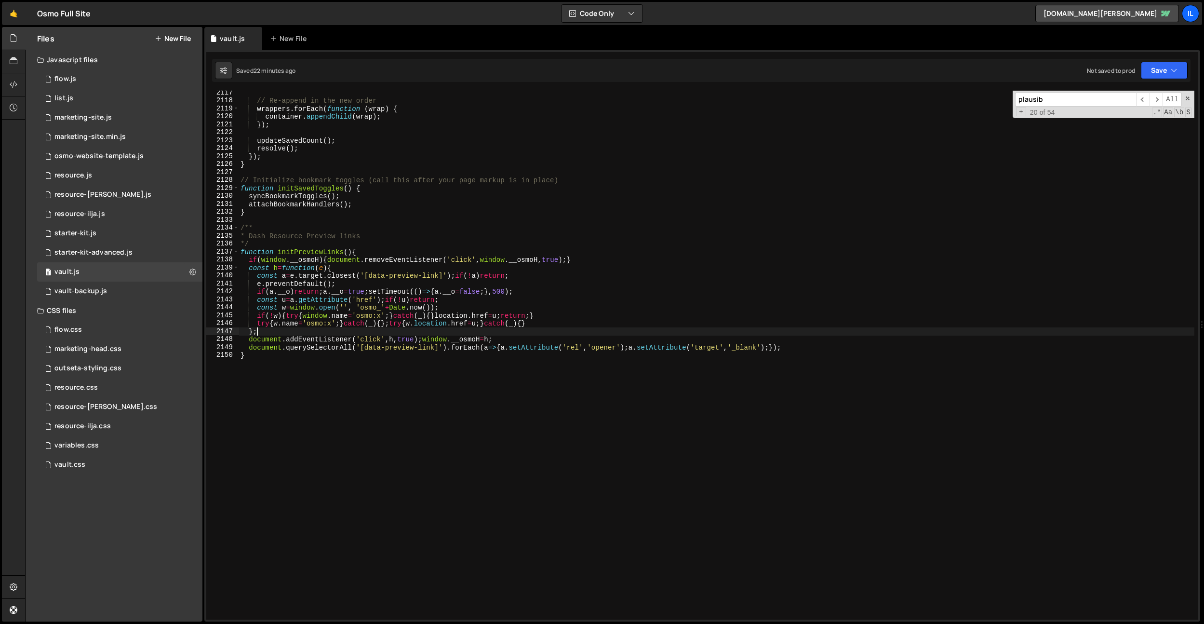
type textarea "};"
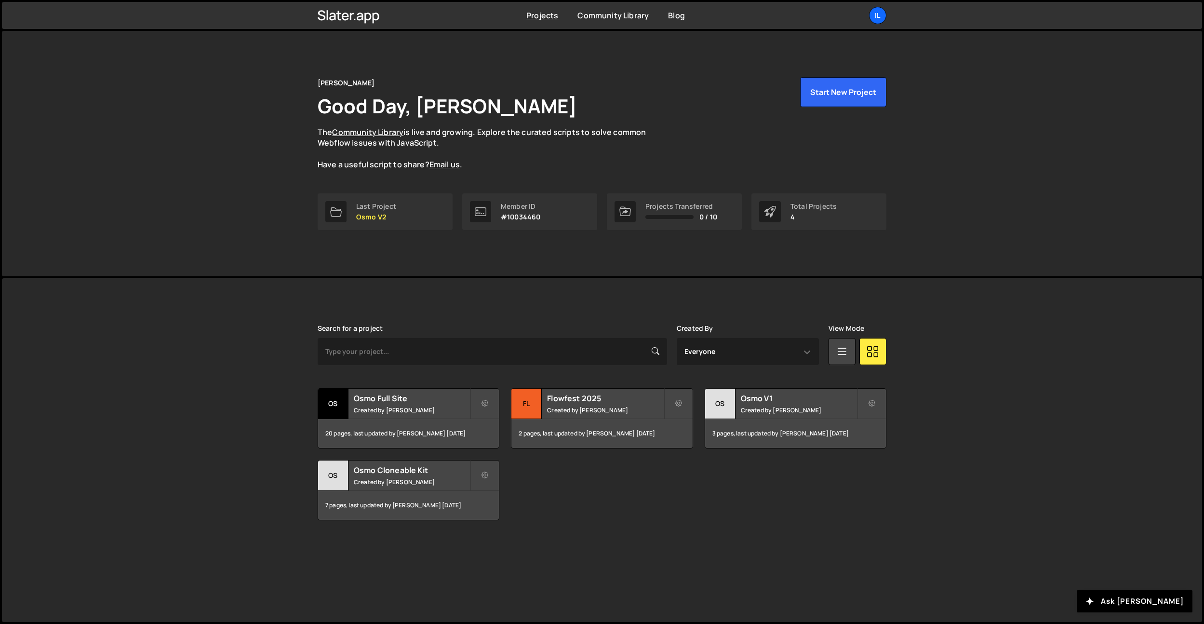
click at [884, 9] on link "Il" at bounding box center [877, 15] width 17 height 17
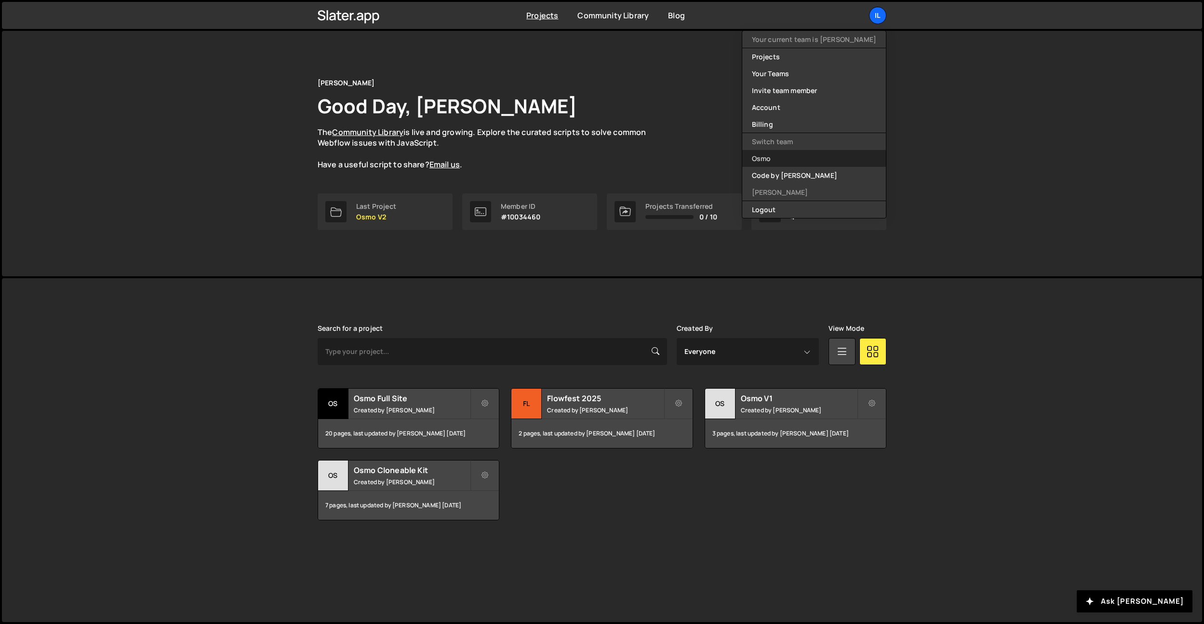
click at [809, 164] on link "Osmo" at bounding box center [814, 158] width 144 height 17
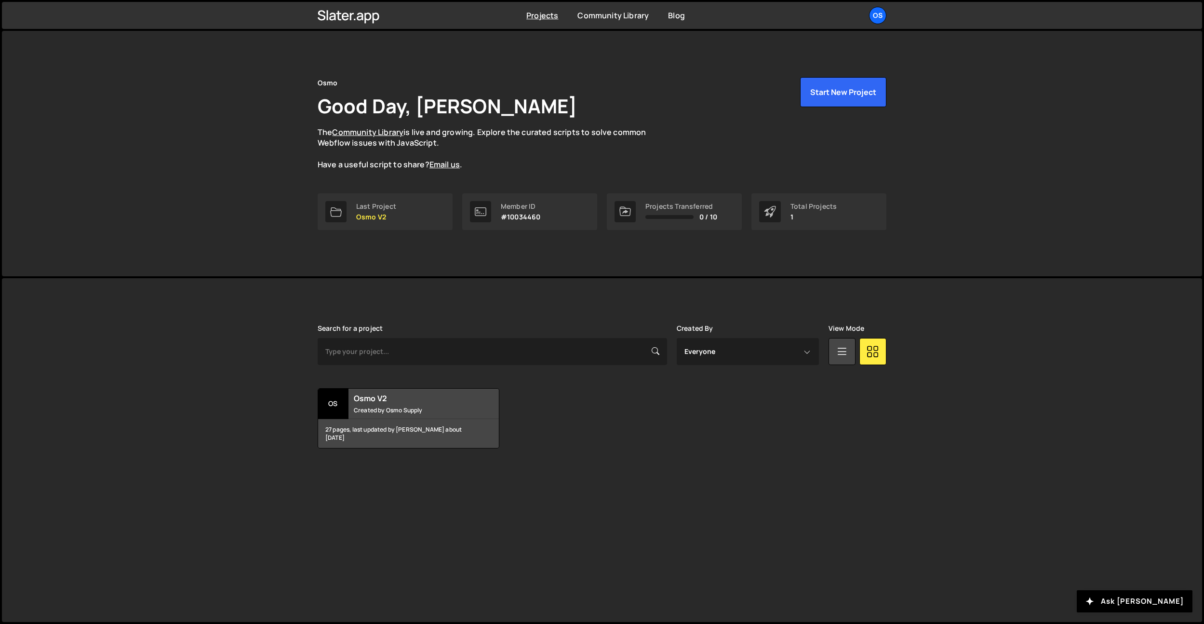
click at [356, 384] on div "Search for a project Created By Everyone Osmo Supply [PERSON_NAME] [PERSON_NAME…" at bounding box center [602, 386] width 569 height 124
click at [356, 394] on h2 "Osmo V2" at bounding box center [412, 398] width 116 height 11
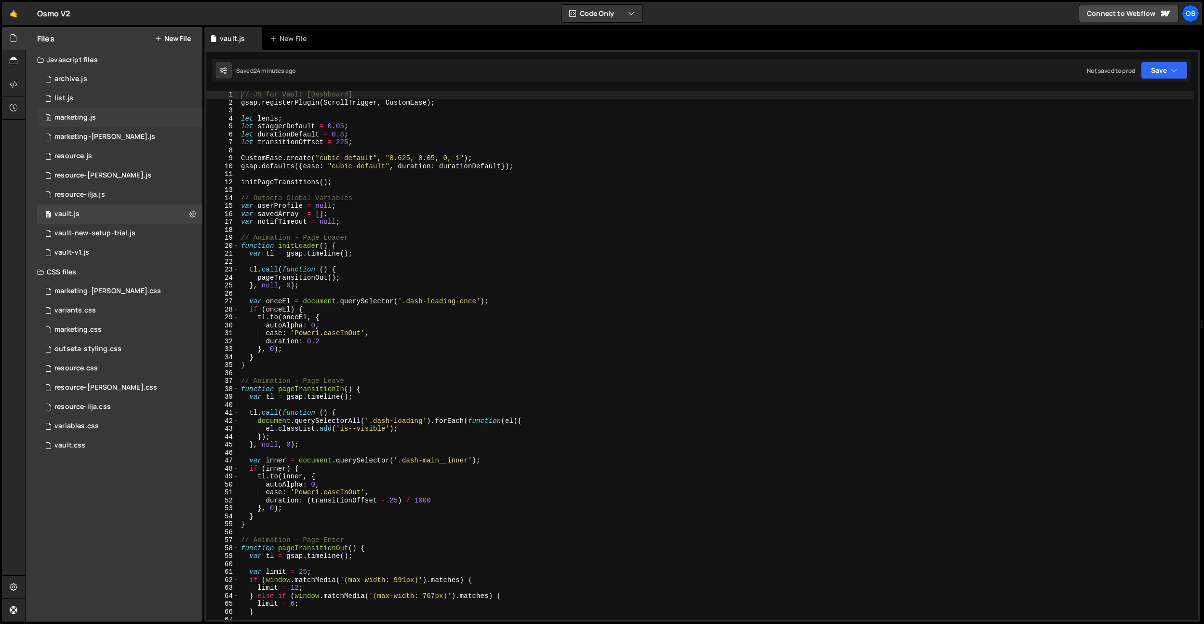
click at [87, 112] on div "0 marketing.js 0" at bounding box center [119, 117] width 165 height 19
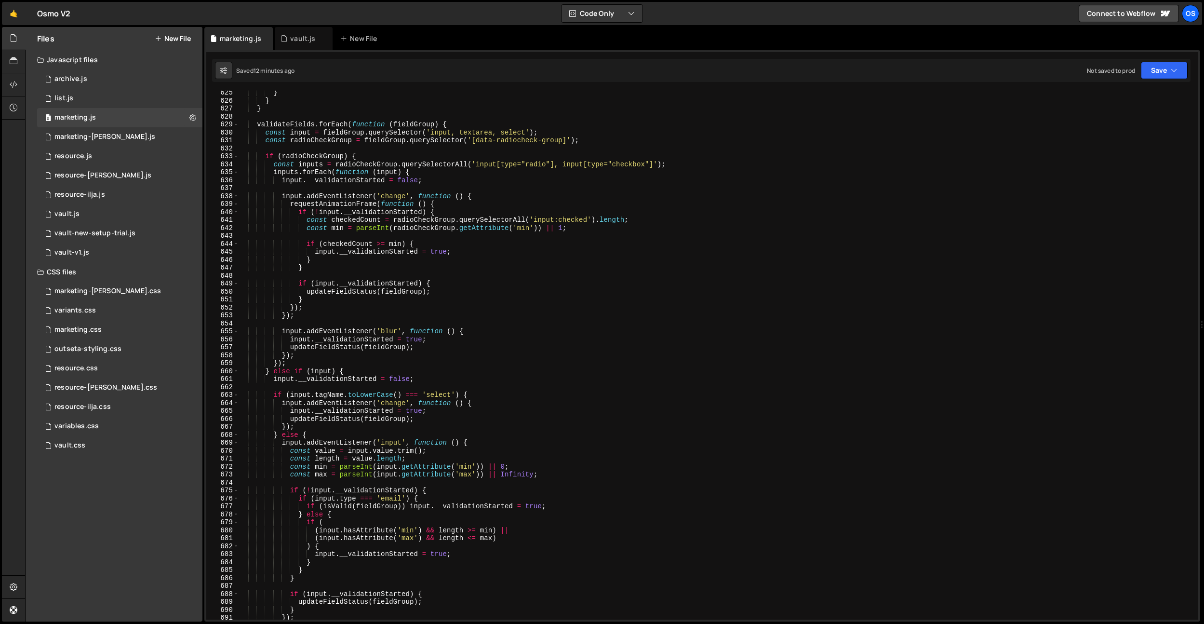
scroll to position [4059, 0]
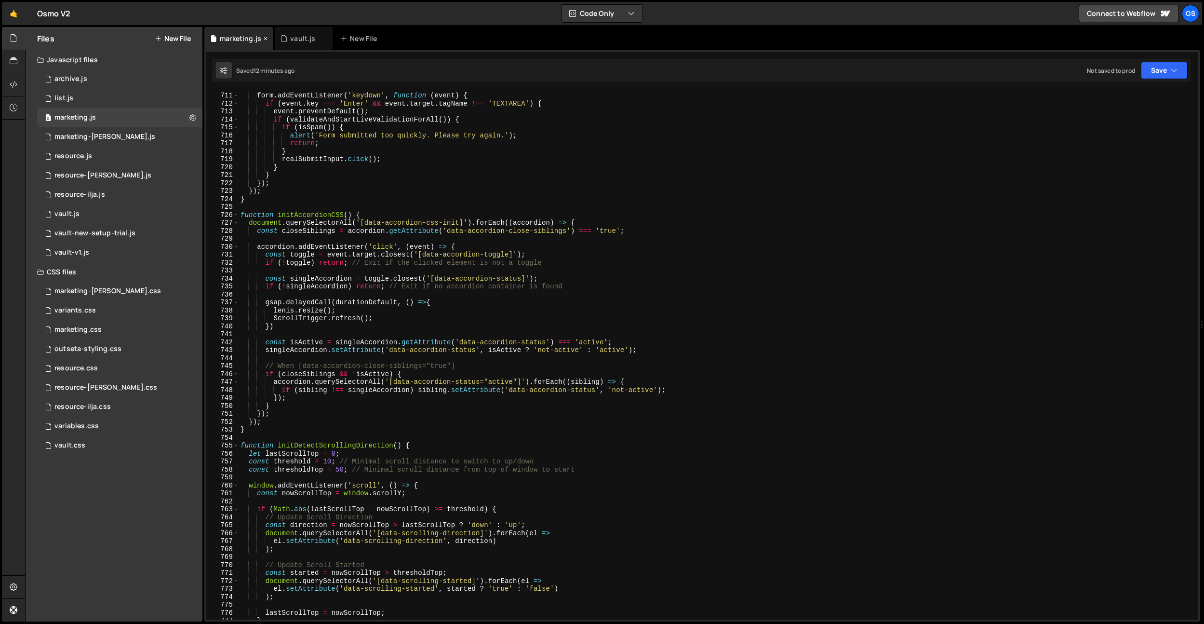
click at [264, 38] on icon at bounding box center [265, 39] width 7 height 10
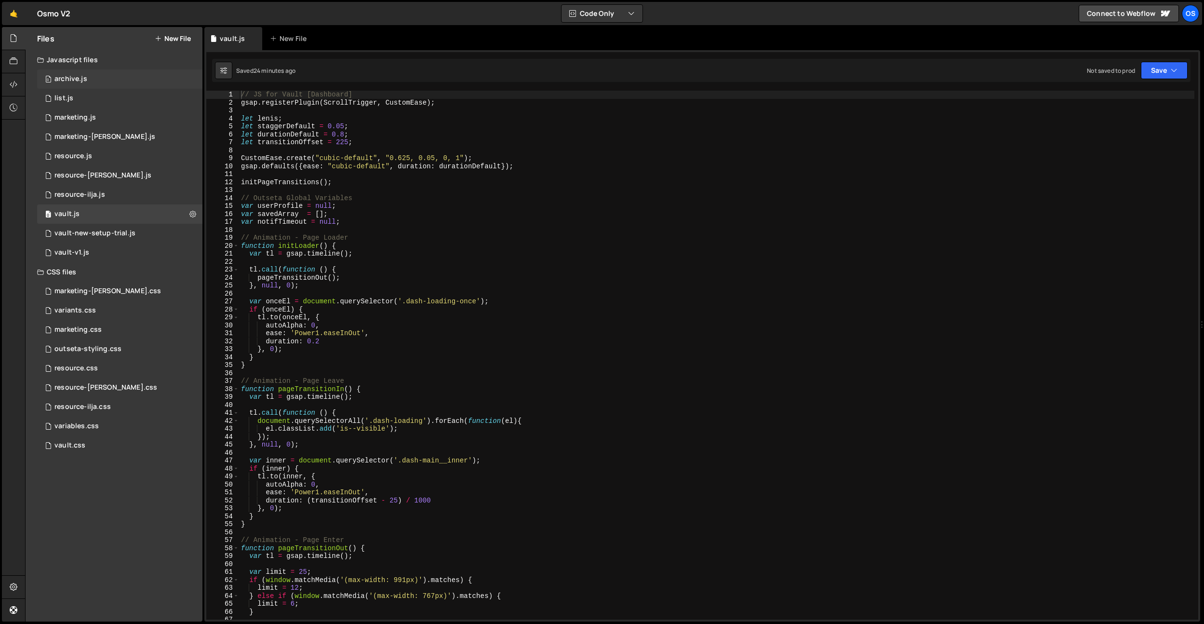
click at [71, 78] on div "archive.js" at bounding box center [70, 79] width 33 height 9
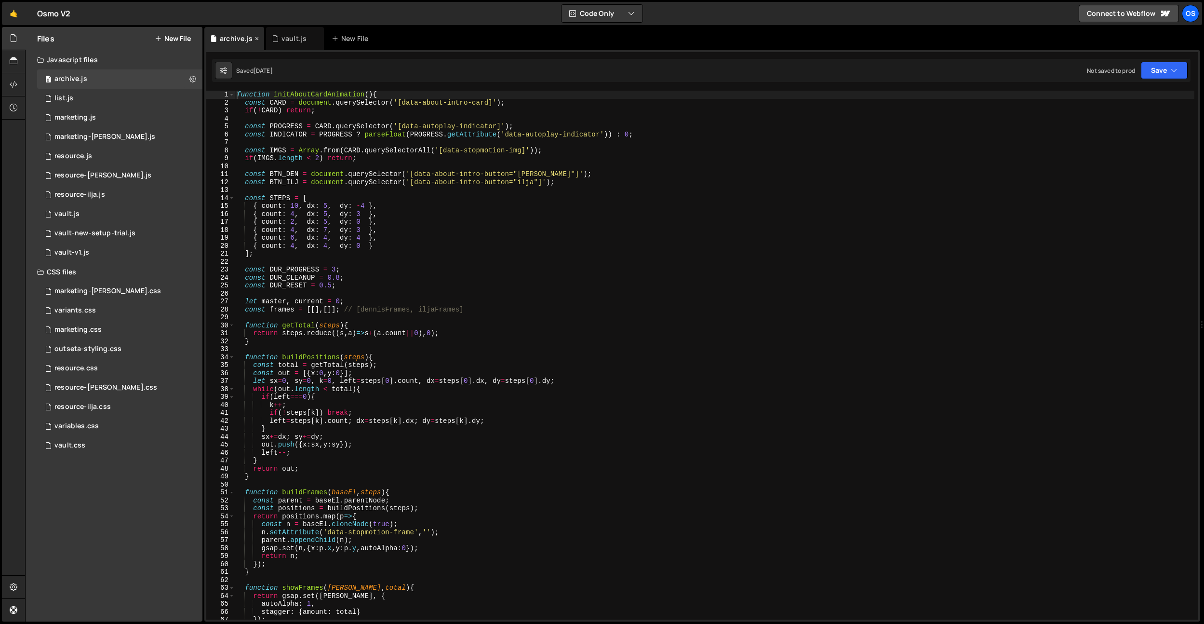
click at [257, 40] on icon at bounding box center [257, 39] width 7 height 10
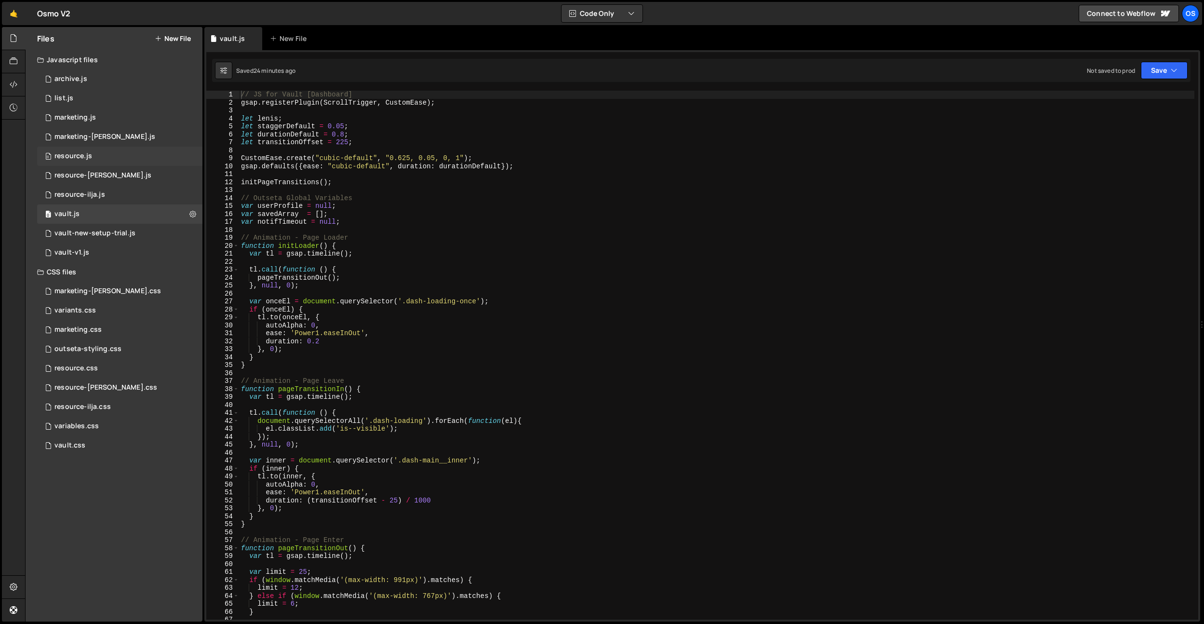
click at [76, 151] on div "0 resource.js 0" at bounding box center [119, 156] width 165 height 19
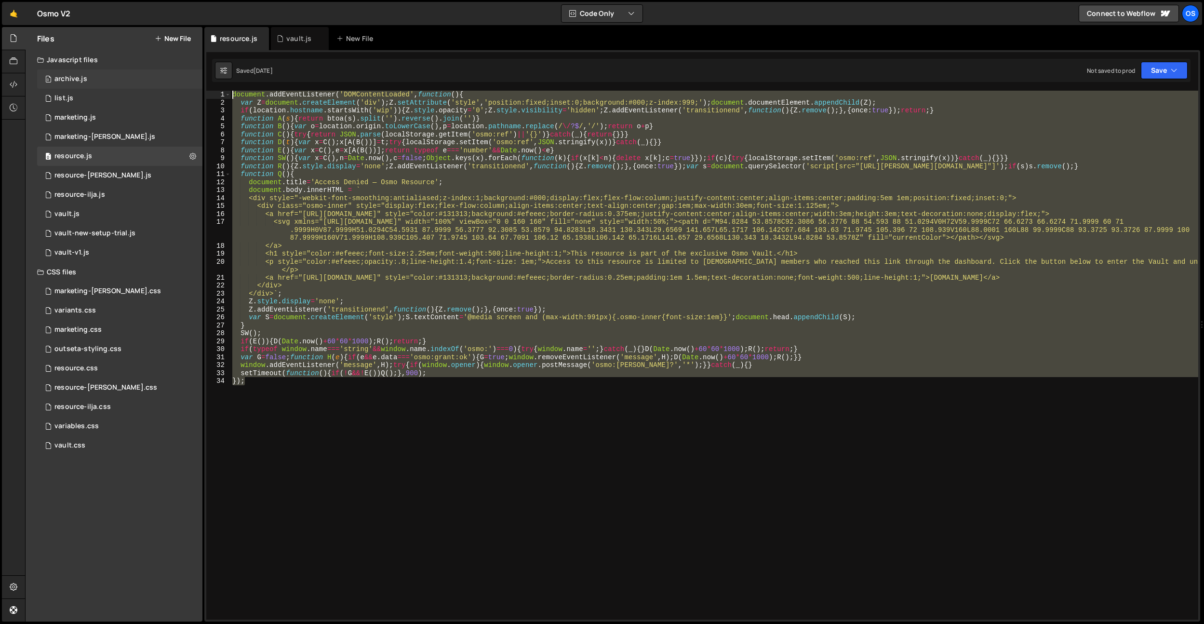
drag, startPoint x: 329, startPoint y: 395, endPoint x: 188, endPoint y: 79, distance: 345.8
click at [188, 79] on div "Files New File Javascript files 0 archive.js 0 0 list.js 0 0 marketing.js 0 0 0…" at bounding box center [614, 324] width 1179 height 595
click at [720, 405] on div "document . addEventListener ( 'DOMContentLoaded' , function ( ) { var Z = docum…" at bounding box center [714, 355] width 968 height 529
type textarea "});"
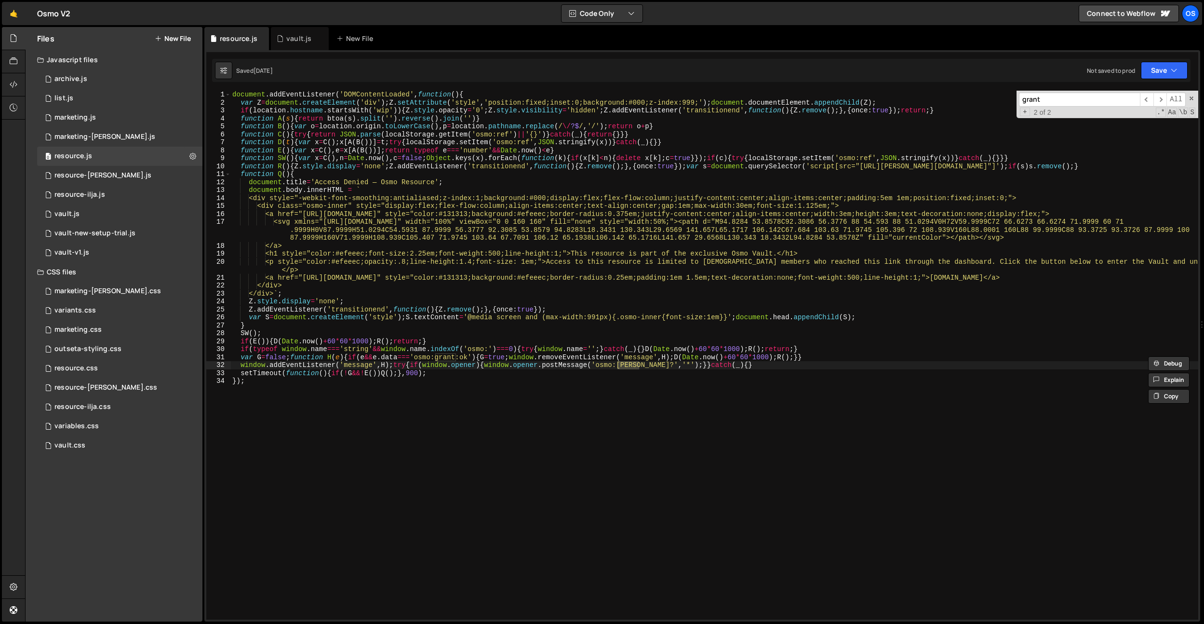
type input "grant"
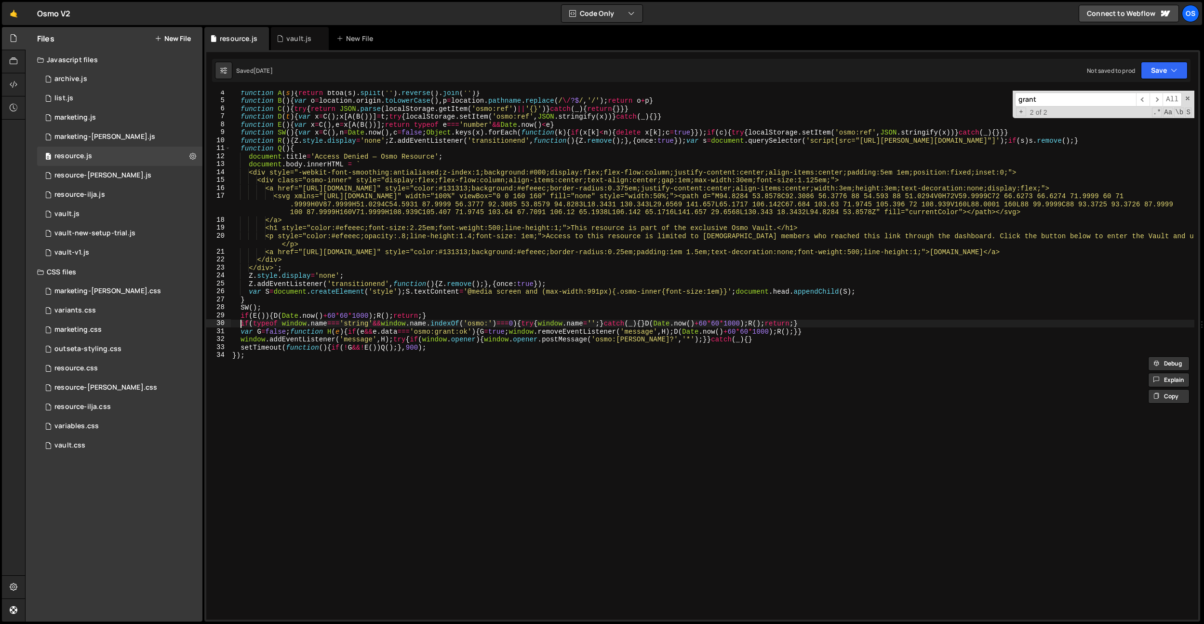
click at [242, 324] on div "function A ( s ) { return btoa ( s ) . [GEOGRAPHIC_DATA] ( '' ) . reverse ( ) .…" at bounding box center [712, 361] width 964 height 545
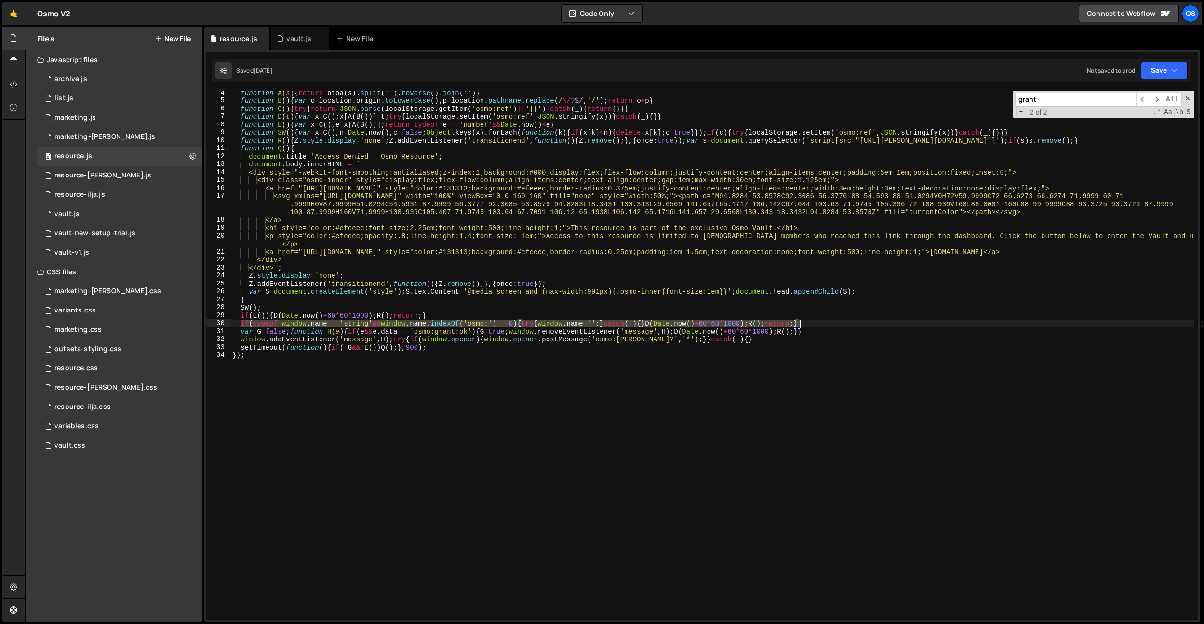
drag, startPoint x: 241, startPoint y: 323, endPoint x: 809, endPoint y: 324, distance: 567.8
click at [809, 324] on div "function A ( s ) { return btoa ( s ) . [GEOGRAPHIC_DATA] ( '' ) . reverse ( ) .…" at bounding box center [712, 361] width 964 height 545
click at [739, 346] on div "function A ( s ) { return btoa ( s ) . [GEOGRAPHIC_DATA] ( '' ) . reverse ( ) .…" at bounding box center [712, 361] width 964 height 545
type textarea "setTimeout(function(){if(!G&&!E())Q();},900);"
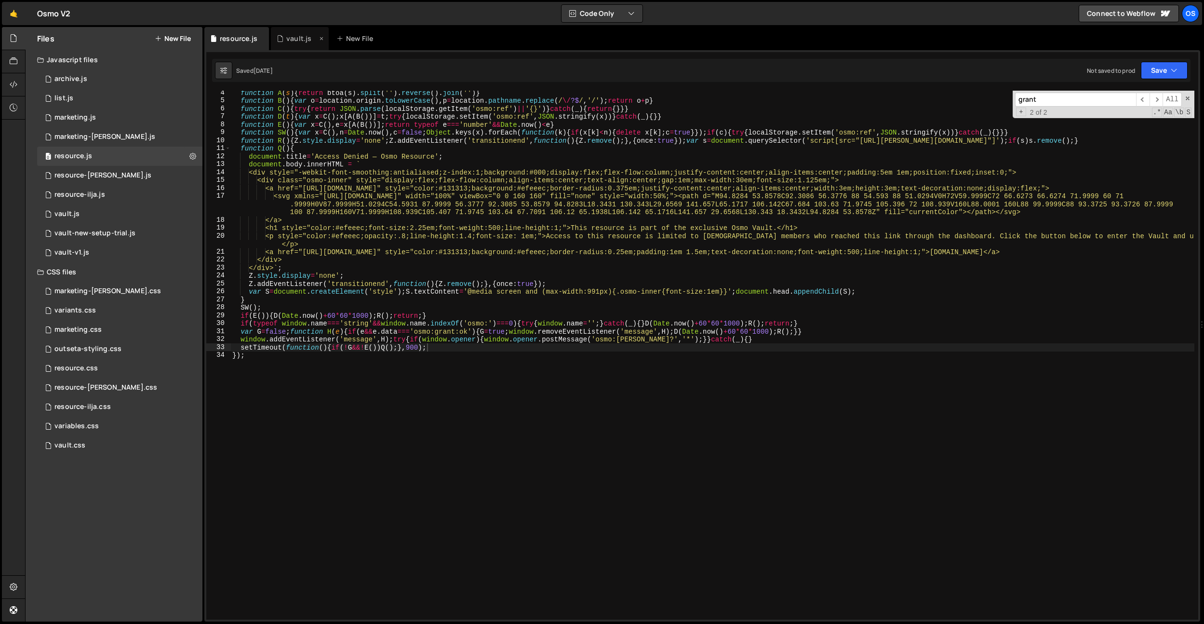
click at [293, 42] on div "vault.js" at bounding box center [298, 39] width 25 height 10
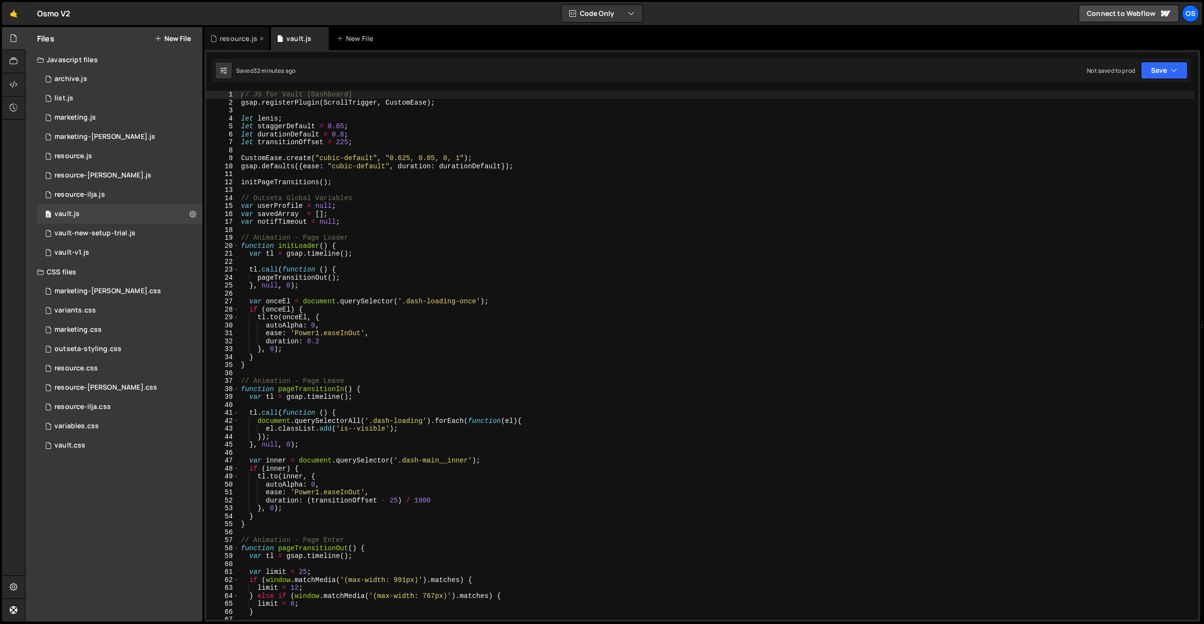
click at [262, 39] on icon at bounding box center [261, 39] width 7 height 10
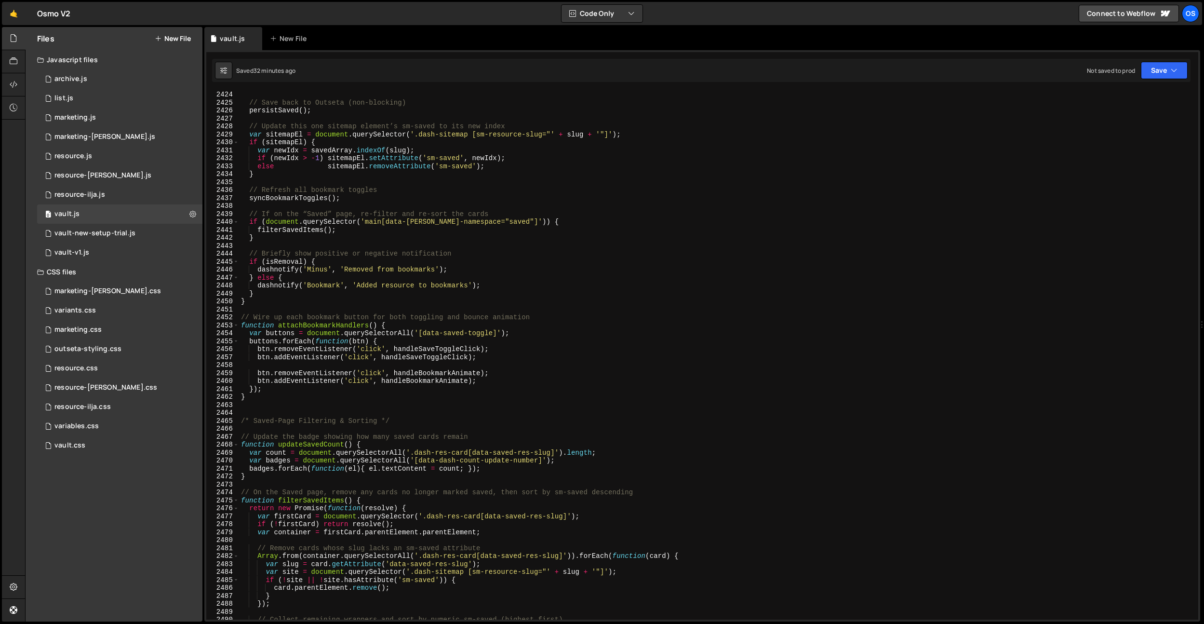
scroll to position [15265, 0]
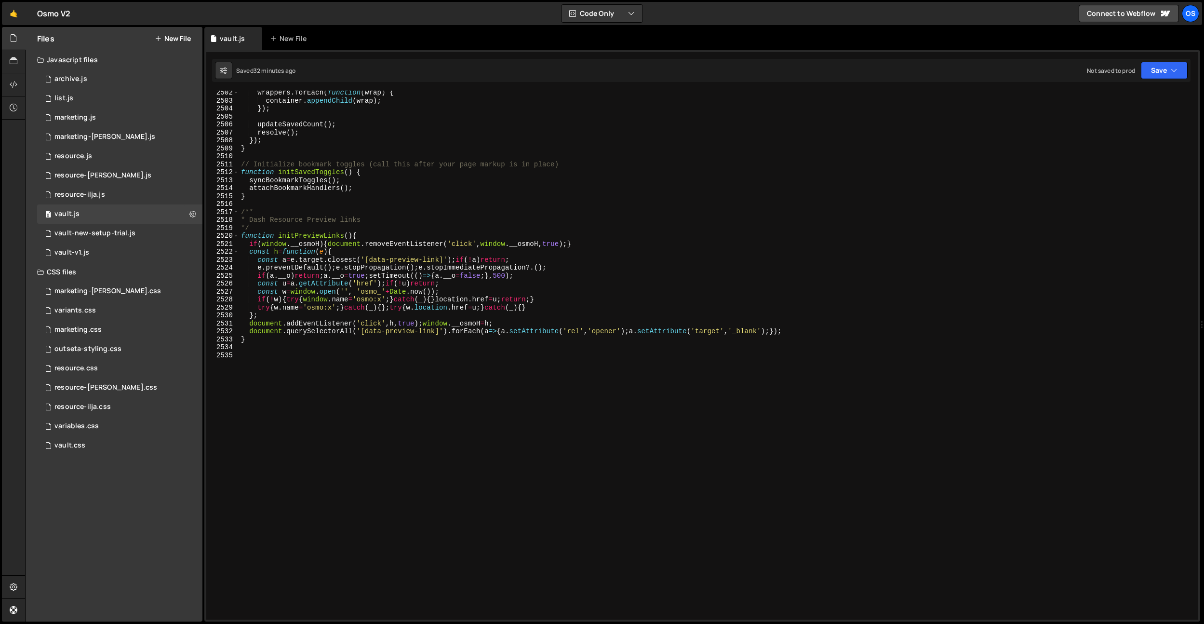
click at [455, 310] on div "wrappers . forEach ( function ( wrap ) { container . appendChild ( wrap ) ; }) …" at bounding box center [716, 361] width 955 height 545
drag, startPoint x: 336, startPoint y: 268, endPoint x: 593, endPoint y: 266, distance: 256.4
click at [593, 266] on div "wrappers . forEach ( function ( wrap ) { container . appendChild ( wrap ) ; }) …" at bounding box center [716, 361] width 955 height 545
type textarea "e.preventDefault();"
